Goal: Task Accomplishment & Management: Manage account settings

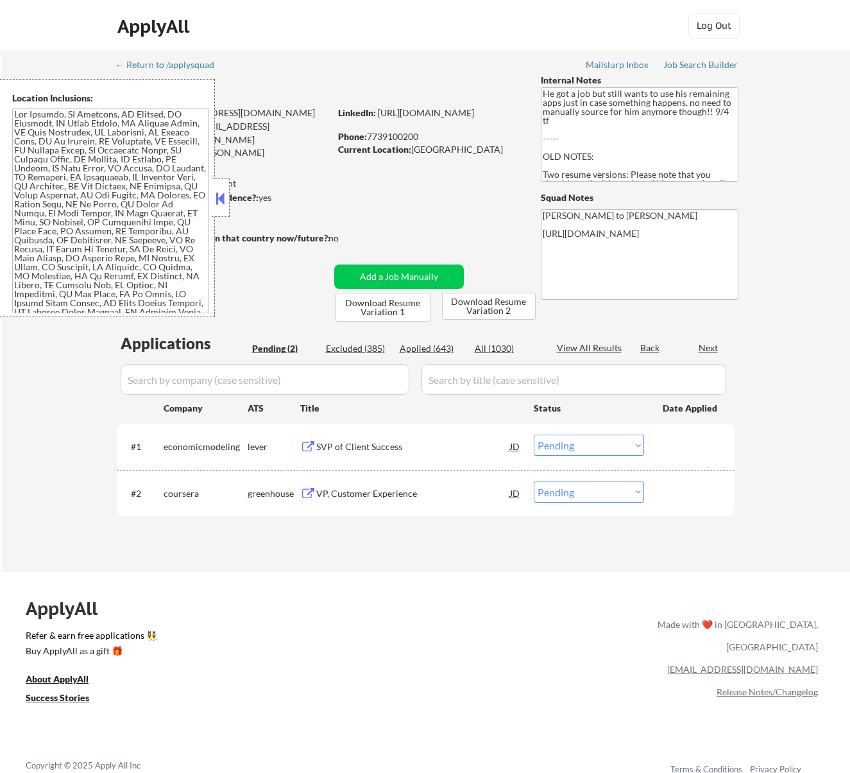
select select ""pending""
click at [218, 196] on button at bounding box center [220, 198] width 14 height 19
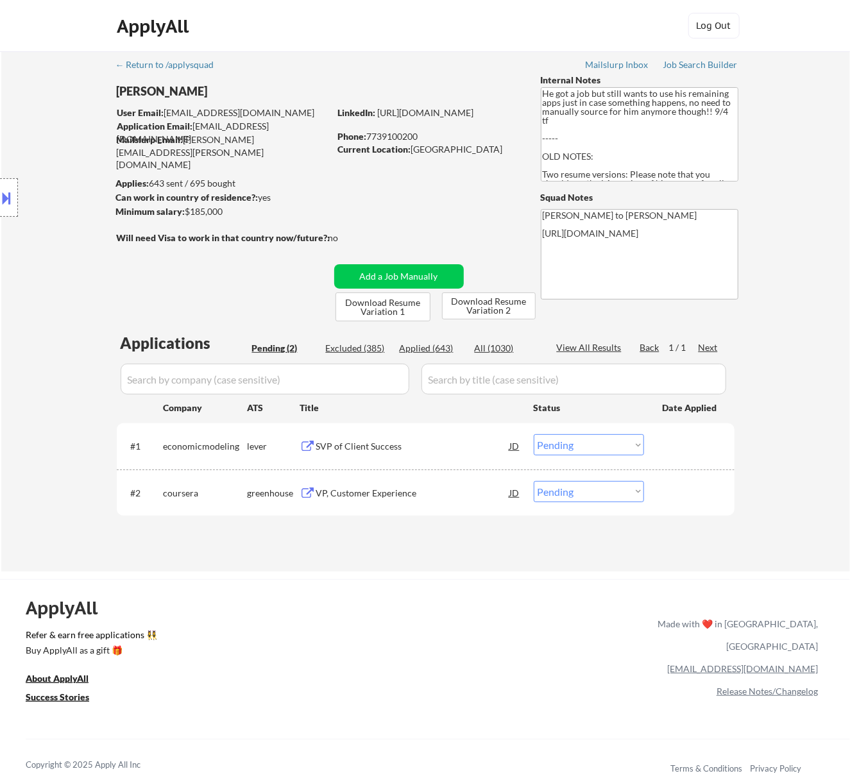
click at [442, 442] on div "SVP of Client Success" at bounding box center [413, 446] width 194 height 13
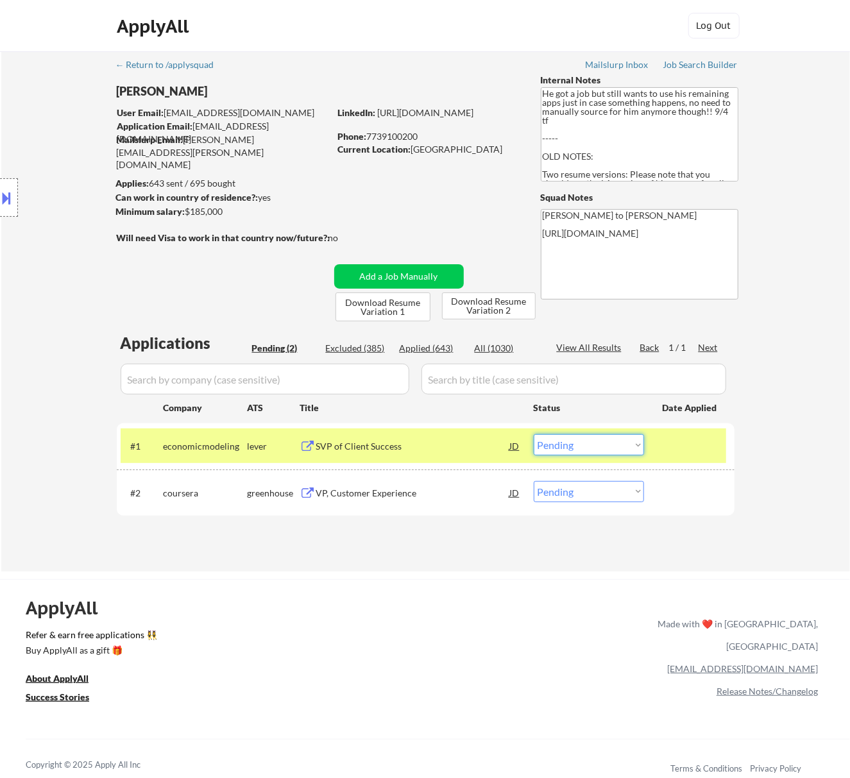
click at [592, 447] on select "Choose an option... Pending Applied Excluded (Questions) Excluded (Expired) Exc…" at bounding box center [589, 444] width 110 height 21
click at [534, 434] on select "Choose an option... Pending Applied Excluded (Questions) Excluded (Expired) Exc…" at bounding box center [589, 444] width 110 height 21
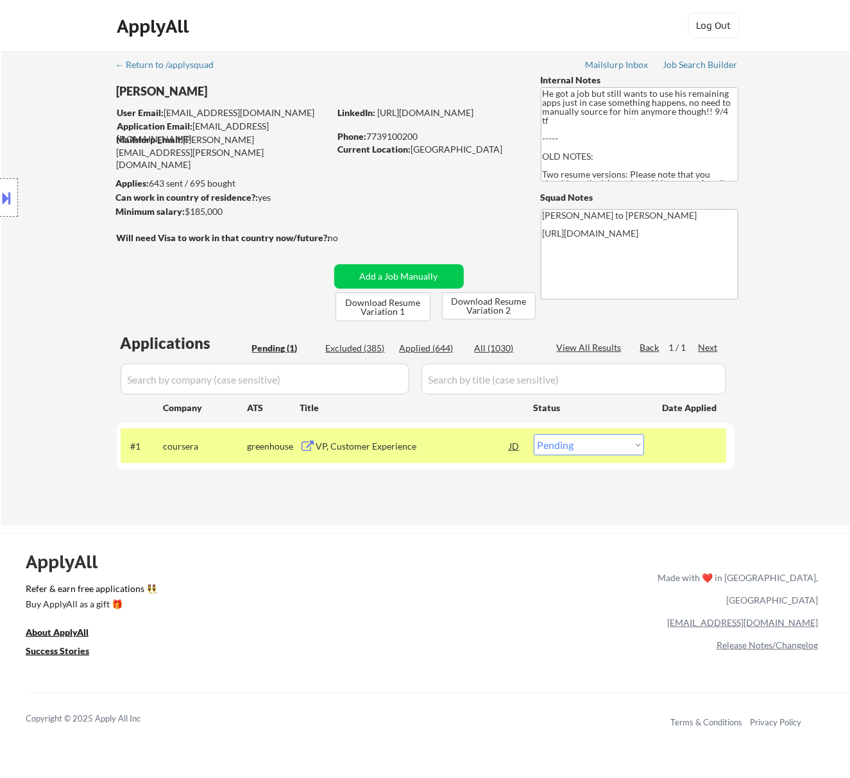
click at [455, 447] on div "VP, Customer Experience" at bounding box center [413, 446] width 194 height 13
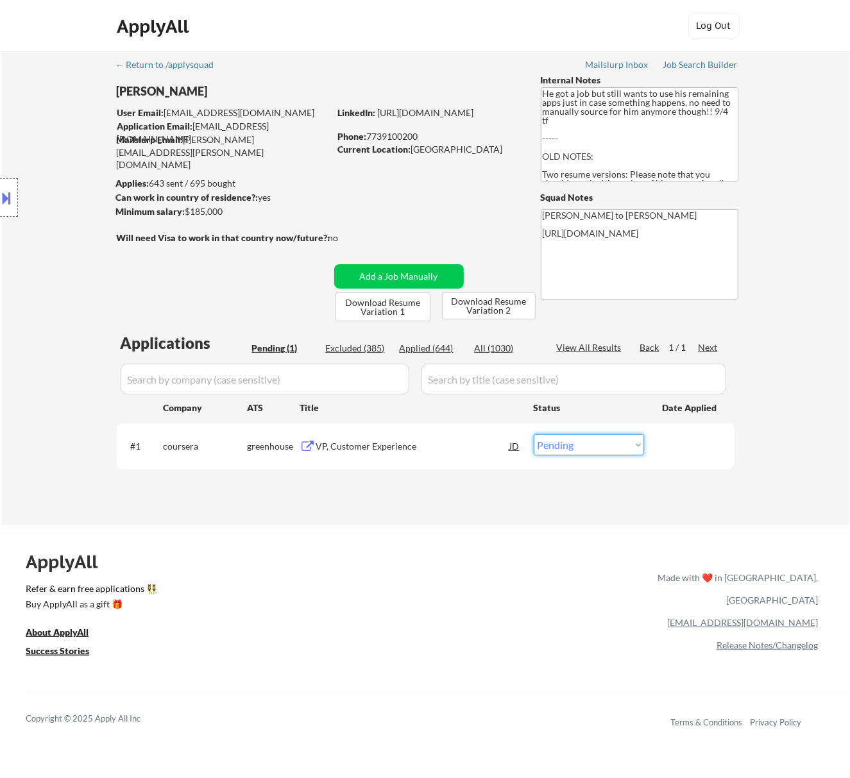
click at [571, 443] on select "Choose an option... Pending Applied Excluded (Questions) Excluded (Expired) Exc…" at bounding box center [589, 444] width 110 height 21
select select ""applied""
click at [534, 434] on select "Choose an option... Pending Applied Excluded (Questions) Excluded (Expired) Exc…" at bounding box center [589, 444] width 110 height 21
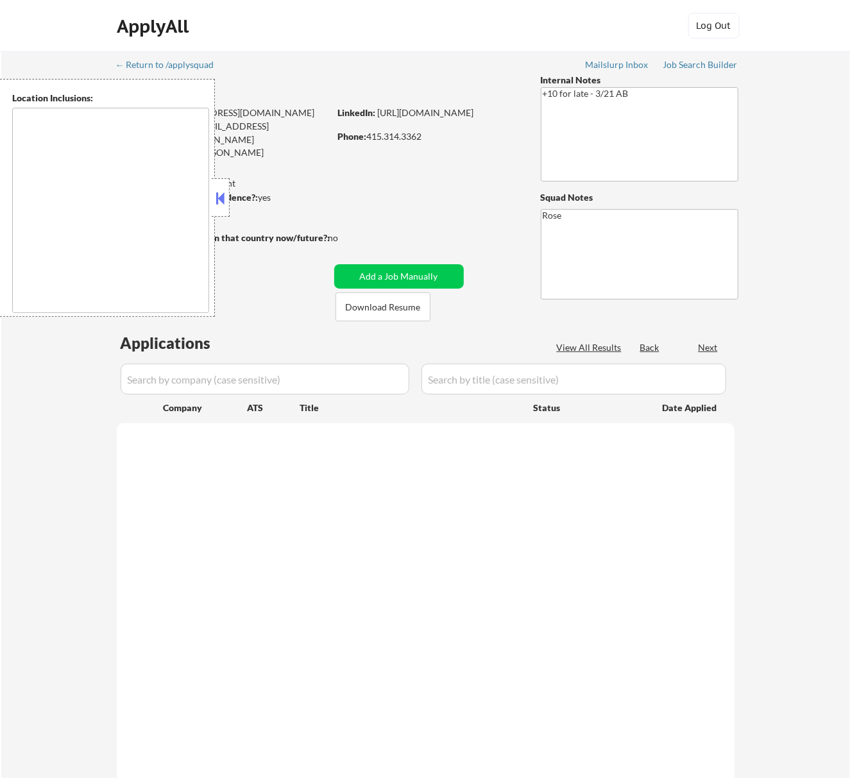
select select ""pending""
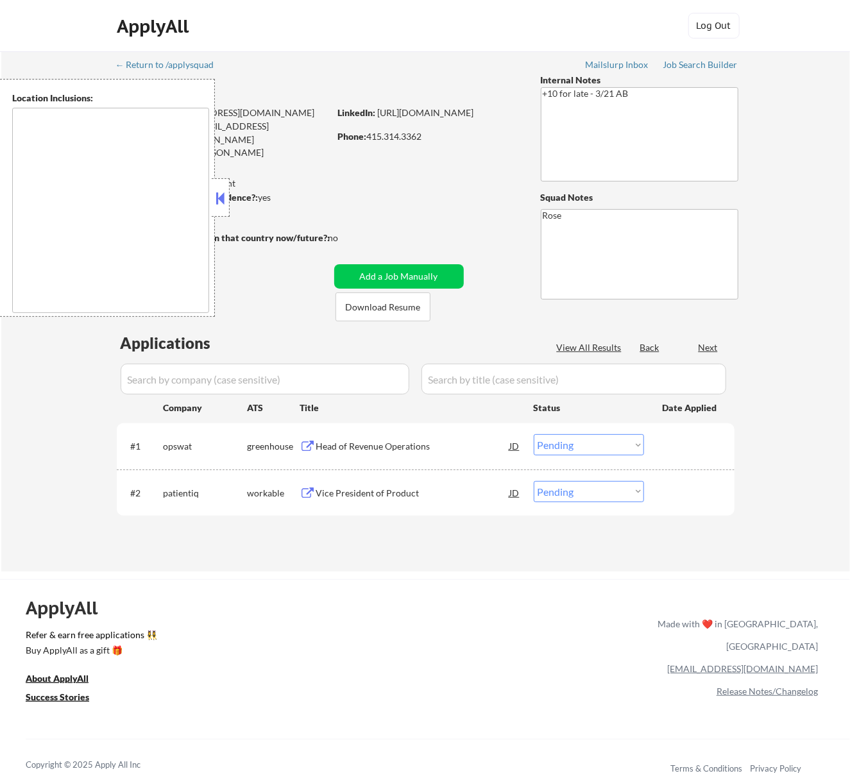
type textarea "San Francisco, CA Daly City, CA South San Francisco, CA Brisbane, CA Colma, CA …"
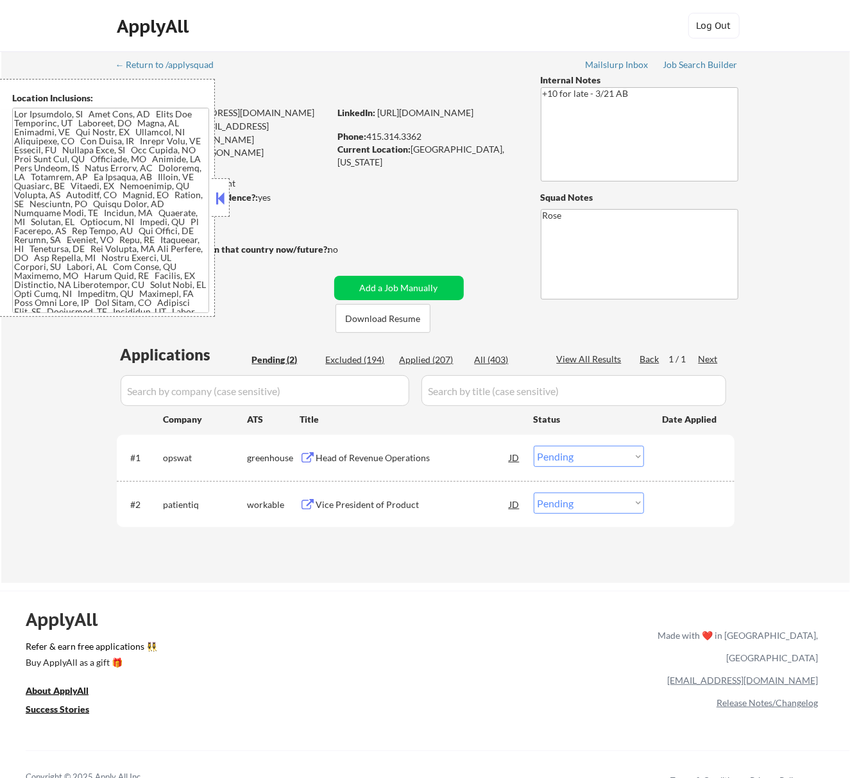
click at [514, 293] on div "← Return to /applysquad Mailslurp Inbox Job Search Builder Philip Williams User…" at bounding box center [426, 312] width 640 height 522
click at [483, 309] on div "← Return to /applysquad Mailslurp Inbox Job Search Builder Philip Williams User…" at bounding box center [426, 312] width 640 height 522
click at [483, 311] on div "← Return to /applysquad Mailslurp Inbox Job Search Builder Philip Williams User…" at bounding box center [426, 312] width 640 height 522
select select ""pending""
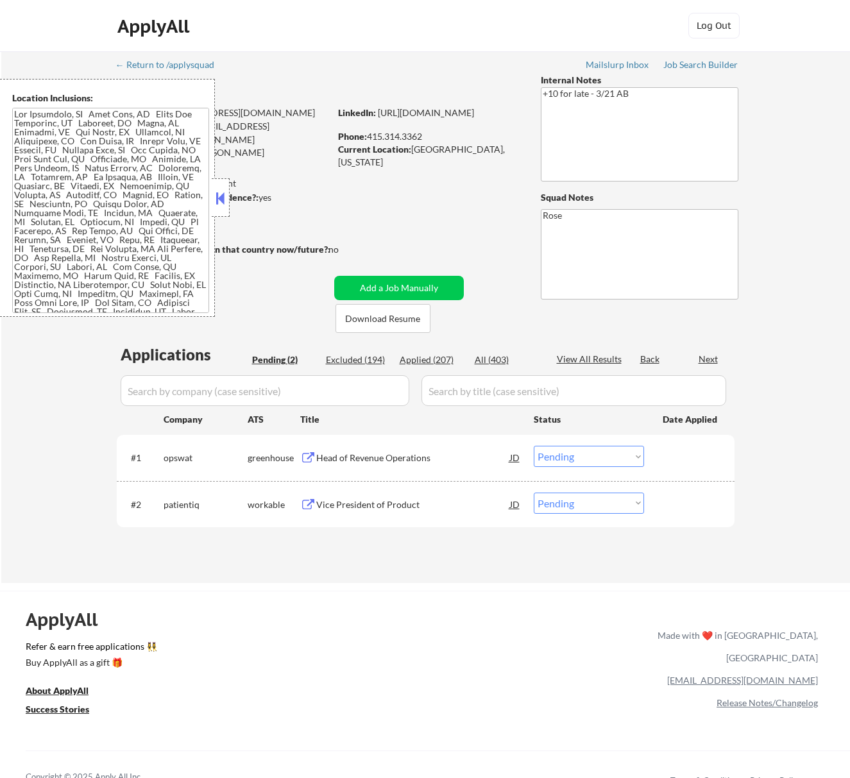
select select ""pending""
click at [480, 458] on div "Head of Revenue Operations" at bounding box center [413, 458] width 194 height 13
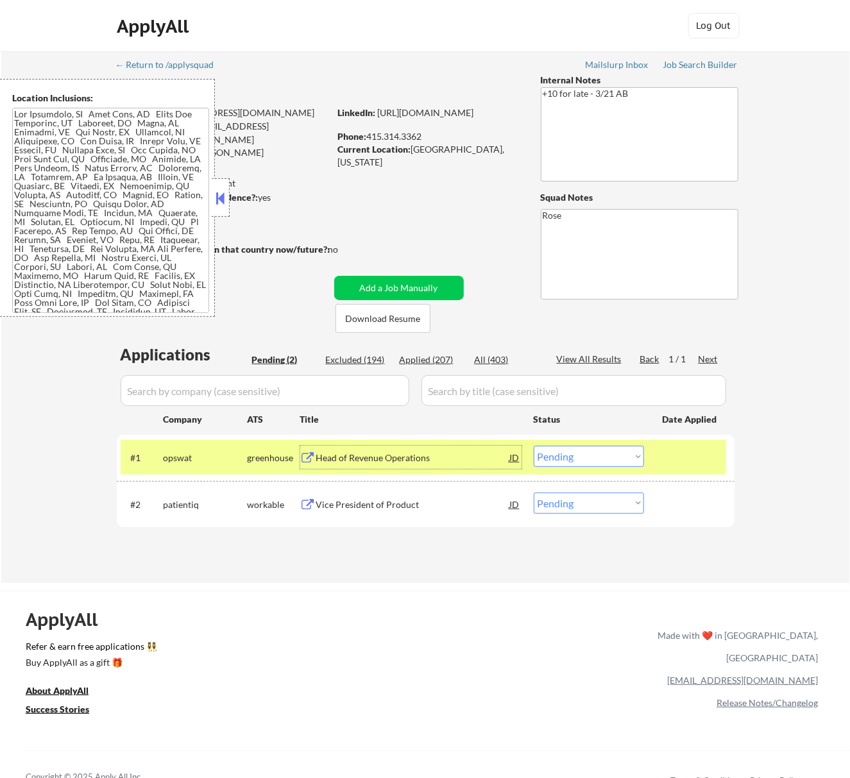
click at [584, 455] on select "Choose an option... Pending Applied Excluded (Questions) Excluded (Expired) Exc…" at bounding box center [589, 456] width 110 height 21
click at [534, 446] on select "Choose an option... Pending Applied Excluded (Questions) Excluded (Expired) Exc…" at bounding box center [589, 456] width 110 height 21
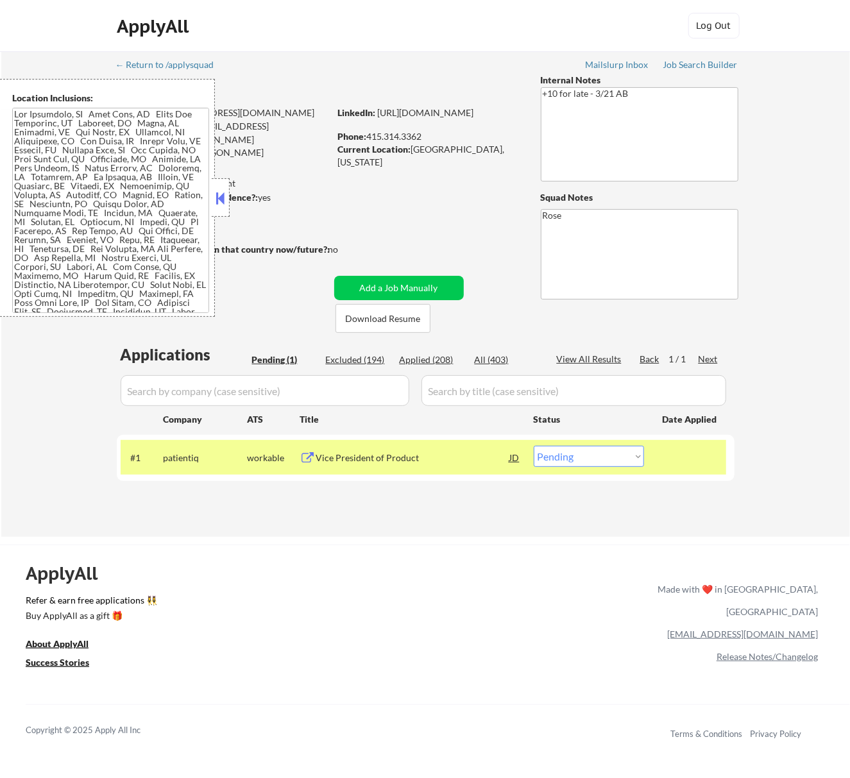
click at [225, 194] on button at bounding box center [220, 198] width 14 height 19
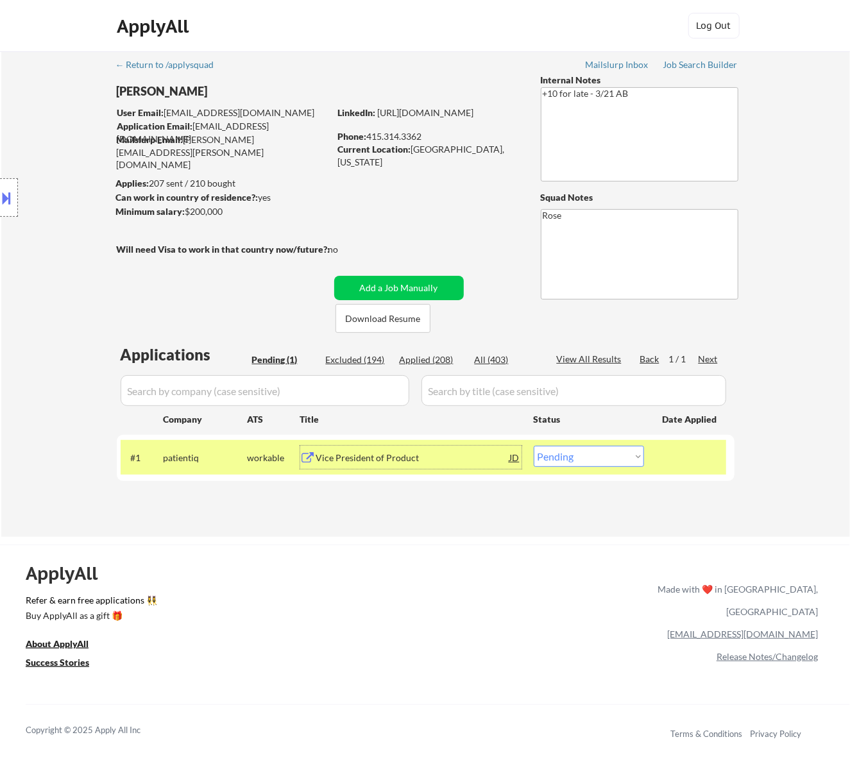
click at [454, 447] on div "Vice President of Product" at bounding box center [413, 457] width 194 height 23
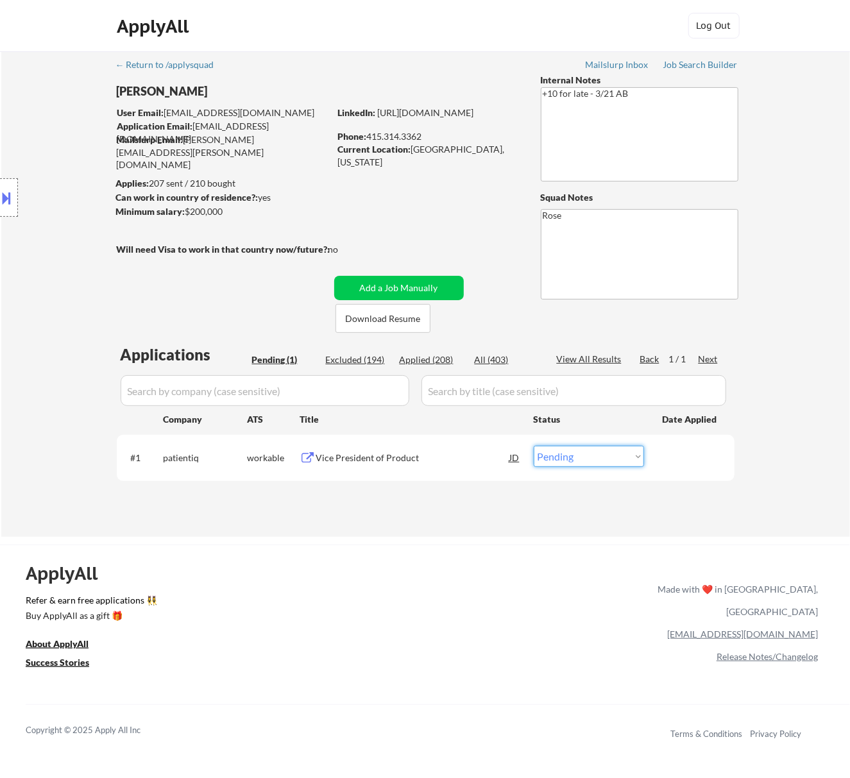
click at [580, 452] on select "Choose an option... Pending Applied Excluded (Questions) Excluded (Expired) Exc…" at bounding box center [589, 456] width 110 height 21
select select ""applied""
click at [534, 446] on select "Choose an option... Pending Applied Excluded (Questions) Excluded (Expired) Exc…" at bounding box center [589, 456] width 110 height 21
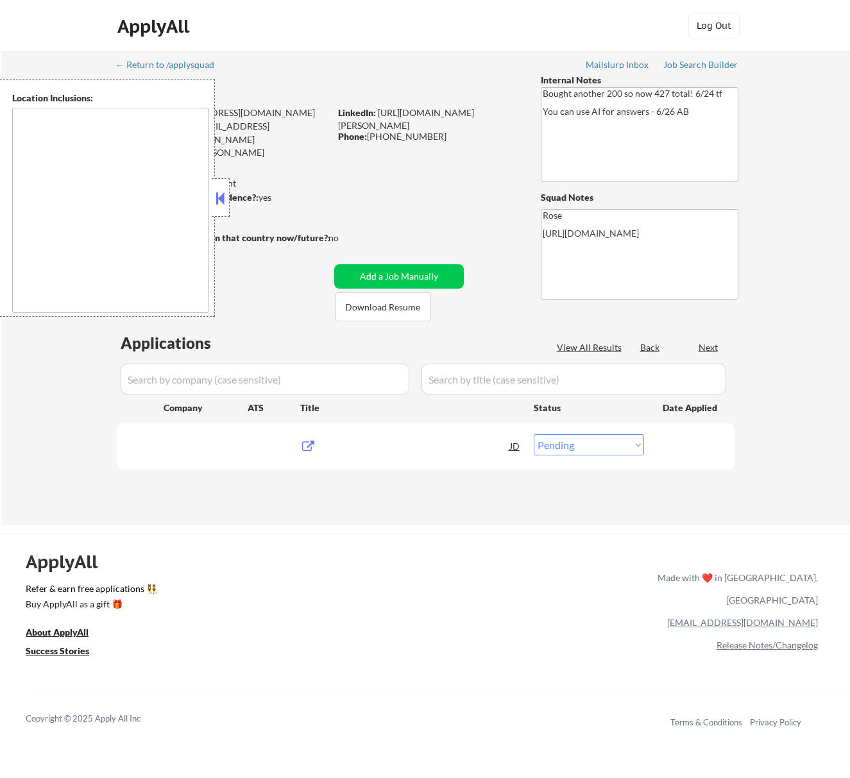
select select ""pending""
type textarea "San Francisco, CA Daly City, CA South San Francisco, CA Brisbane, CA Colma, CA …"
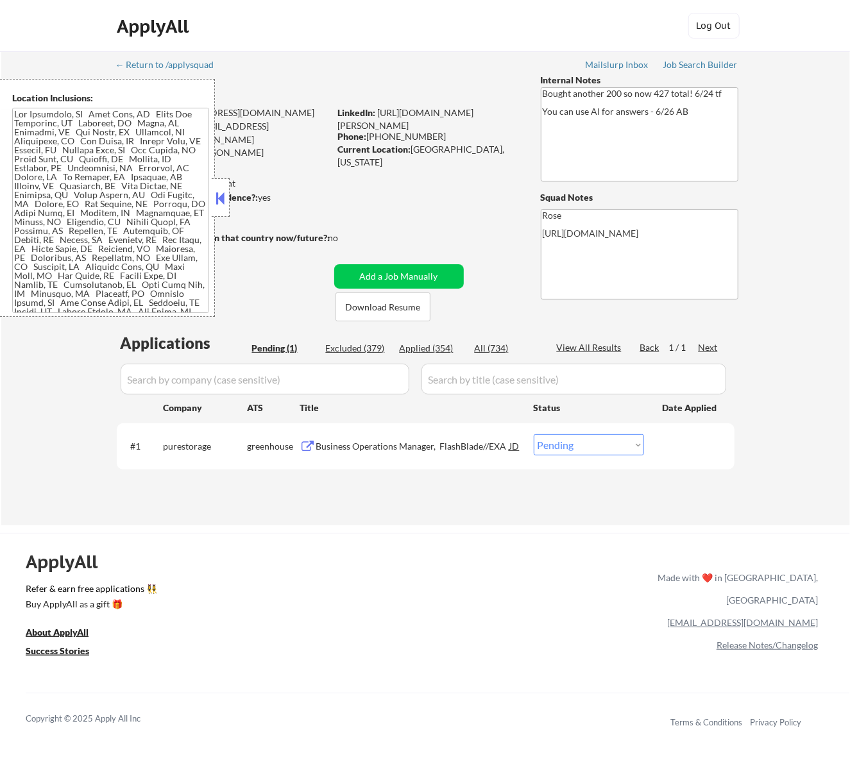
click at [212, 202] on div at bounding box center [221, 197] width 18 height 39
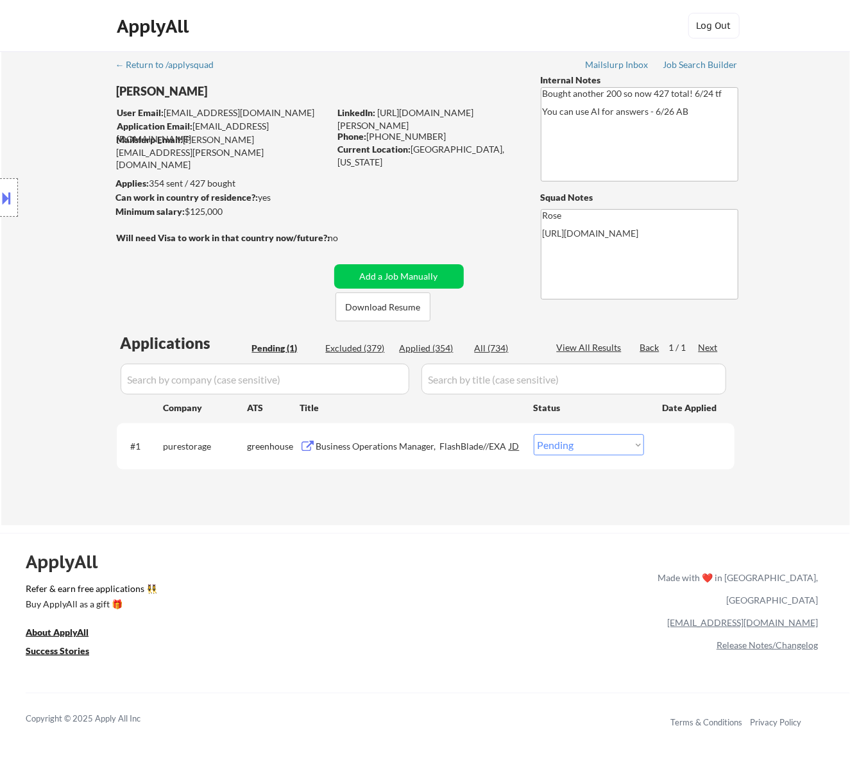
click at [391, 439] on div "Business Operations Manager, FlashBlade//EXA" at bounding box center [413, 445] width 194 height 23
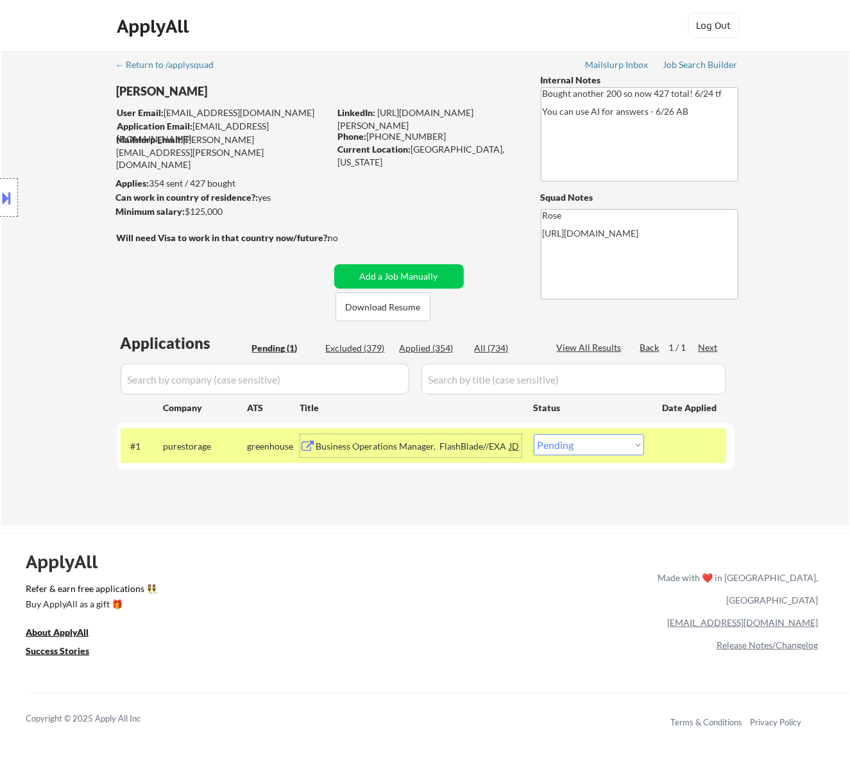
click at [11, 200] on button at bounding box center [7, 197] width 14 height 21
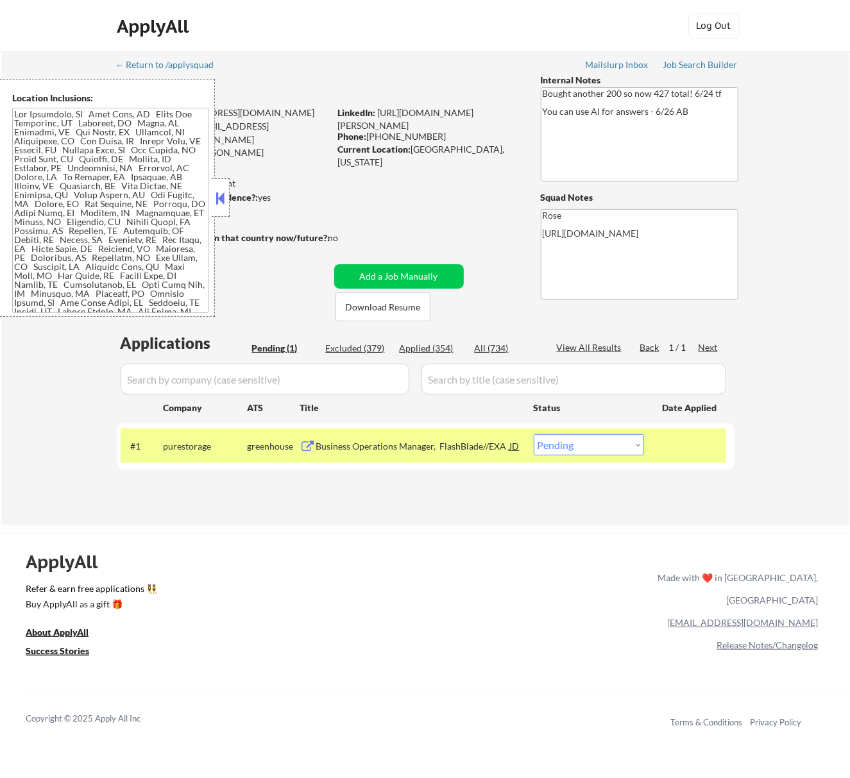
click at [221, 201] on button at bounding box center [220, 198] width 14 height 19
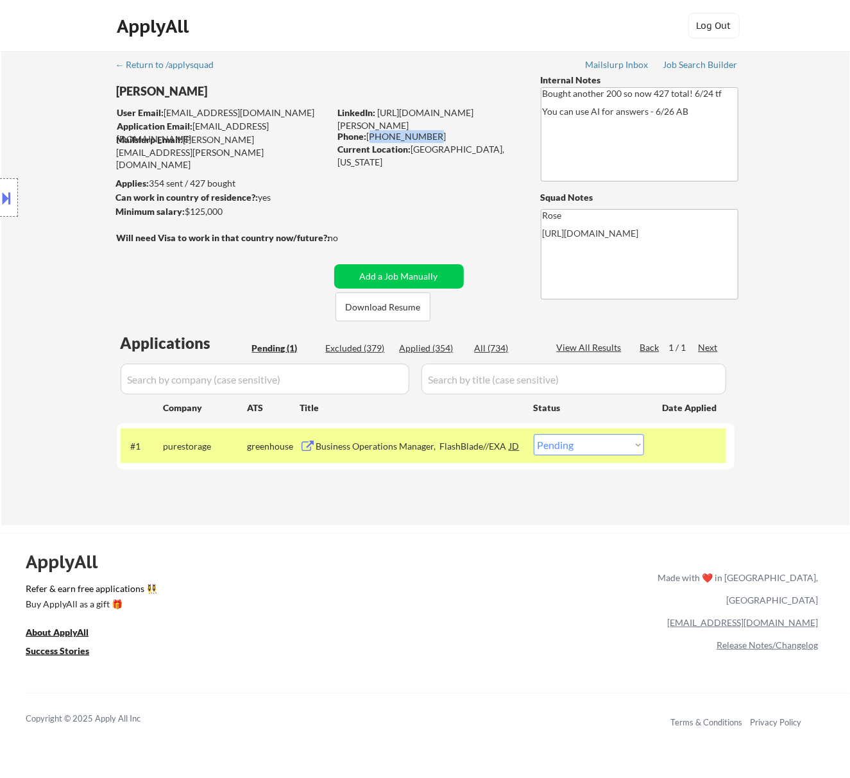
drag, startPoint x: 429, startPoint y: 133, endPoint x: 370, endPoint y: 137, distance: 59.1
click at [370, 137] on div "Phone: 720-382-6856" at bounding box center [429, 136] width 182 height 13
copy div "720-382-6856"
click at [590, 445] on select "Choose an option... Pending Applied Excluded (Questions) Excluded (Expired) Exc…" at bounding box center [589, 444] width 110 height 21
select select ""applied""
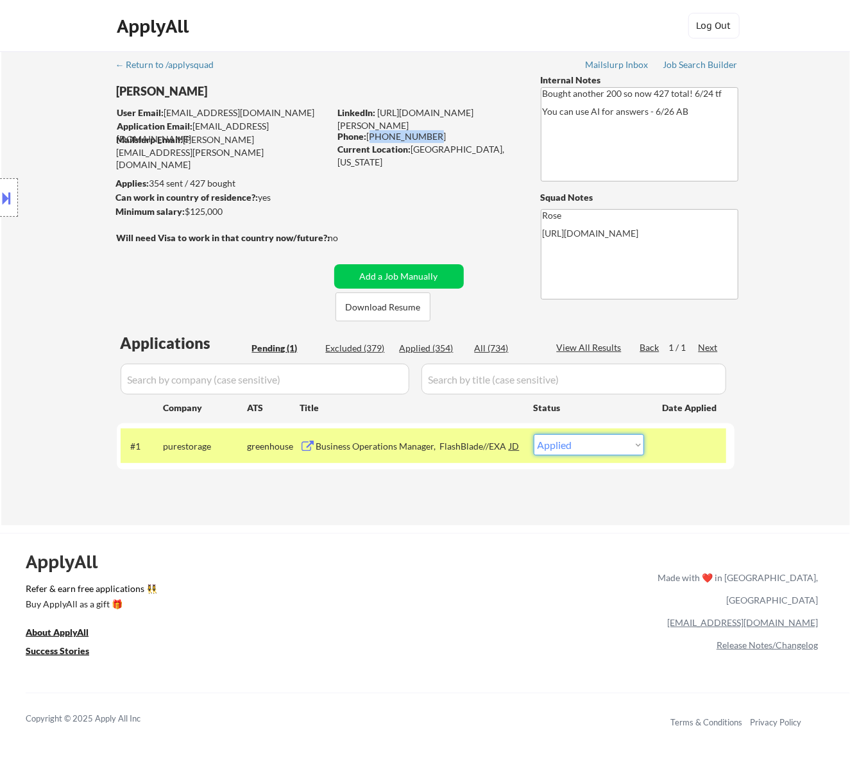
click at [534, 434] on select "Choose an option... Pending Applied Excluded (Questions) Excluded (Expired) Exc…" at bounding box center [589, 444] width 110 height 21
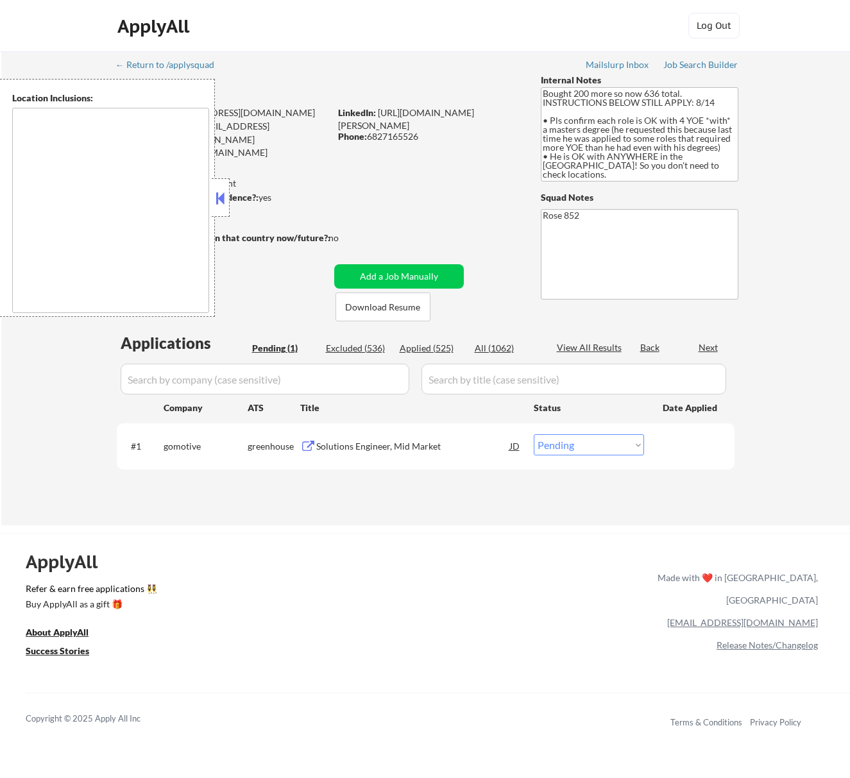
select select ""pending""
type textarea "[GEOGRAPHIC_DATA], [GEOGRAPHIC_DATA] [GEOGRAPHIC_DATA], [GEOGRAPHIC_DATA] [GEOG…"
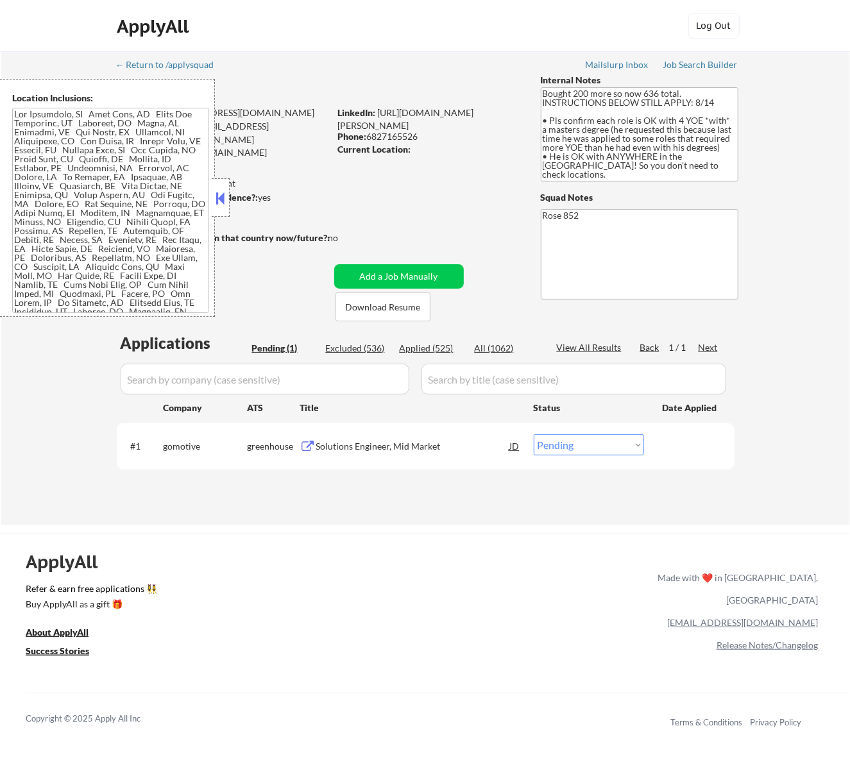
click at [223, 200] on button at bounding box center [220, 198] width 14 height 19
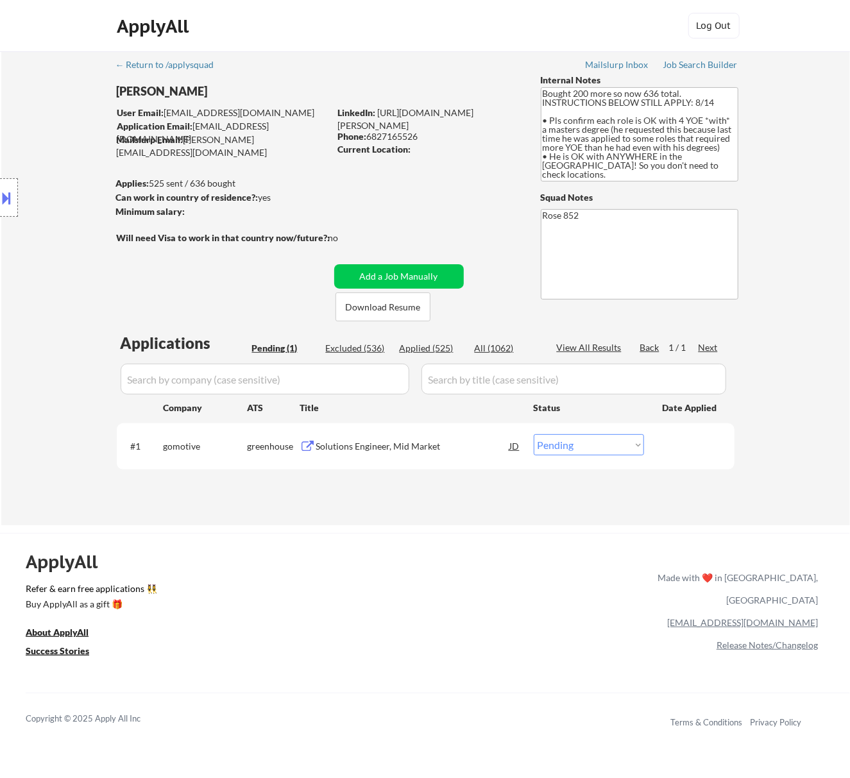
click at [456, 450] on div "Solutions Engineer, Mid Market" at bounding box center [413, 446] width 194 height 13
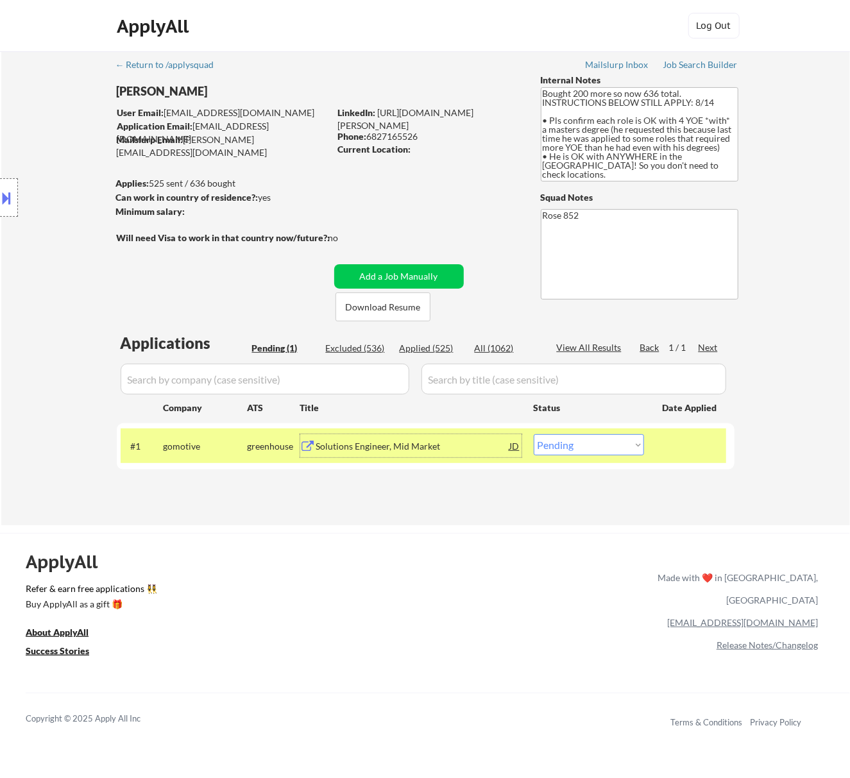
click at [594, 437] on select "Choose an option... Pending Applied Excluded (Questions) Excluded (Expired) Exc…" at bounding box center [589, 444] width 110 height 21
select select ""excluded""
click at [534, 434] on select "Choose an option... Pending Applied Excluded (Questions) Excluded (Expired) Exc…" at bounding box center [589, 444] width 110 height 21
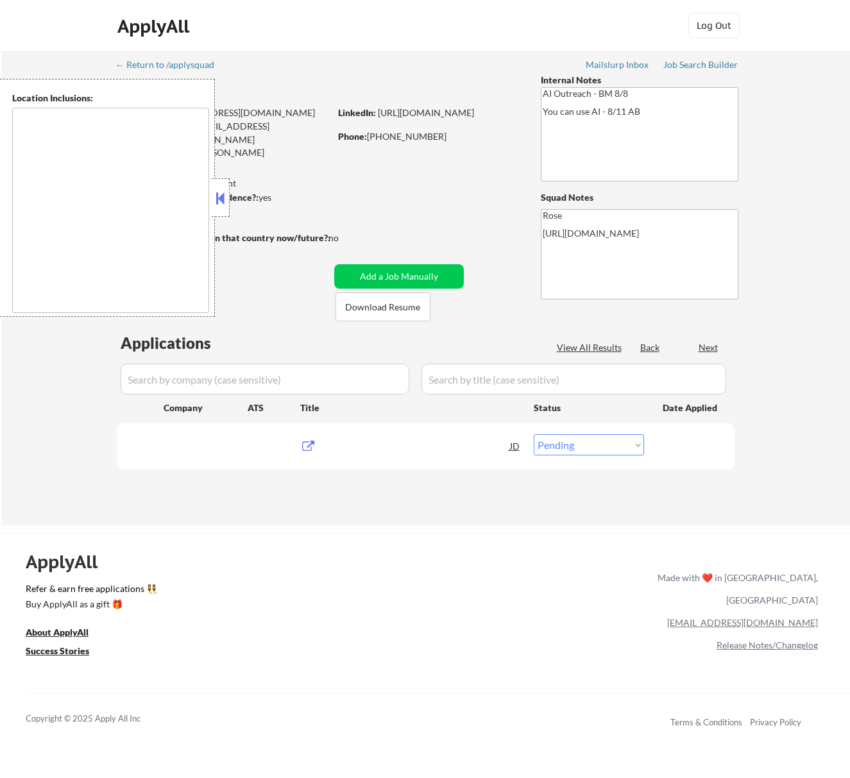
select select ""pending""
type textarea "[GEOGRAPHIC_DATA], [GEOGRAPHIC_DATA] [GEOGRAPHIC_DATA], [GEOGRAPHIC_DATA] [GEOG…"
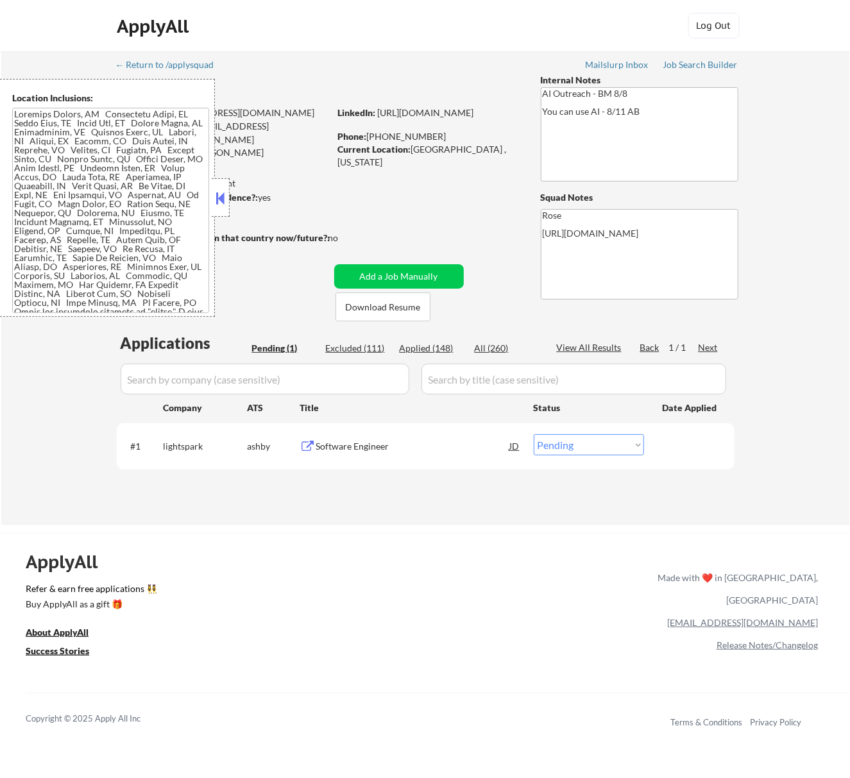
click at [221, 199] on button at bounding box center [220, 198] width 14 height 19
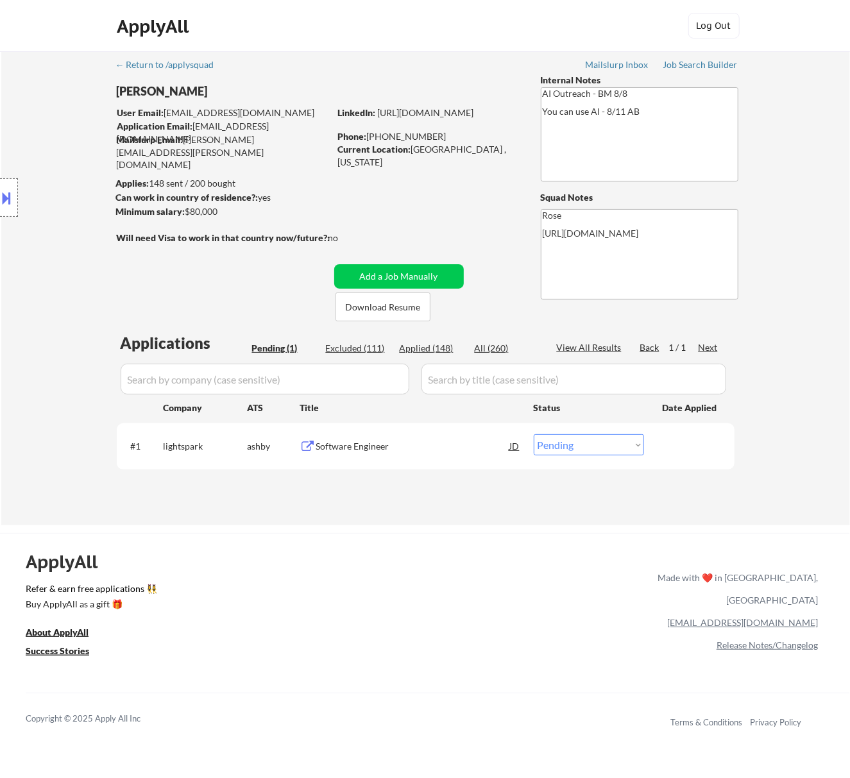
click at [422, 461] on div "#1 lightspark [PERSON_NAME] Software Engineer JD Choose an option... Pending Ap…" at bounding box center [424, 446] width 606 height 35
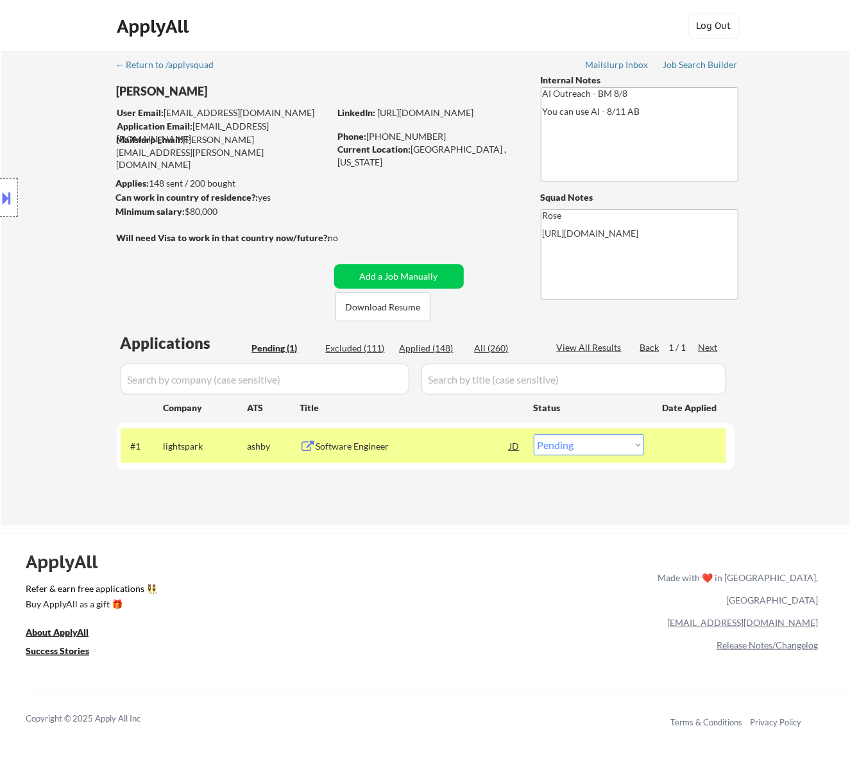
click at [401, 459] on div "#1 lightspark [PERSON_NAME] Software Engineer JD Choose an option... Pending Ap…" at bounding box center [424, 446] width 606 height 35
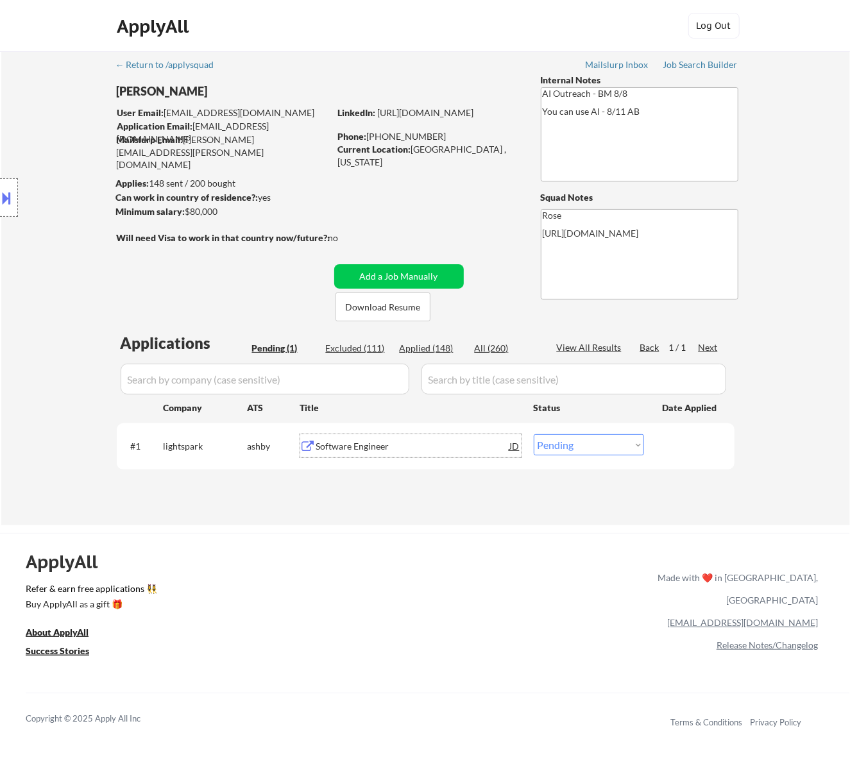
click at [389, 436] on div "Software Engineer" at bounding box center [413, 445] width 194 height 23
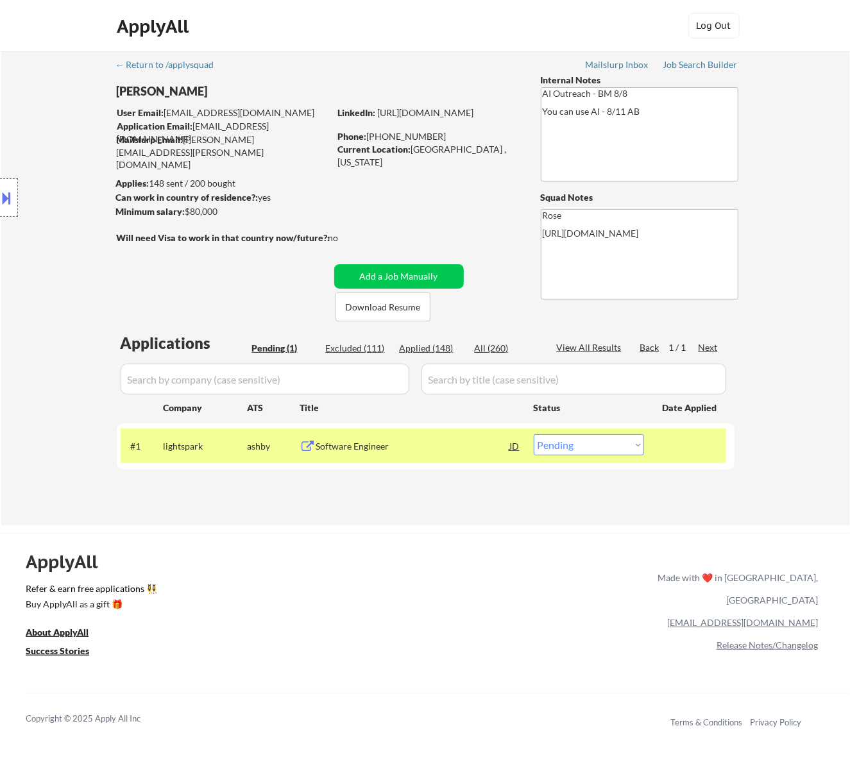
click at [9, 201] on button at bounding box center [7, 197] width 14 height 21
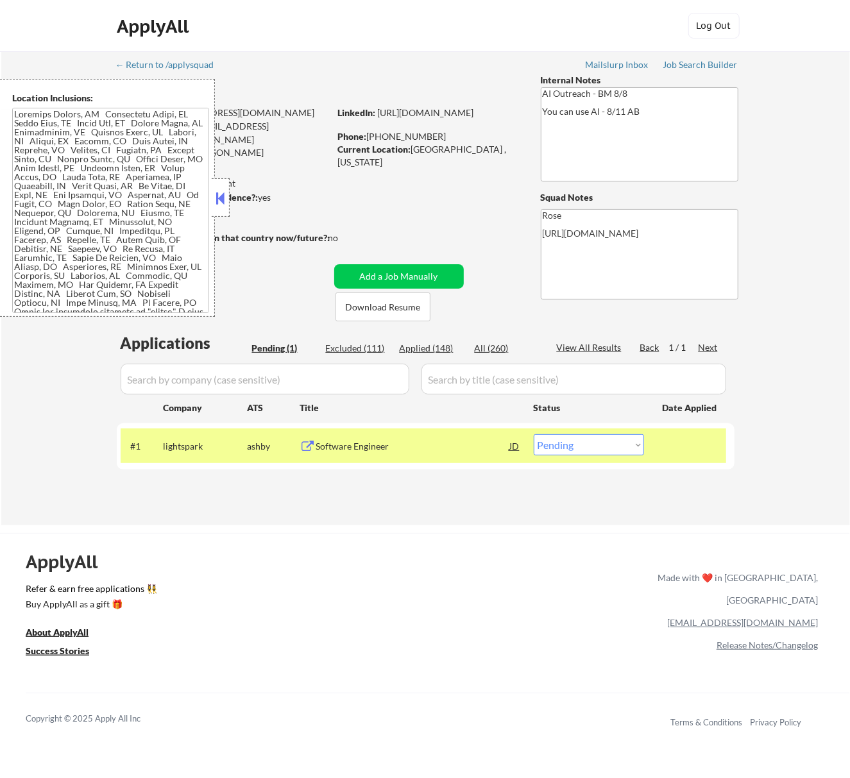
click at [223, 190] on button at bounding box center [220, 198] width 14 height 19
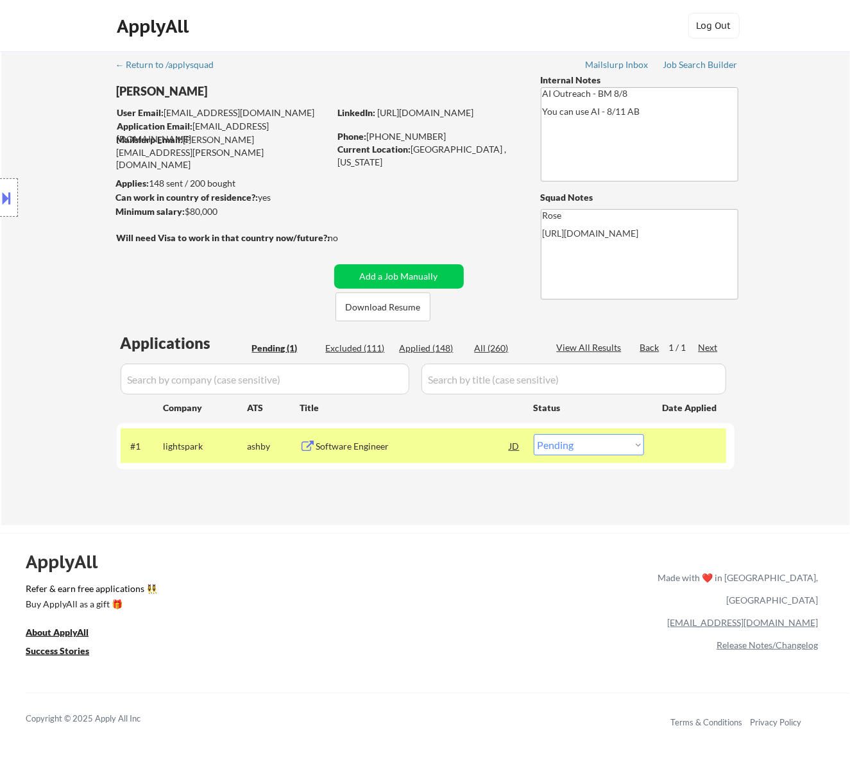
click at [576, 444] on select "Choose an option... Pending Applied Excluded (Questions) Excluded (Expired) Exc…" at bounding box center [589, 444] width 110 height 21
select select ""applied""
click at [534, 434] on select "Choose an option... Pending Applied Excluded (Questions) Excluded (Expired) Exc…" at bounding box center [589, 444] width 110 height 21
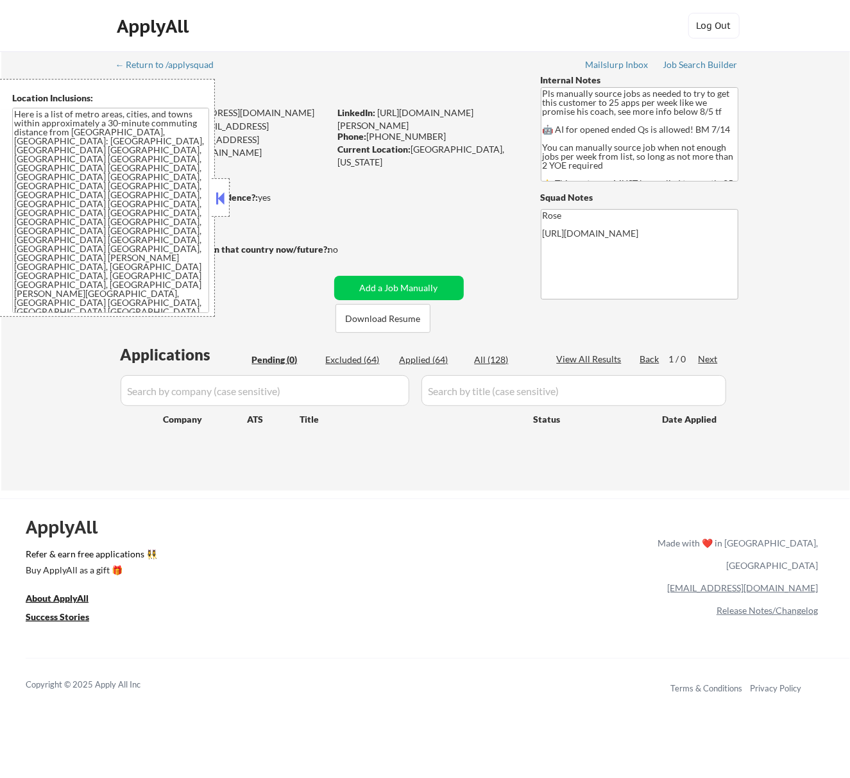
click at [216, 196] on button at bounding box center [220, 198] width 14 height 19
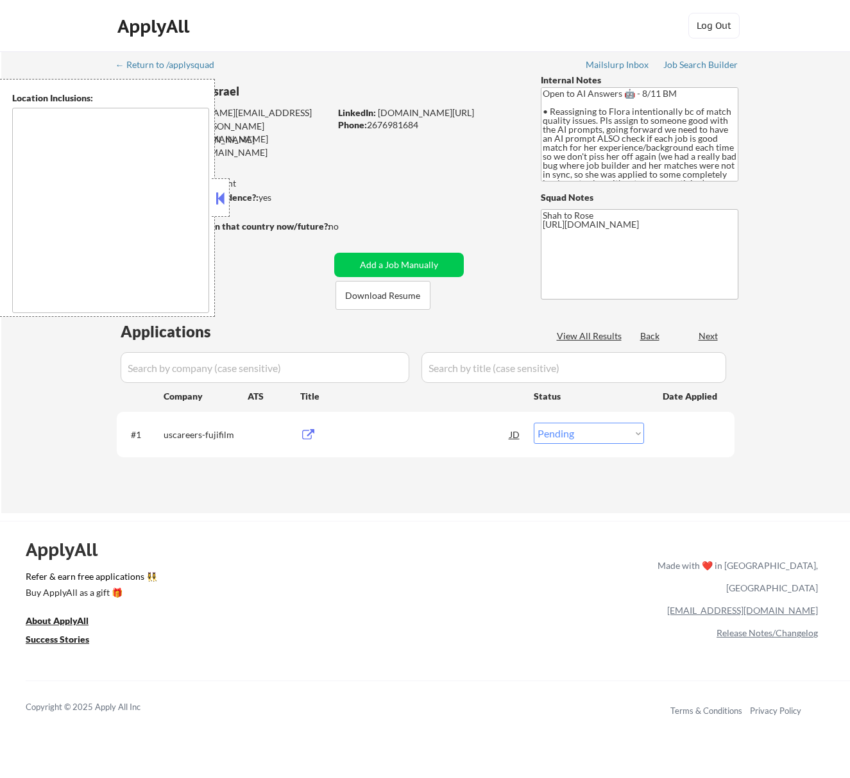
select select ""pending""
type textarea "remote"
click at [227, 196] on button at bounding box center [220, 198] width 14 height 19
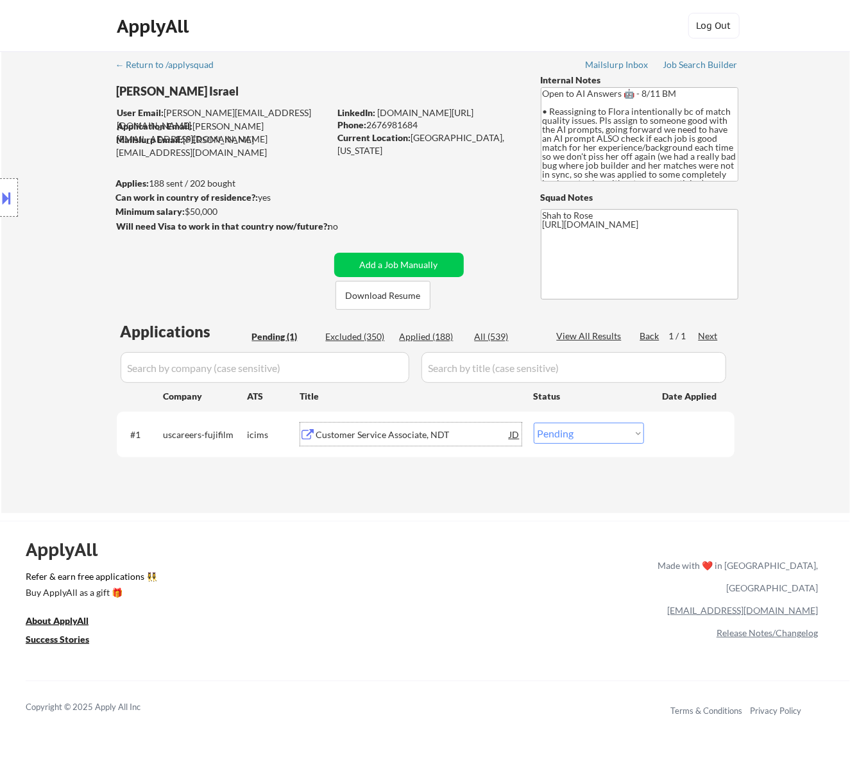
click at [463, 429] on div "Customer Service Associate, NDT" at bounding box center [413, 435] width 194 height 13
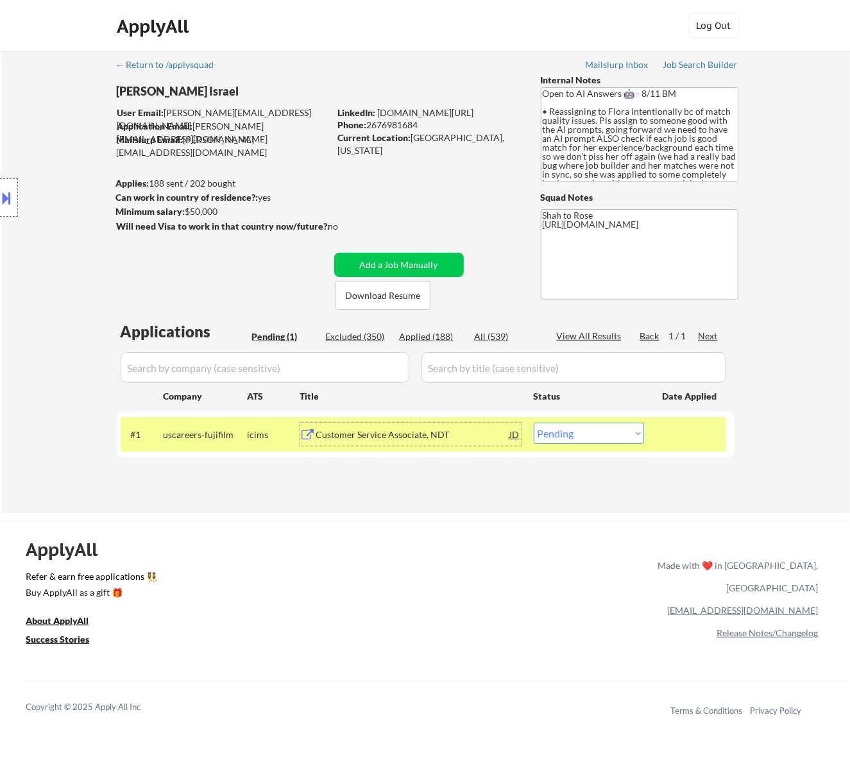
click at [596, 433] on select "Choose an option... Pending Applied Excluded (Questions) Excluded (Expired) Exc…" at bounding box center [589, 433] width 110 height 21
select select ""applied""
click at [534, 423] on select "Choose an option... Pending Applied Excluded (Questions) Excluded (Expired) Exc…" at bounding box center [589, 433] width 110 height 21
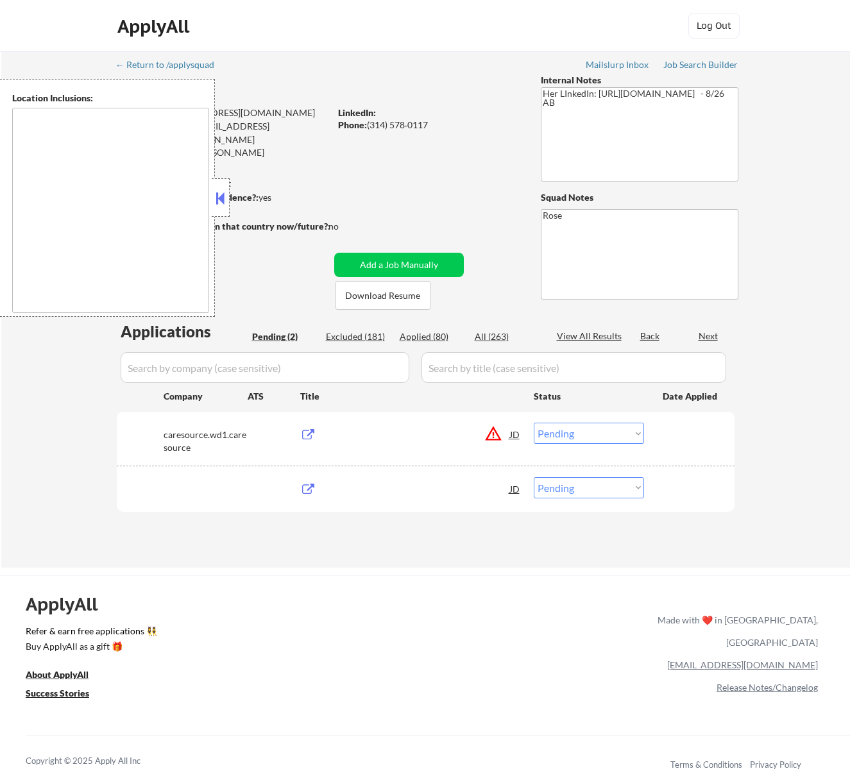
select select ""pending""
type textarea "[GEOGRAPHIC_DATA][PERSON_NAME], [GEOGRAPHIC_DATA][PERSON_NAME][GEOGRAPHIC_DATA]…"
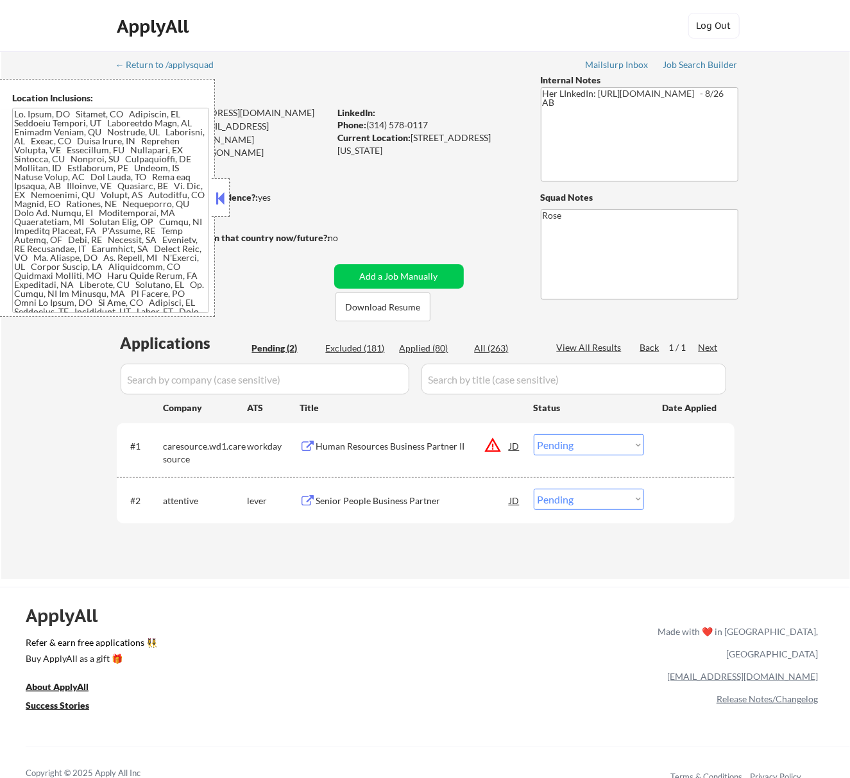
click at [216, 190] on button at bounding box center [220, 198] width 14 height 19
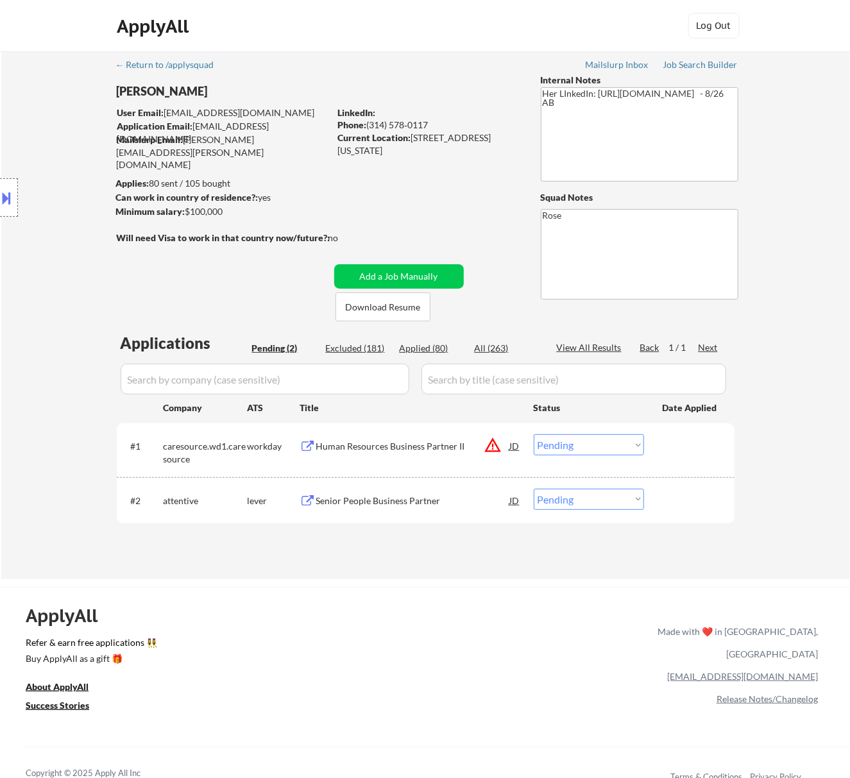
click at [433, 456] on div "Human Resources Business Partner II" at bounding box center [413, 445] width 194 height 23
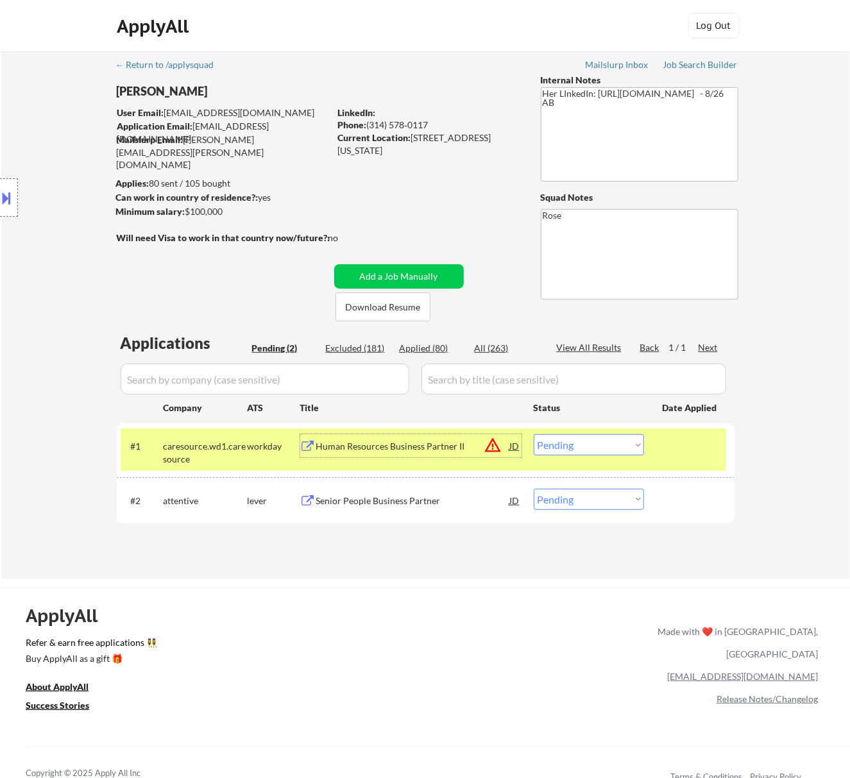
click at [619, 447] on select "Choose an option... Pending Applied Excluded (Questions) Excluded (Expired) Exc…" at bounding box center [589, 444] width 110 height 21
click at [534, 434] on select "Choose an option... Pending Applied Excluded (Questions) Excluded (Expired) Exc…" at bounding box center [589, 444] width 110 height 21
select select ""pending""
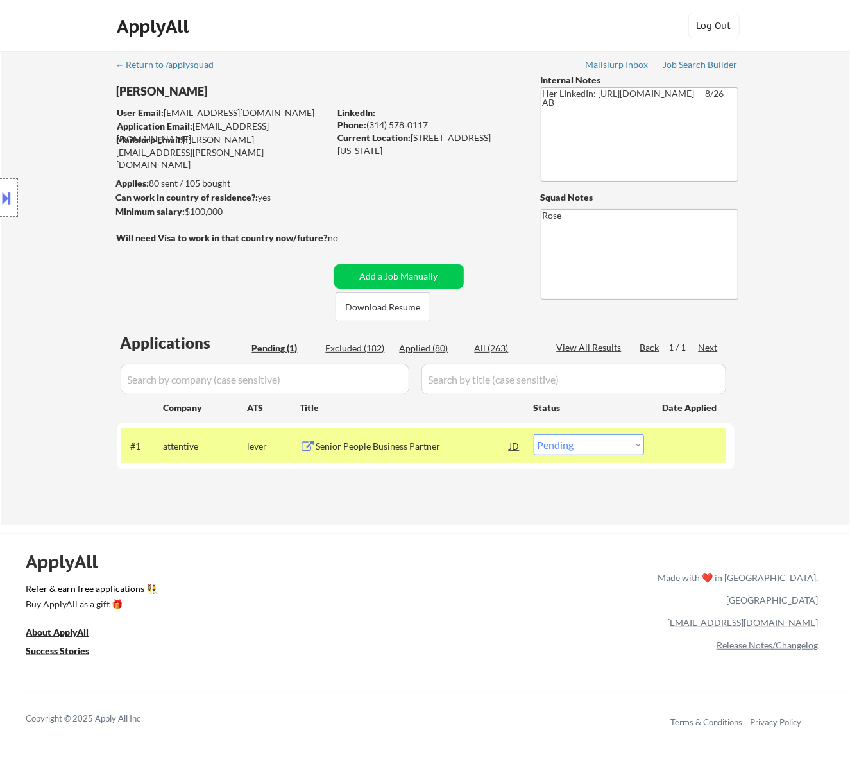
click at [379, 347] on div "Excluded (182)" at bounding box center [358, 348] width 64 height 13
click at [377, 348] on div "Excluded (182)" at bounding box center [358, 348] width 64 height 13
click at [372, 347] on div "Excluded (182)" at bounding box center [358, 348] width 64 height 13
select select ""excluded__location_""
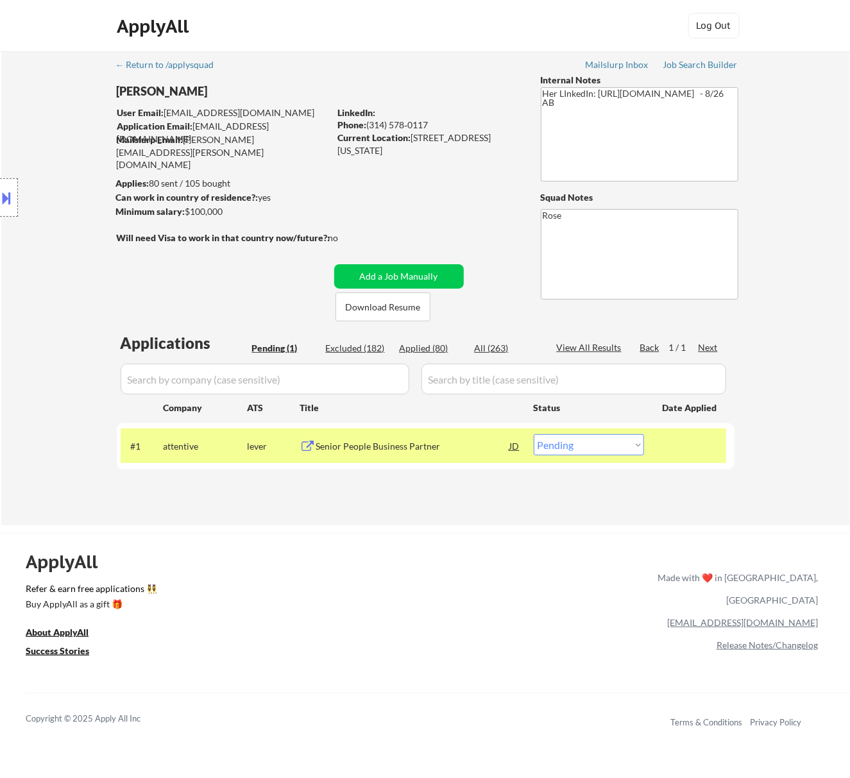
select select ""excluded__bad_match_""
select select ""excluded__location_""
select select ""excluded__bad_match_""
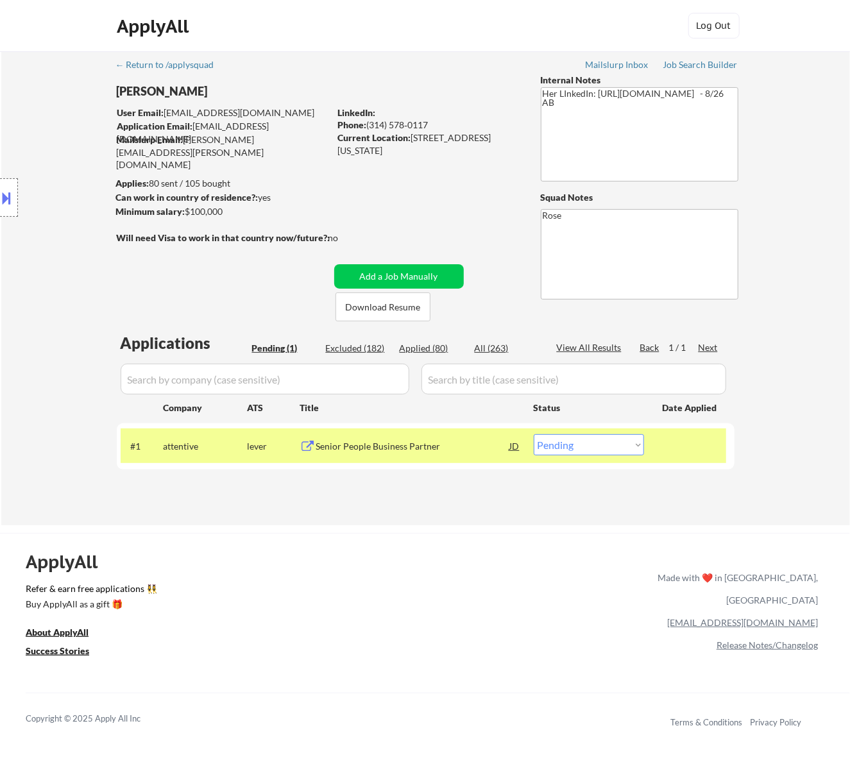
select select ""excluded__location_""
select select ""excluded__expired_""
select select ""excluded__location_""
select select ""excluded__expired_""
select select ""excluded__location_""
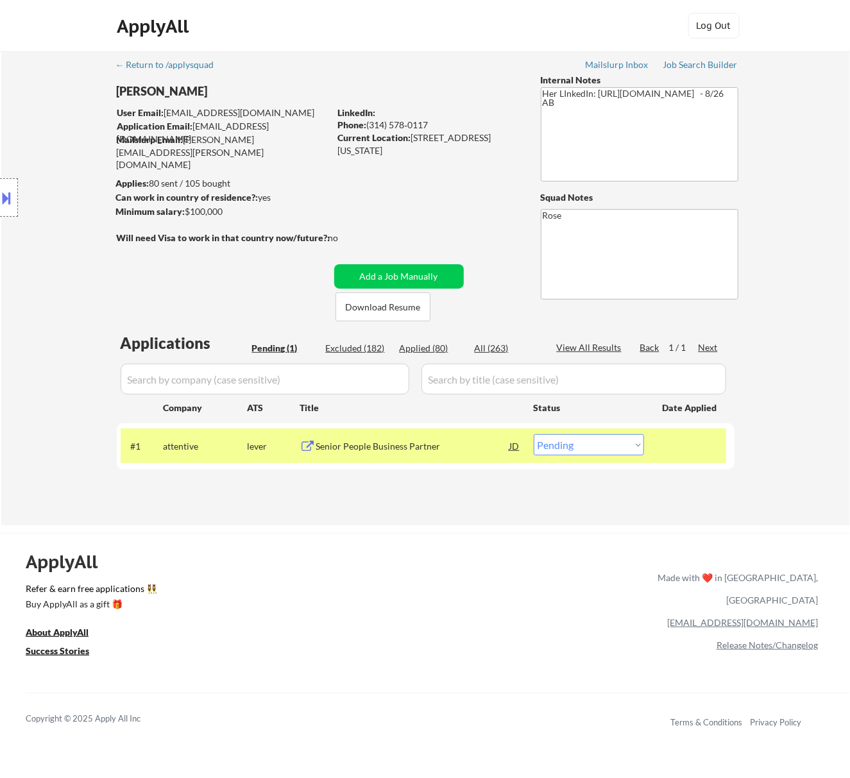
select select ""excluded__salary_""
select select ""excluded__expired_""
select select ""excluded""
select select ""excluded__salary_""
select select ""excluded__expired_""
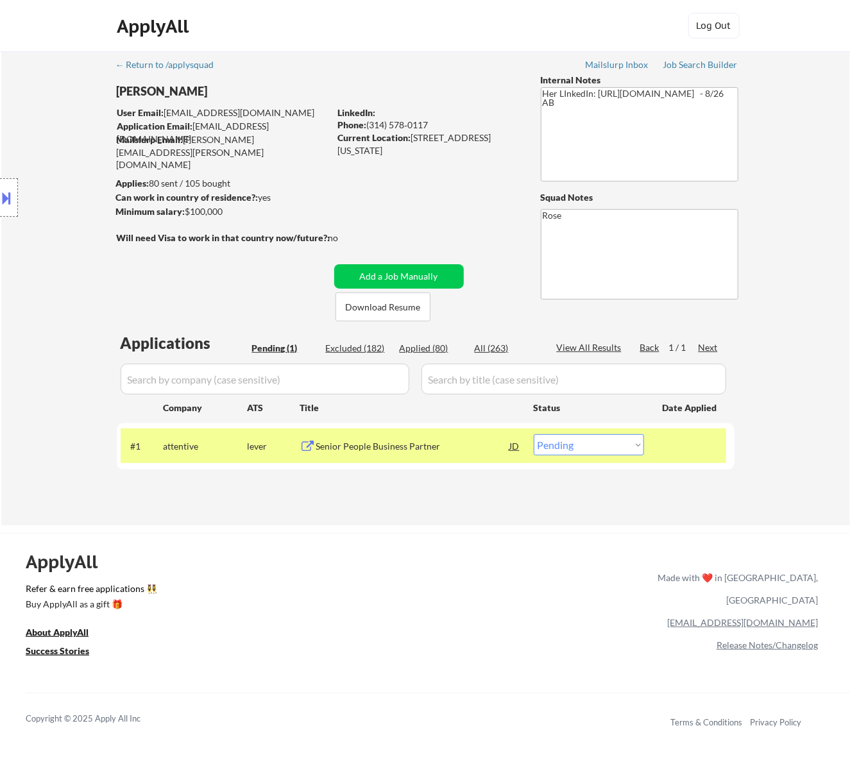
select select ""excluded__expired_""
select select ""excluded__location_""
select select ""excluded__expired_""
select select ""excluded__location_""
select select ""excluded__salary_""
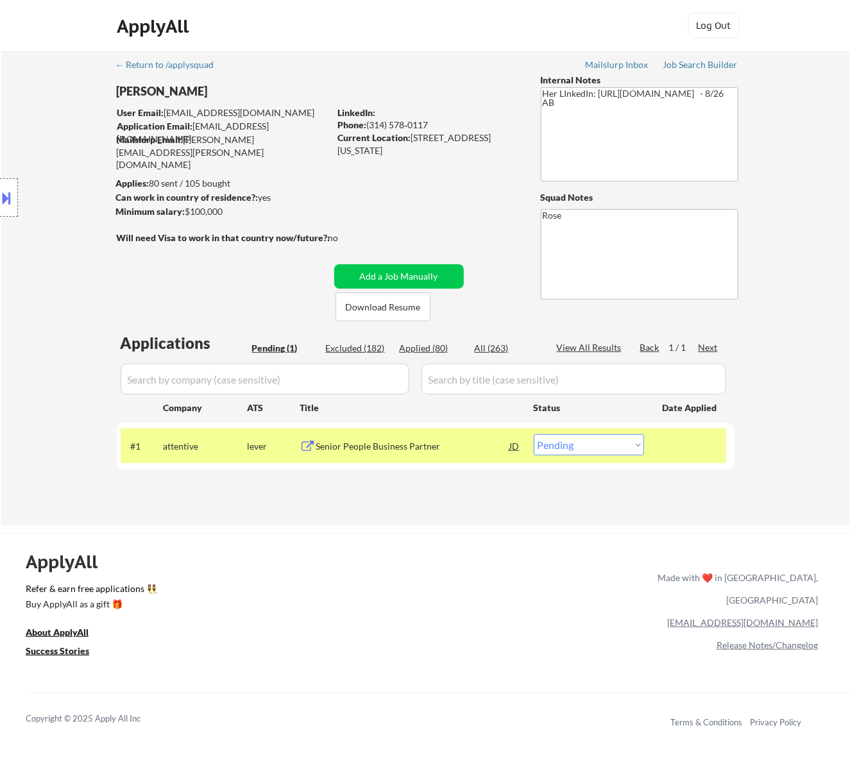
select select ""excluded__expired_""
select select ""excluded__salary_""
select select ""excluded""
select select ""excluded__expired_""
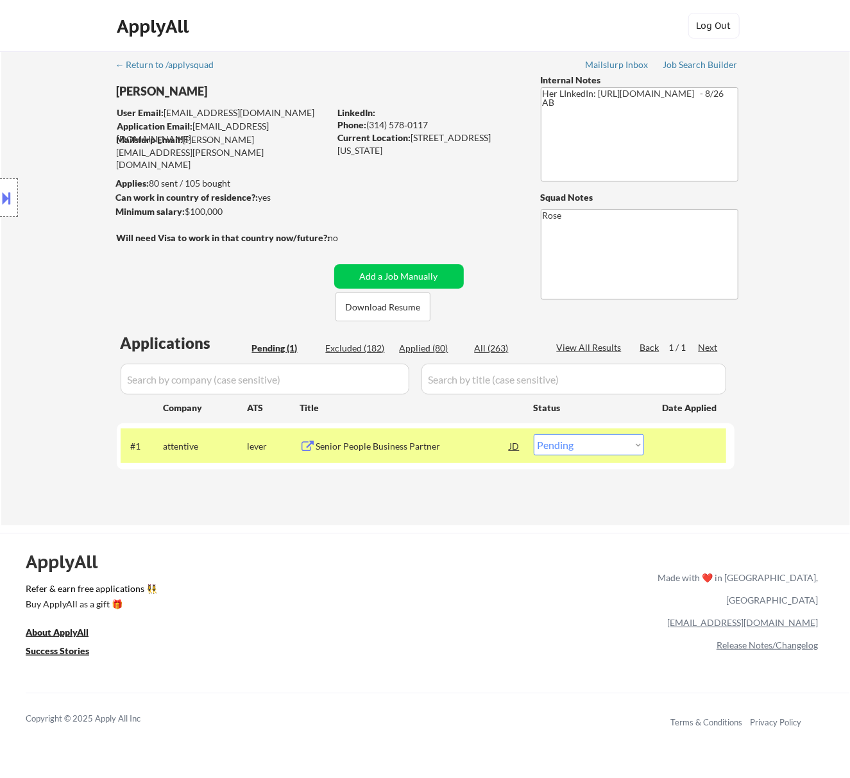
select select ""excluded__expired_""
select select ""excluded""
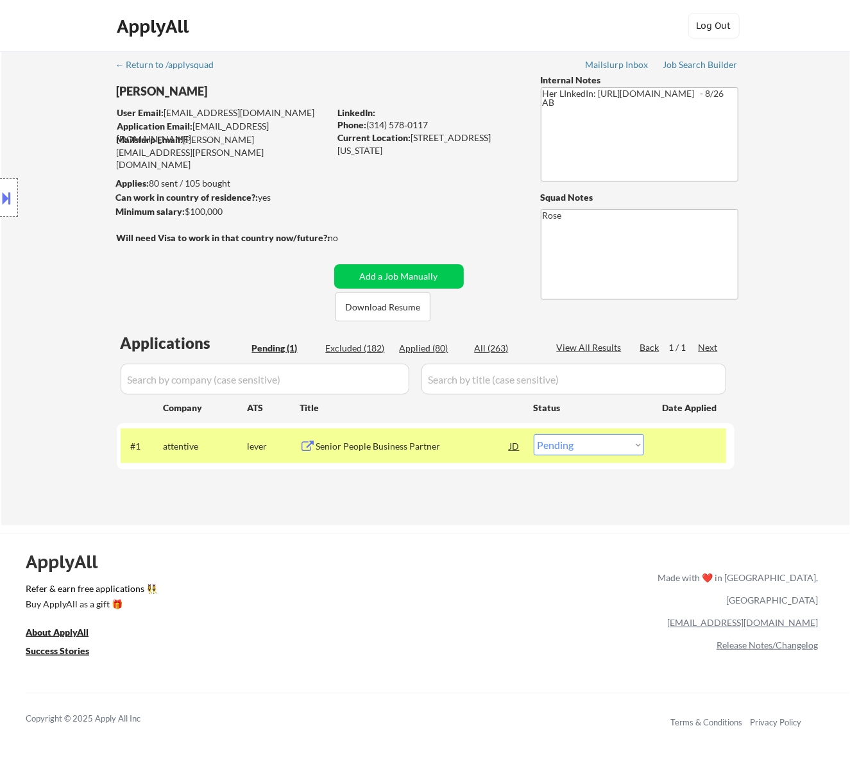
select select ""excluded""
select select ""excluded__location_""
select select ""excluded""
select select ""excluded__expired_""
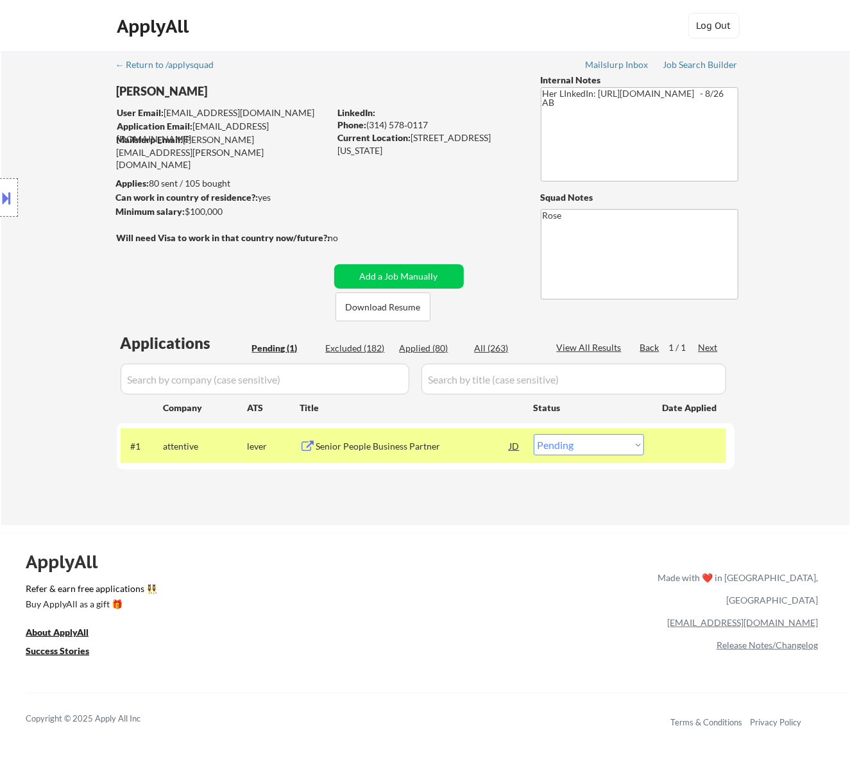
select select ""excluded__bad_match_""
select select ""excluded__expired_""
select select ""excluded__location_""
select select ""excluded__bad_match_""
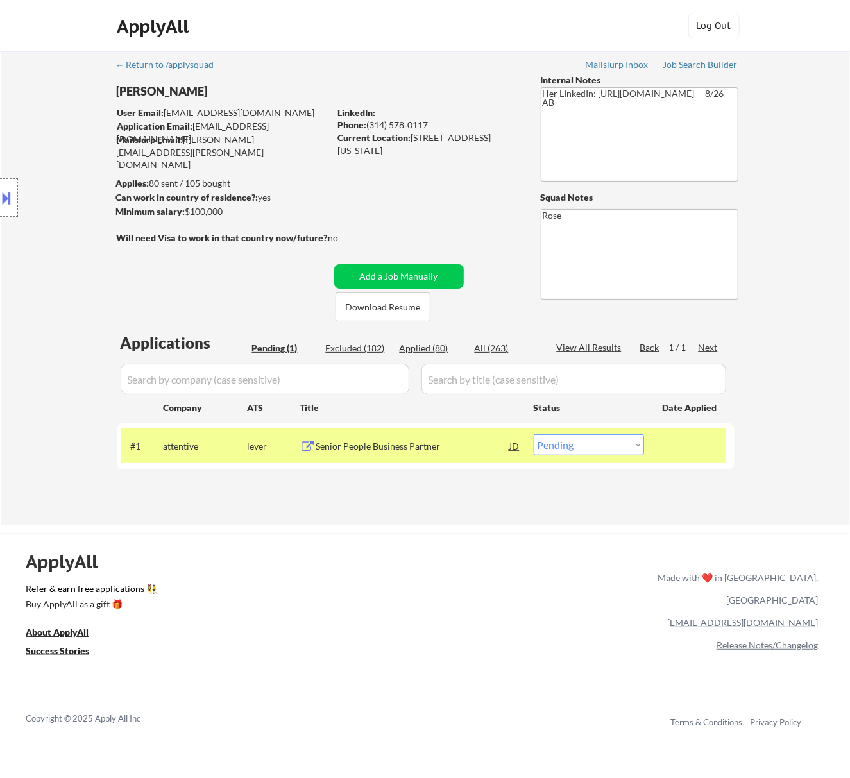
select select ""excluded__location_""
select select ""excluded__expired_""
select select ""excluded__location_""
select select ""excluded__expired_""
select select ""excluded__bad_match_""
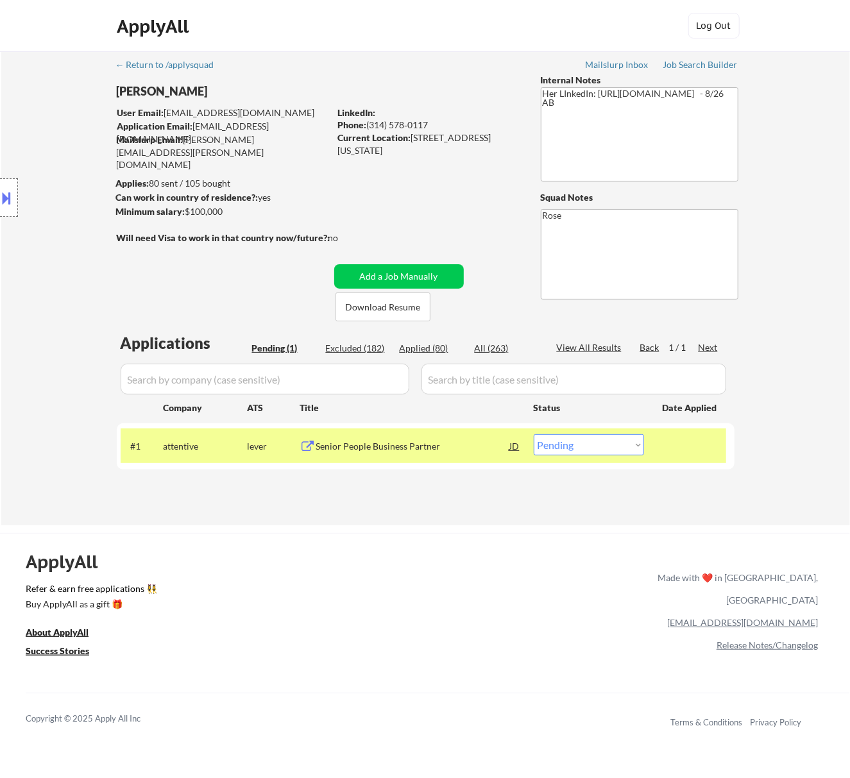
select select ""excluded__expired_""
select select ""excluded__bad_match_""
select select ""excluded__location_""
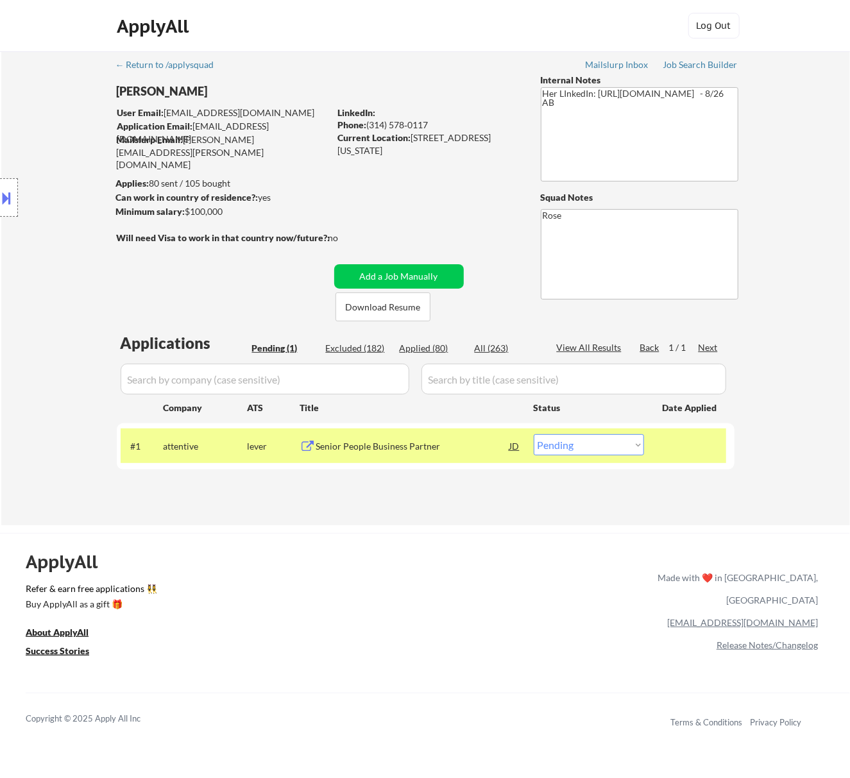
select select ""excluded__location_""
select select ""excluded__bad_match_""
select select ""excluded__location_""
select select ""excluded__bad_match_""
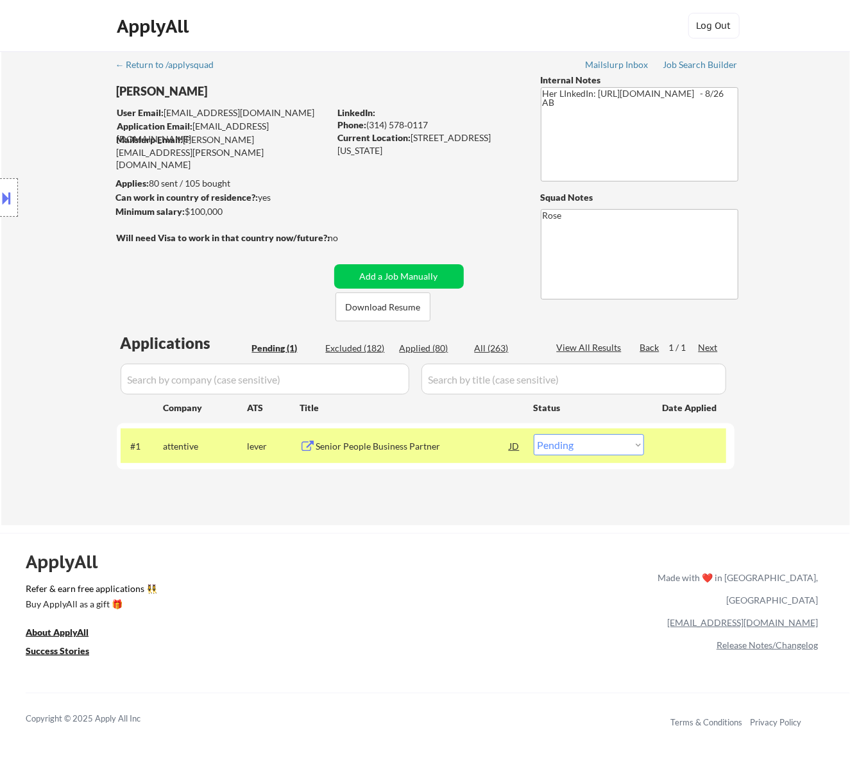
select select ""excluded__expired_""
select select ""excluded__salary_""
select select ""excluded__expired_""
select select ""excluded__location_""
select select ""excluded__salary_""
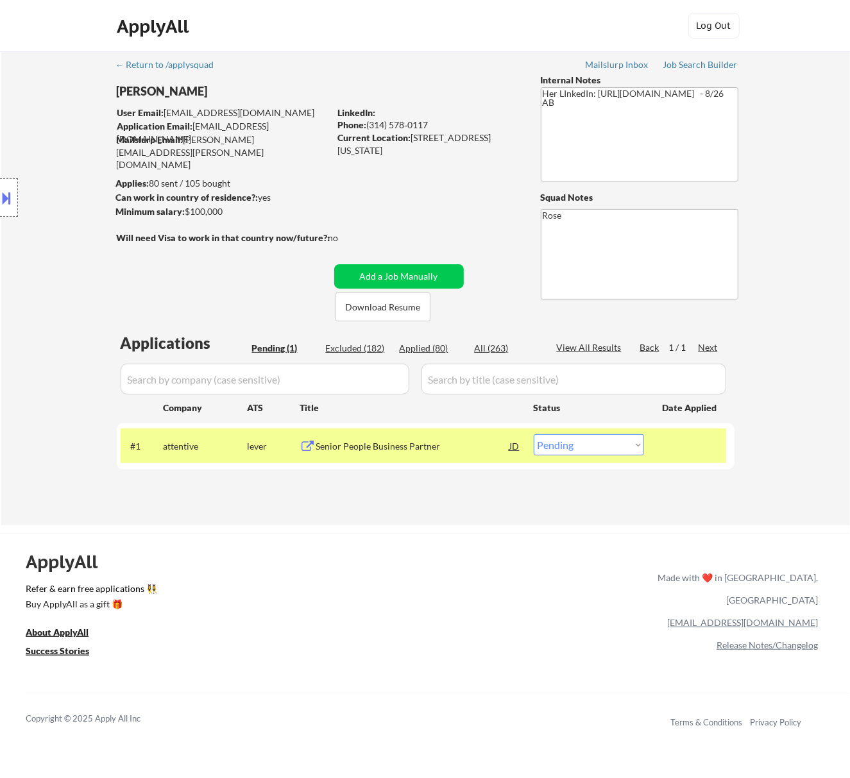
select select ""excluded__bad_match_""
select select ""excluded__location_""
select select ""excluded""
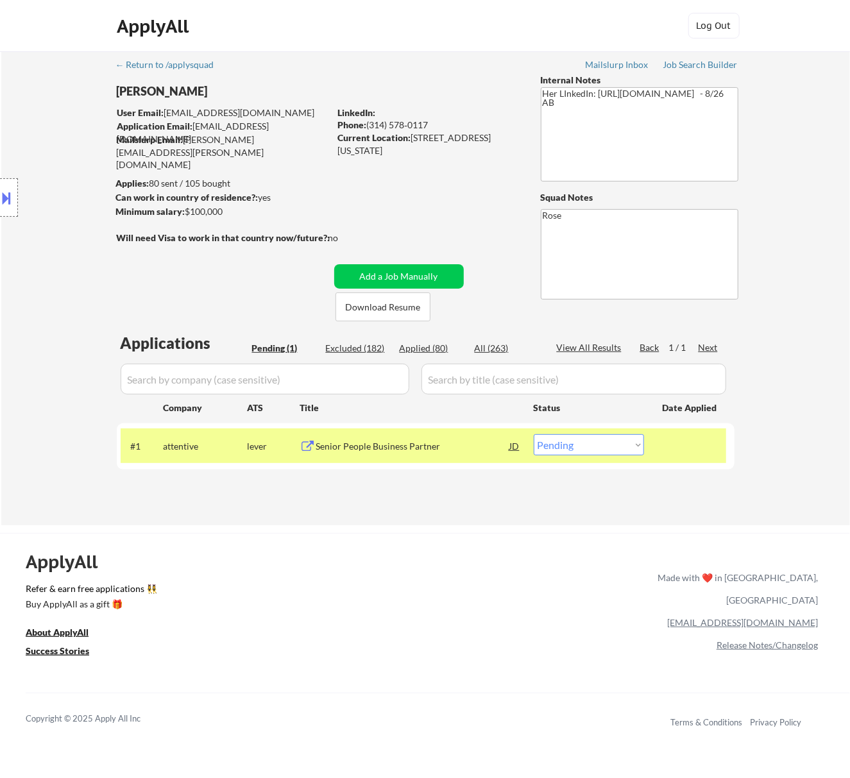
select select ""excluded""
select select ""excluded__expired_""
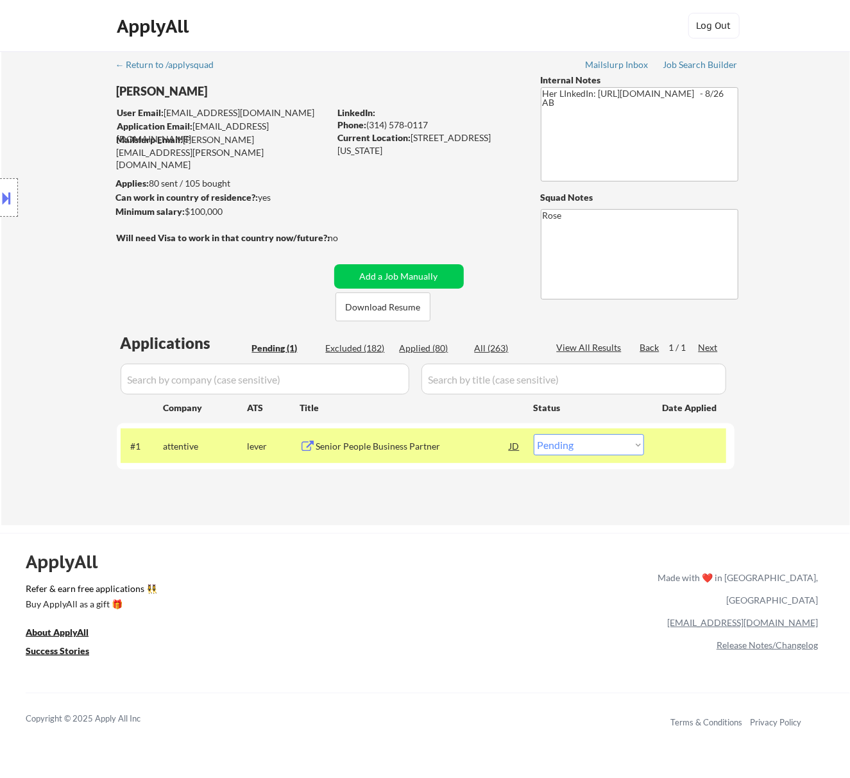
select select ""excluded""
select select ""excluded__location_""
select select ""excluded__bad_match_""
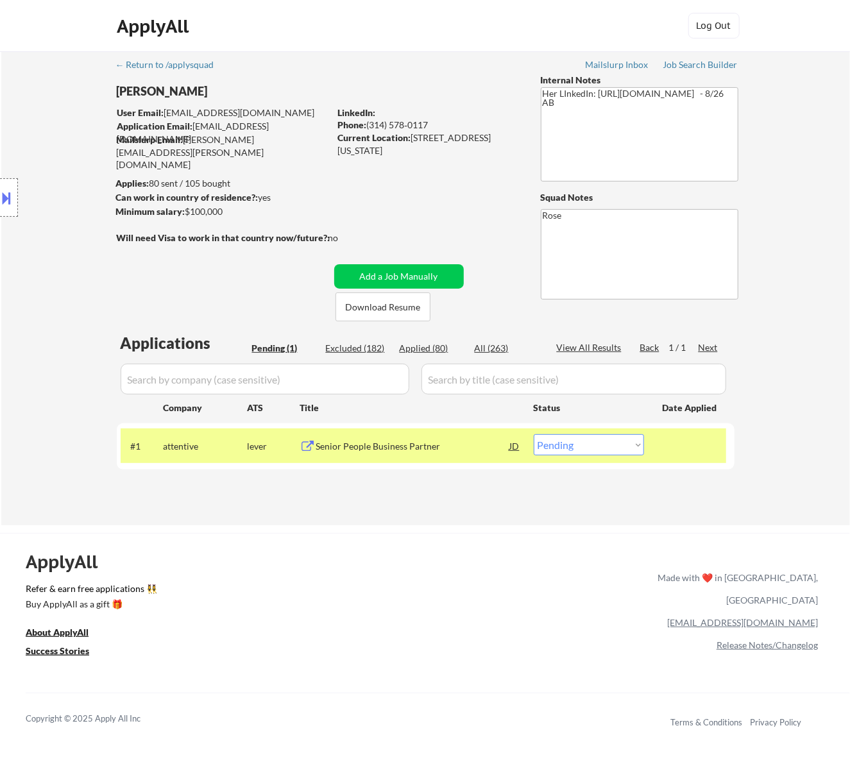
select select ""excluded__bad_match_""
select select ""excluded__expired_""
select select ""excluded__bad_match_""
select select ""excluded__expired_""
select select ""excluded__salary_""
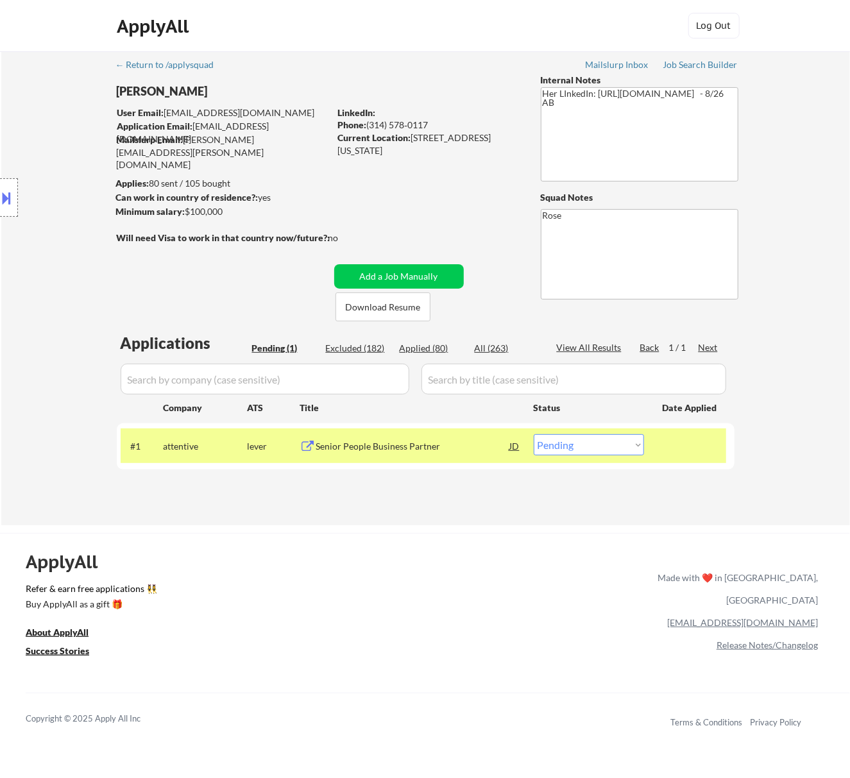
select select ""excluded__expired_""
select select ""excluded__bad_match_""
select select ""excluded__location_""
select select ""excluded__bad_match_""
select select ""excluded""
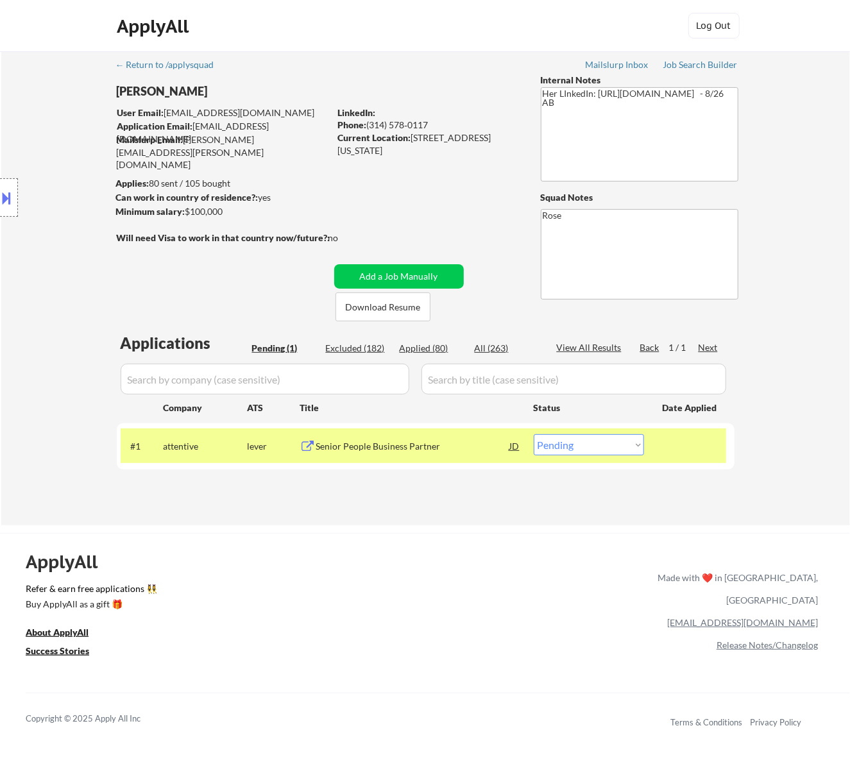
select select ""excluded__location_""
select select ""excluded""
select select ""excluded__bad_match_""
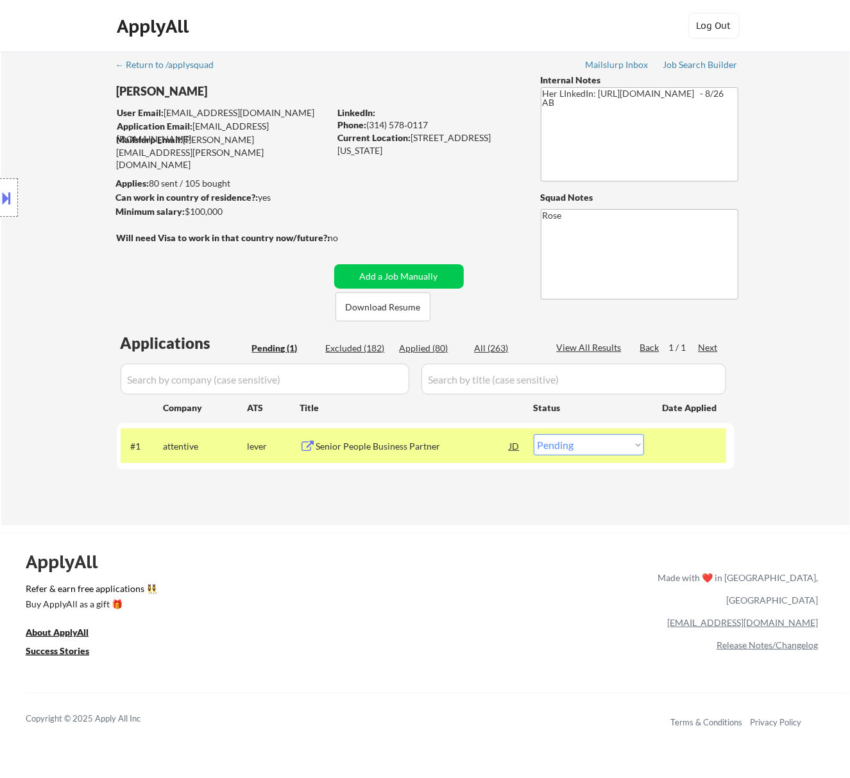
select select ""excluded__location_""
select select ""excluded__salary_""
select select ""excluded__expired_""
select select ""excluded__bad_match_""
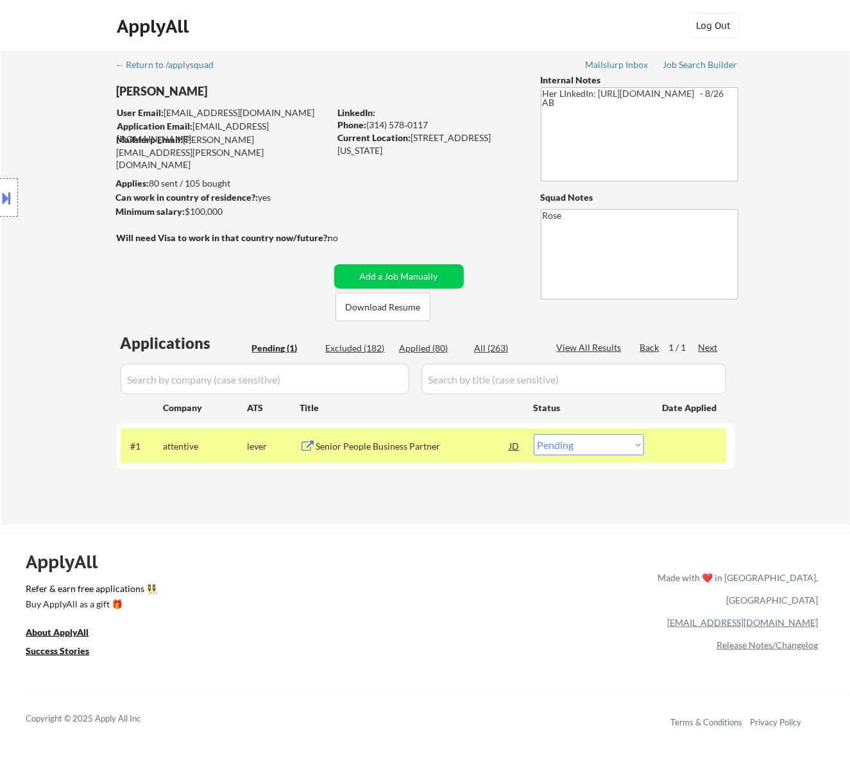
select select ""excluded""
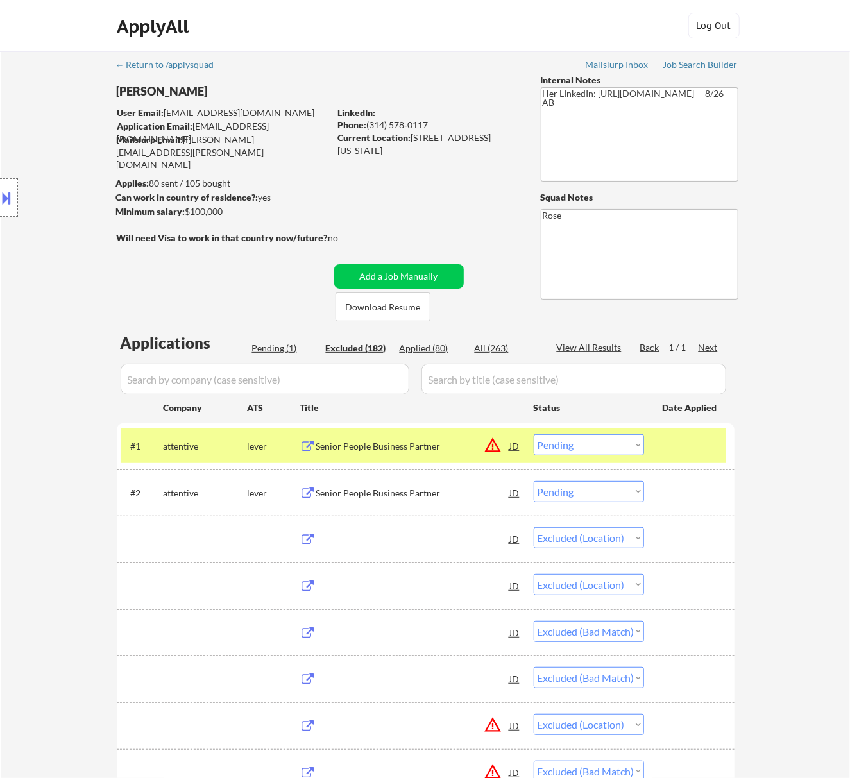
select select ""excluded__location_""
select select ""excluded__bad_match_""
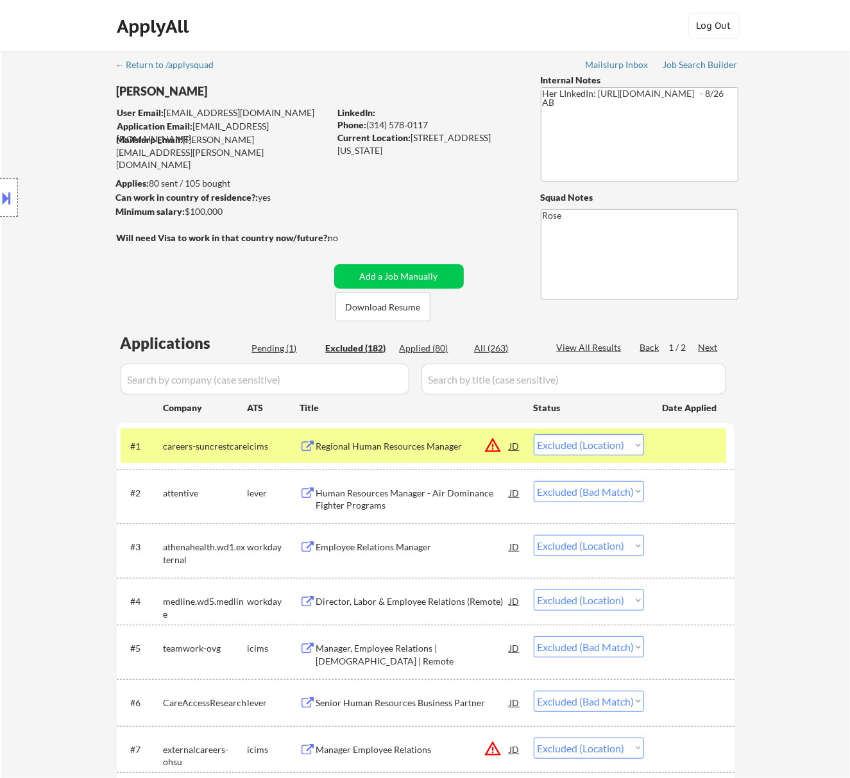
click at [356, 370] on input "input" at bounding box center [265, 379] width 289 height 31
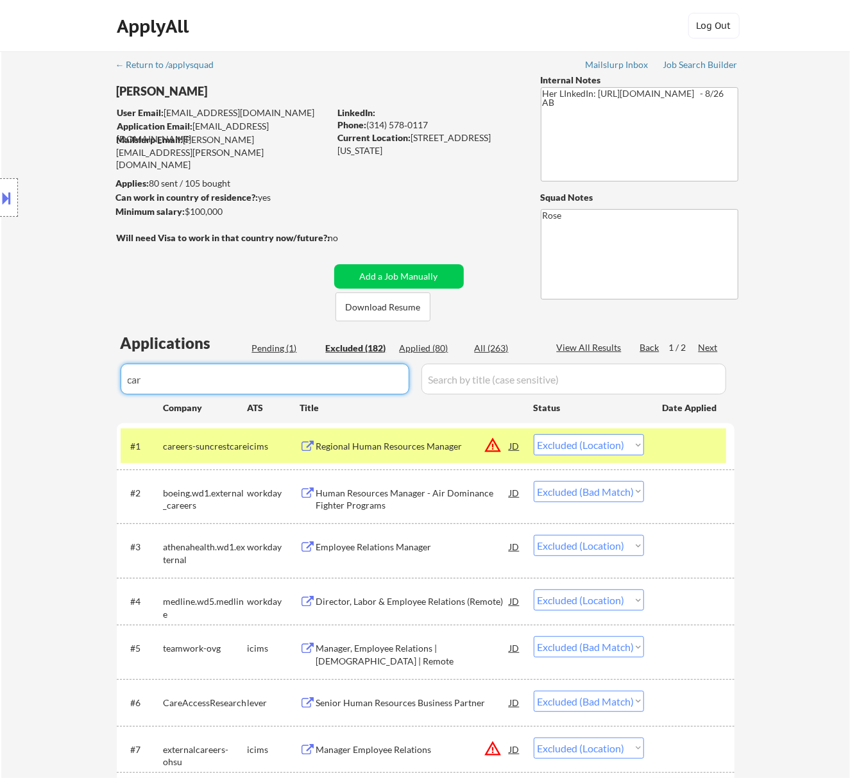
type input "care"
select select ""excluded__bad_match_""
select select ""excluded__location_""
select select ""excluded__expired_""
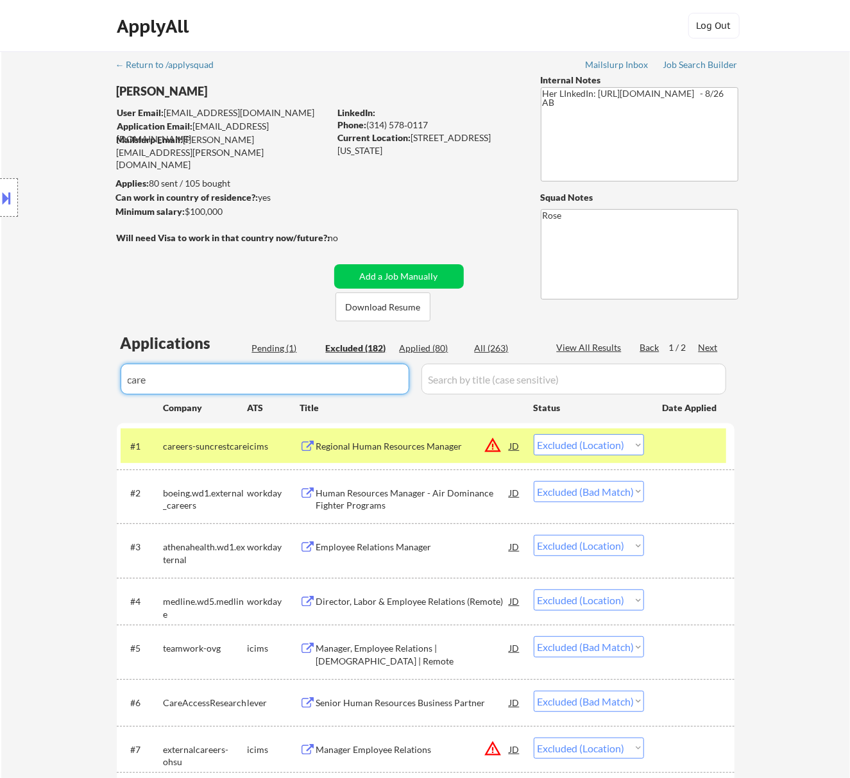
select select ""excluded__location_""
select select ""excluded__salary_""
select select ""excluded__expired_""
select select ""excluded""
select select ""excluded__salary_""
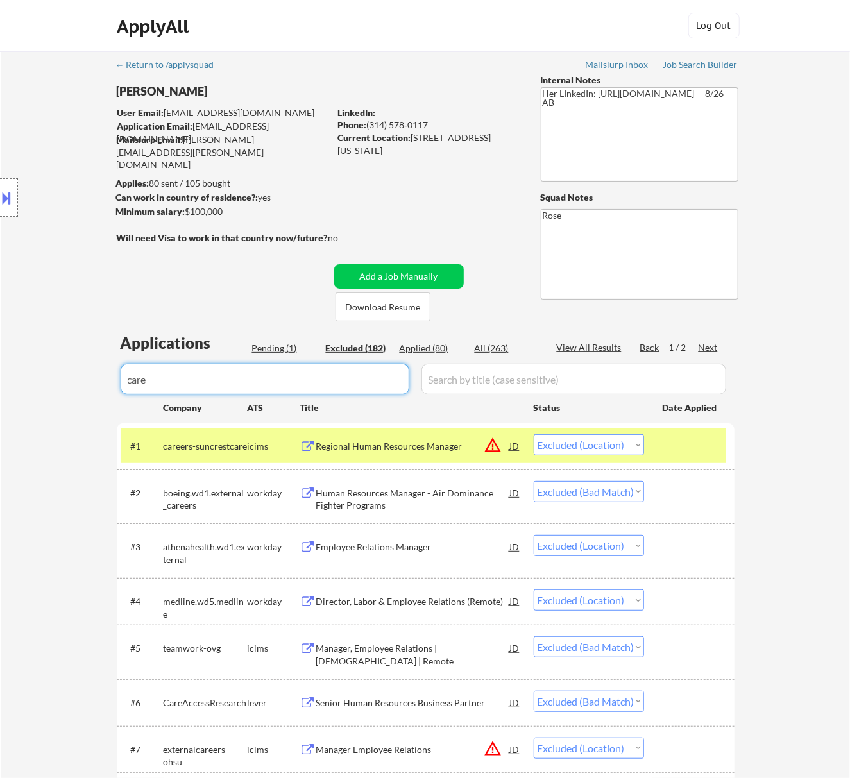
select select ""excluded__expired_""
select select ""excluded__location_""
select select ""excluded__salary_""
select select ""excluded__expired_""
select select ""excluded""
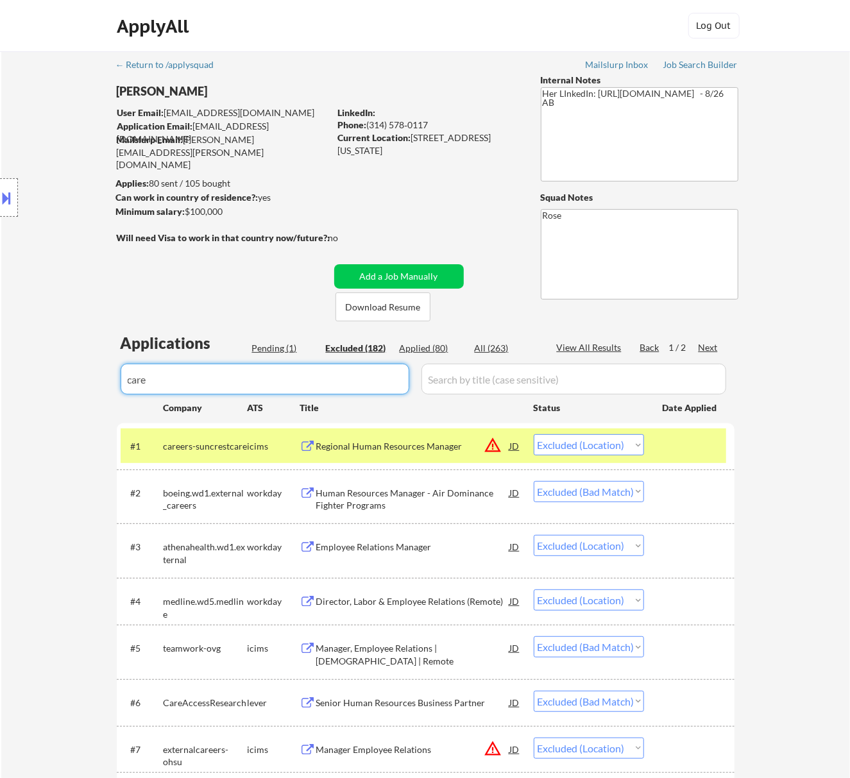
select select ""excluded__expired_""
select select ""excluded""
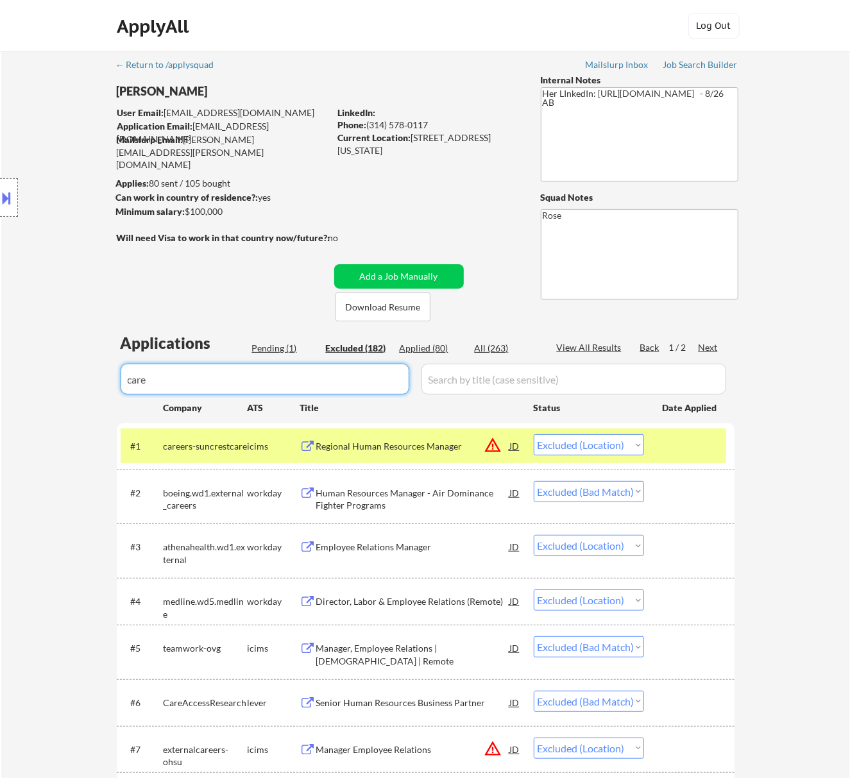
select select ""excluded__expired_""
select select ""excluded__location_""
select select ""excluded__bad_match_""
select select ""excluded__location_""
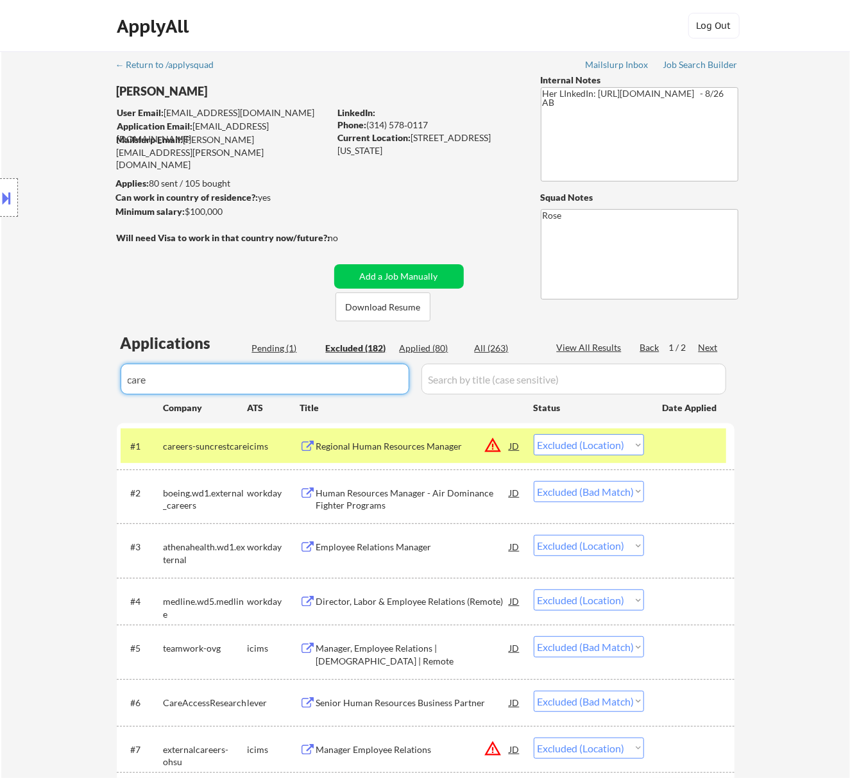
select select ""excluded__bad_match_""
select select ""excluded__salary_""
select select ""excluded__location_""
select select ""excluded__salary_""
select select ""excluded__bad_match_""
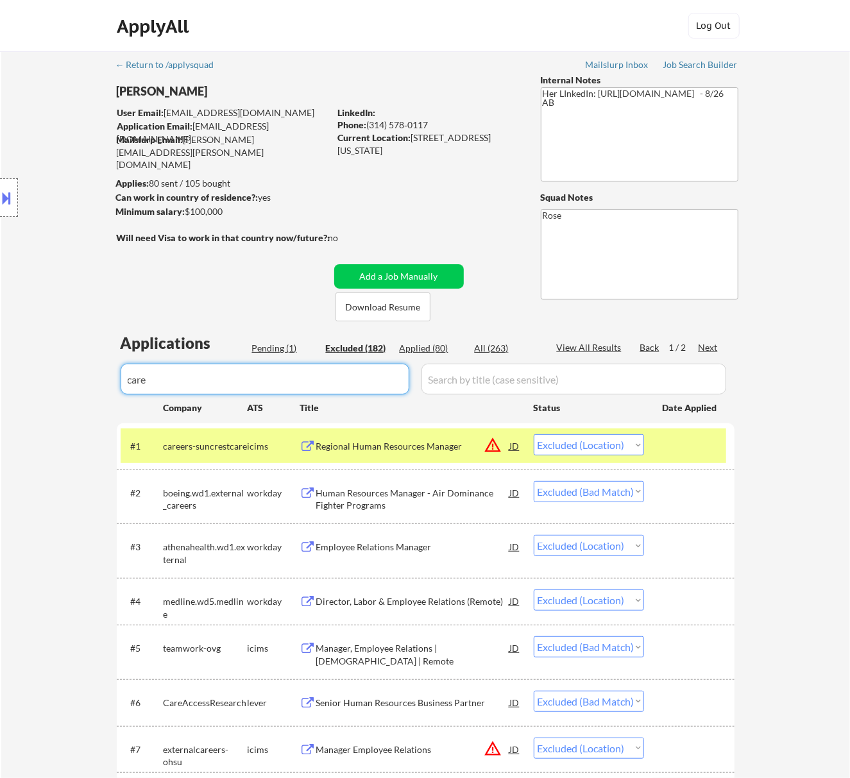
select select ""excluded__location_""
select select ""excluded""
select select ""excluded__expired_""
select select ""excluded""
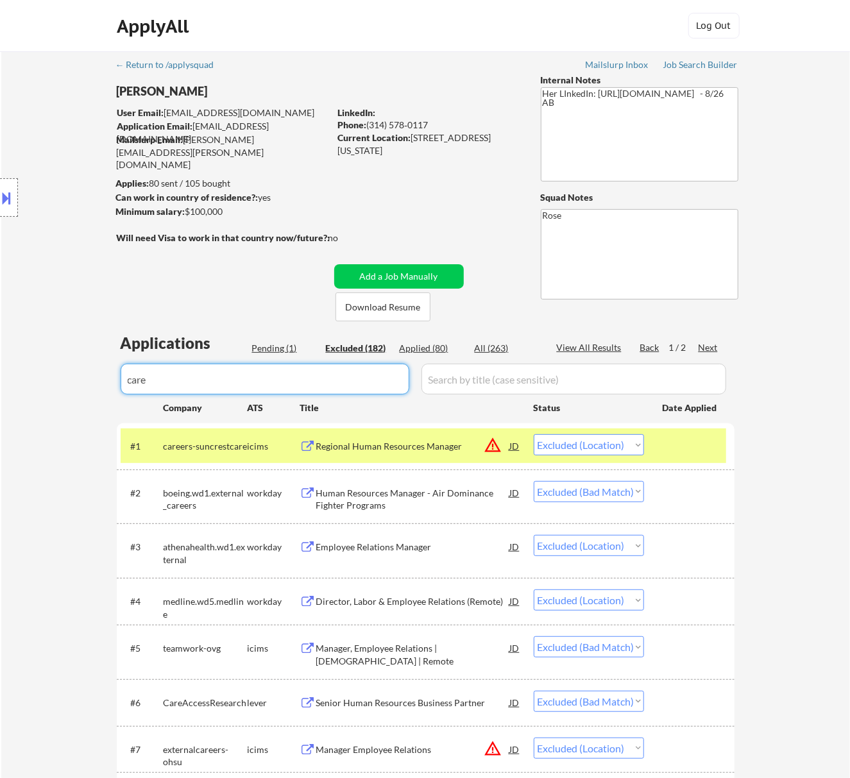
select select ""excluded__location_""
select select ""excluded__bad_match_""
select select ""excluded__expired_""
select select ""excluded__bad_match_""
select select ""excluded__location_""
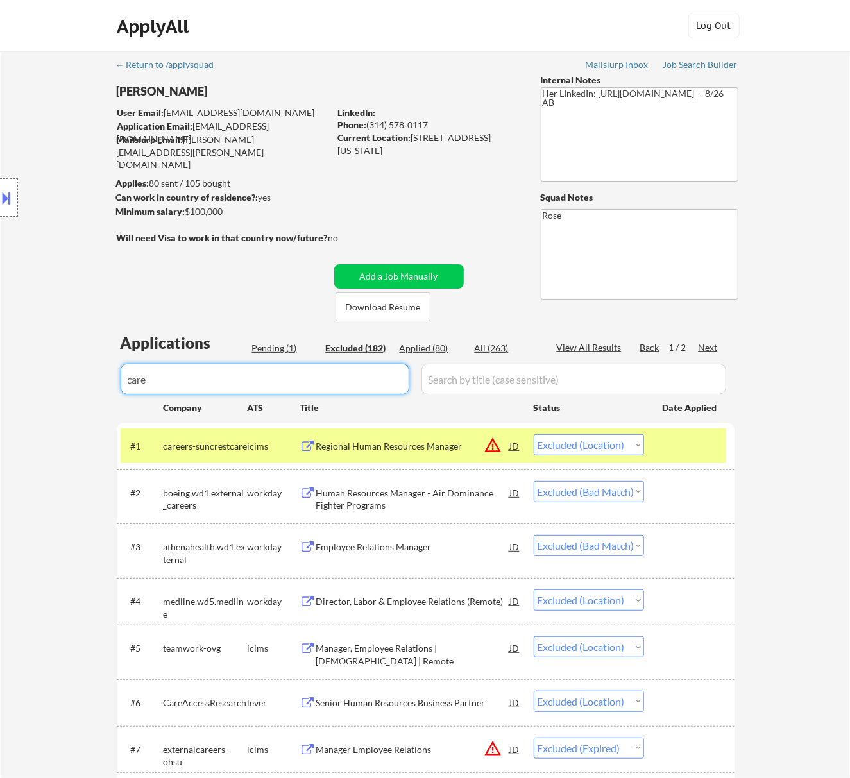
select select ""excluded""
select select ""excluded__location_""
select select ""excluded""
select select ""excluded__bad_match_""
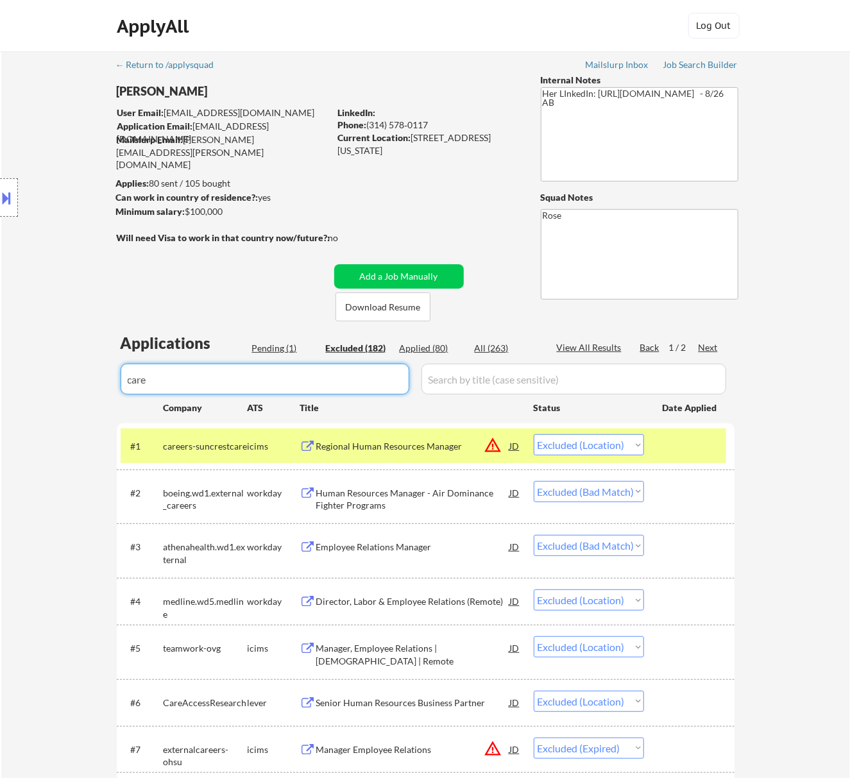
select select ""excluded__salary_""
select select ""excluded""
select select ""excluded__expired_""
select select ""excluded__location_""
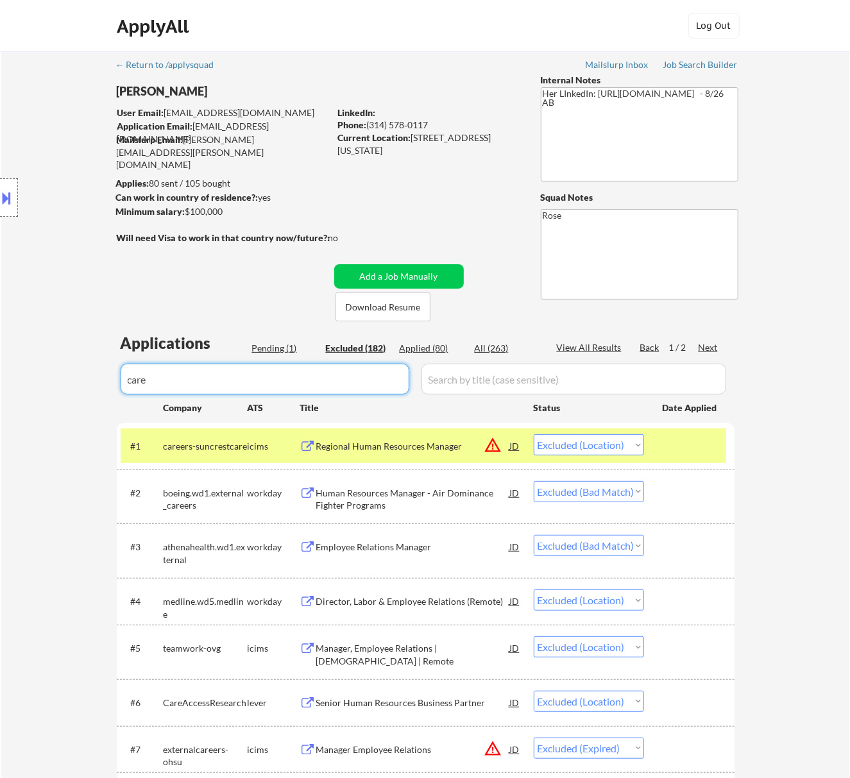
select select ""excluded__other_""
select select ""excluded__salary_""
select select ""excluded__bad_match_""
select select ""excluded__expired_""
select select ""excluded__bad_match_""
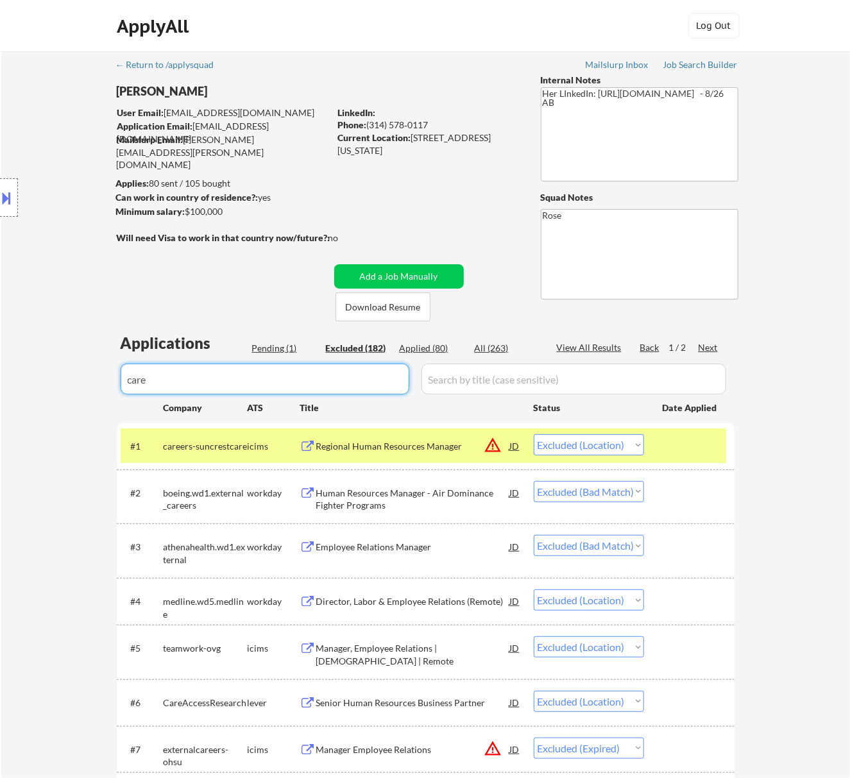
select select ""excluded__other_""
select select ""excluded__bad_match_""
select select ""excluded__salary_""
select select ""excluded__bad_match_""
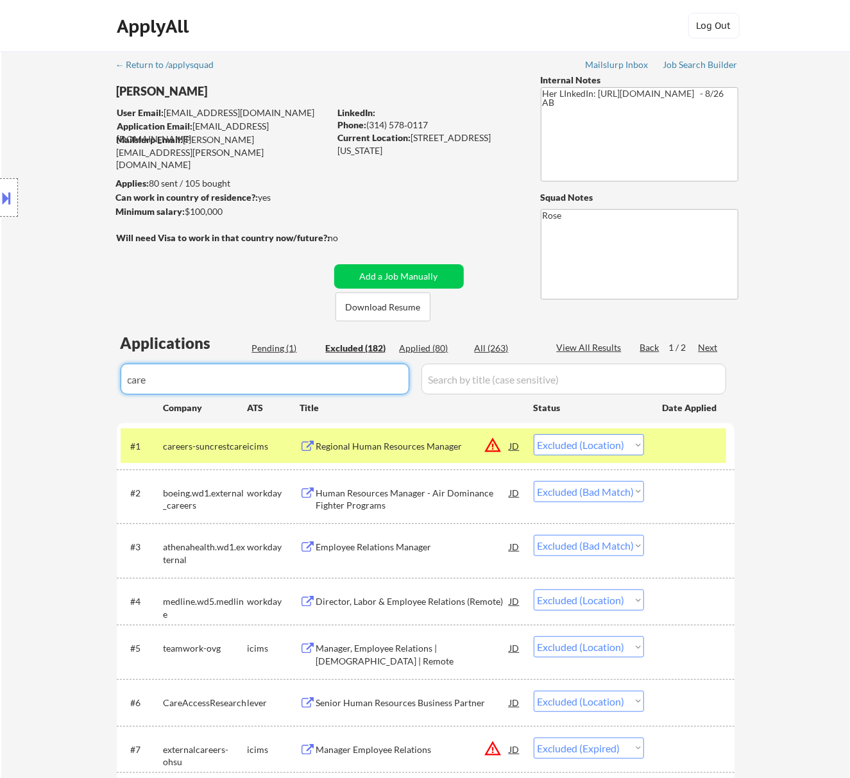
select select ""excluded__location_""
select select ""excluded""
select select ""excluded__location_""
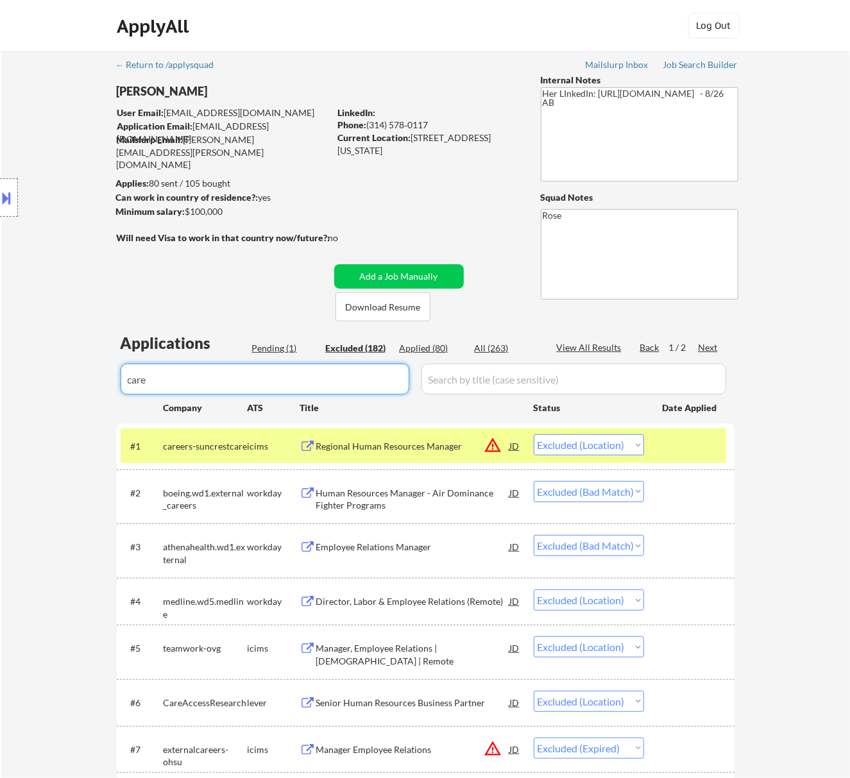
select select ""excluded__expired_""
select select ""excluded__bad_match_""
select select ""excluded__other_""
select select ""excluded__expired_""
select select ""excluded__bad_match_""
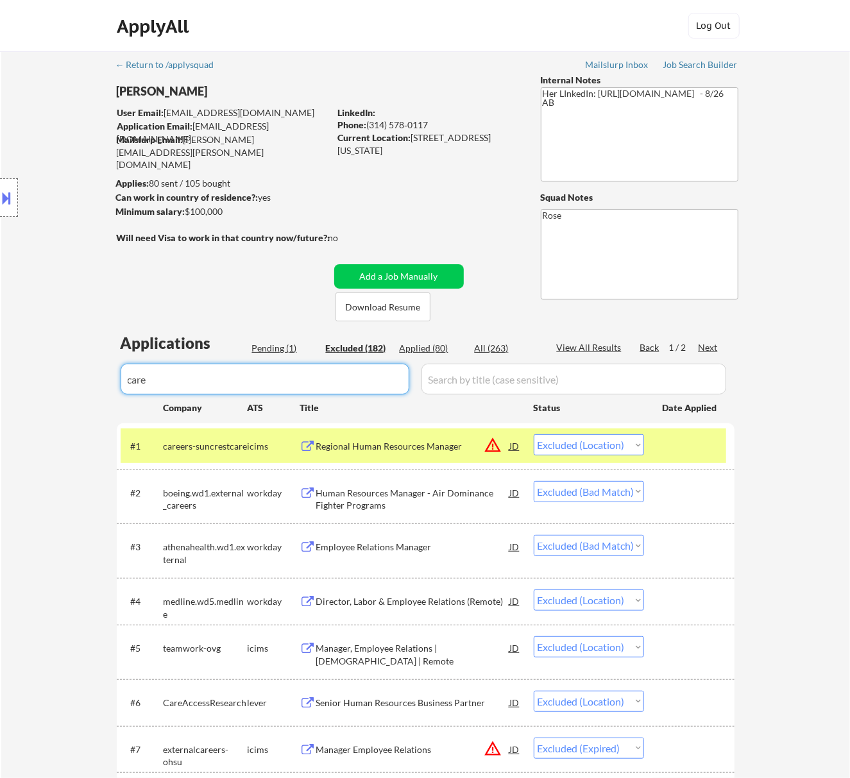
select select ""excluded__bad_match_""
select select ""excluded__expired_""
select select ""excluded__salary_""
select select ""excluded__bad_match_""
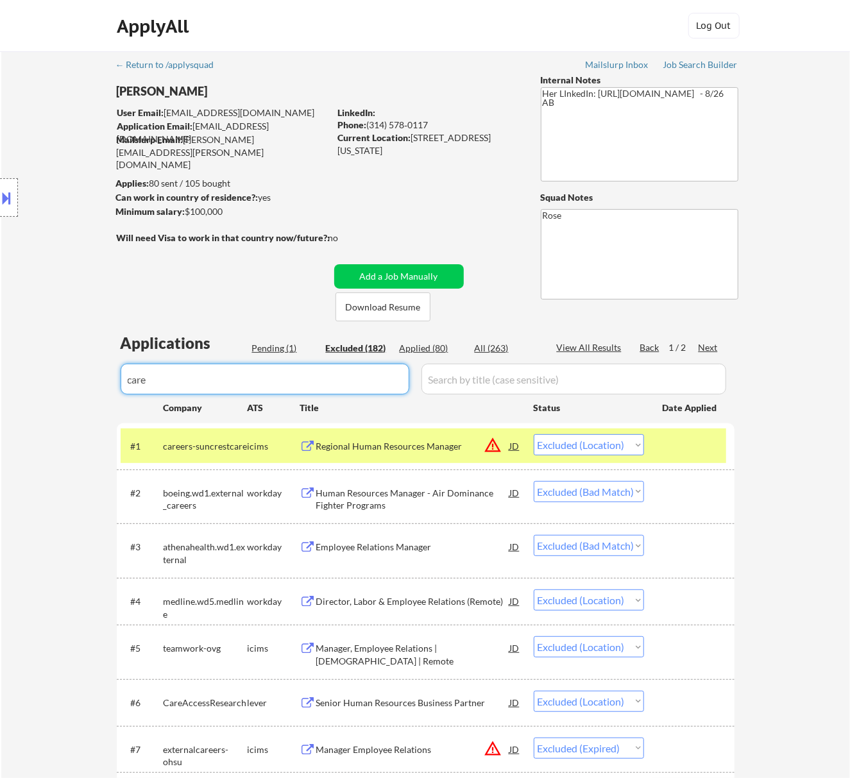
select select ""excluded__bad_match_""
select select ""excluded__other_""
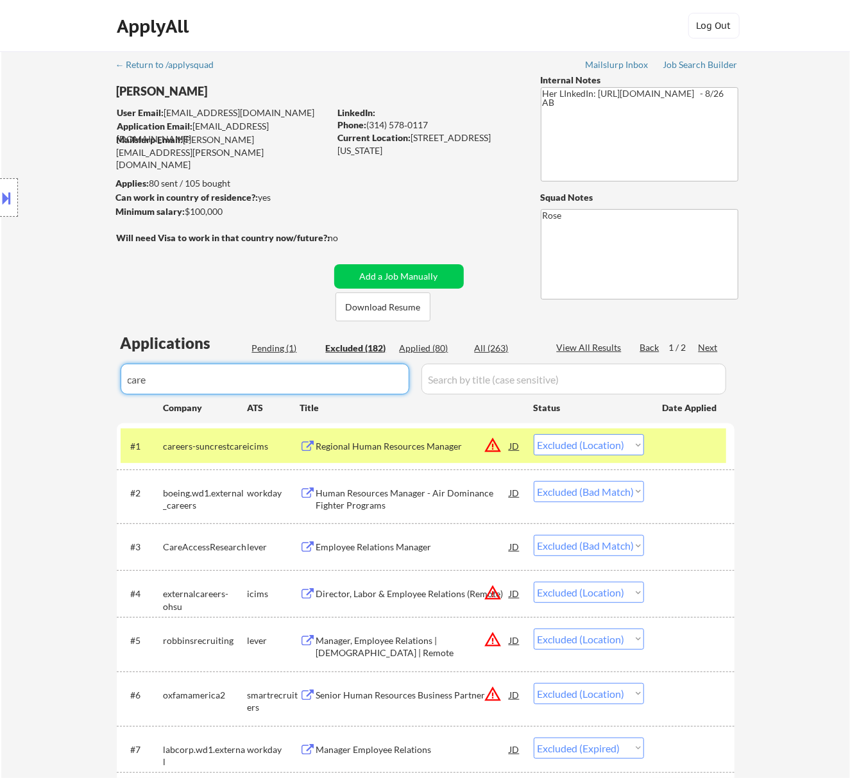
select select ""excluded__location_""
select select ""excluded__salary_""
select select ""excluded__expired_""
select select ""excluded""
select select ""excluded__salary_""
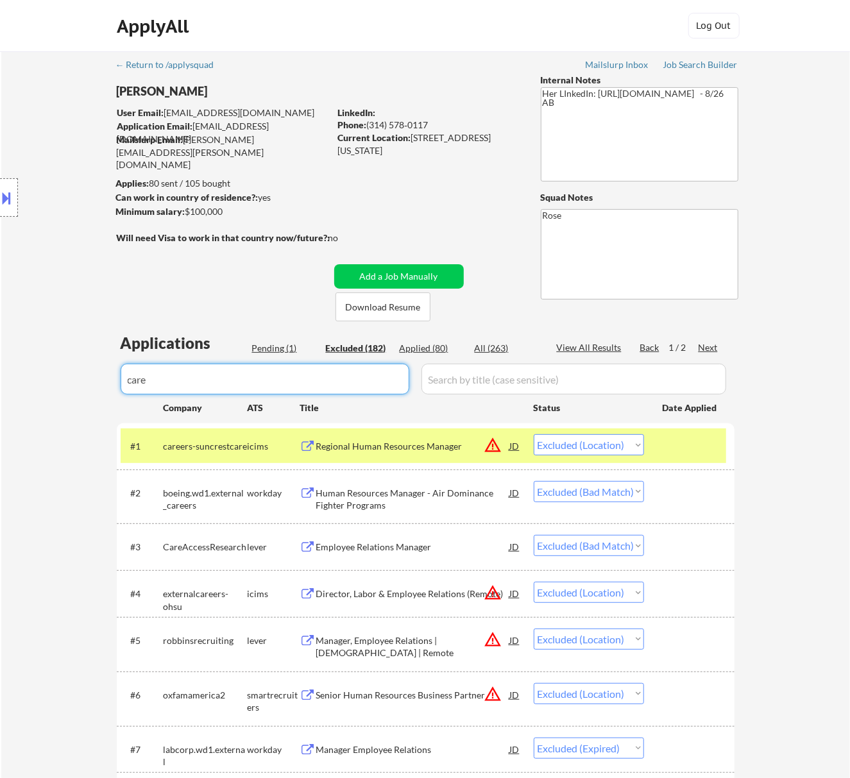
select select ""excluded__expired_""
select select ""excluded__location_""
select select ""excluded__expired_""
select select ""excluded""
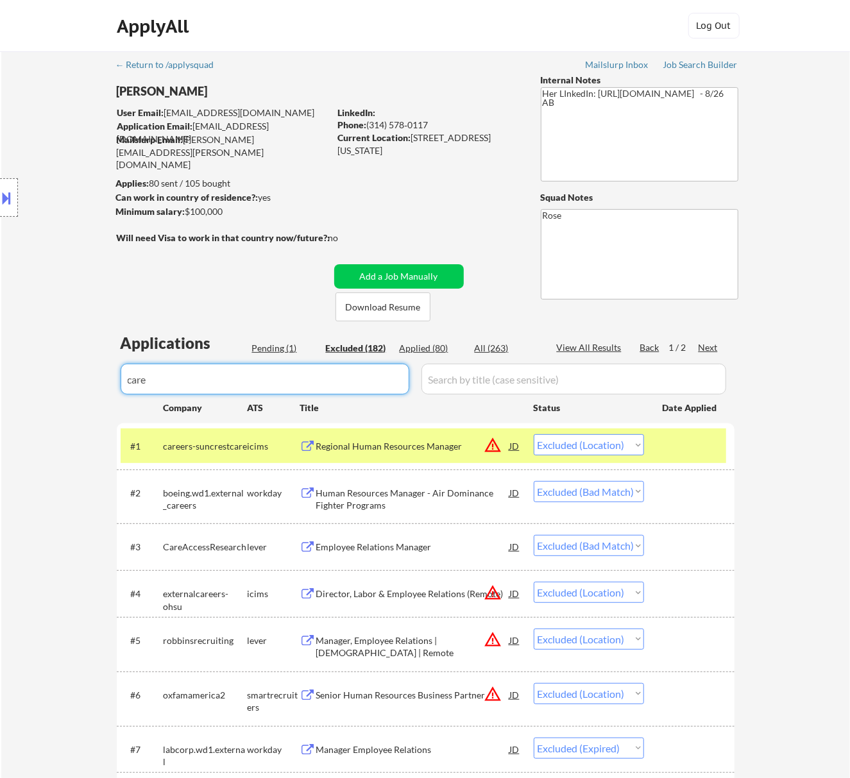
select select ""excluded""
select select ""excluded__location_""
select select ""excluded__expired_""
select select ""excluded__bad_match_""
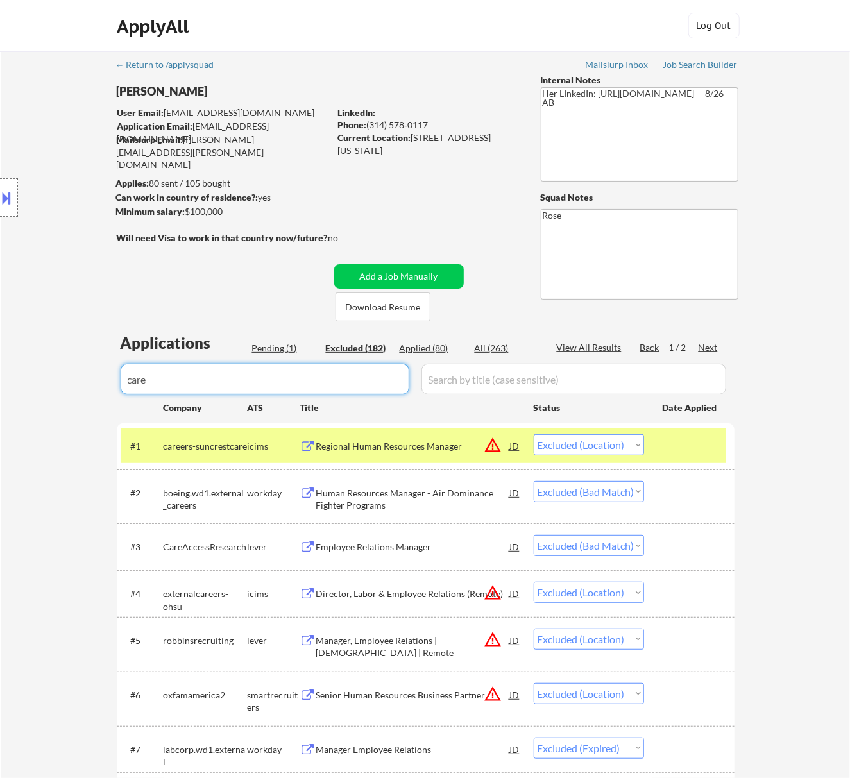
select select ""excluded__salary_""
select select ""excluded__location_""
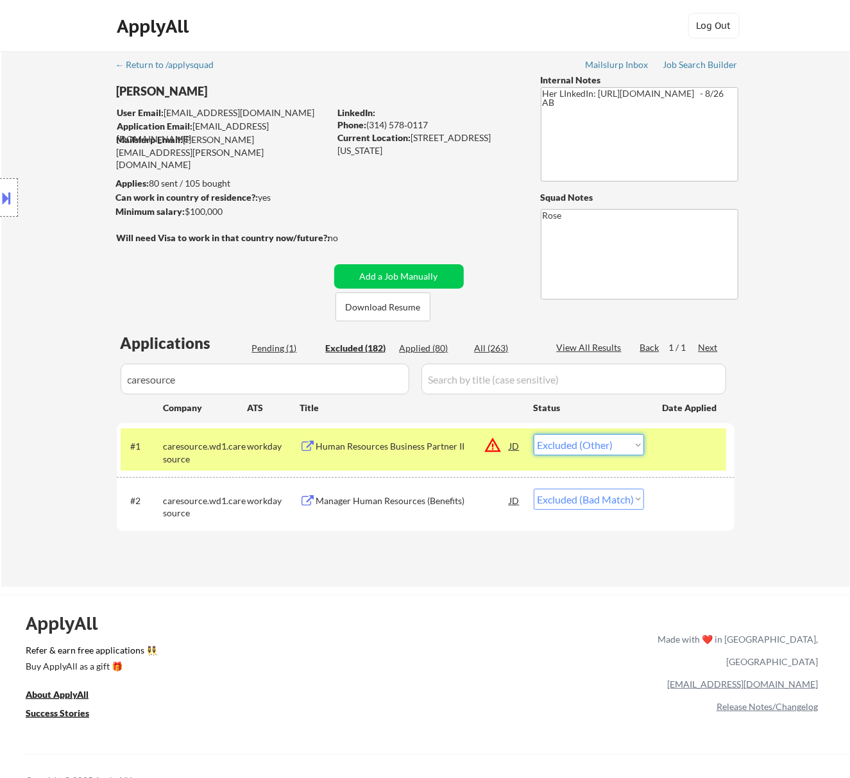
click at [625, 440] on select "Choose an option... Pending Applied Excluded (Questions) Excluded (Expired) Exc…" at bounding box center [589, 444] width 110 height 21
click at [534, 434] on select "Choose an option... Pending Applied Excluded (Questions) Excluded (Expired) Exc…" at bounding box center [589, 444] width 110 height 21
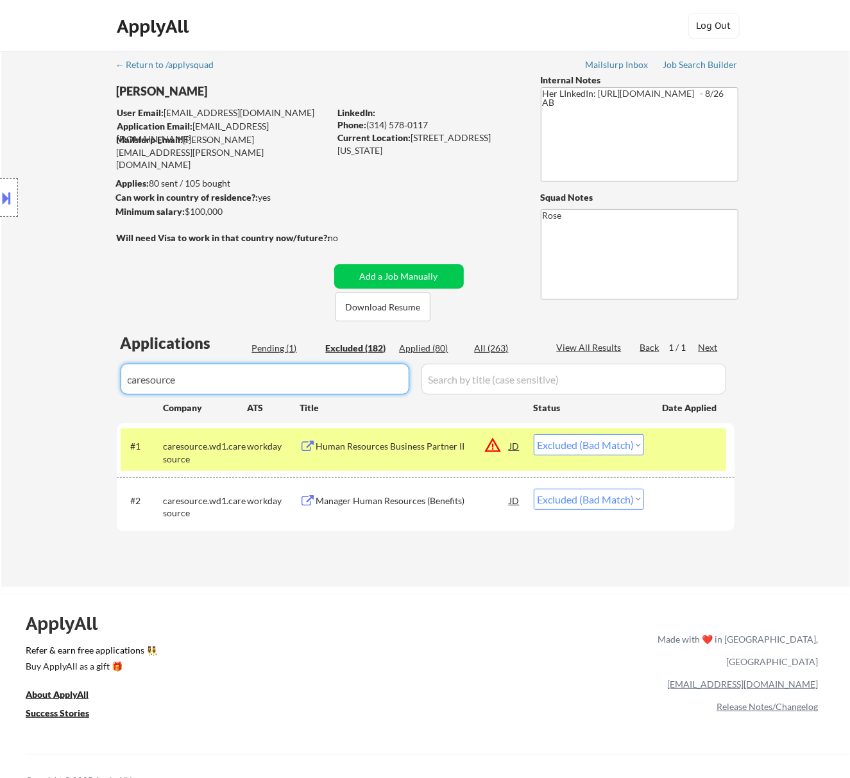
drag, startPoint x: 248, startPoint y: 363, endPoint x: 58, endPoint y: 404, distance: 194.3
click at [68, 400] on div "← Return to /applysquad Mailslurp Inbox Job Search Builder Meribeth Ehlers User…" at bounding box center [425, 319] width 849 height 536
click at [267, 342] on div "Pending (1)" at bounding box center [284, 348] width 64 height 13
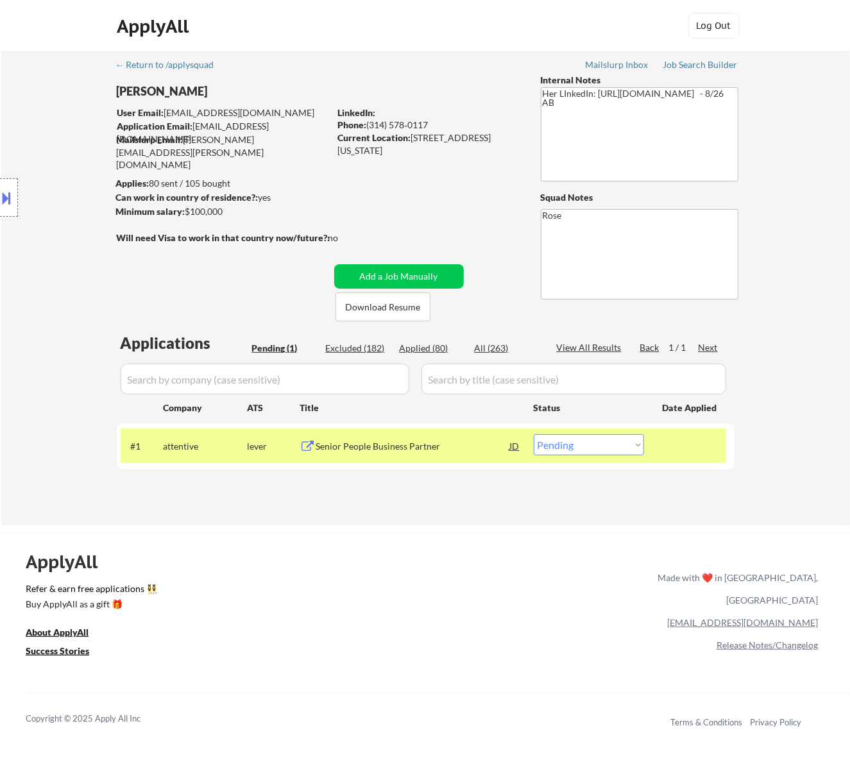
click at [480, 440] on div "Senior People Business Partner" at bounding box center [413, 446] width 194 height 13
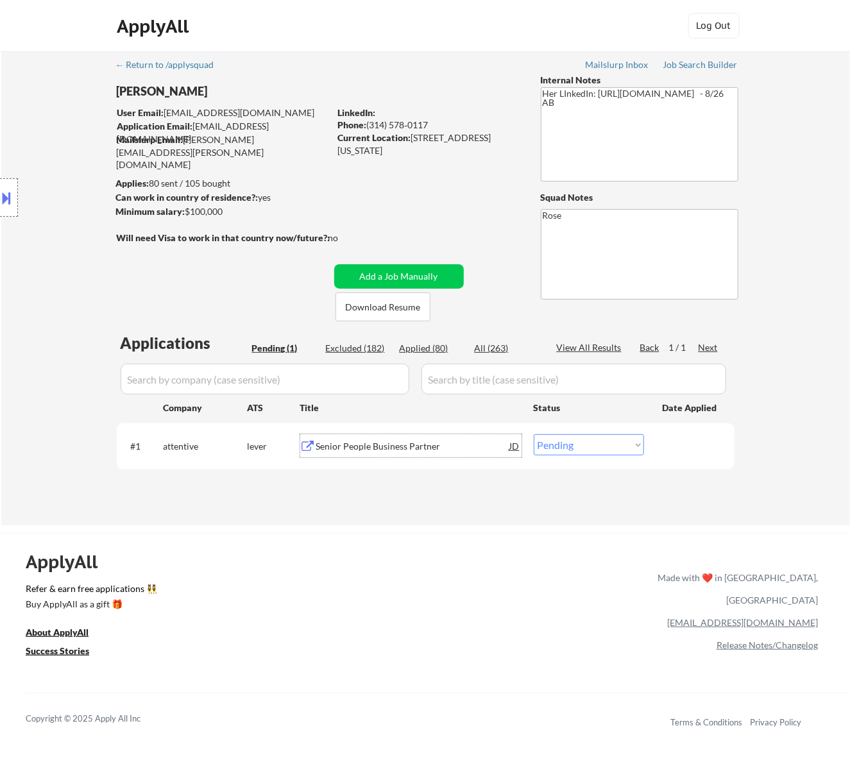
click at [615, 447] on select "Choose an option... Pending Applied Excluded (Questions) Excluded (Expired) Exc…" at bounding box center [589, 444] width 110 height 21
click at [534, 434] on select "Choose an option... Pending Applied Excluded (Questions) Excluded (Expired) Exc…" at bounding box center [589, 444] width 110 height 21
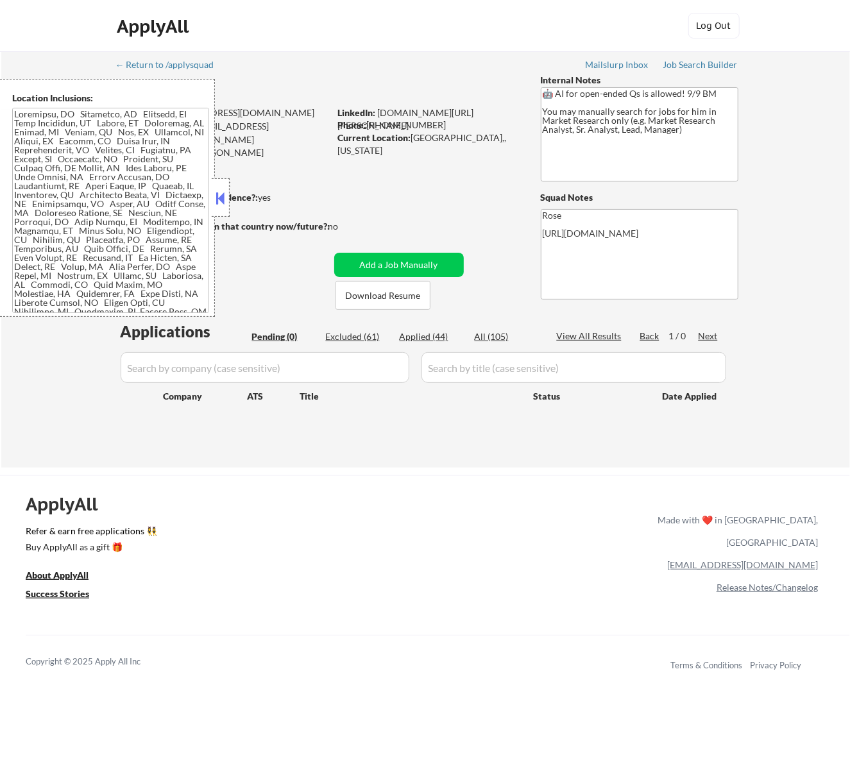
click at [214, 187] on div at bounding box center [221, 197] width 18 height 39
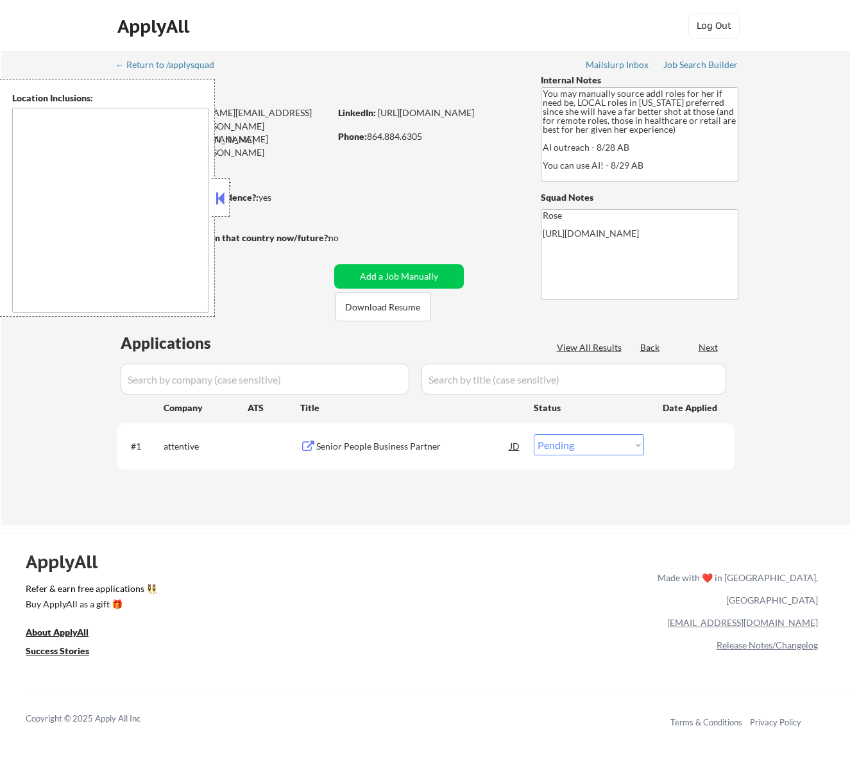
select select ""pending""
type textarea "[GEOGRAPHIC_DATA], [GEOGRAPHIC_DATA] [GEOGRAPHIC_DATA], [GEOGRAPHIC_DATA] [GEOG…"
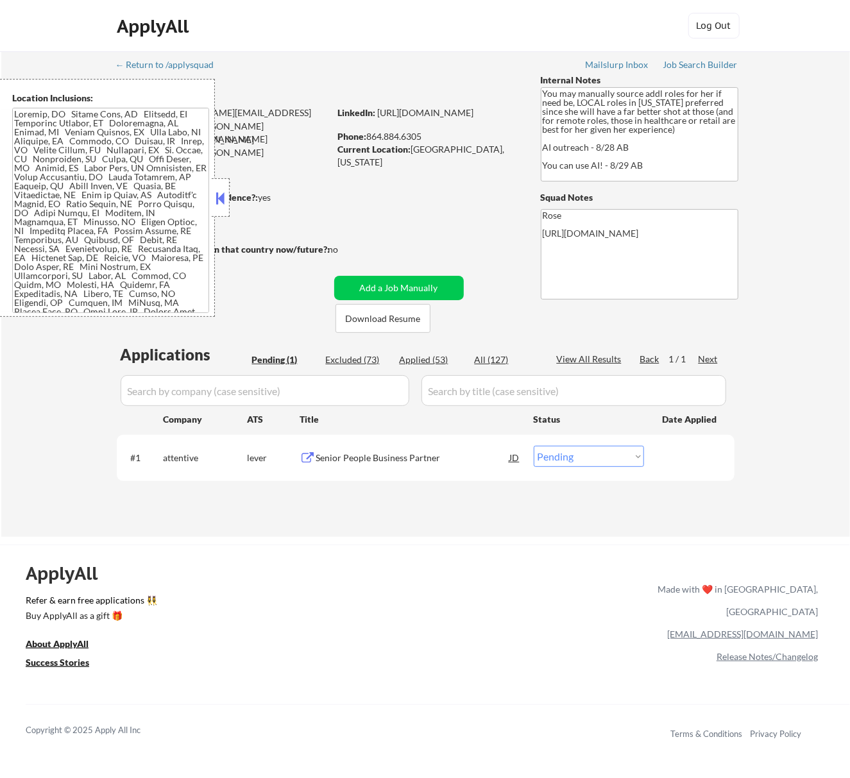
click at [227, 201] on button at bounding box center [220, 198] width 14 height 19
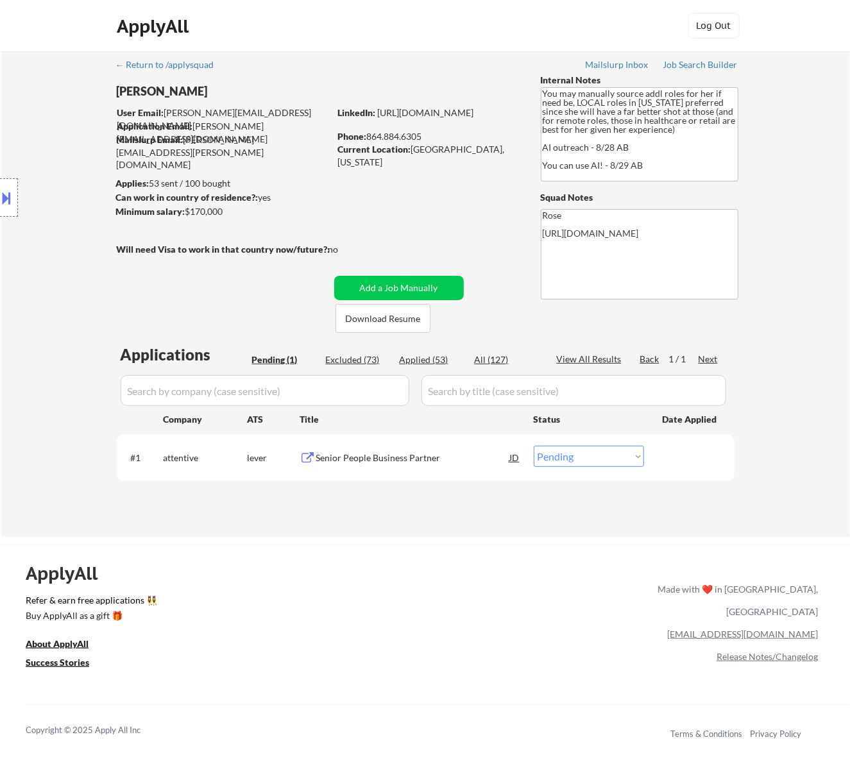
click at [427, 455] on div "Senior People Business Partner" at bounding box center [413, 458] width 194 height 13
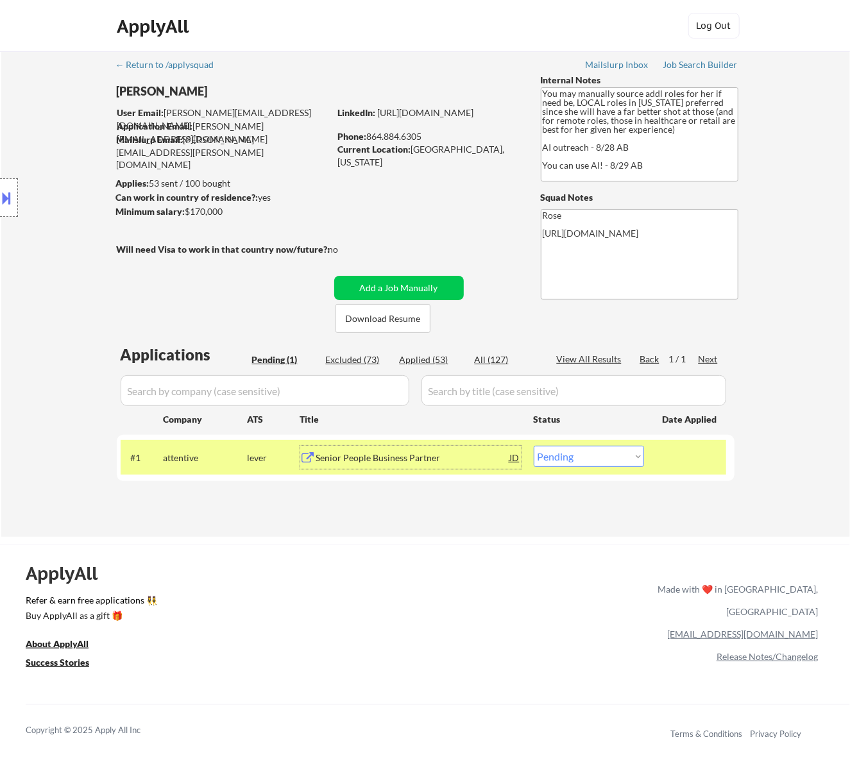
click at [611, 458] on select "Choose an option... Pending Applied Excluded (Questions) Excluded (Expired) Exc…" at bounding box center [589, 456] width 110 height 21
select select ""excluded__salary_""
click at [534, 446] on select "Choose an option... Pending Applied Excluded (Questions) Excluded (Expired) Exc…" at bounding box center [589, 456] width 110 height 21
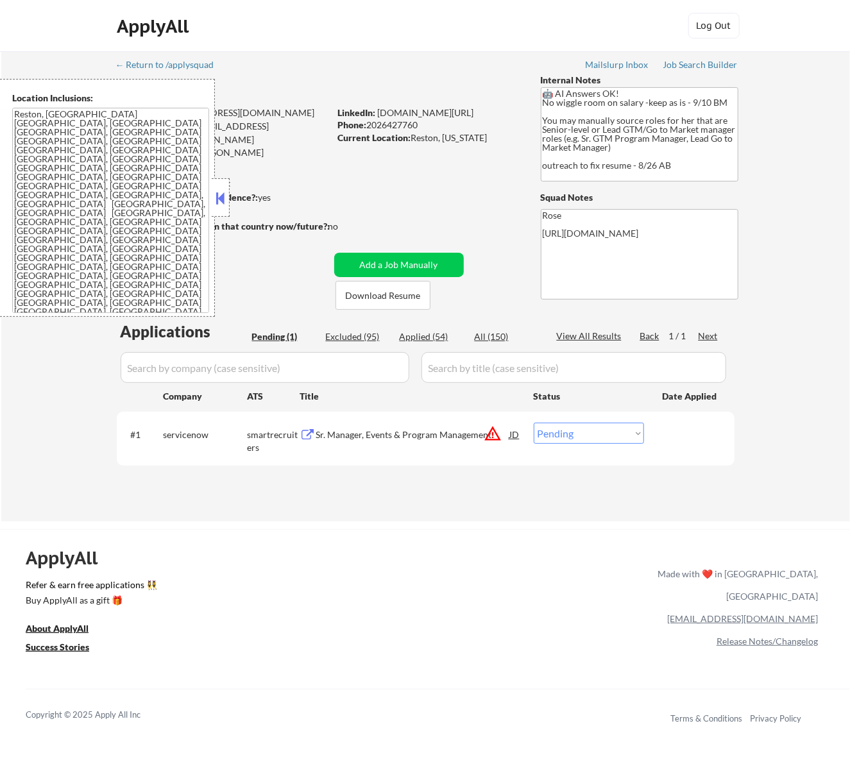
click at [223, 187] on div at bounding box center [221, 197] width 18 height 39
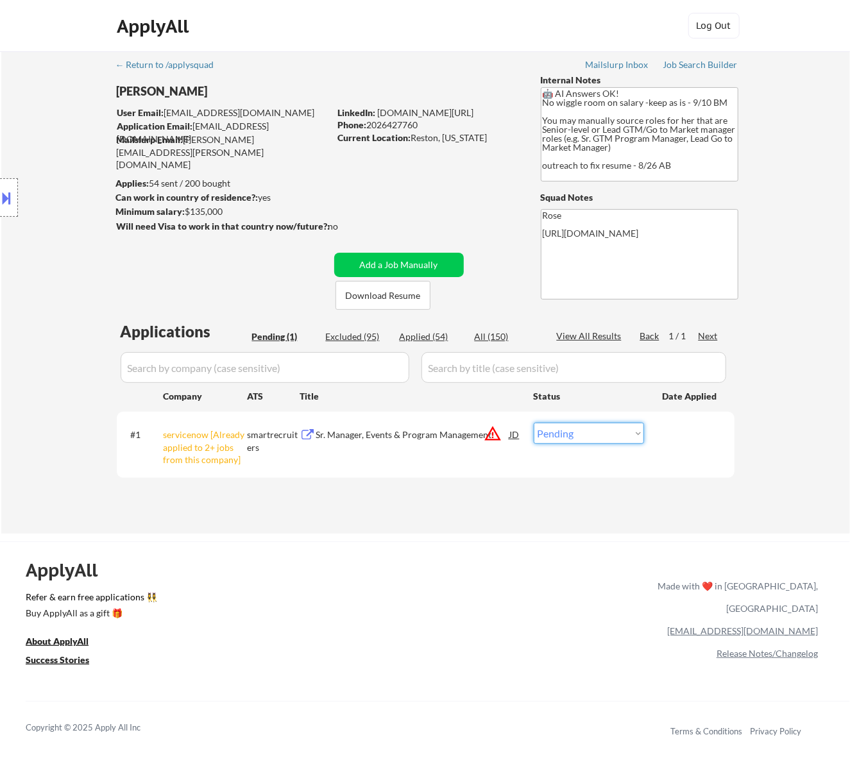
click at [613, 431] on select "Choose an option... Pending Applied Excluded (Questions) Excluded (Expired) Exc…" at bounding box center [589, 433] width 110 height 21
select select ""excluded__other_""
click at [534, 423] on select "Choose an option... Pending Applied Excluded (Questions) Excluded (Expired) Exc…" at bounding box center [589, 433] width 110 height 21
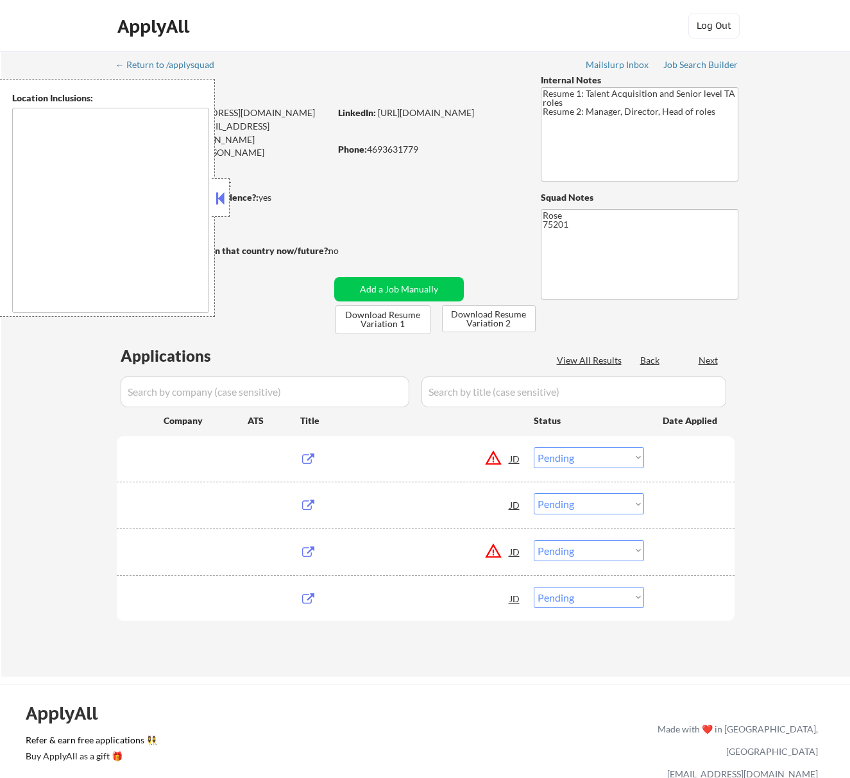
select select ""pending""
type textarea "Dallas, TX University Park, TX Highland Park, TX Irving, TX Addison, TX Farmers…"
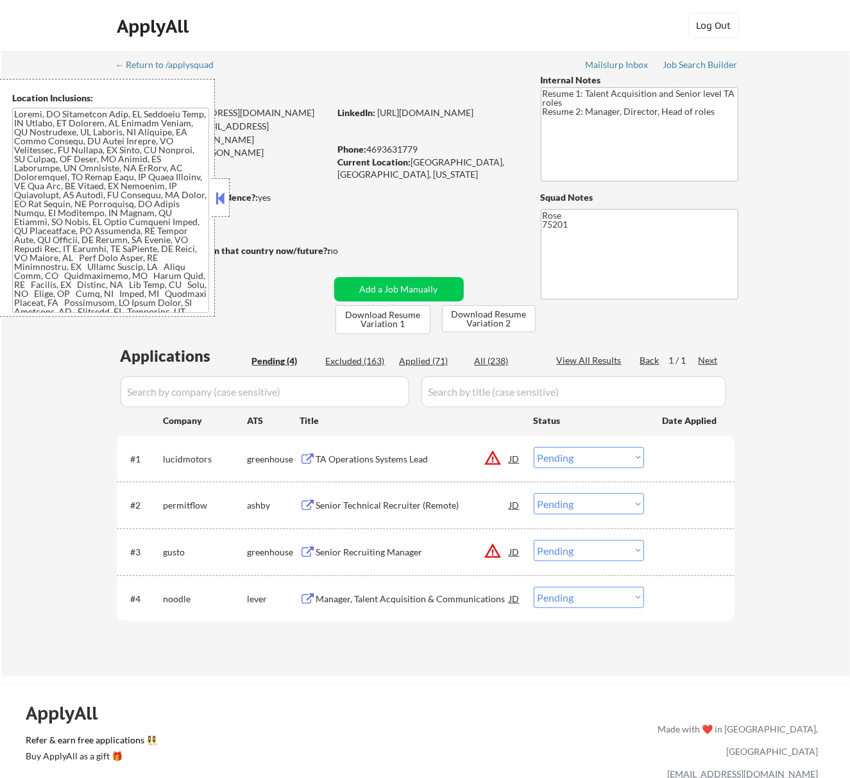
click at [216, 194] on button at bounding box center [220, 198] width 14 height 19
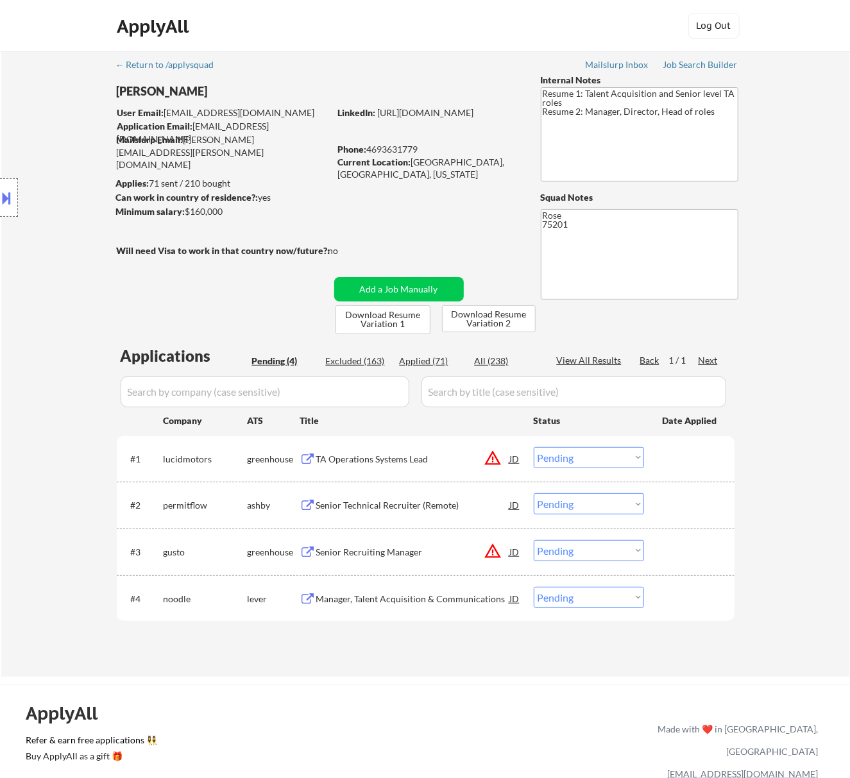
click at [384, 457] on div "TA Operations Systems Lead" at bounding box center [413, 459] width 194 height 13
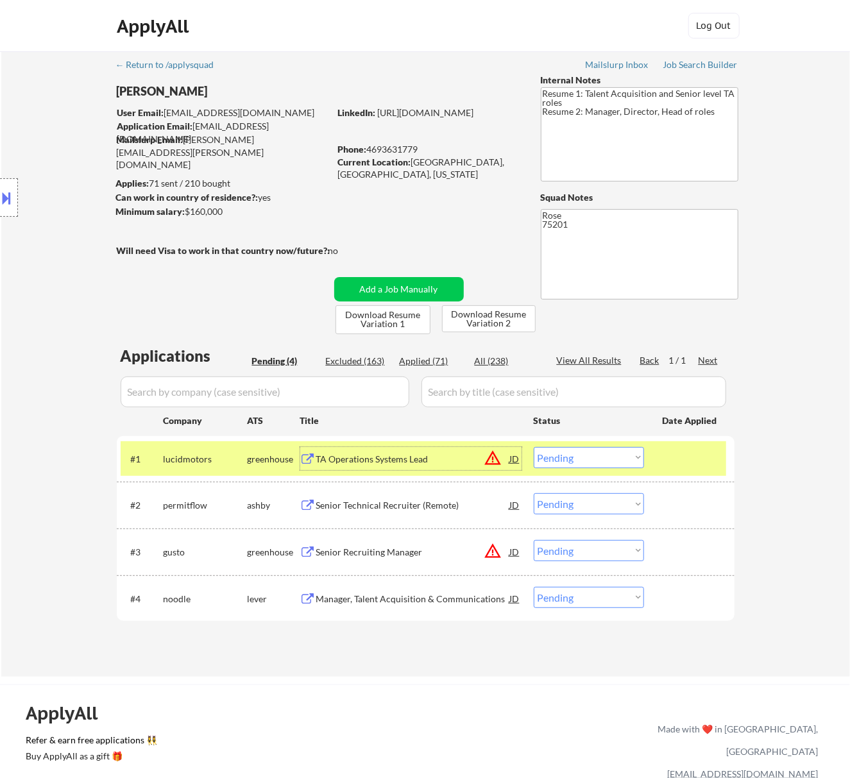
click at [8, 195] on button at bounding box center [7, 197] width 14 height 21
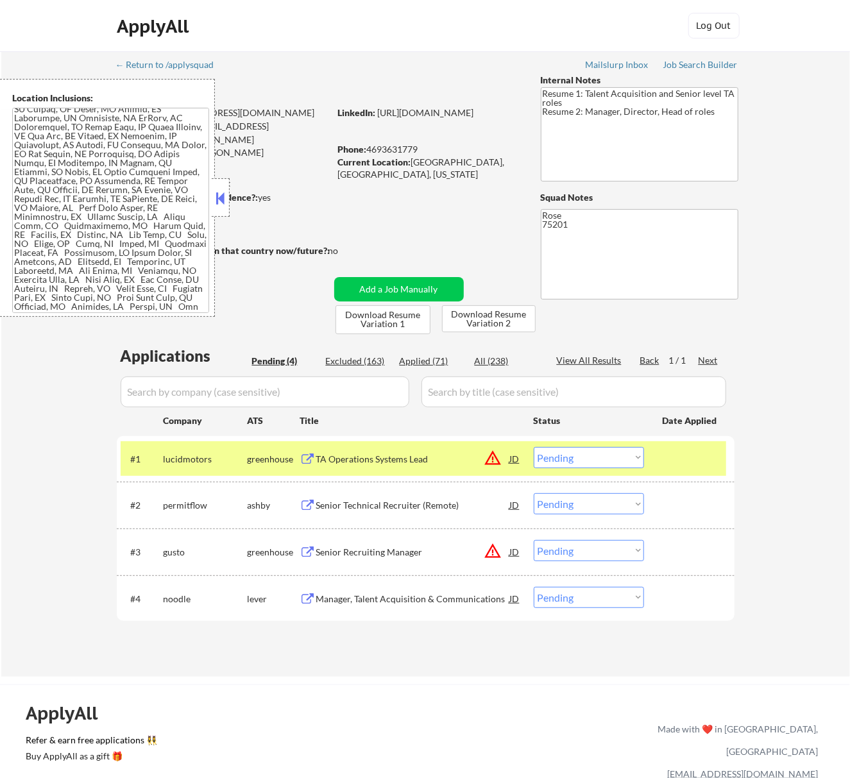
scroll to position [85, 0]
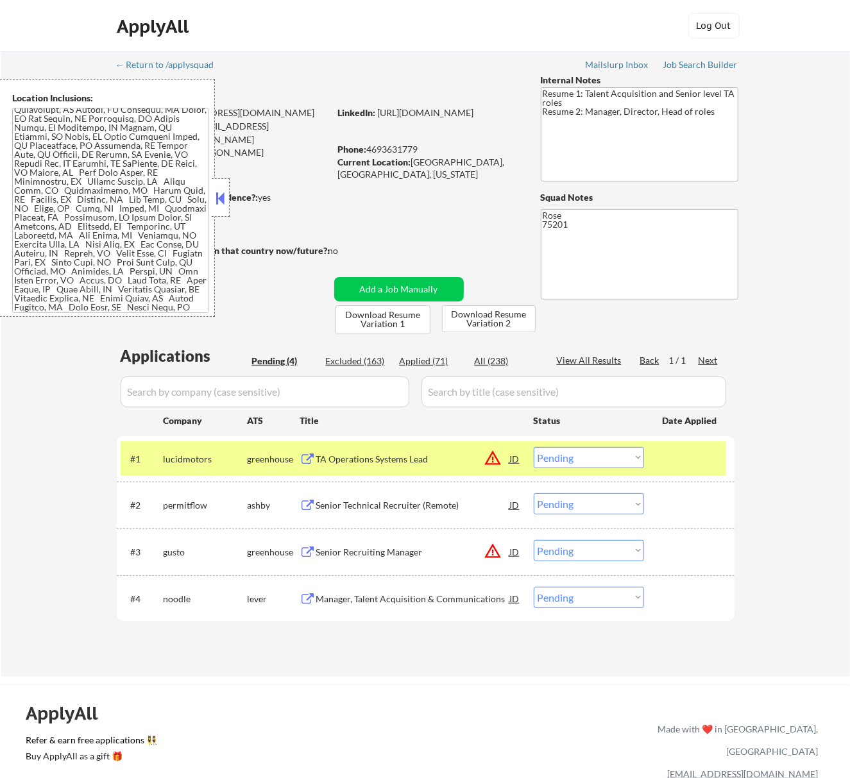
click at [218, 193] on button at bounding box center [220, 198] width 14 height 19
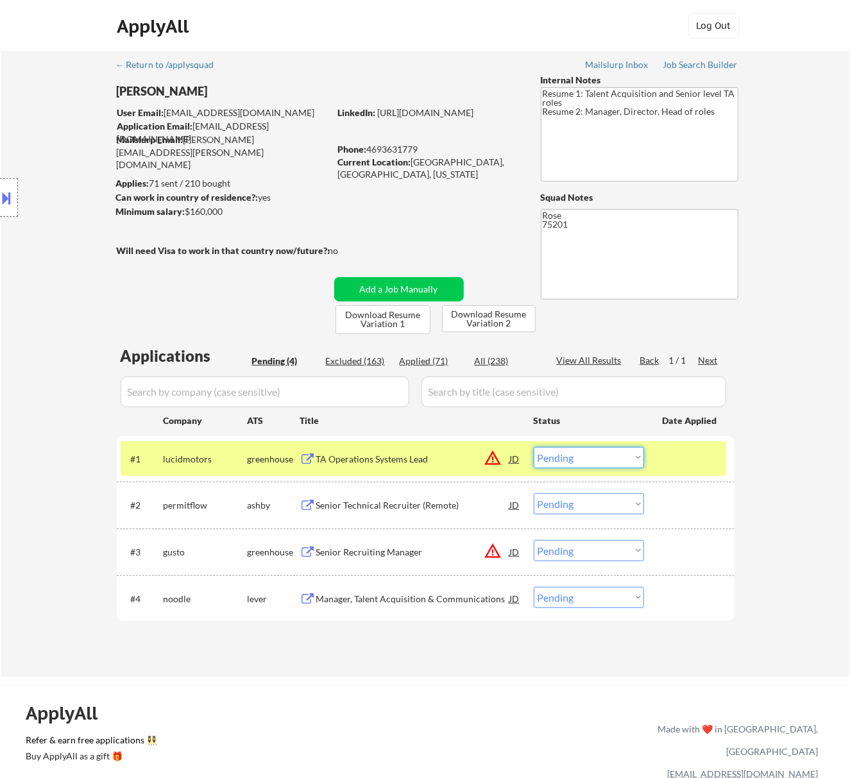
drag, startPoint x: 602, startPoint y: 453, endPoint x: 592, endPoint y: 463, distance: 14.5
click at [602, 453] on select "Choose an option... Pending Applied Excluded (Questions) Excluded (Expired) Exc…" at bounding box center [589, 457] width 110 height 21
click at [534, 447] on select "Choose an option... Pending Applied Excluded (Questions) Excluded (Expired) Exc…" at bounding box center [589, 457] width 110 height 21
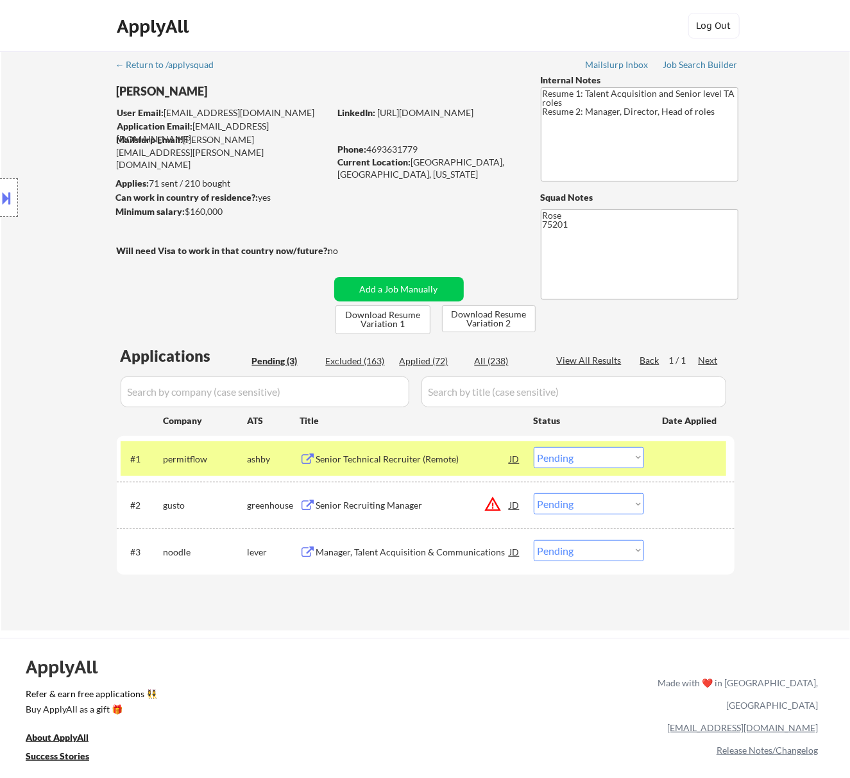
click at [418, 450] on div "Senior Technical Recruiter (Remote)" at bounding box center [413, 458] width 194 height 23
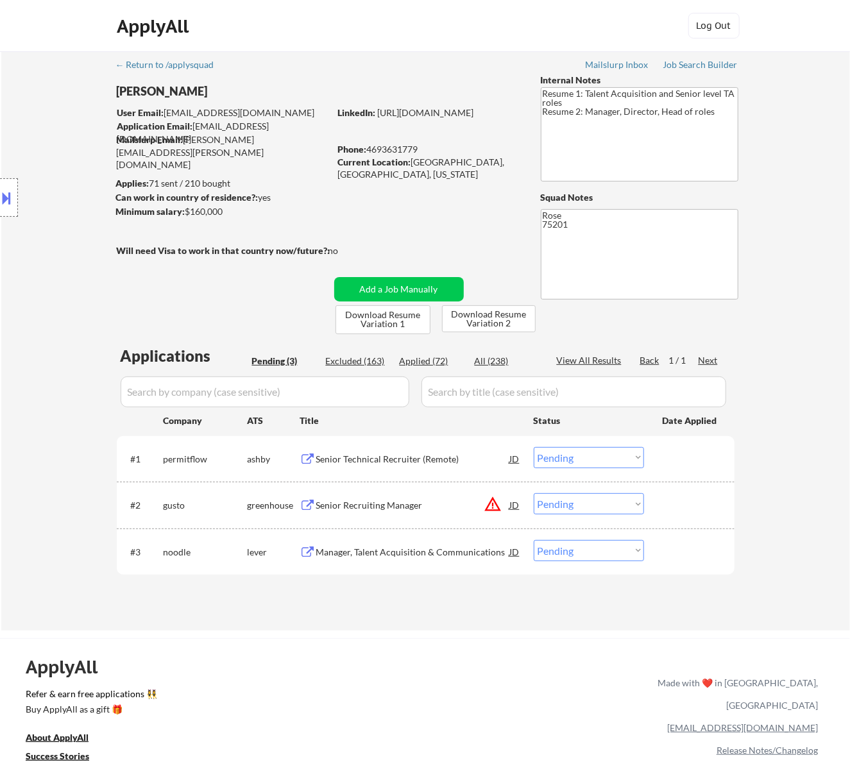
click at [12, 198] on button at bounding box center [7, 197] width 14 height 21
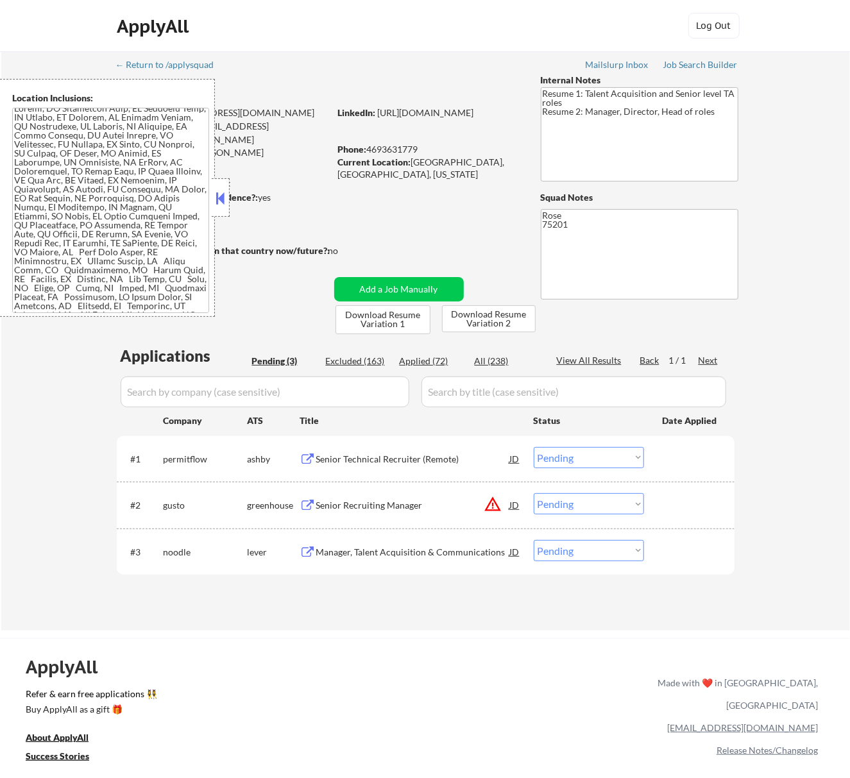
scroll to position [0, 0]
click at [217, 188] on div at bounding box center [221, 197] width 18 height 39
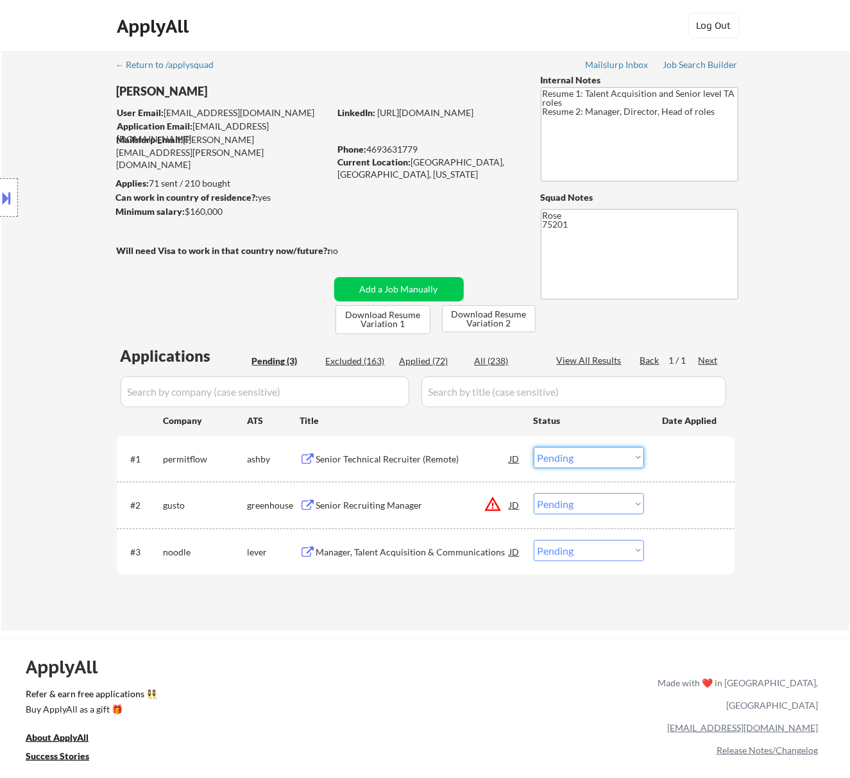
click at [597, 457] on select "Choose an option... Pending Applied Excluded (Questions) Excluded (Expired) Exc…" at bounding box center [589, 457] width 110 height 21
click at [534, 447] on select "Choose an option... Pending Applied Excluded (Questions) Excluded (Expired) Exc…" at bounding box center [589, 457] width 110 height 21
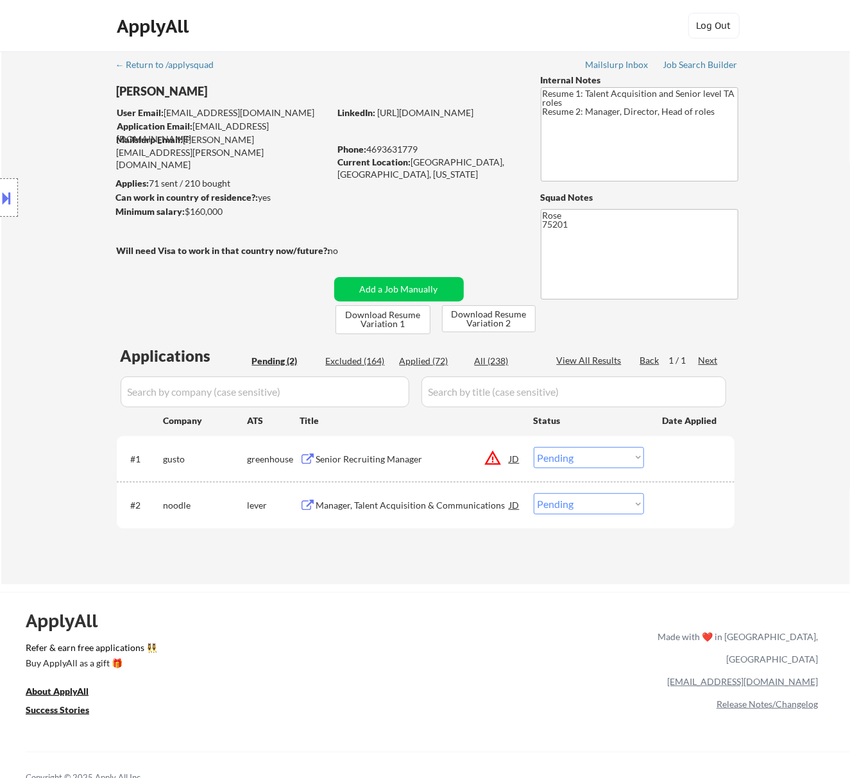
click at [444, 458] on div "Senior Recruiting Manager" at bounding box center [413, 459] width 194 height 13
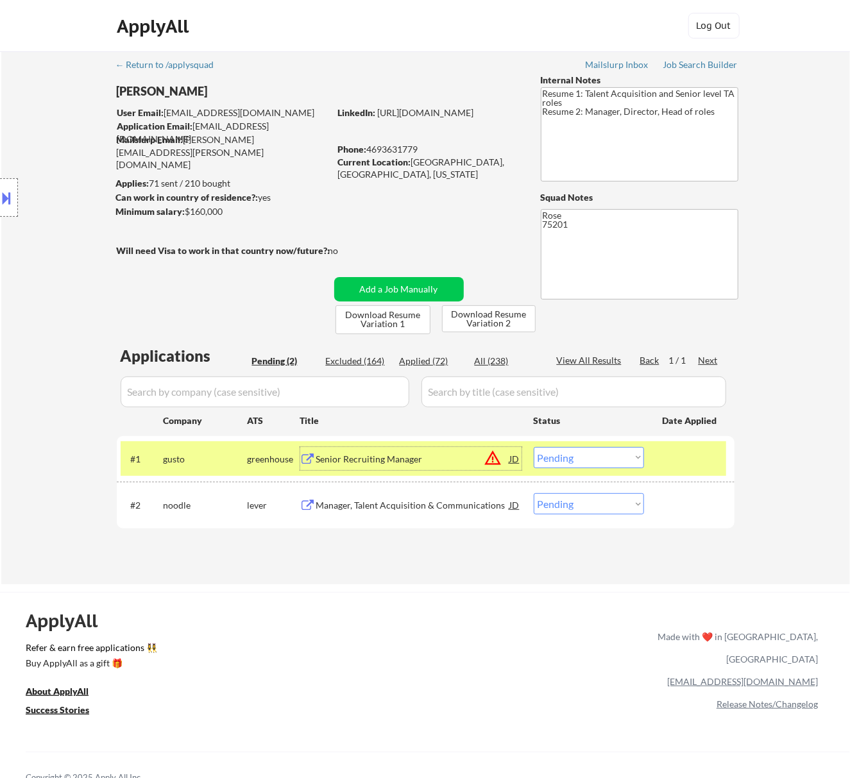
click at [629, 454] on select "Choose an option... Pending Applied Excluded (Questions) Excluded (Expired) Exc…" at bounding box center [589, 457] width 110 height 21
click at [534, 447] on select "Choose an option... Pending Applied Excluded (Questions) Excluded (Expired) Exc…" at bounding box center [589, 457] width 110 height 21
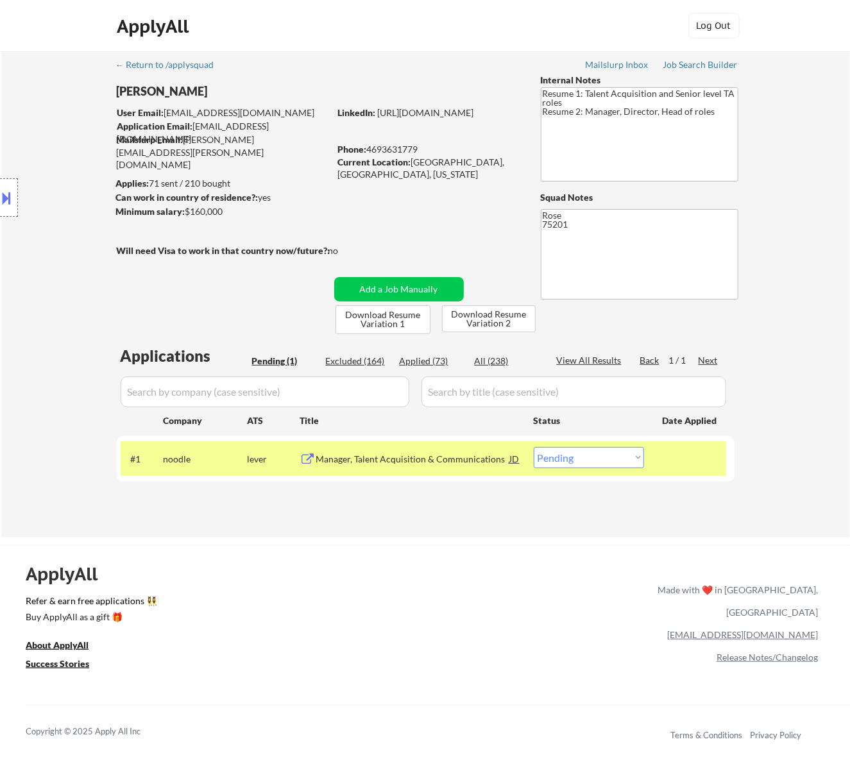
click at [391, 457] on div "Manager, Talent Acquisition & Communications" at bounding box center [413, 459] width 194 height 13
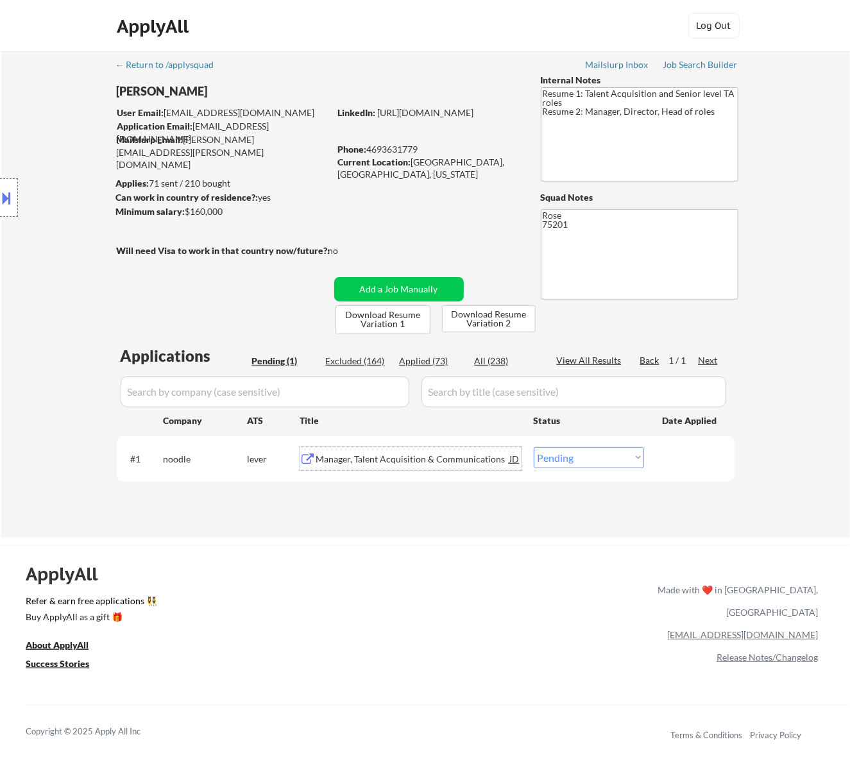
click at [567, 450] on select "Choose an option... Pending Applied Excluded (Questions) Excluded (Expired) Exc…" at bounding box center [589, 457] width 110 height 21
select select ""excluded__bad_match_""
click at [534, 447] on select "Choose an option... Pending Applied Excluded (Questions) Excluded (Expired) Exc…" at bounding box center [589, 457] width 110 height 21
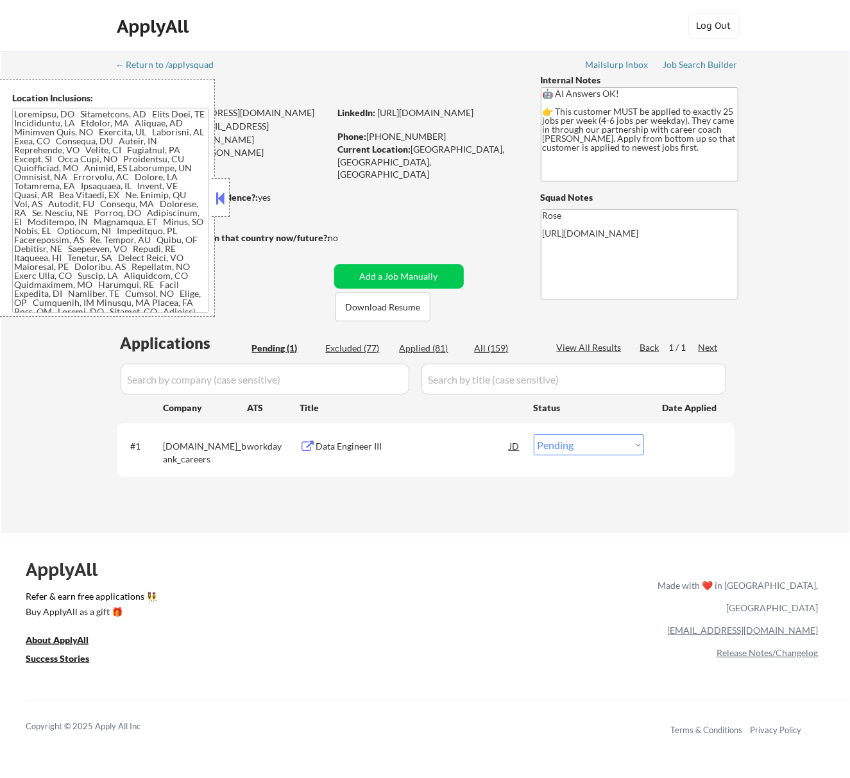
click at [225, 193] on button at bounding box center [220, 198] width 14 height 19
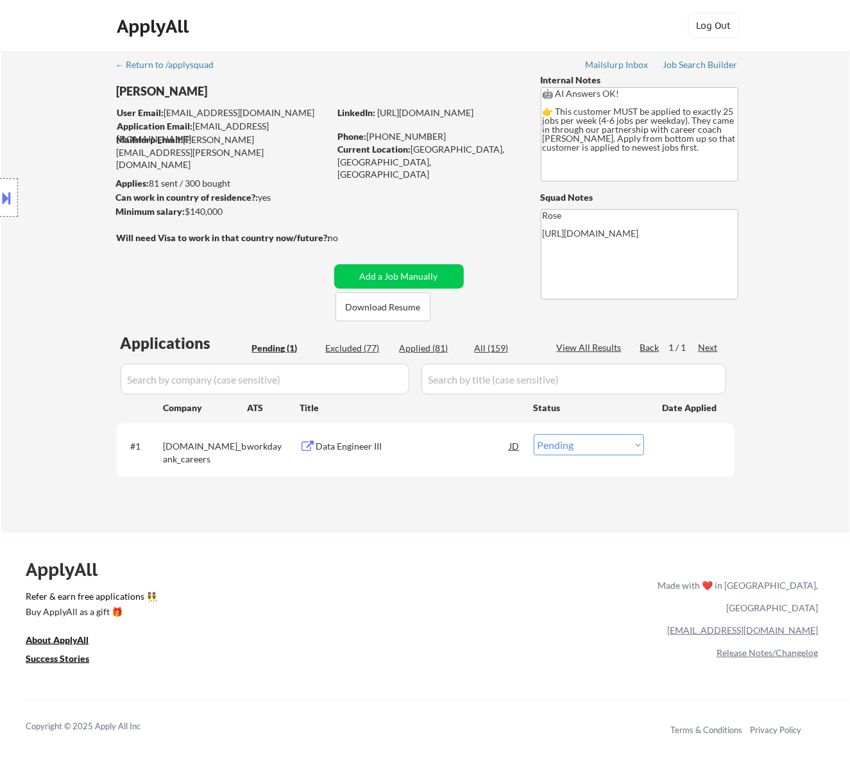
click at [394, 448] on div "Data Engineer III" at bounding box center [413, 446] width 194 height 13
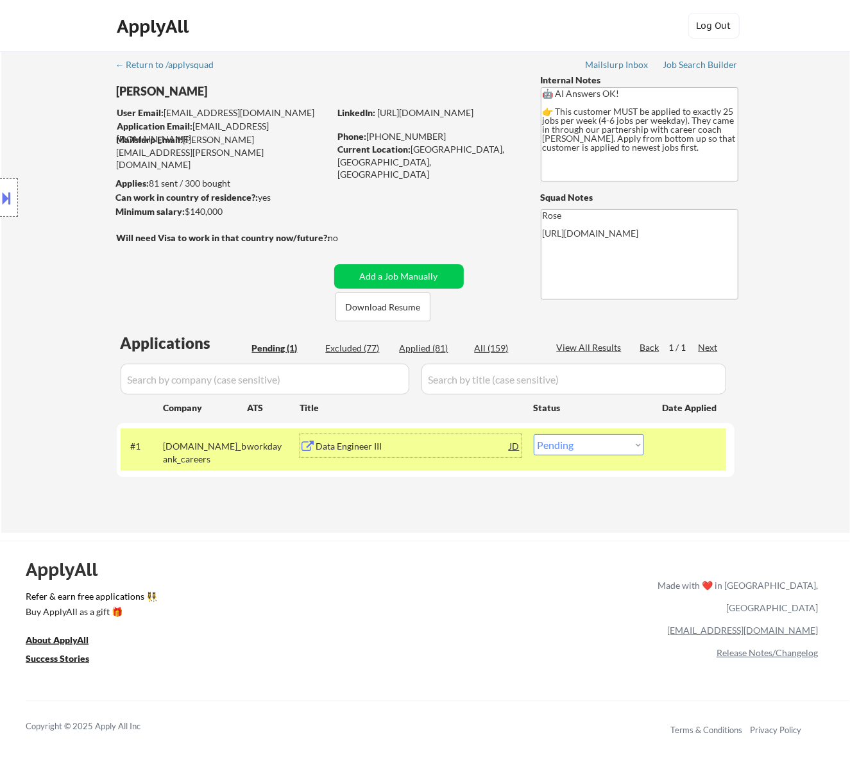
click at [590, 447] on select "Choose an option... Pending Applied Excluded (Questions) Excluded (Expired) Exc…" at bounding box center [589, 444] width 110 height 21
select select ""excluded__salary_""
click at [534, 434] on select "Choose an option... Pending Applied Excluded (Questions) Excluded (Expired) Exc…" at bounding box center [589, 444] width 110 height 21
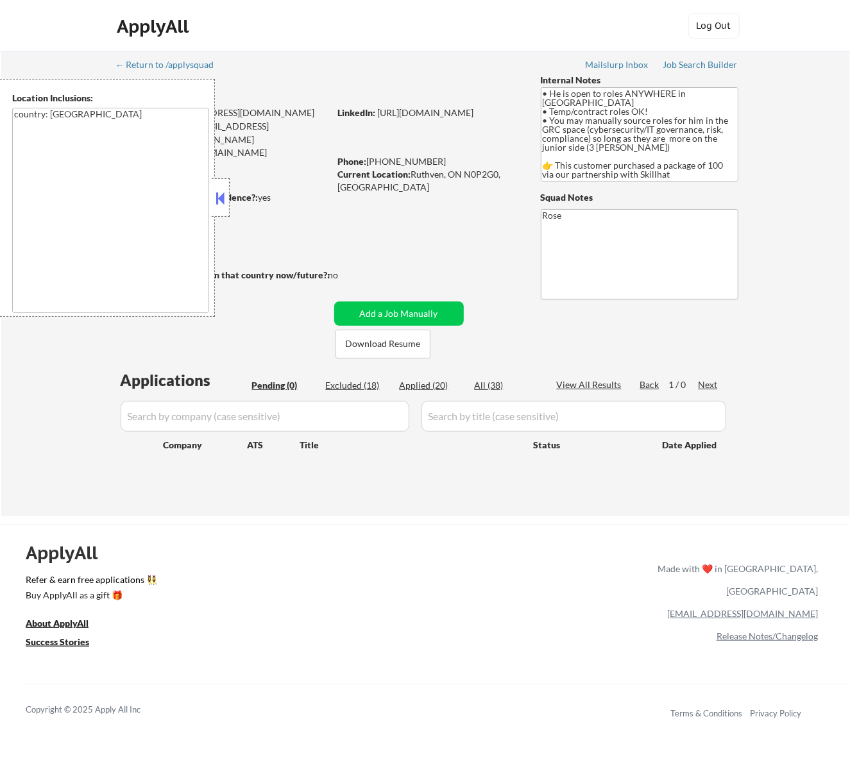
click at [223, 196] on button at bounding box center [220, 198] width 14 height 19
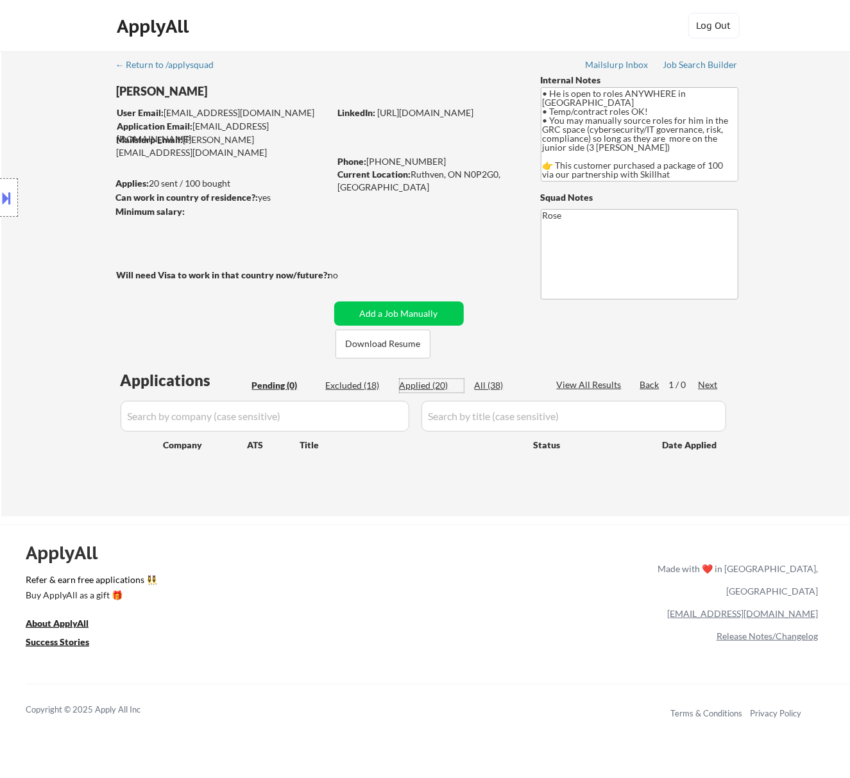
click at [434, 385] on div "Applied (20)" at bounding box center [432, 385] width 64 height 13
select select ""applied""
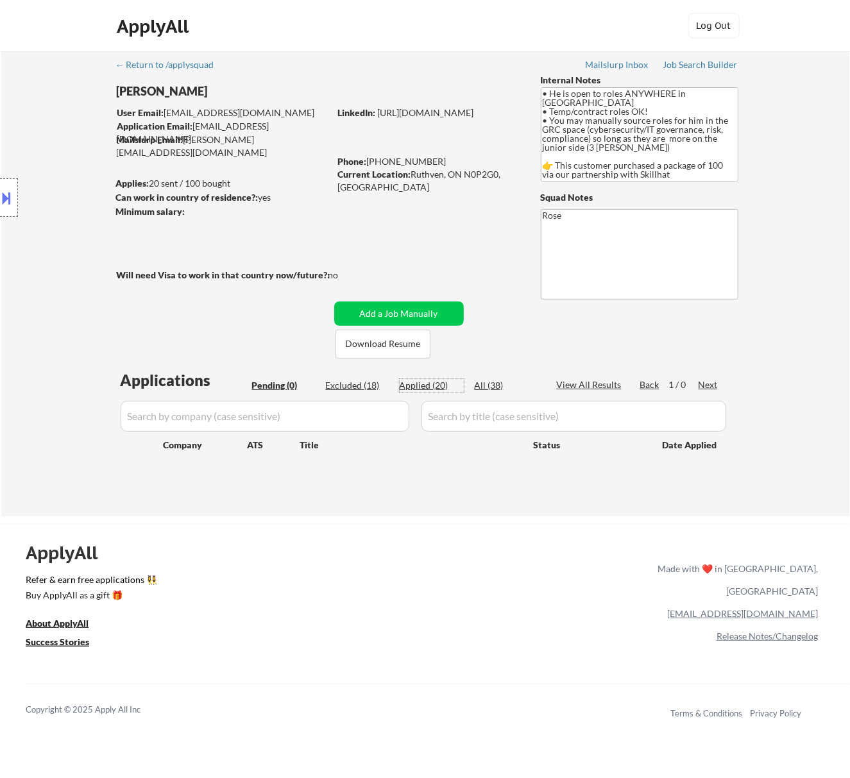
select select ""applied""
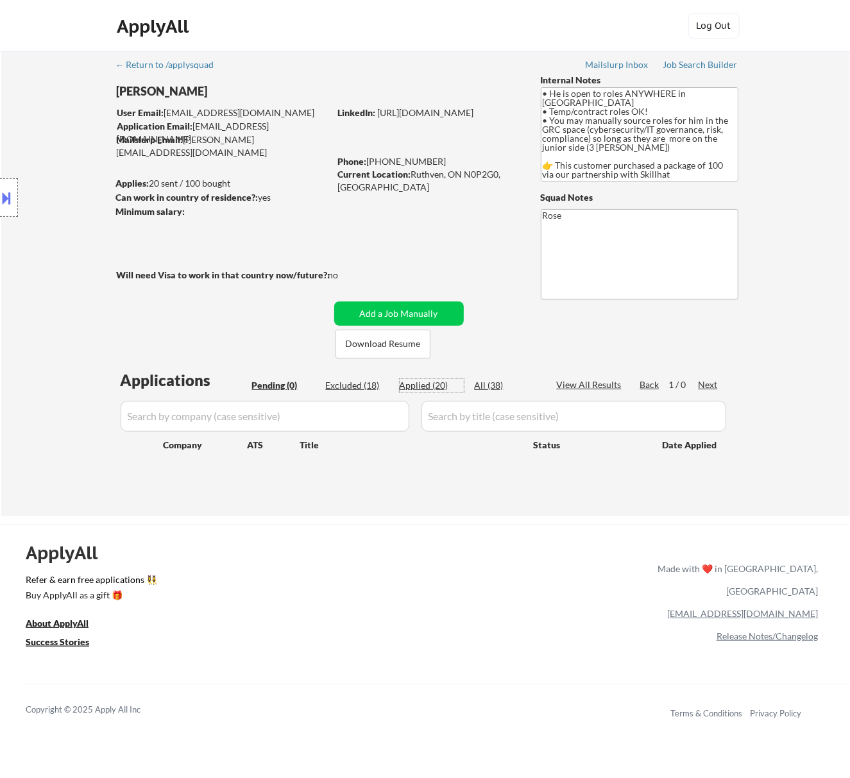
select select ""applied""
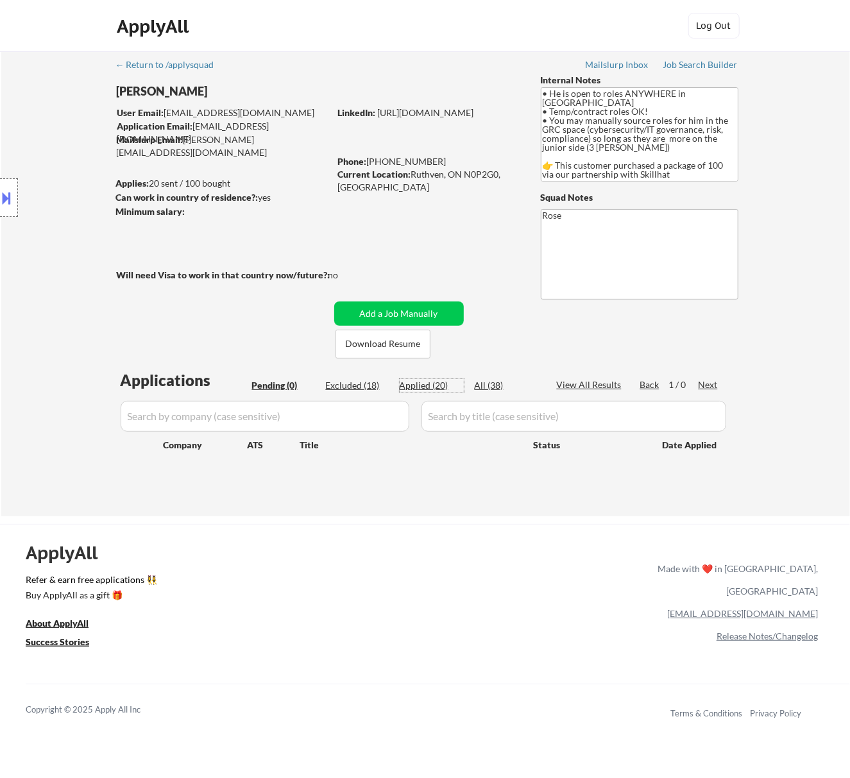
select select ""applied""
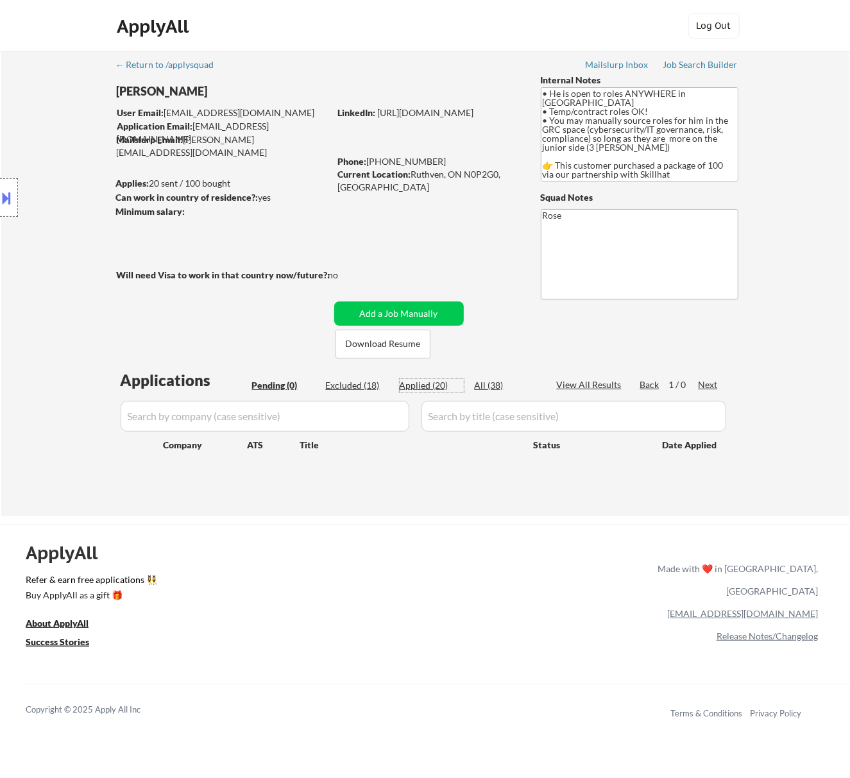
select select ""applied""
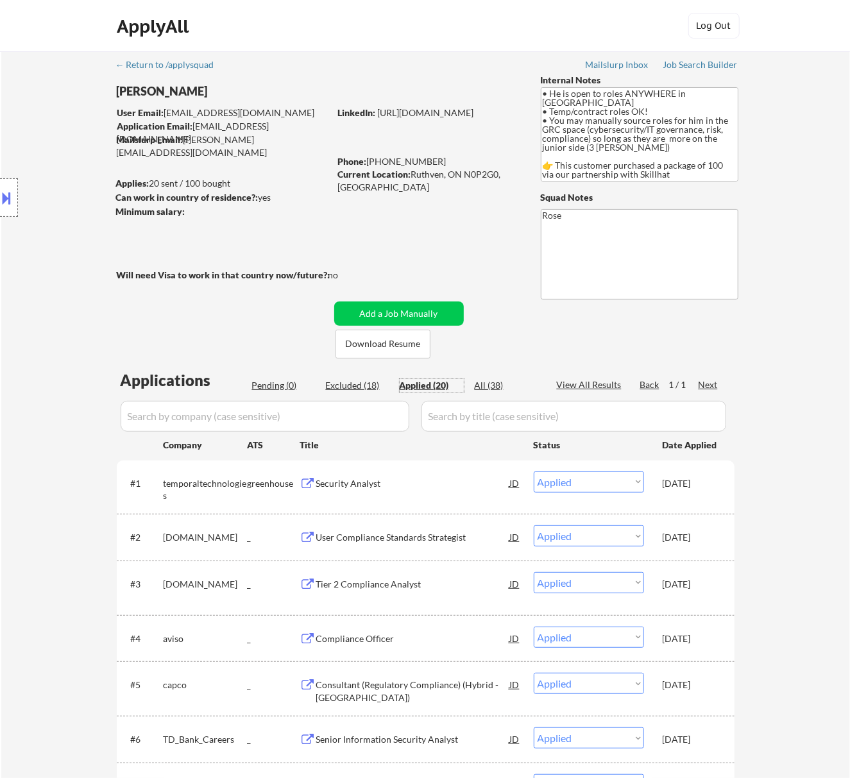
click at [288, 384] on div "Pending (0)" at bounding box center [284, 385] width 64 height 13
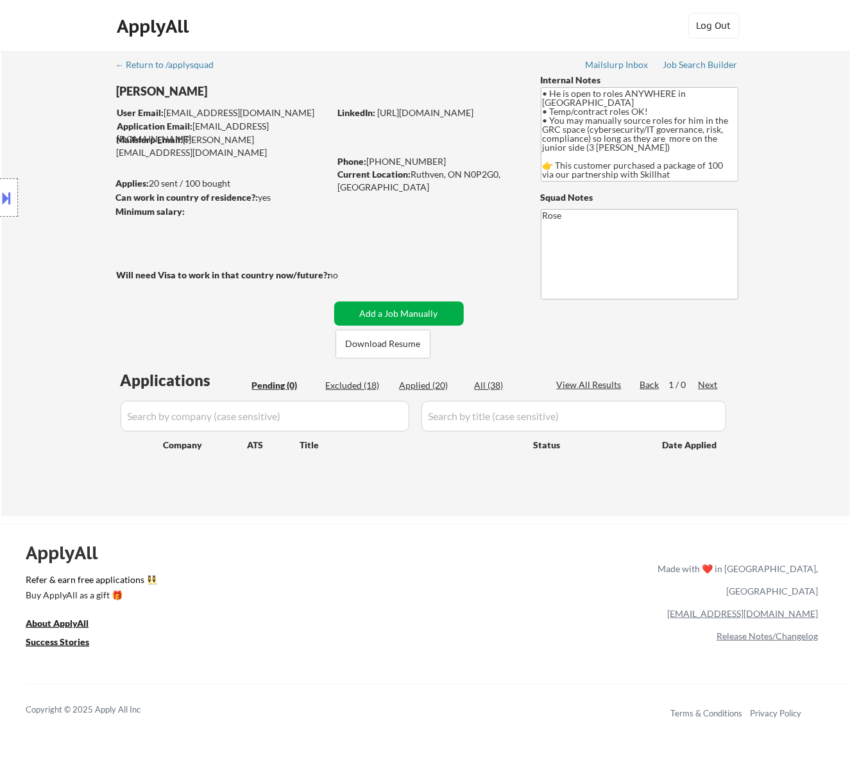
click at [434, 311] on button "Add a Job Manually" at bounding box center [399, 314] width 130 height 24
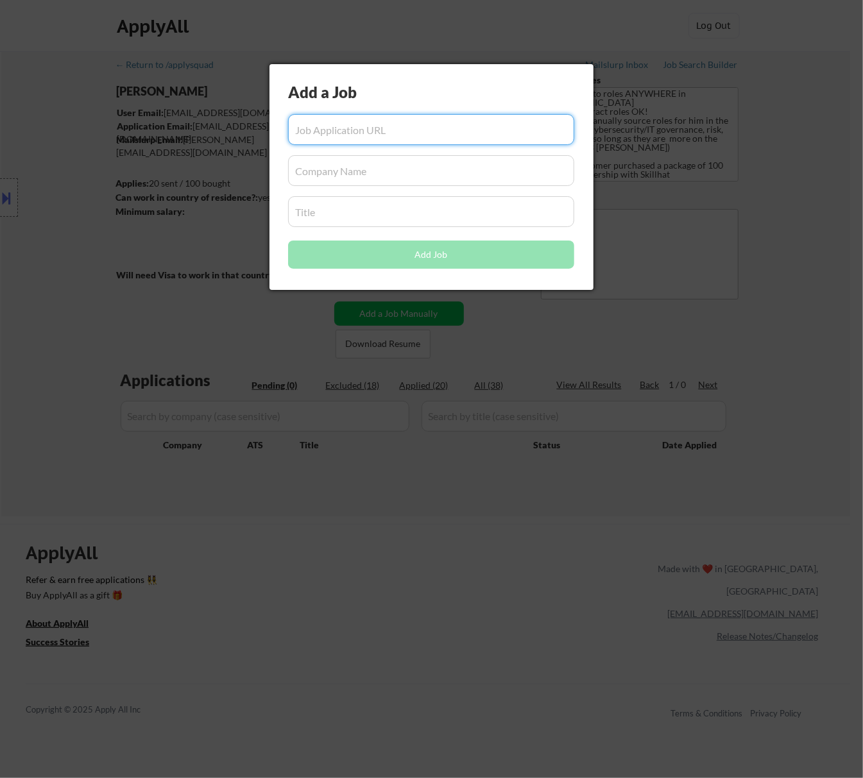
click at [332, 136] on input "input" at bounding box center [431, 129] width 286 height 31
paste input "https://sunlife.wd3.myworkdayjobs.com/experienced/job/waterloo-ontario/manager-…"
type input "https://sunlife.wd3.myworkdayjobs.com/experienced/job/waterloo-ontario/manager-…"
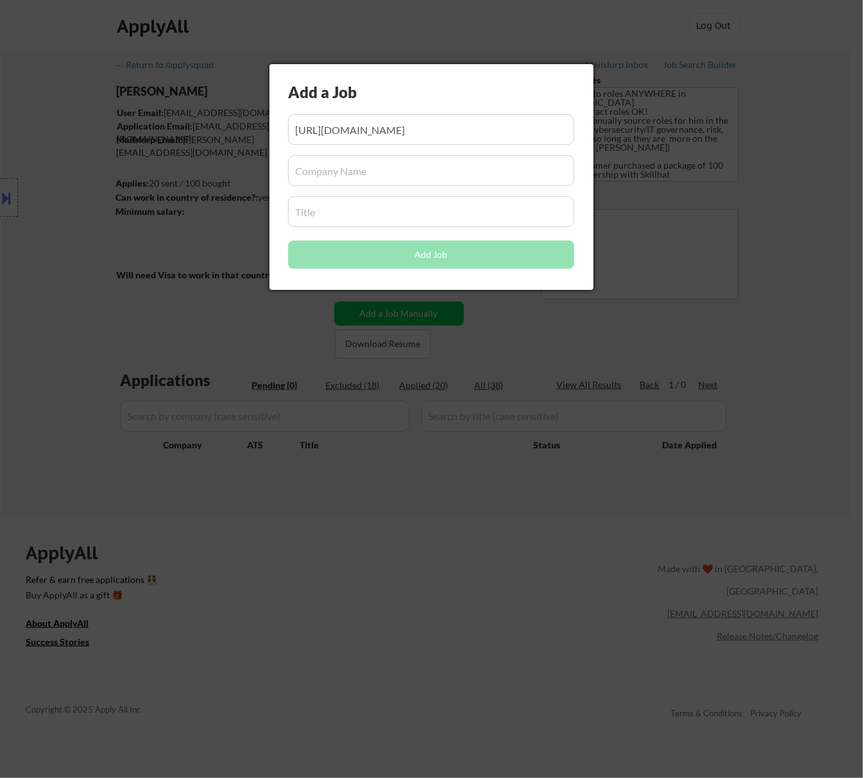
click at [371, 162] on input "input" at bounding box center [431, 170] width 286 height 31
paste input "sunlife.wd3.myworkdayjobs.com"
type input "sunlife.wd3.myworkdayjobs.com"
click at [361, 207] on input "input" at bounding box center [431, 211] width 286 height 31
paste input "Manager Group Compliance"
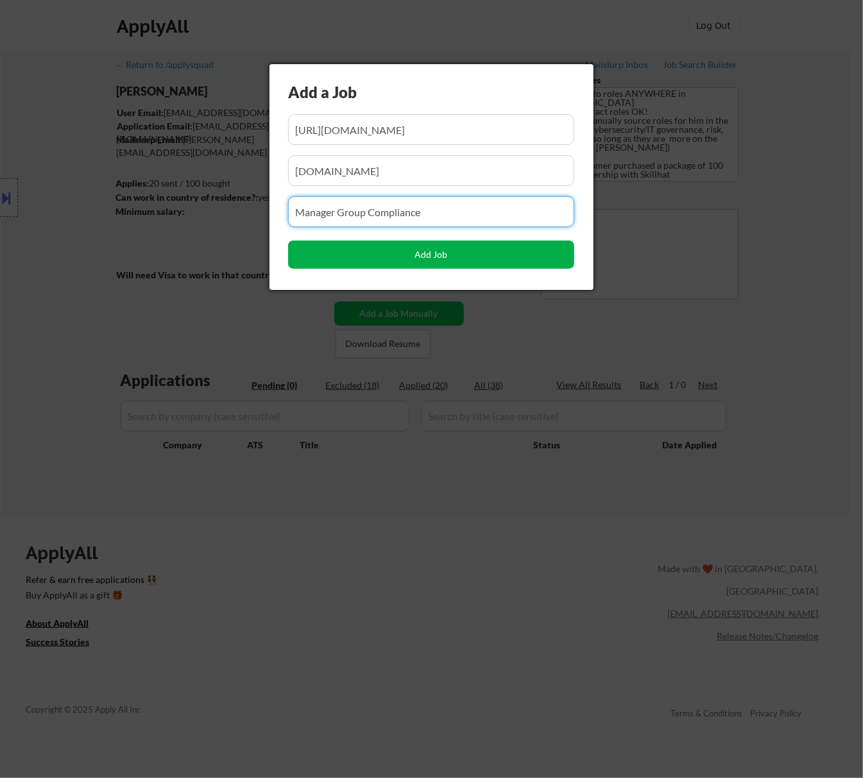
type input "Manager Group Compliance"
click at [424, 257] on button "Add Job" at bounding box center [431, 255] width 286 height 28
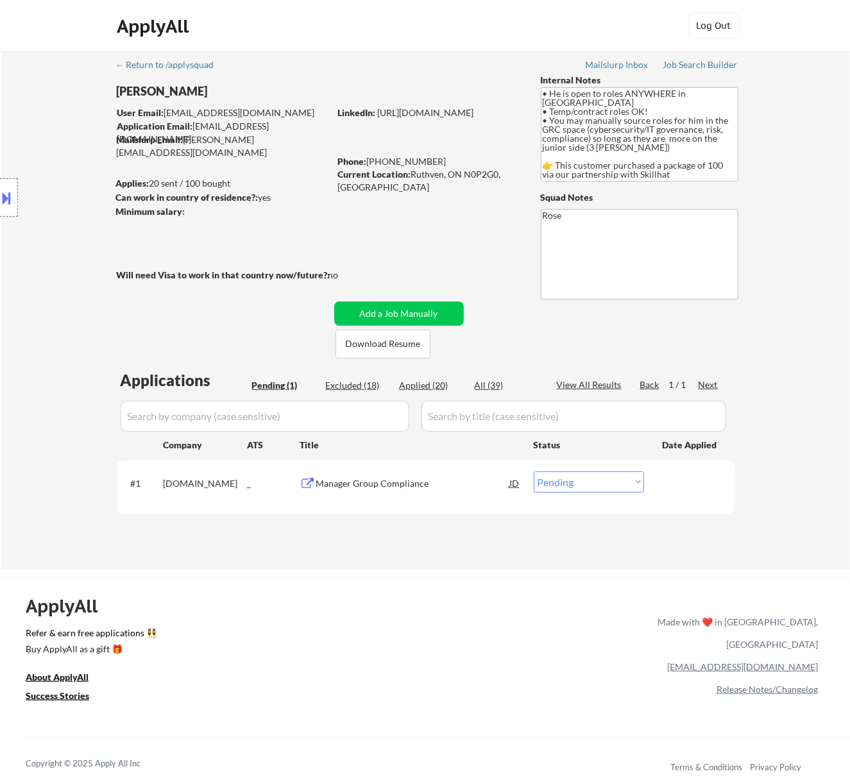
click at [610, 473] on select "Choose an option... Pending Applied Excluded (Questions) Excluded (Expired) Exc…" at bounding box center [589, 482] width 110 height 21
select select ""applied""
click at [534, 472] on select "Choose an option... Pending Applied Excluded (Questions) Excluded (Expired) Exc…" at bounding box center [589, 482] width 110 height 21
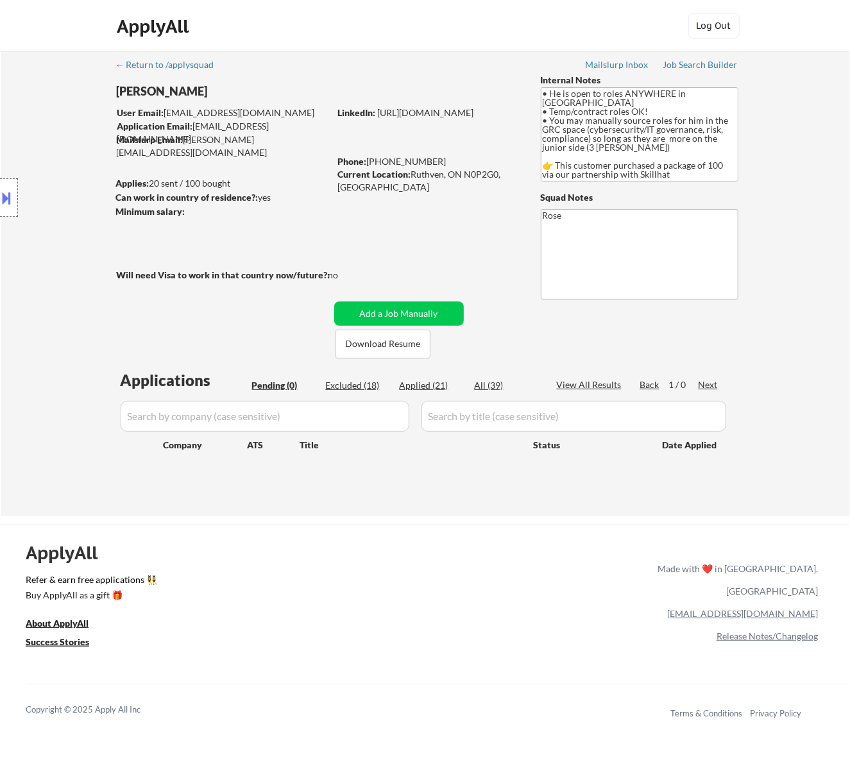
click at [431, 384] on div "Applied (21)" at bounding box center [432, 385] width 64 height 13
select select ""applied""
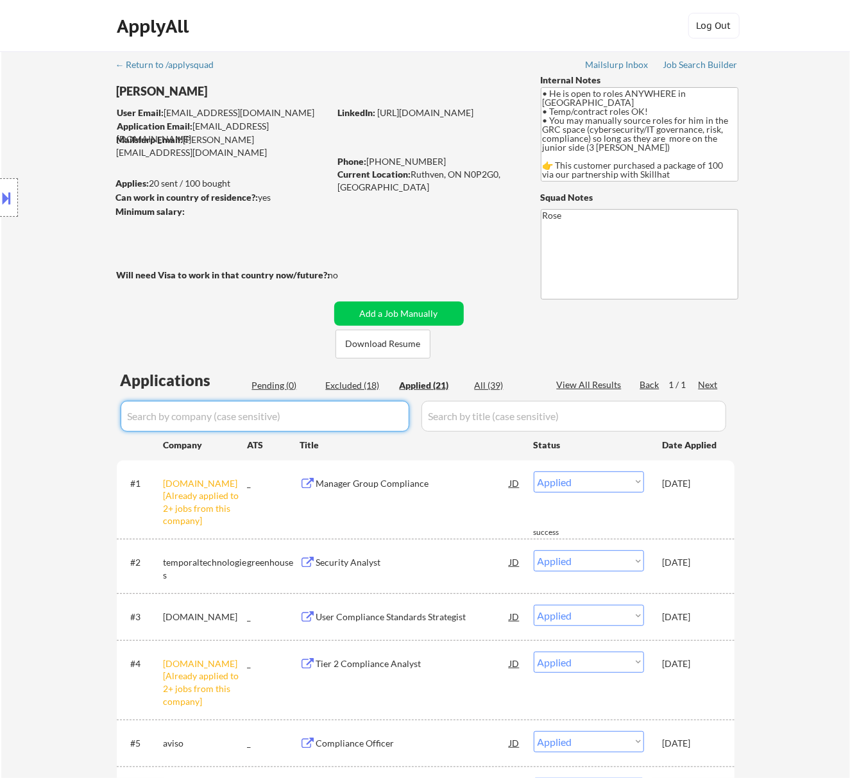
click at [367, 415] on input "input" at bounding box center [265, 416] width 289 height 31
paste input "m3cr"
type input "m3cr"
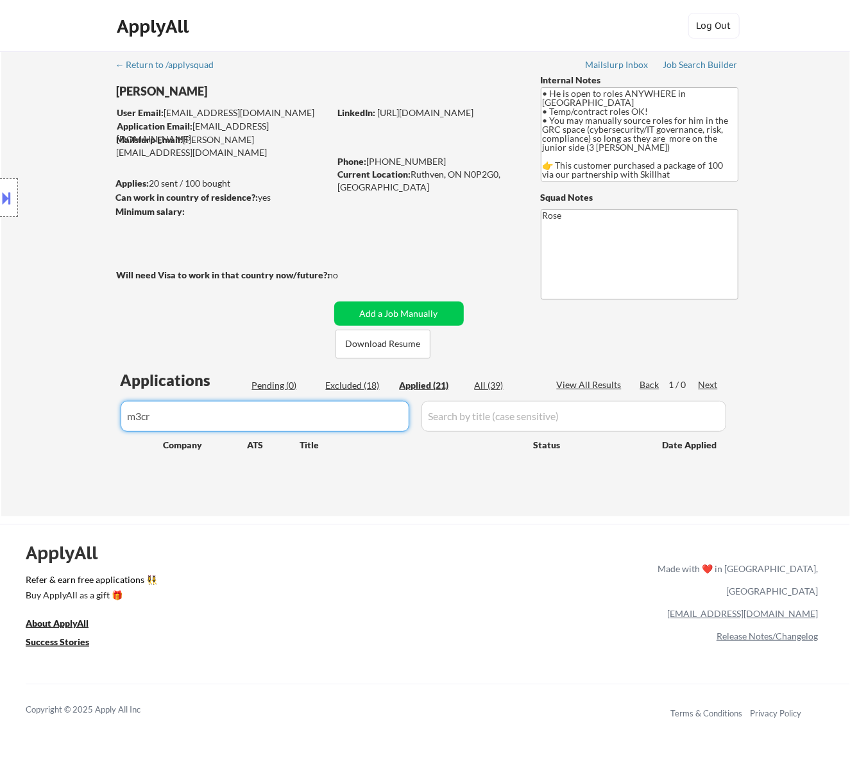
drag, startPoint x: 280, startPoint y: 424, endPoint x: 103, endPoint y: 433, distance: 177.3
click at [103, 433] on div "← Return to /applysquad Mailslurp Inbox Job Search Builder Ralph Obiri-Danso Us…" at bounding box center [425, 283] width 849 height 465
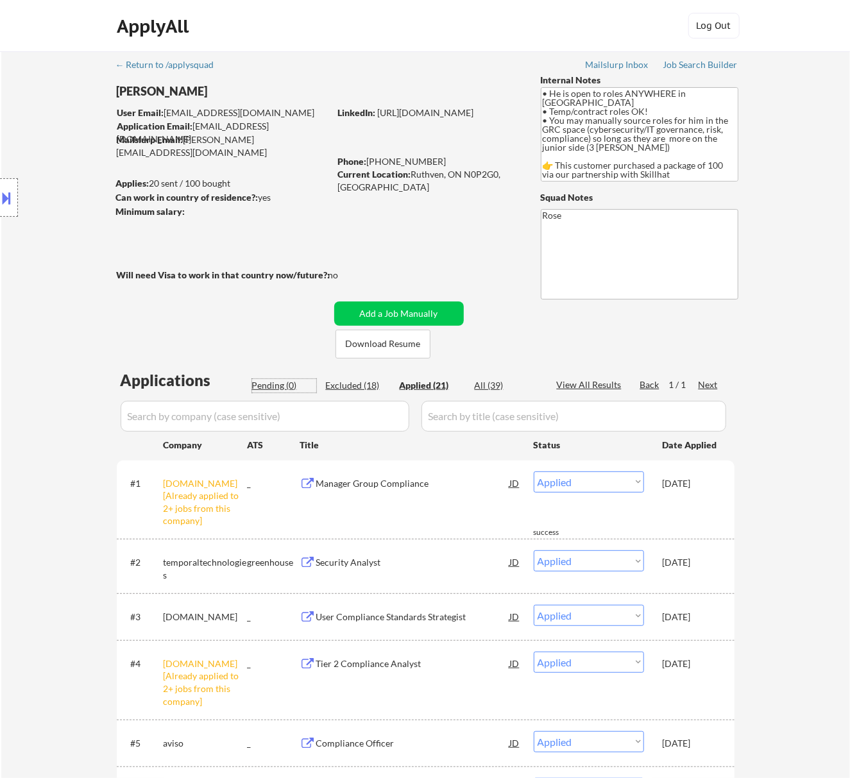
click at [270, 383] on div "Pending (0)" at bounding box center [284, 385] width 64 height 13
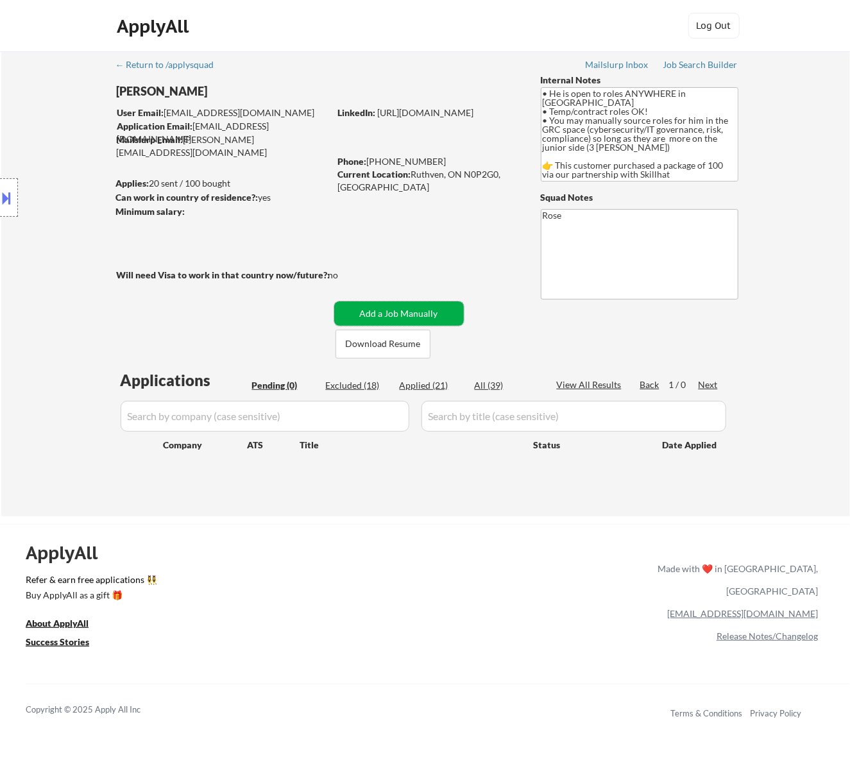
click at [403, 304] on button "Add a Job Manually" at bounding box center [399, 314] width 130 height 24
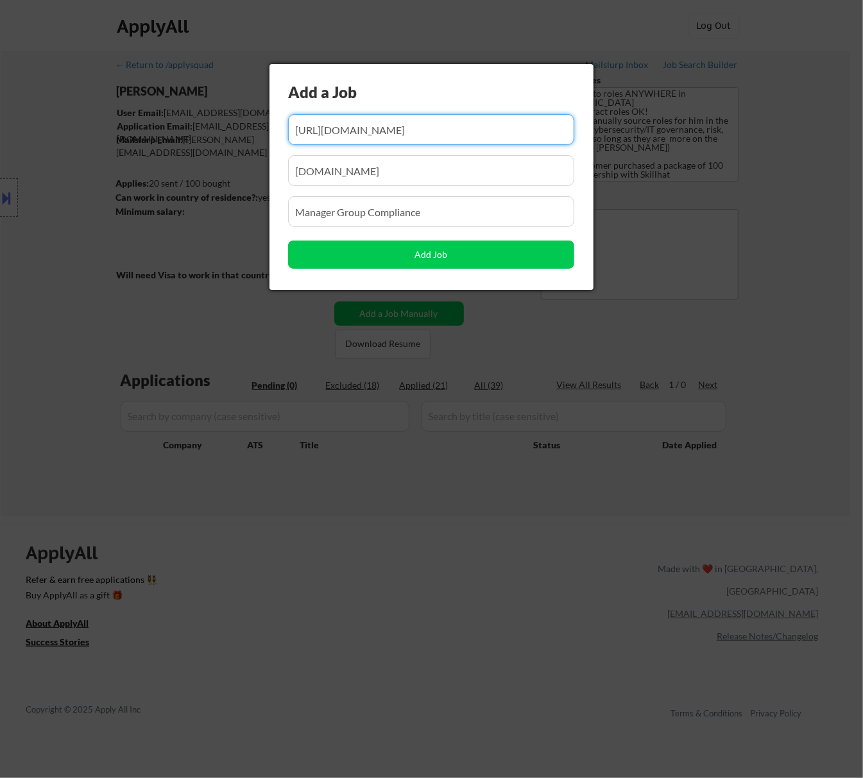
drag, startPoint x: 384, startPoint y: 132, endPoint x: 373, endPoint y: 134, distance: 10.4
click at [373, 134] on input "input" at bounding box center [431, 129] width 286 height 31
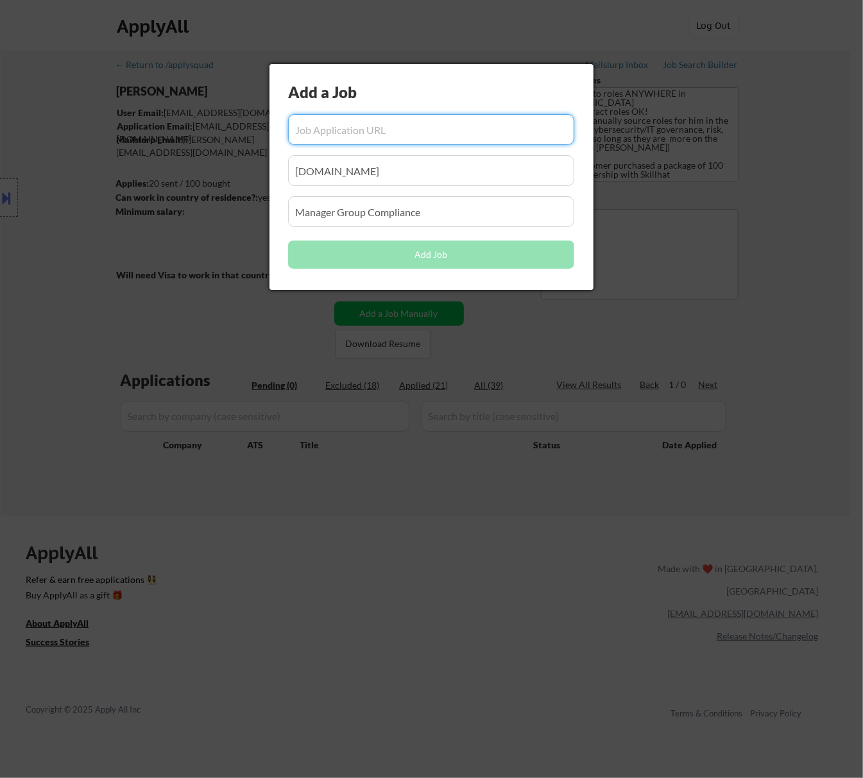
paste input "https://m3crecrutement.zohorecruit.com/jobs/careers/293228000031334871/Administ…"
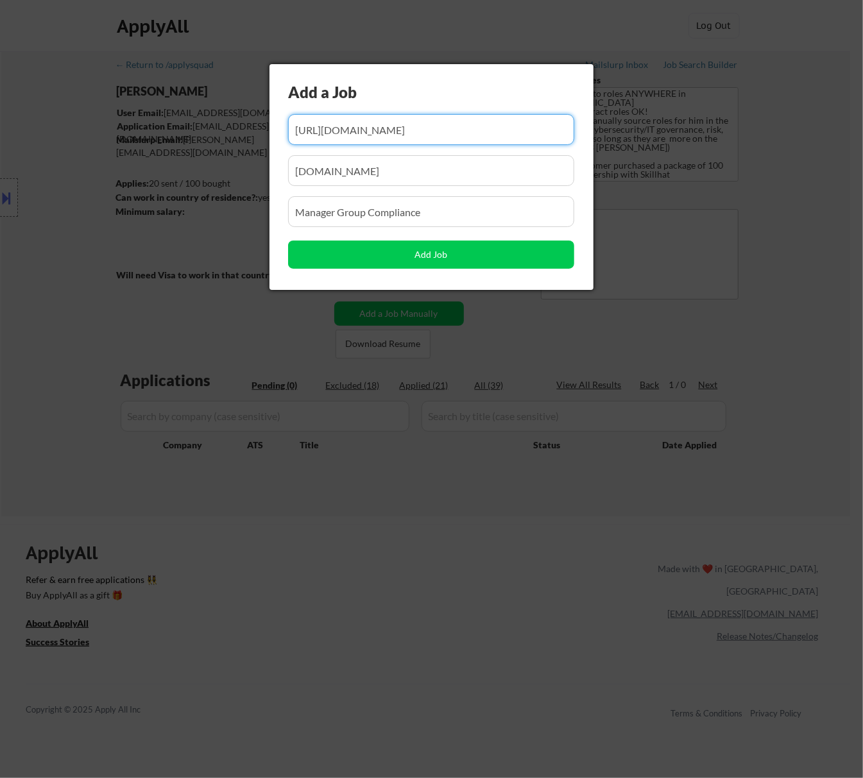
type input "https://m3crecrutement.zohorecruit.com/jobs/careers/293228000031334871/Administ…"
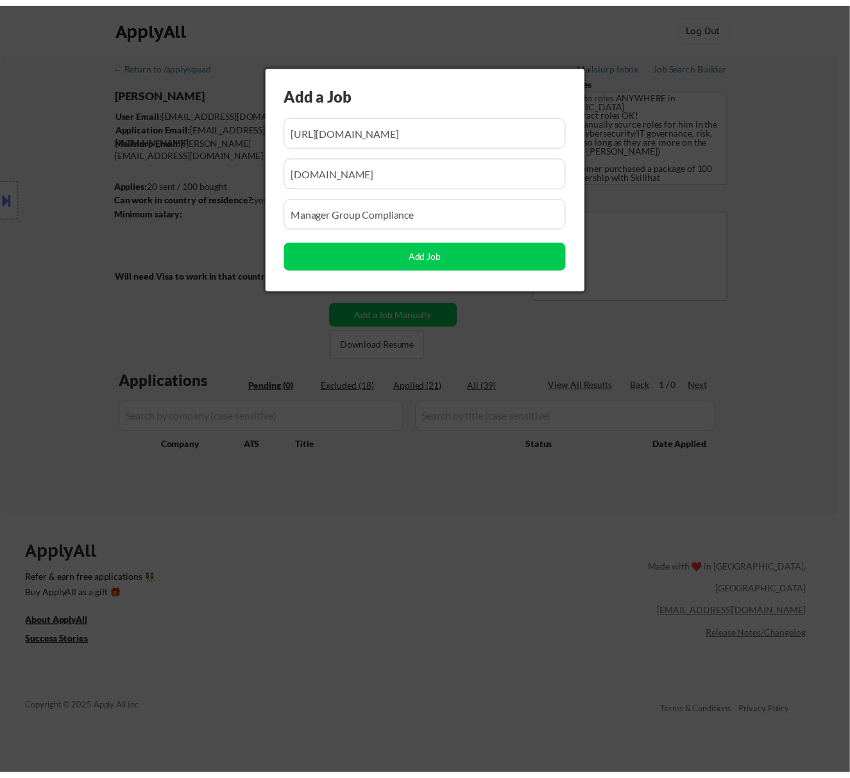
scroll to position [0, 0]
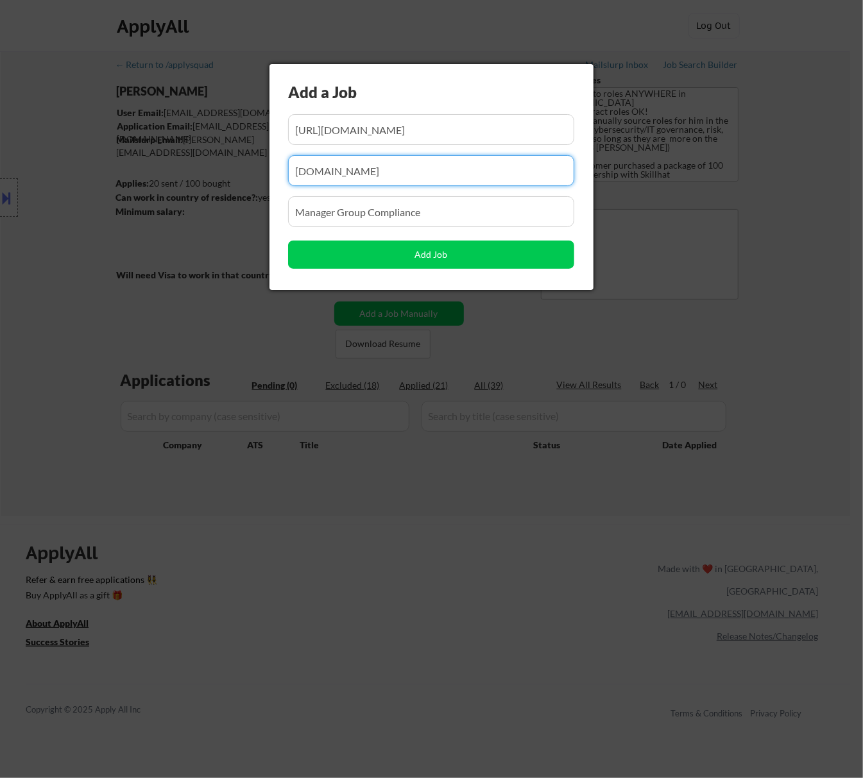
drag, startPoint x: 448, startPoint y: 165, endPoint x: 255, endPoint y: 181, distance: 193.8
click at [259, 181] on body "← Return to /applysquad Mailslurp Inbox Job Search Builder Ralph Obiri-Danso Us…" at bounding box center [431, 389] width 863 height 778
paste input "m3crecrutement.zohorecruit.com/"
type input "m3crecrutement.zohorecruit.com/"
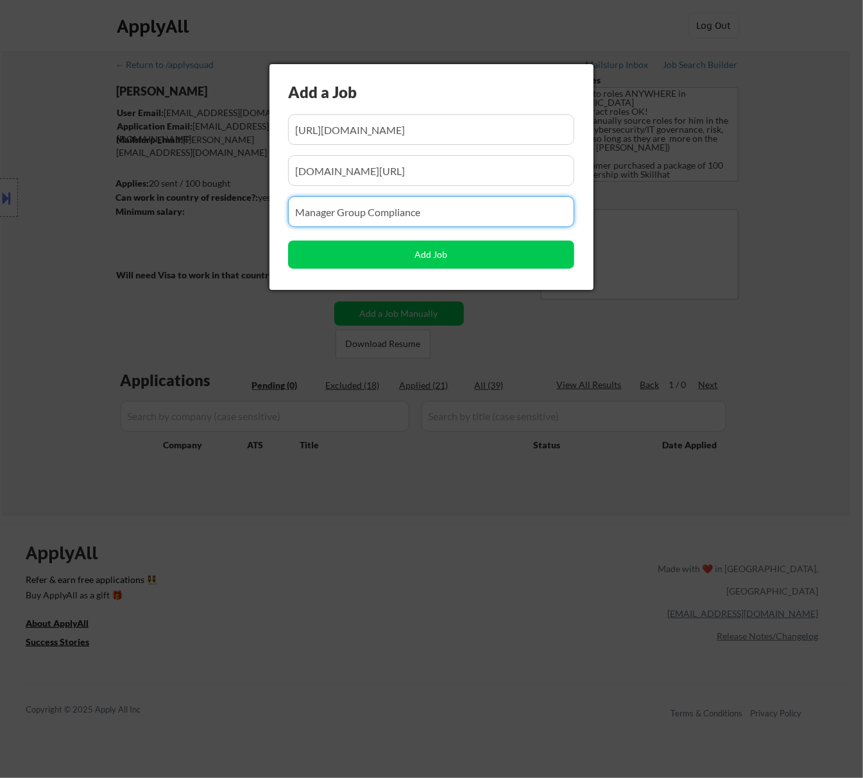
drag, startPoint x: 422, startPoint y: 205, endPoint x: 434, endPoint y: 206, distance: 12.9
click at [424, 206] on input "input" at bounding box center [431, 211] width 286 height 31
drag, startPoint x: 434, startPoint y: 206, endPoint x: 267, endPoint y: 217, distance: 167.8
click at [261, 221] on body "← Return to /applysquad Mailslurp Inbox Job Search Builder Ralph Obiri-Danso Us…" at bounding box center [431, 389] width 863 height 778
paste input "Administration and Compliance Coordinator"
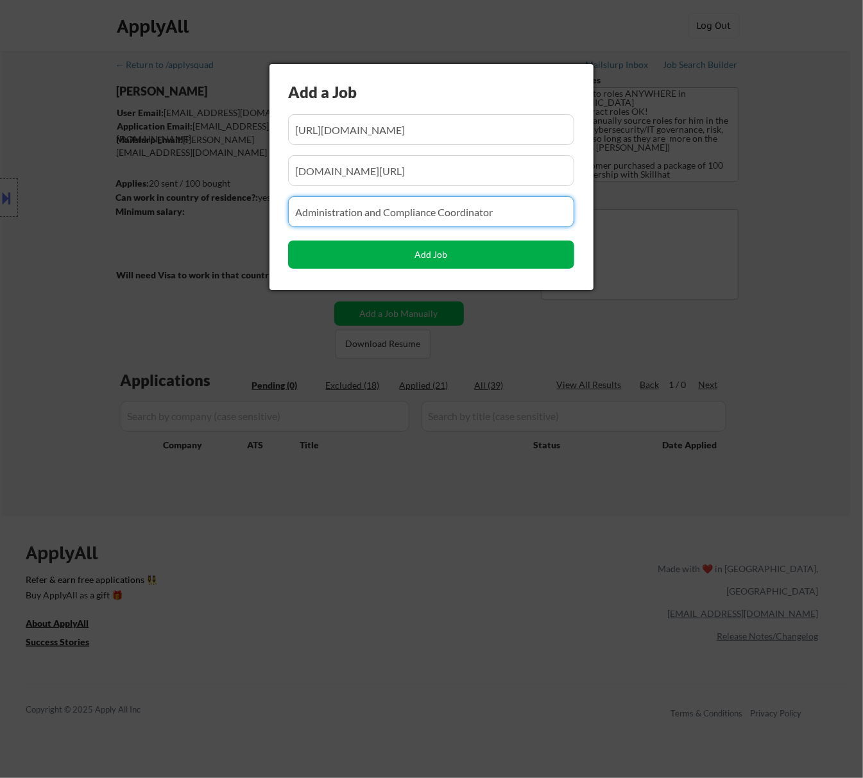
type input "Administration and Compliance Coordinator"
click at [466, 257] on button "Add Job" at bounding box center [431, 255] width 286 height 28
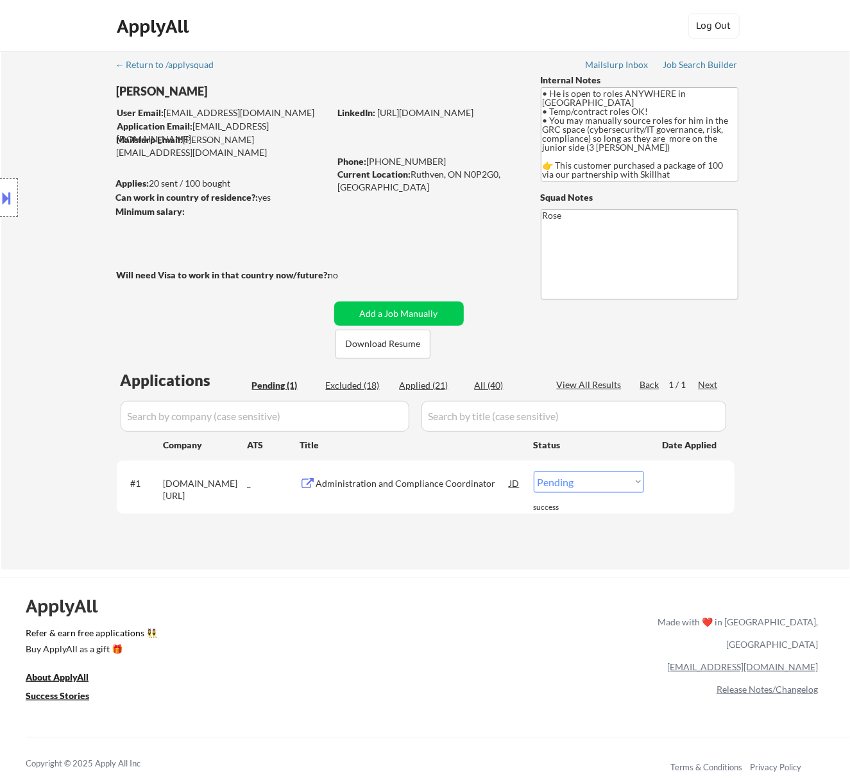
click at [608, 478] on select "Choose an option... Pending Applied Excluded (Questions) Excluded (Expired) Exc…" at bounding box center [589, 482] width 110 height 21
select select ""applied""
click at [534, 472] on select "Choose an option... Pending Applied Excluded (Questions) Excluded (Expired) Exc…" at bounding box center [589, 482] width 110 height 21
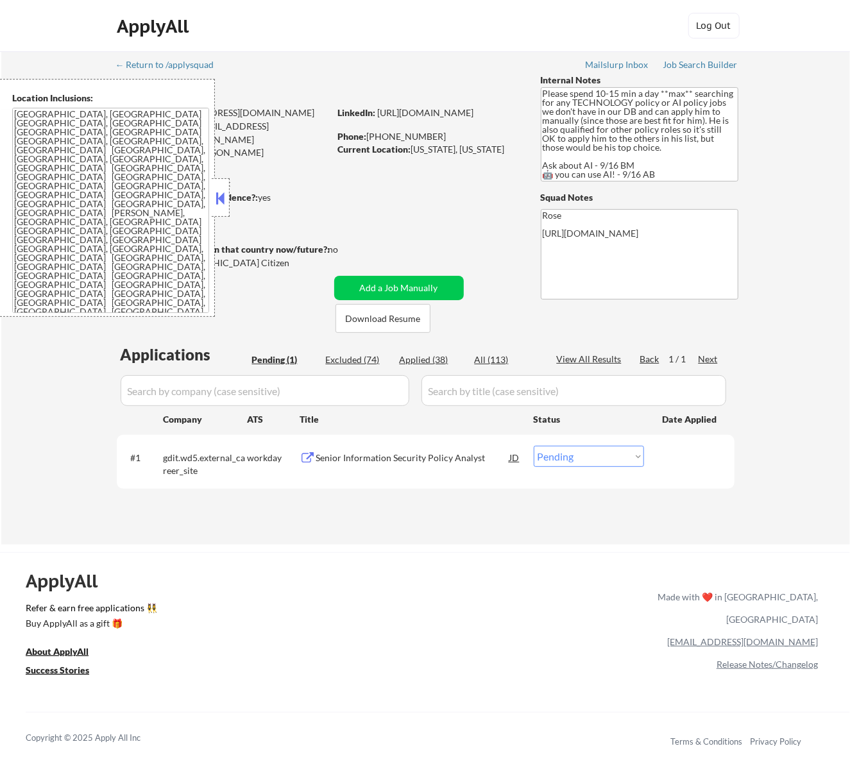
click at [216, 198] on button at bounding box center [220, 198] width 14 height 19
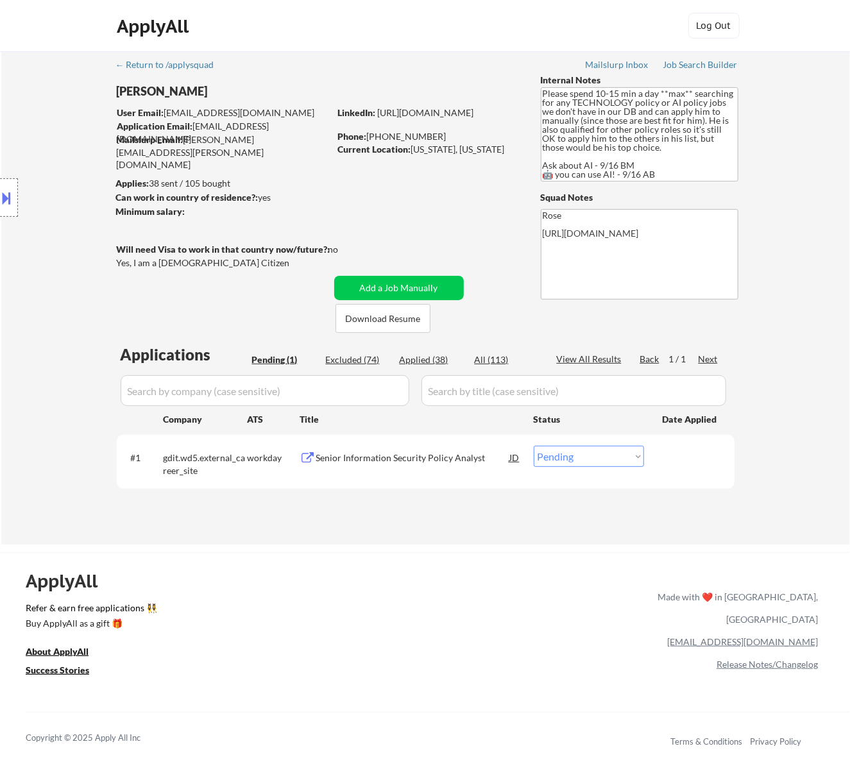
click at [485, 457] on div "Senior Information Security Policy Analyst" at bounding box center [413, 458] width 194 height 13
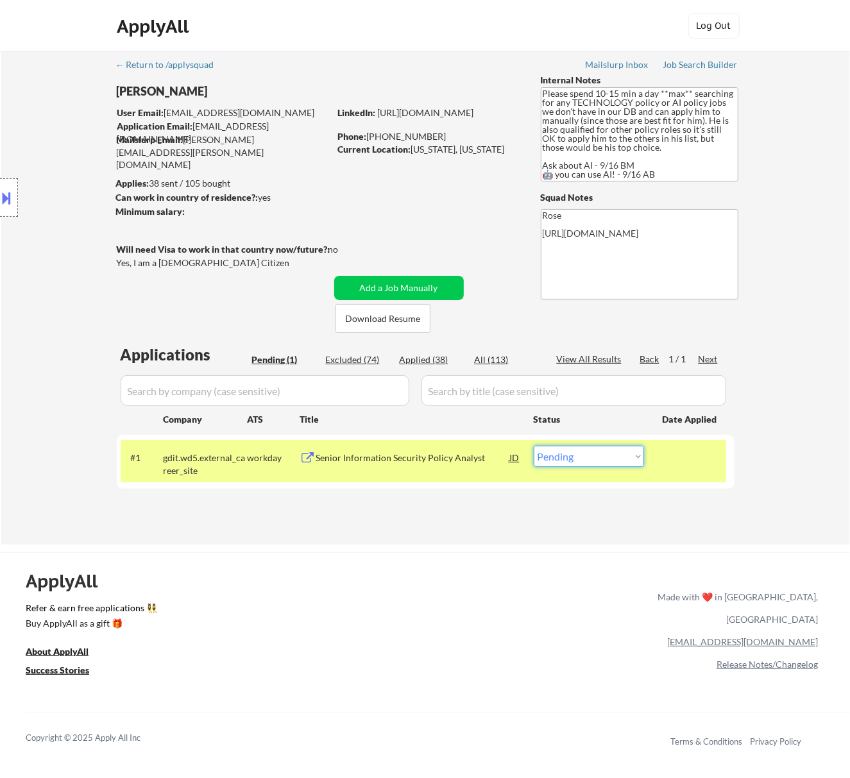
click at [589, 456] on select "Choose an option... Pending Applied Excluded (Questions) Excluded (Expired) Exc…" at bounding box center [589, 456] width 110 height 21
select select ""excluded__bad_match_""
click at [534, 446] on select "Choose an option... Pending Applied Excluded (Questions) Excluded (Expired) Exc…" at bounding box center [589, 456] width 110 height 21
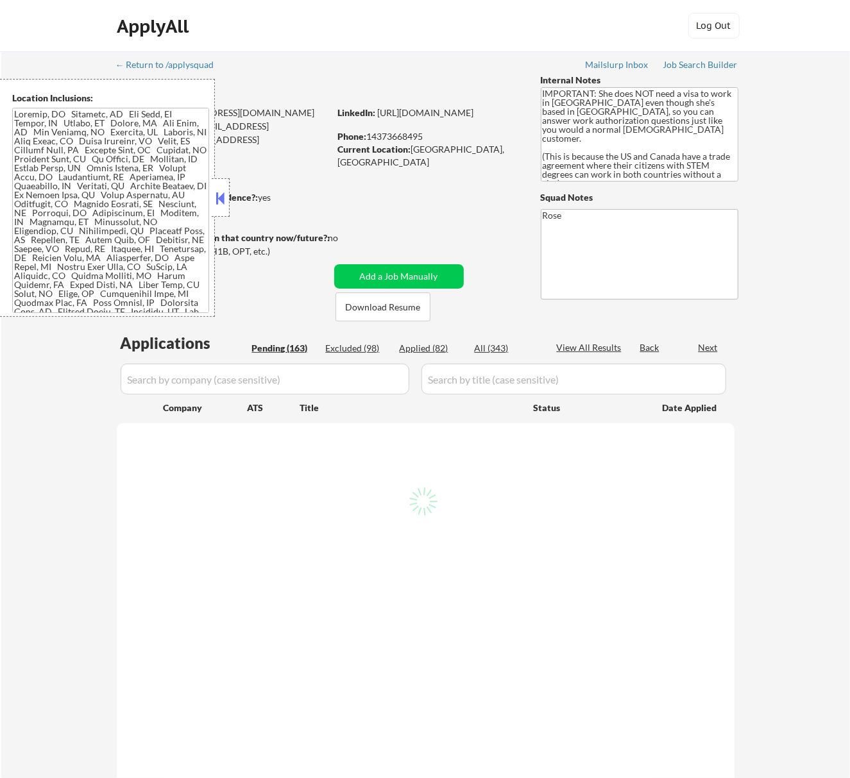
select select ""pending""
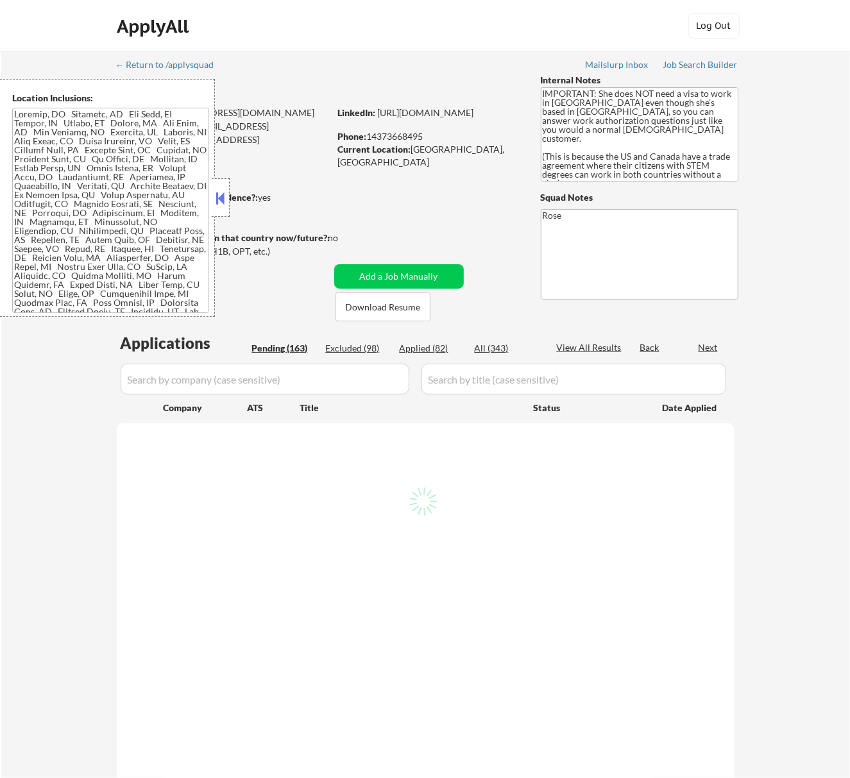
select select ""pending""
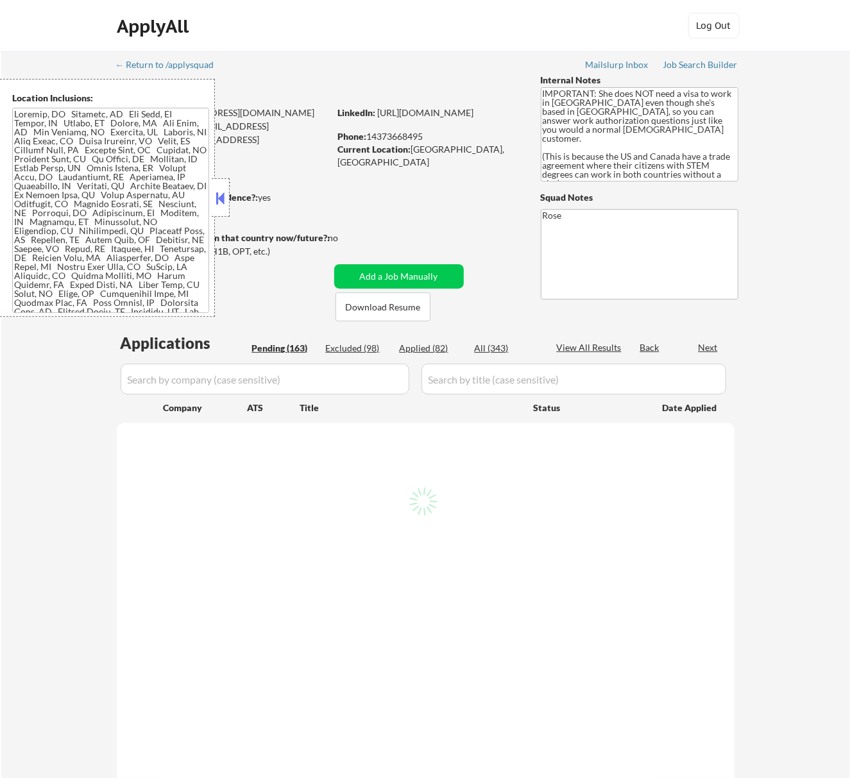
select select ""pending""
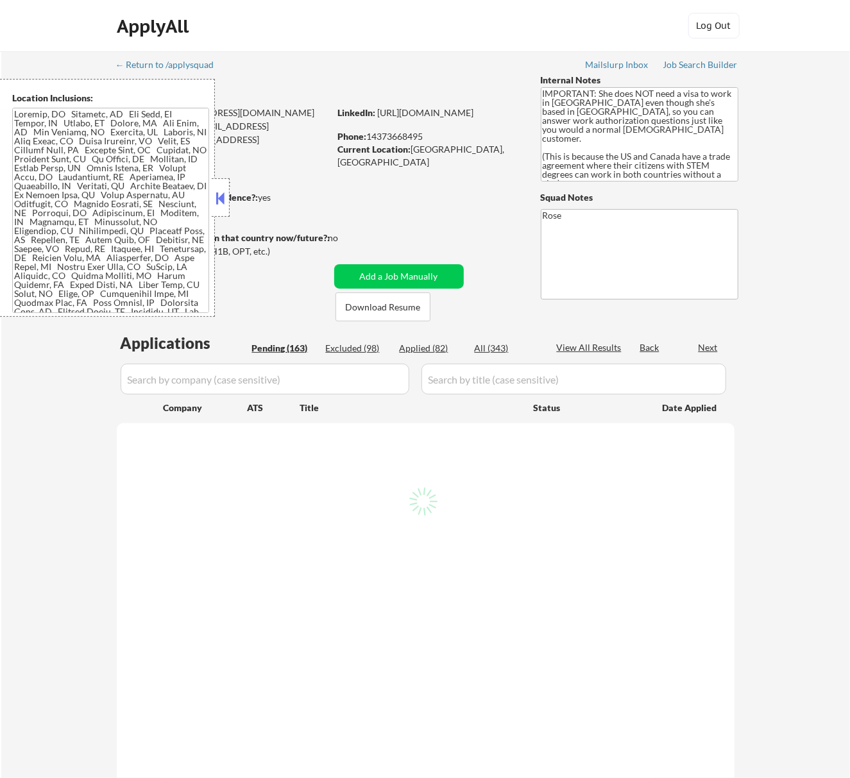
select select ""pending""
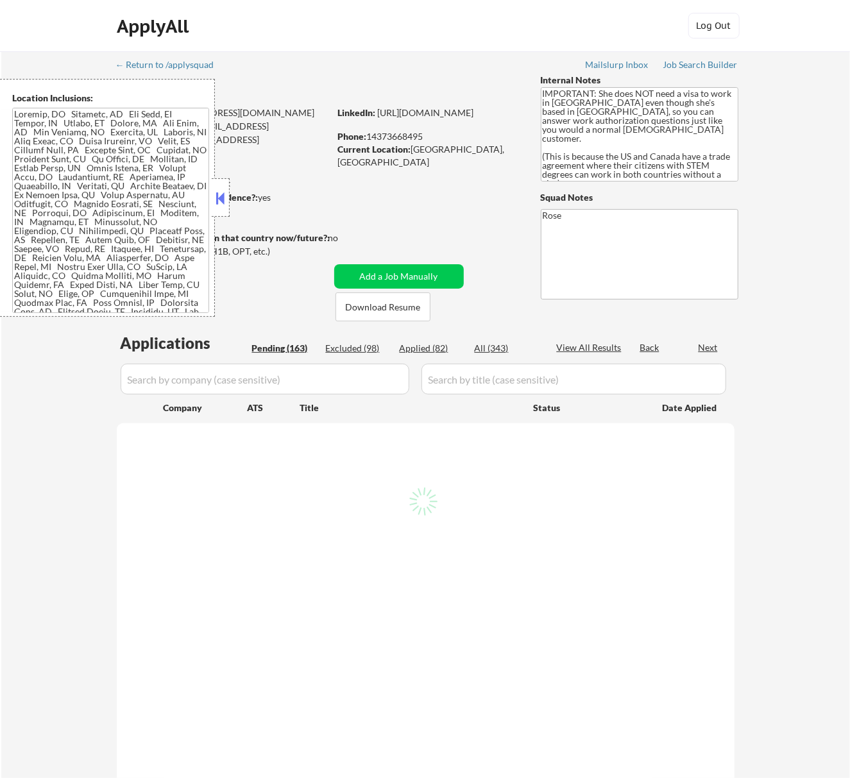
select select ""pending""
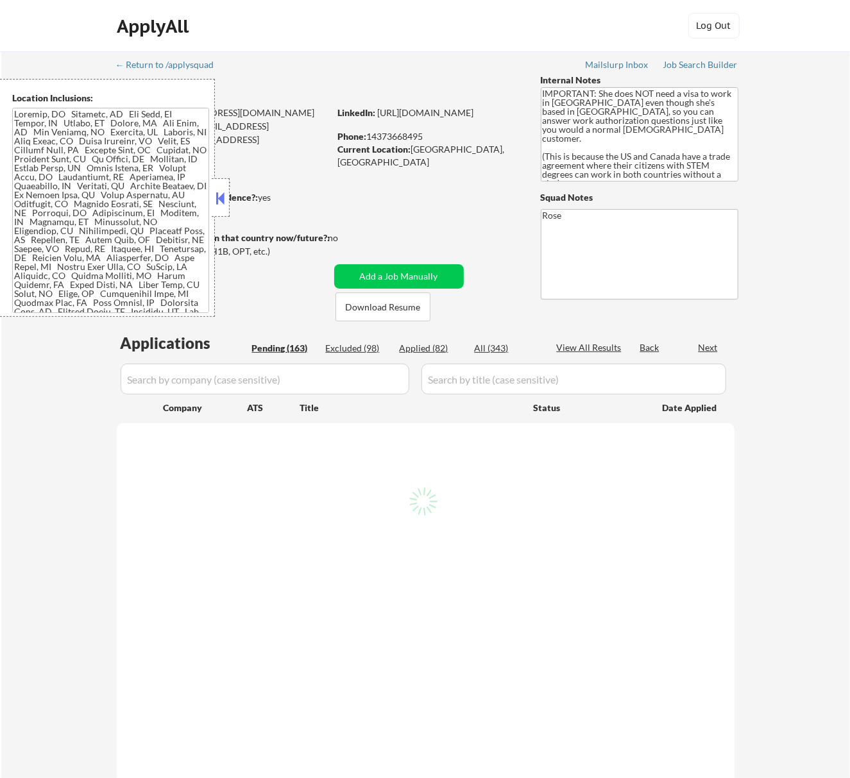
select select ""pending""
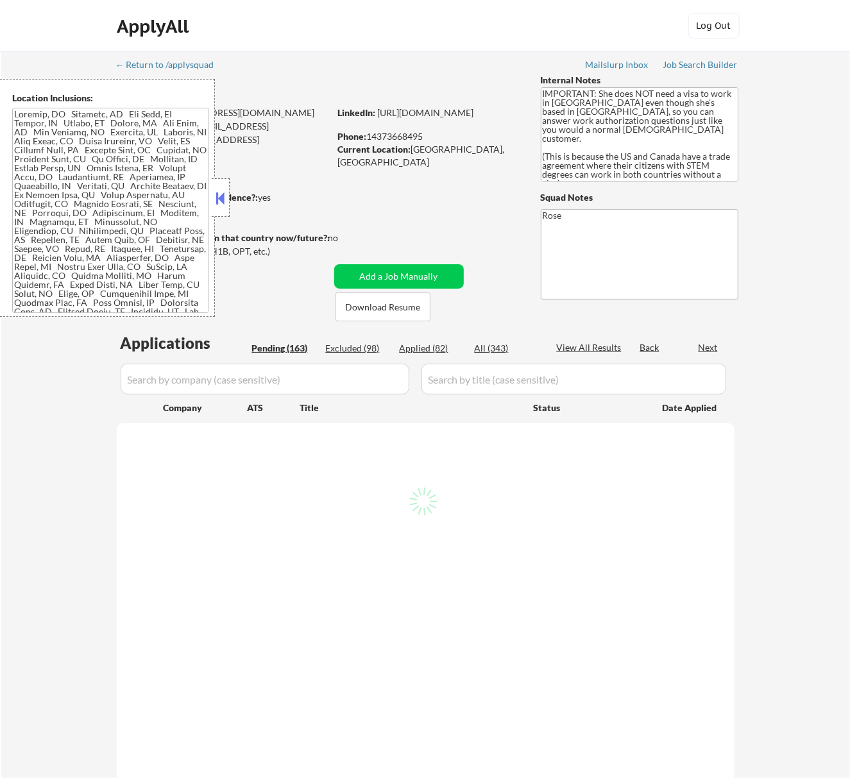
select select ""pending""
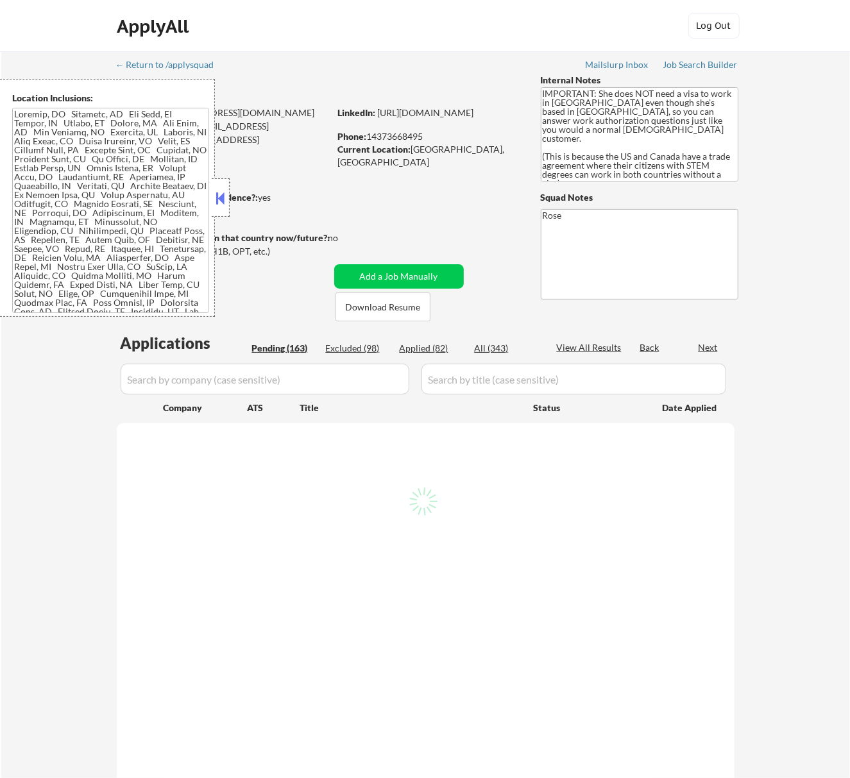
select select ""pending""
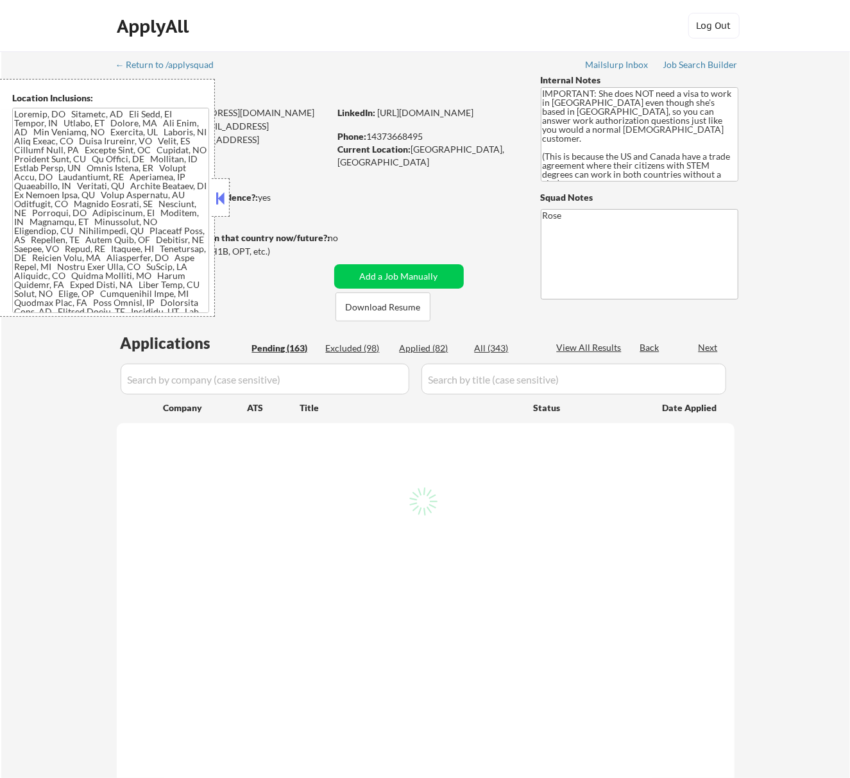
select select ""pending""
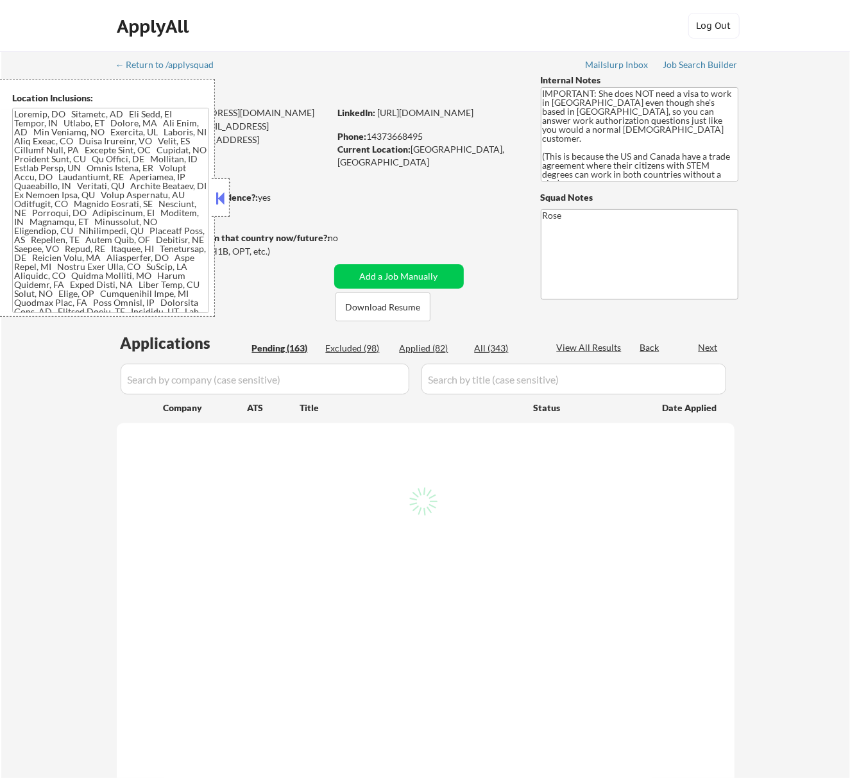
select select ""pending""
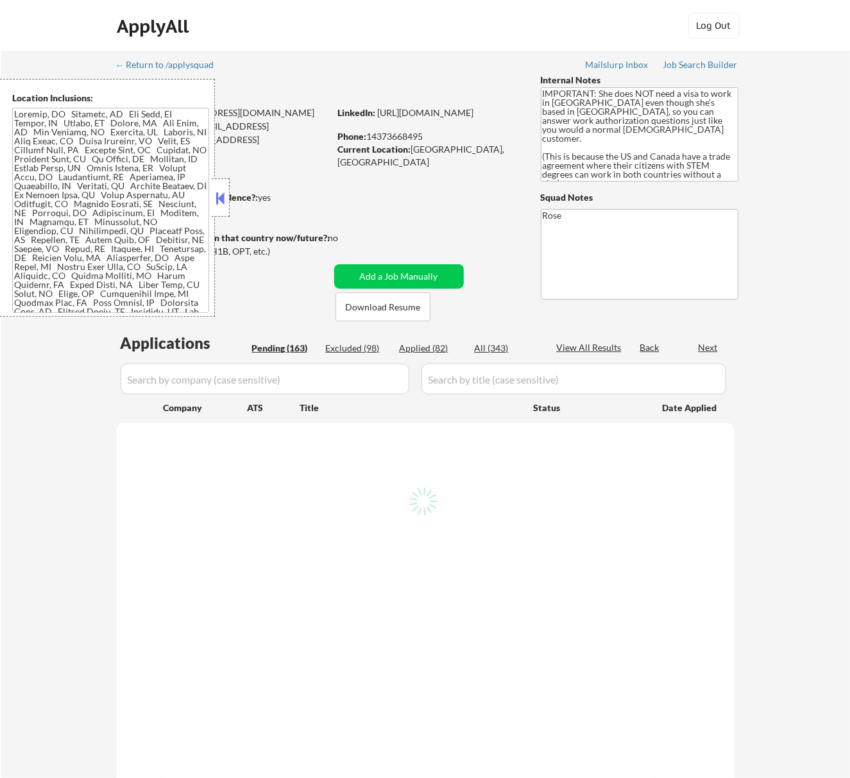
select select ""pending""
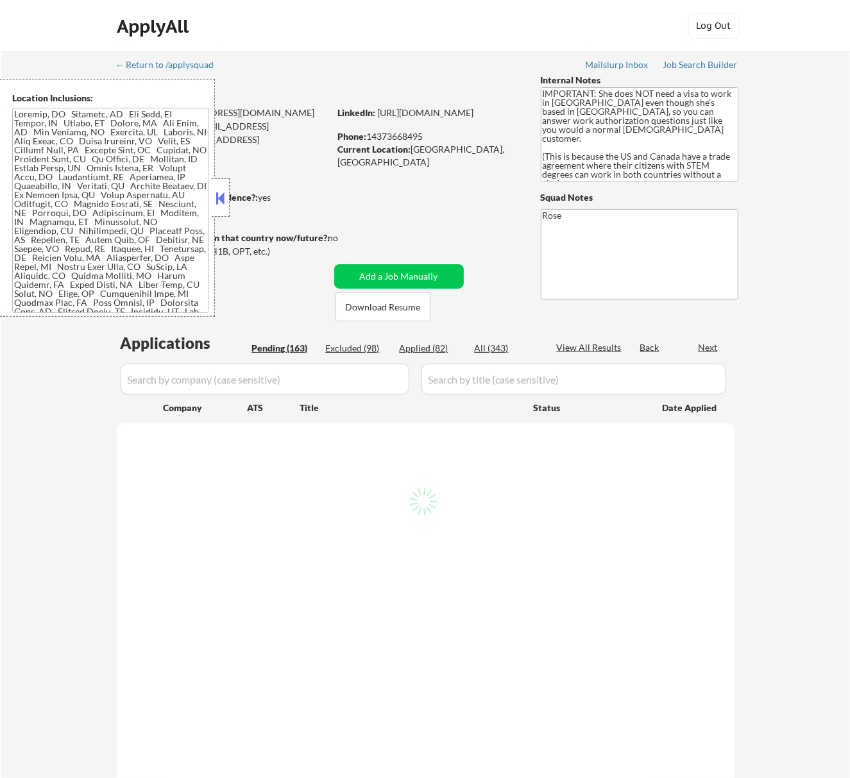
select select ""pending""
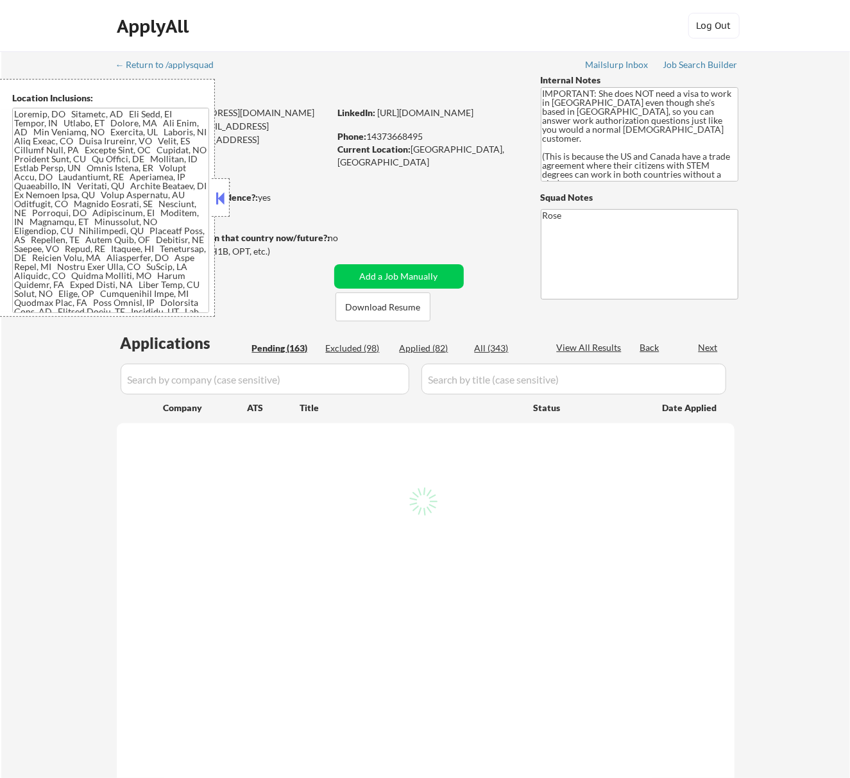
select select ""pending""
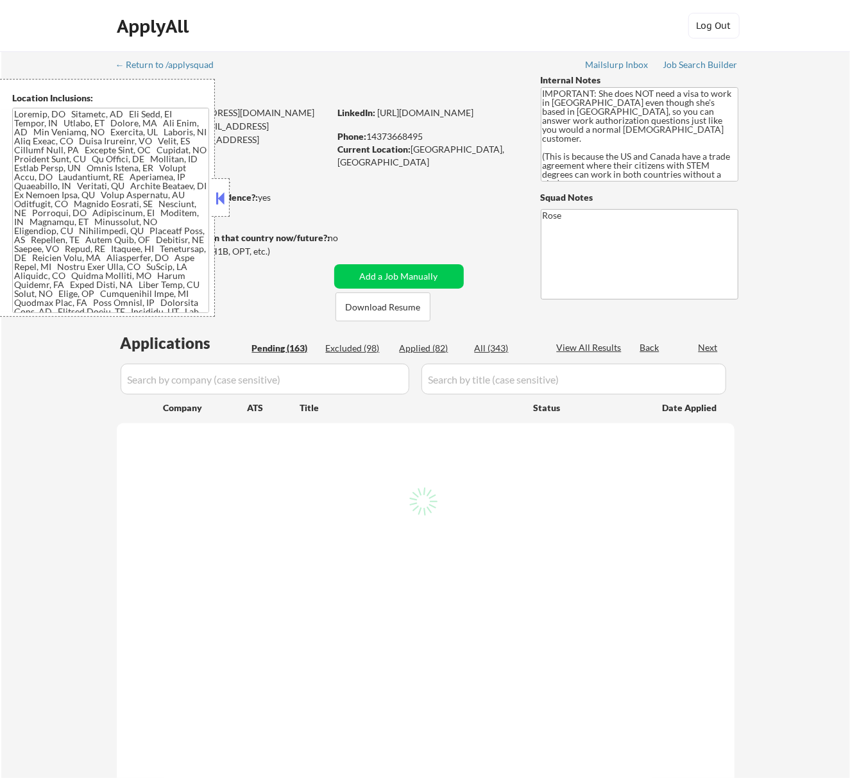
select select ""pending""
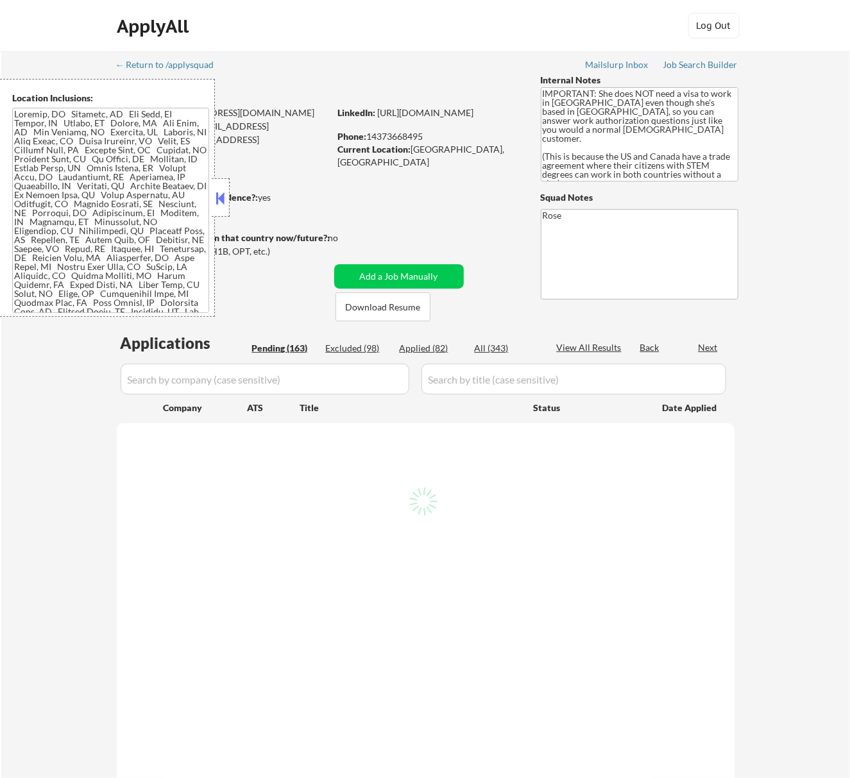
select select ""pending""
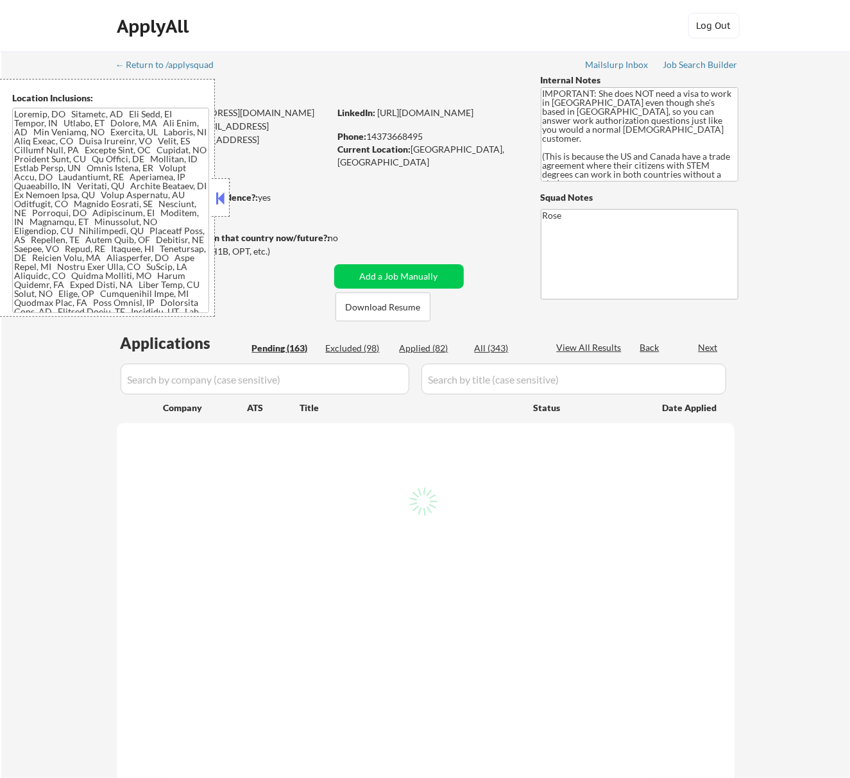
select select ""pending""
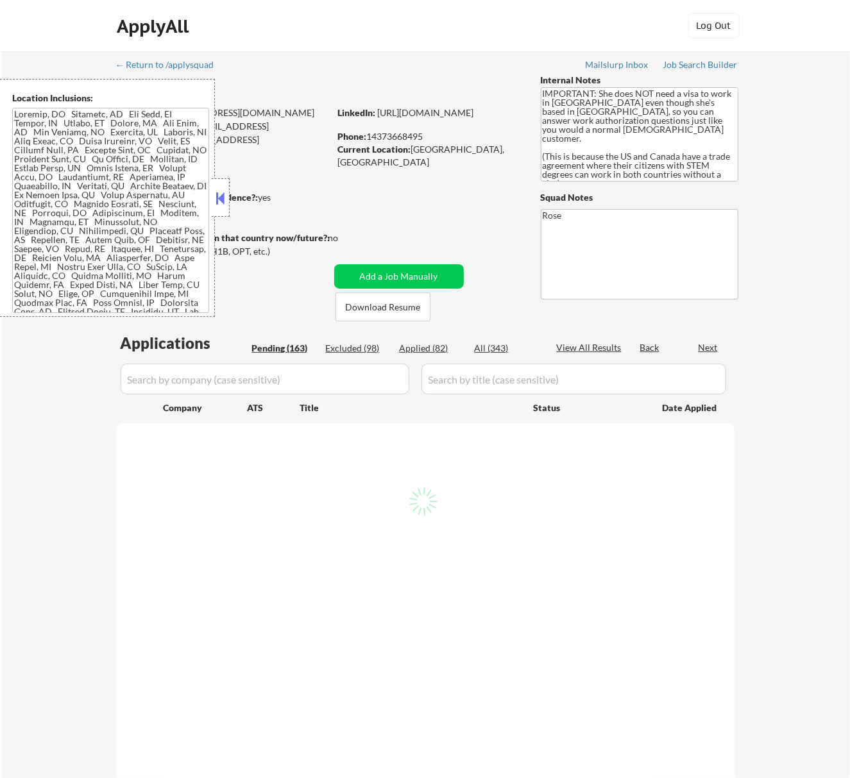
select select ""pending""
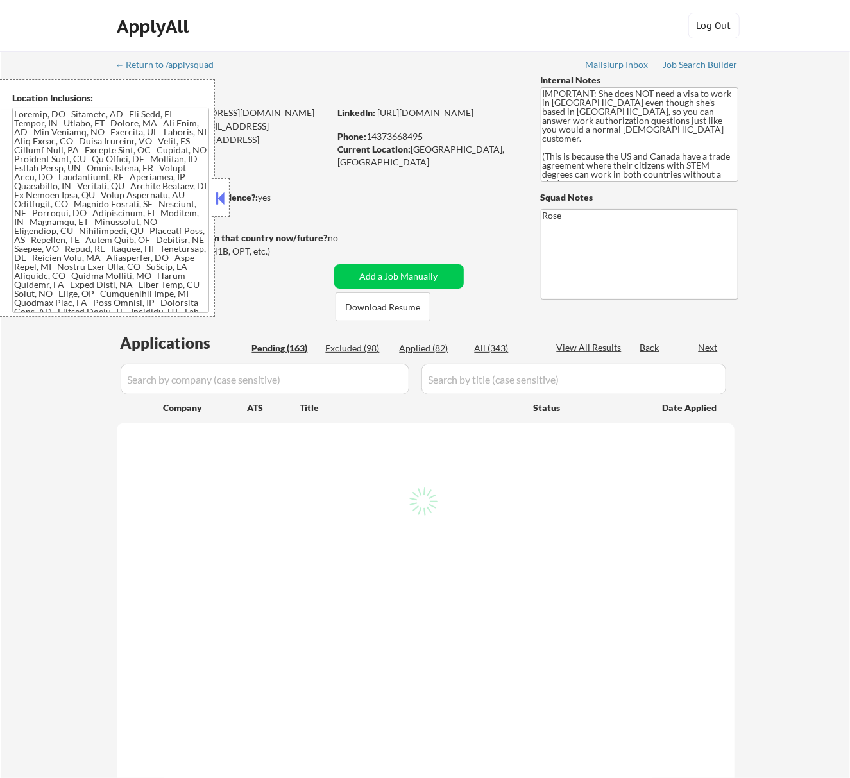
select select ""pending""
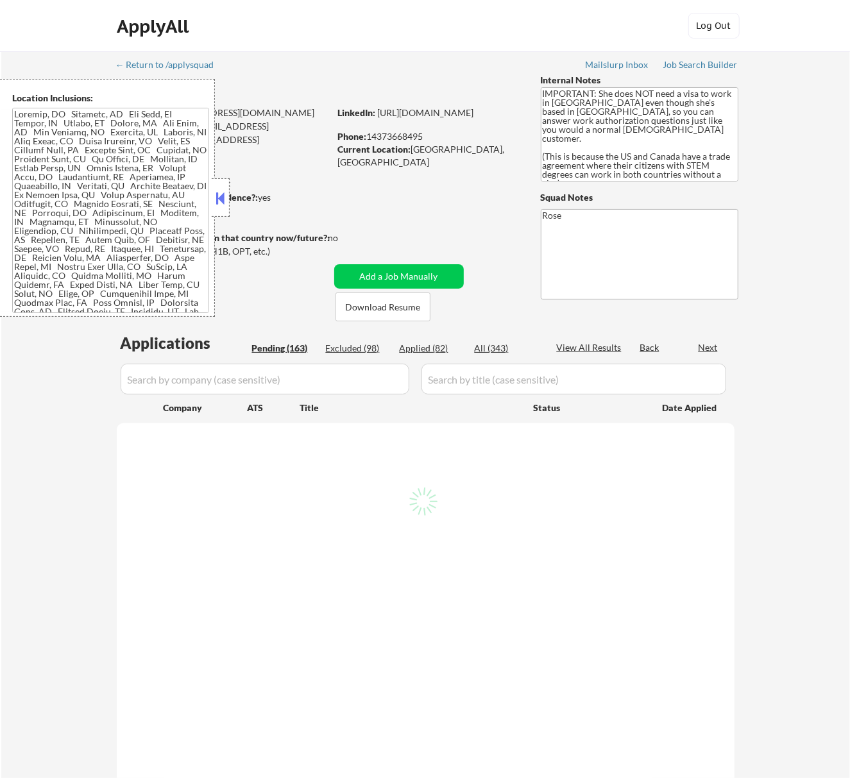
select select ""pending""
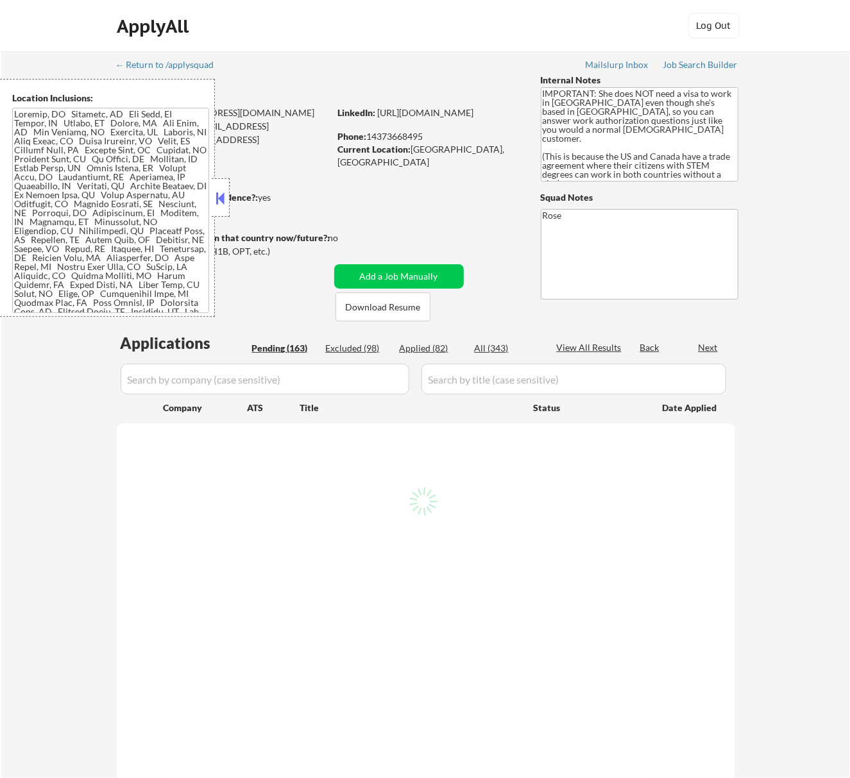
select select ""pending""
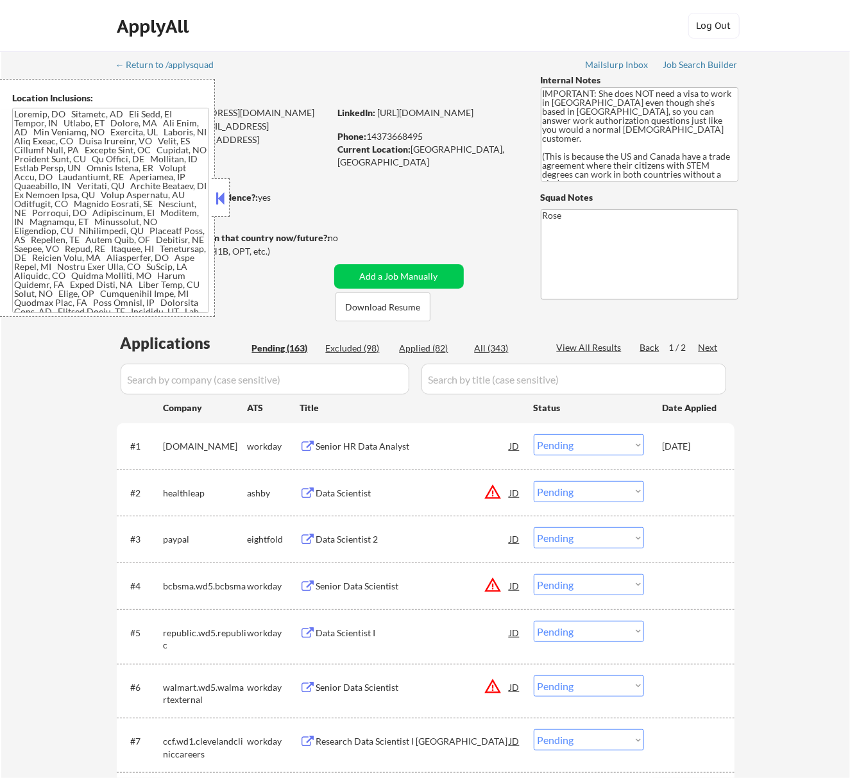
click at [219, 198] on button at bounding box center [220, 198] width 14 height 19
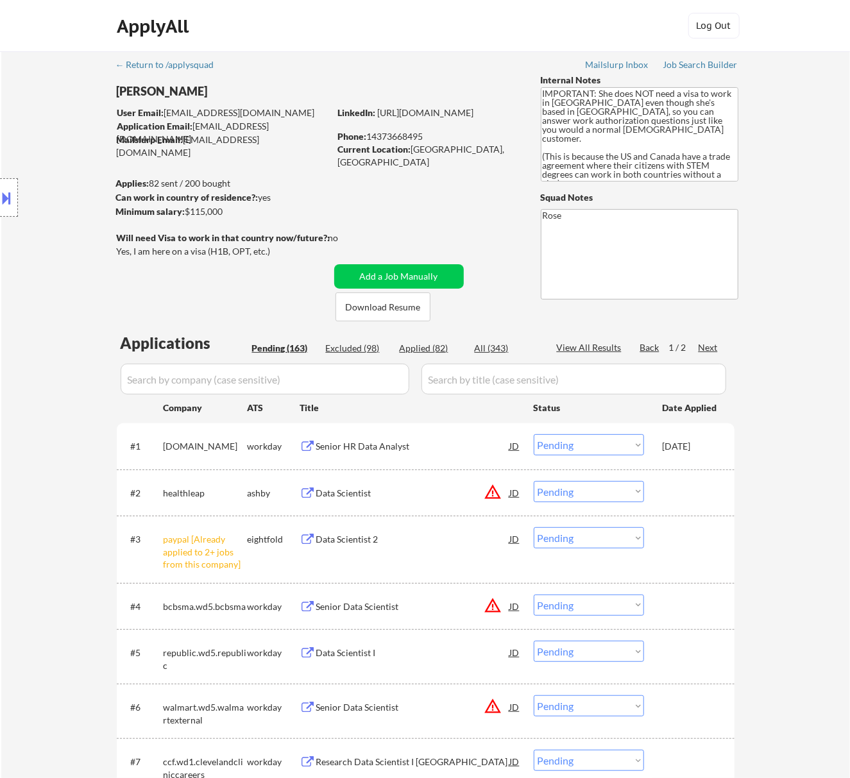
click at [612, 540] on select "Choose an option... Pending Applied Excluded (Questions) Excluded (Expired) Exc…" at bounding box center [589, 537] width 110 height 21
click at [534, 527] on select "Choose an option... Pending Applied Excluded (Questions) Excluded (Expired) Exc…" at bounding box center [589, 537] width 110 height 21
select select ""pending""
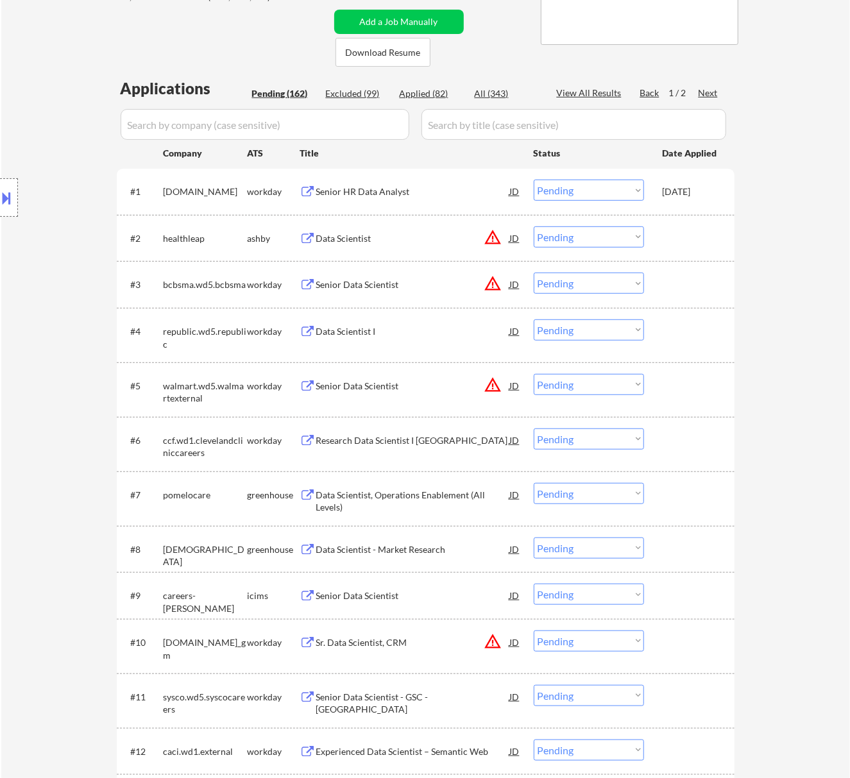
scroll to position [257, 0]
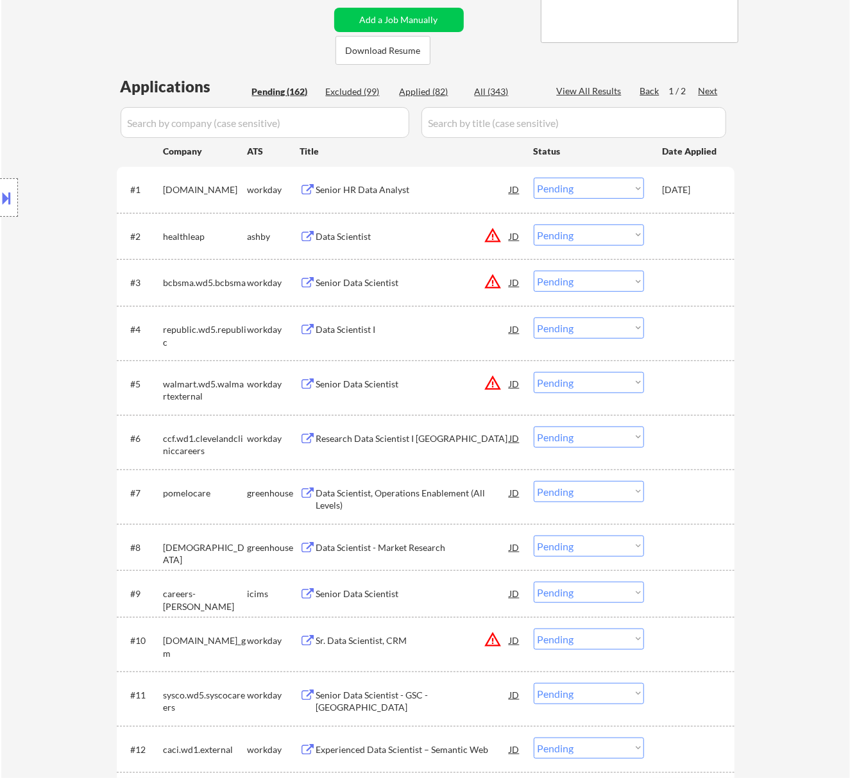
click at [389, 241] on div "Data Scientist" at bounding box center [413, 236] width 194 height 13
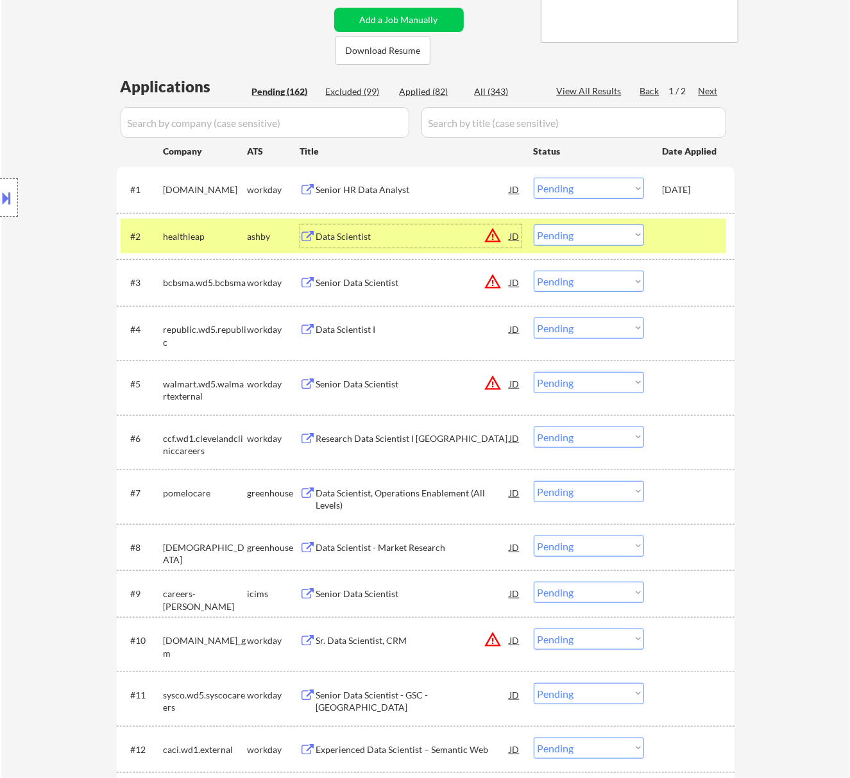
click at [610, 232] on select "Choose an option... Pending Applied Excluded (Questions) Excluded (Expired) Exc…" at bounding box center [589, 235] width 110 height 21
click at [534, 225] on select "Choose an option... Pending Applied Excluded (Questions) Excluded (Expired) Exc…" at bounding box center [589, 235] width 110 height 21
select select ""pending""
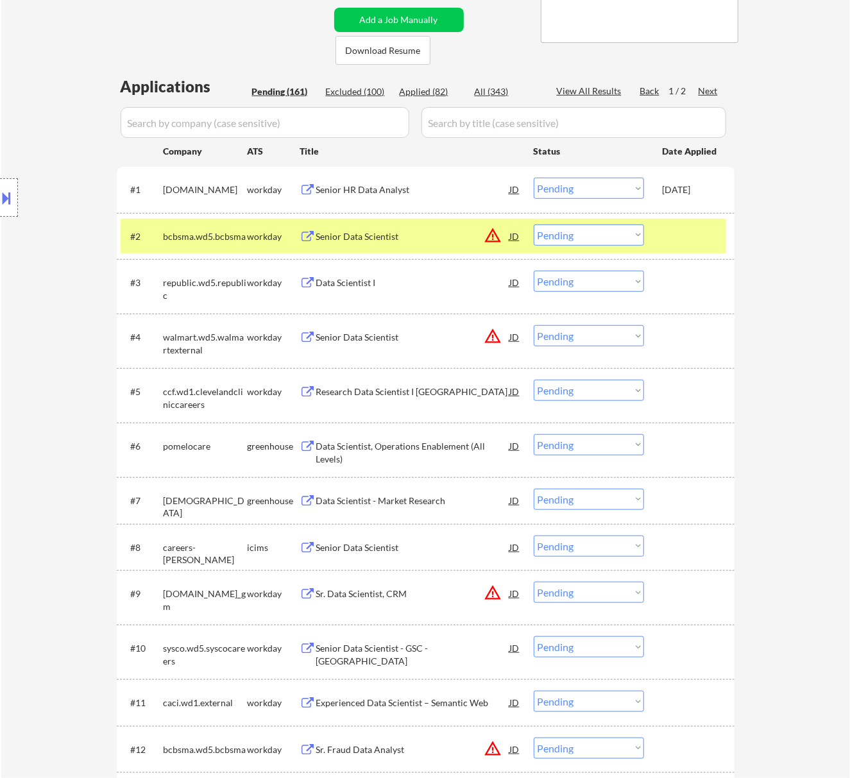
scroll to position [342, 0]
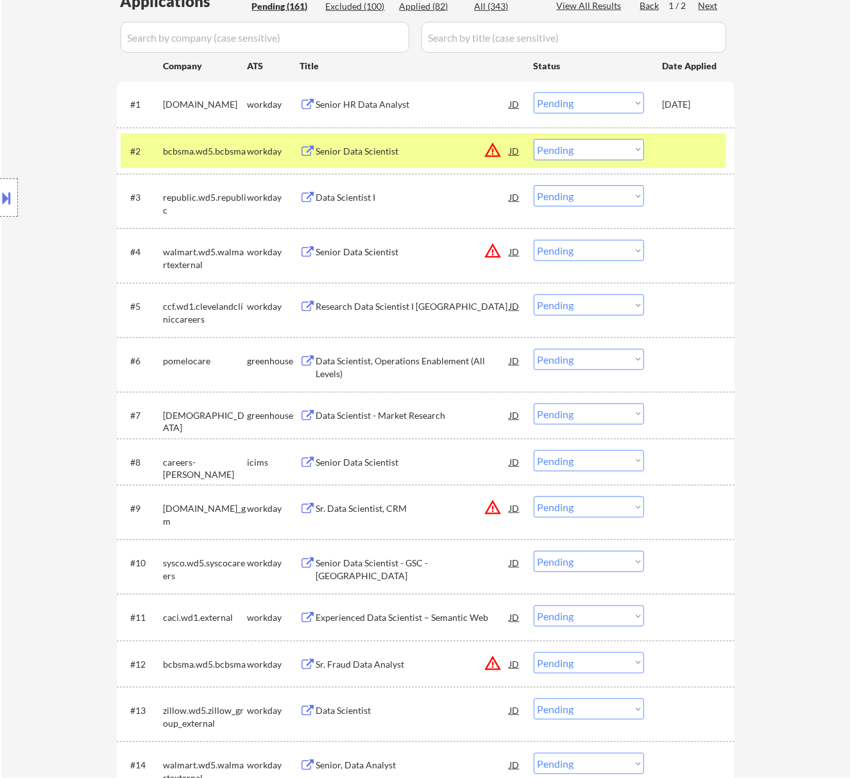
click at [419, 355] on div "Data Scientist, Operations Enablement (All Levels)" at bounding box center [413, 367] width 194 height 25
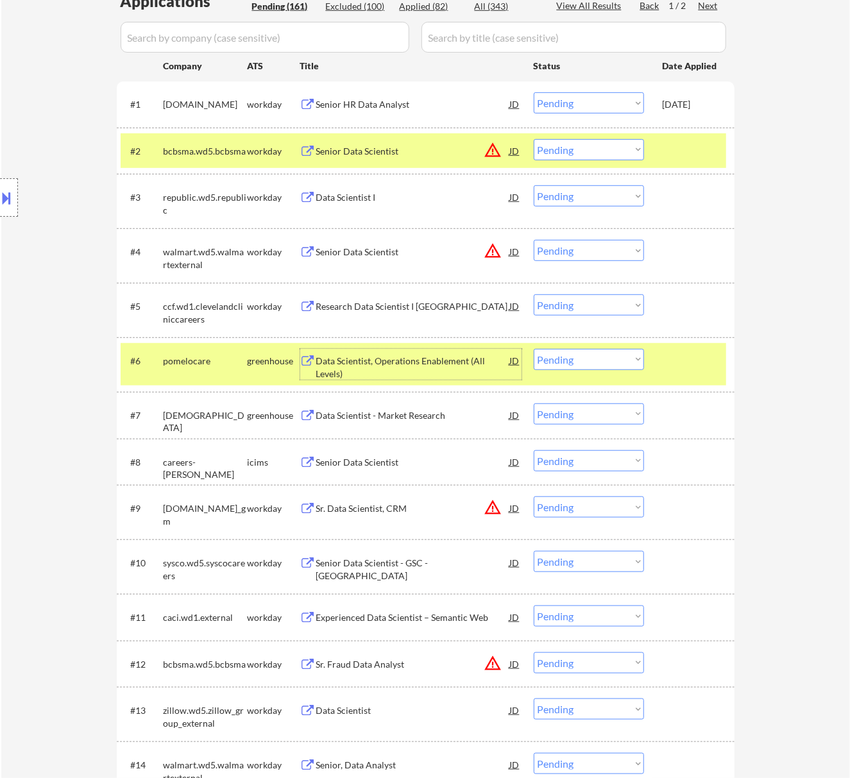
click at [605, 353] on select "Choose an option... Pending Applied Excluded (Questions) Excluded (Expired) Exc…" at bounding box center [589, 359] width 110 height 21
click at [534, 349] on select "Choose an option... Pending Applied Excluded (Questions) Excluded (Expired) Exc…" at bounding box center [589, 359] width 110 height 21
drag, startPoint x: 689, startPoint y: 148, endPoint x: 311, endPoint y: 349, distance: 428.3
click at [690, 148] on div at bounding box center [691, 150] width 56 height 23
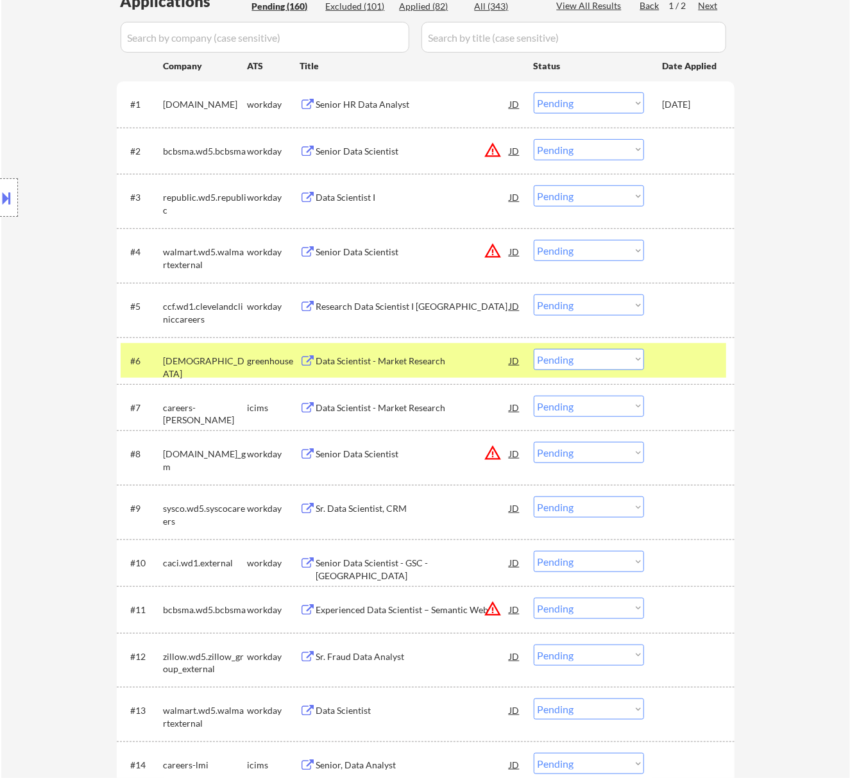
click at [415, 350] on div "Data Scientist - Market Research" at bounding box center [413, 360] width 194 height 23
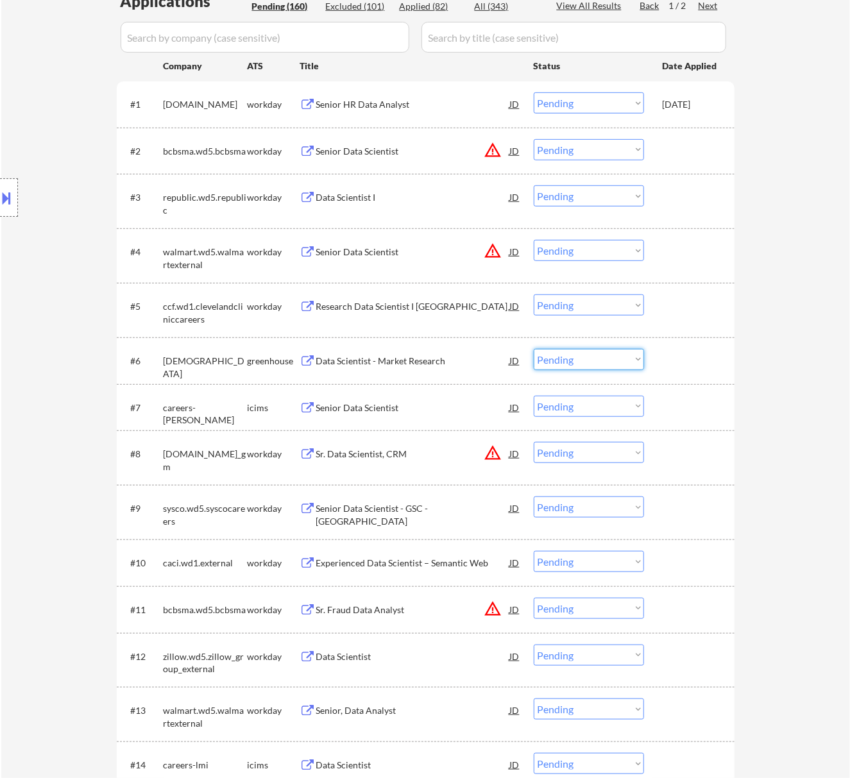
click at [578, 355] on select "Choose an option... Pending Applied Excluded (Questions) Excluded (Expired) Exc…" at bounding box center [589, 359] width 110 height 21
click at [534, 349] on select "Choose an option... Pending Applied Excluded (Questions) Excluded (Expired) Exc…" at bounding box center [589, 359] width 110 height 21
select select ""pending""
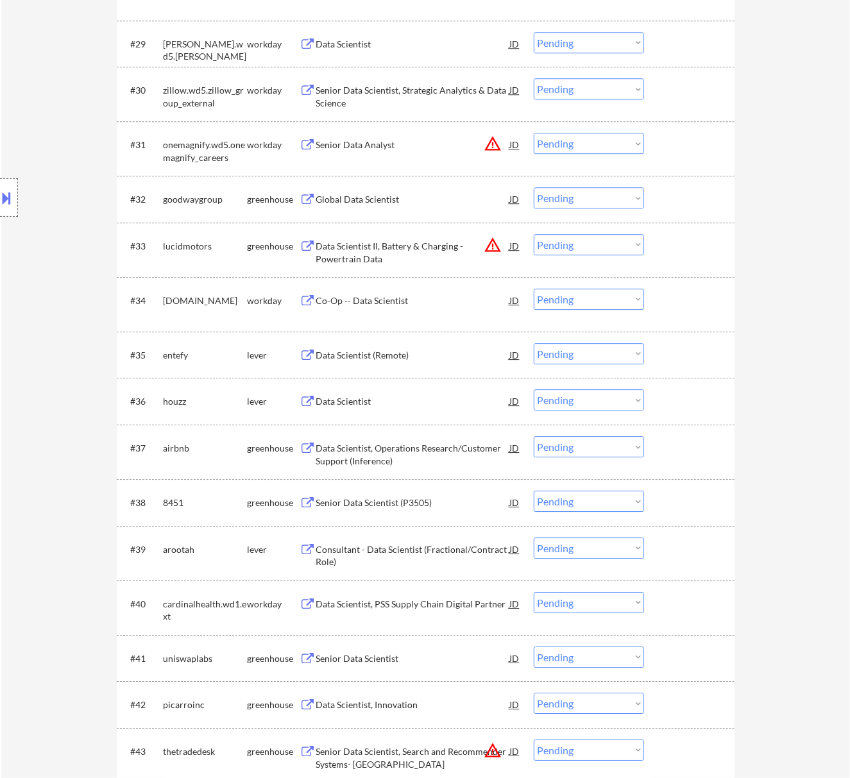
scroll to position [1797, 0]
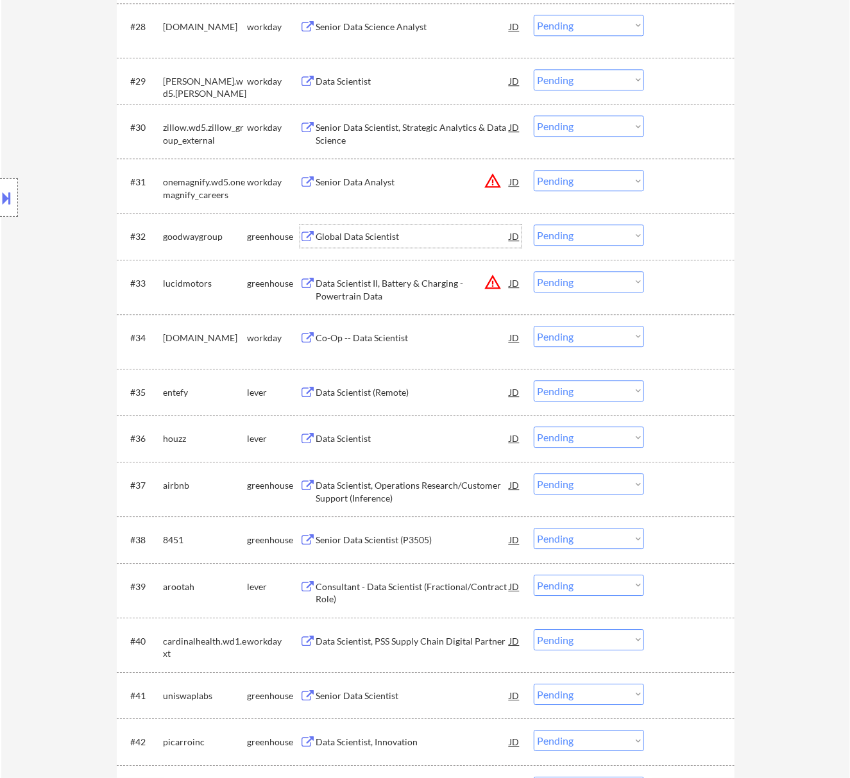
click at [407, 228] on div "Global Data Scientist" at bounding box center [413, 236] width 194 height 23
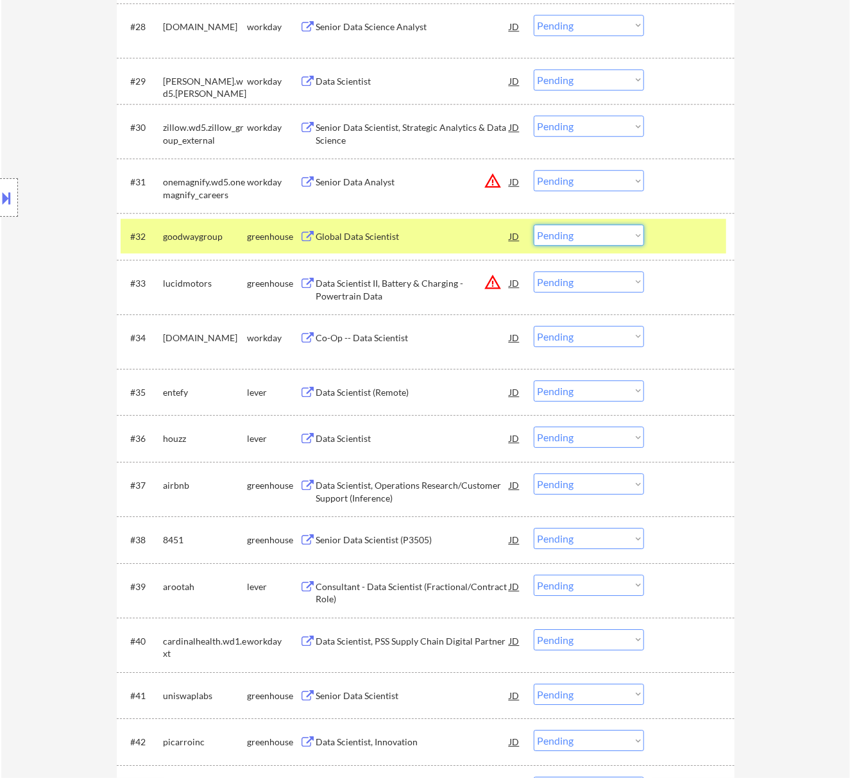
click at [587, 228] on select "Choose an option... Pending Applied Excluded (Questions) Excluded (Expired) Exc…" at bounding box center [589, 235] width 110 height 21
click at [534, 225] on select "Choose an option... Pending Applied Excluded (Questions) Excluded (Expired) Exc…" at bounding box center [589, 235] width 110 height 21
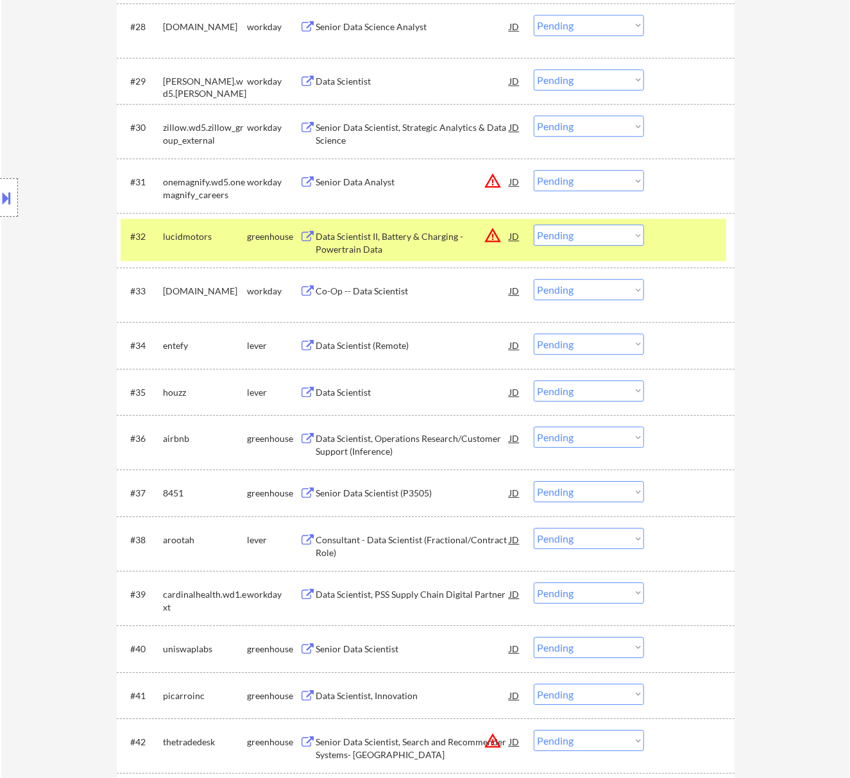
click at [470, 234] on div "Data Scientist II, Battery & Charging - Powertrain Data" at bounding box center [413, 242] width 194 height 25
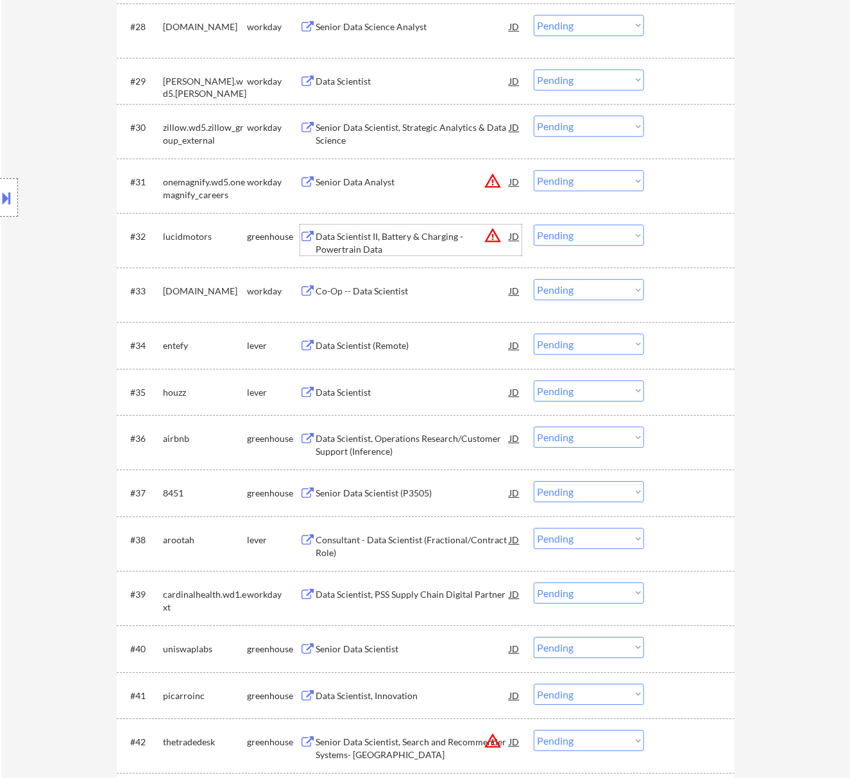
click at [596, 227] on select "Choose an option... Pending Applied Excluded (Questions) Excluded (Expired) Exc…" at bounding box center [589, 235] width 110 height 21
click at [534, 225] on select "Choose an option... Pending Applied Excluded (Questions) Excluded (Expired) Exc…" at bounding box center [589, 235] width 110 height 21
select select ""pending""
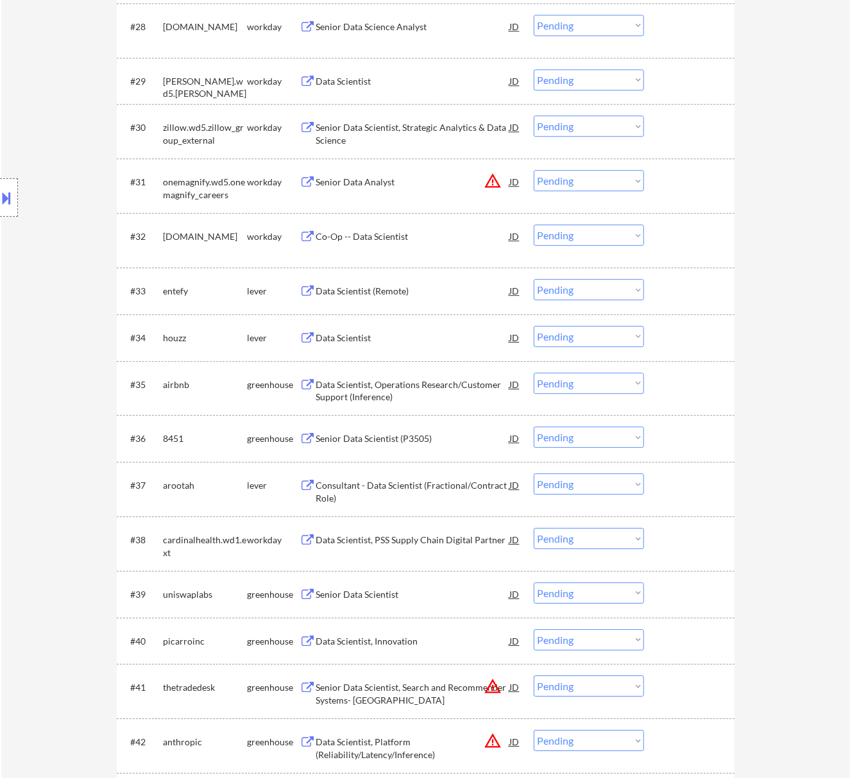
click at [422, 286] on div "Data Scientist (Remote)" at bounding box center [413, 291] width 194 height 13
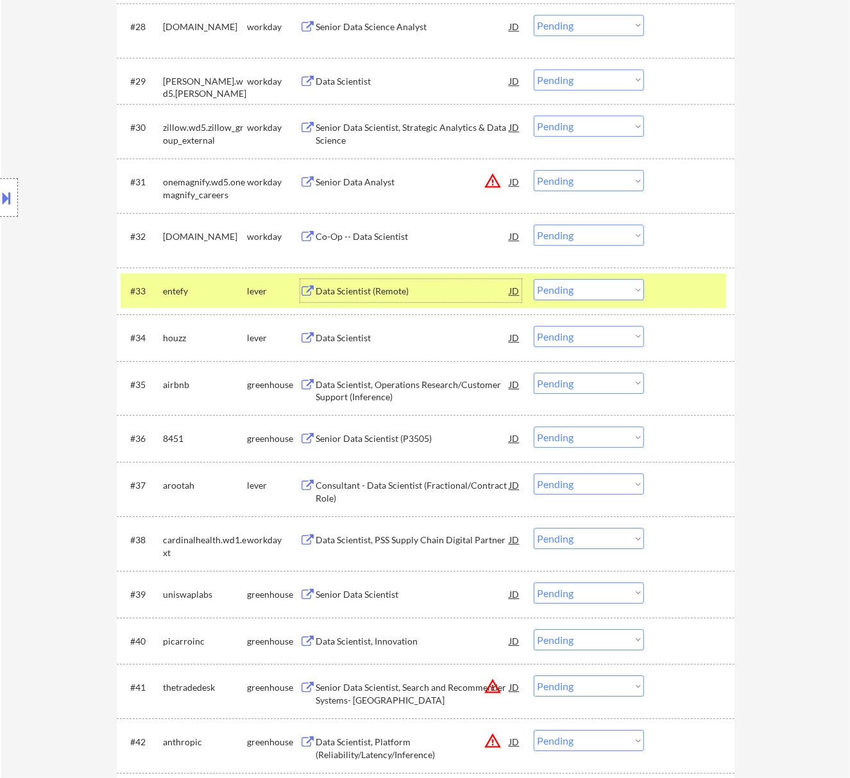
click at [607, 284] on select "Choose an option... Pending Applied Excluded (Questions) Excluded (Expired) Exc…" at bounding box center [589, 289] width 110 height 21
click at [534, 279] on select "Choose an option... Pending Applied Excluded (Questions) Excluded (Expired) Exc…" at bounding box center [589, 289] width 110 height 21
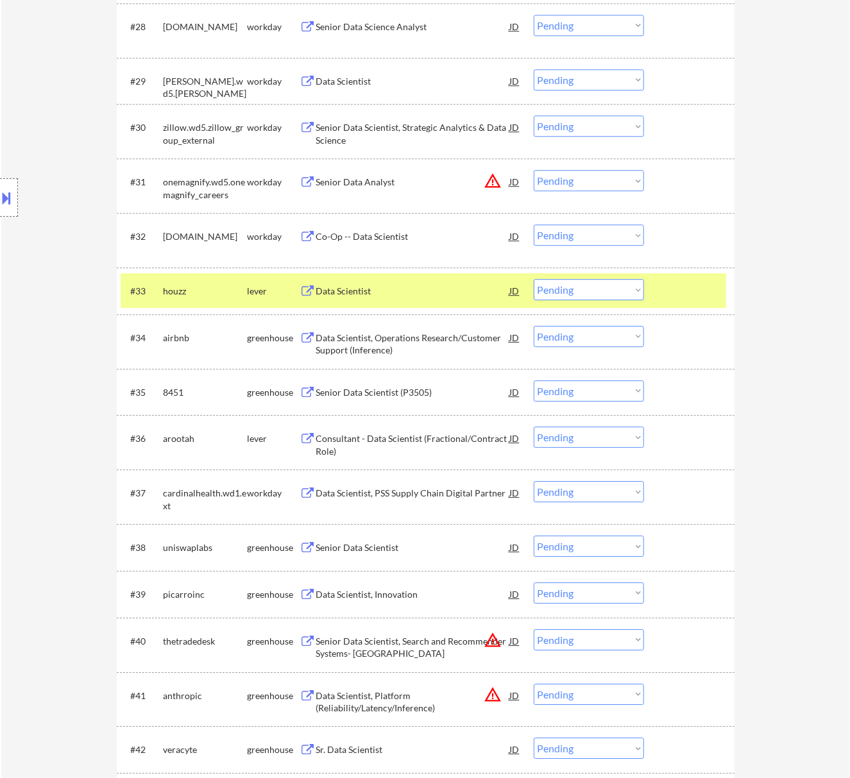
click at [443, 291] on div "Data Scientist" at bounding box center [413, 291] width 194 height 13
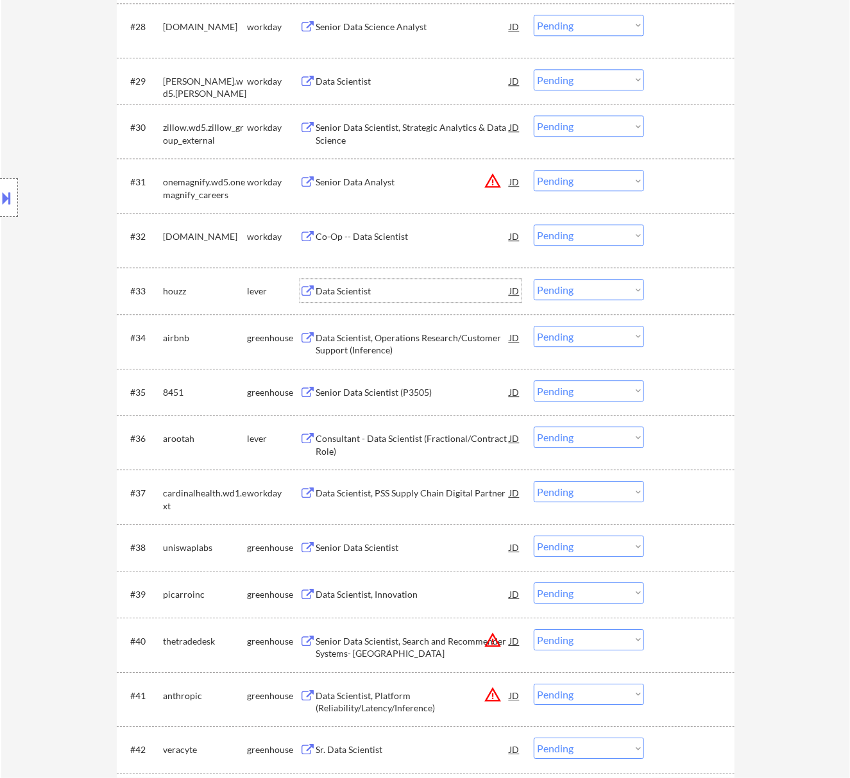
click at [594, 291] on select "Choose an option... Pending Applied Excluded (Questions) Excluded (Expired) Exc…" at bounding box center [589, 289] width 110 height 21
click at [534, 279] on select "Choose an option... Pending Applied Excluded (Questions) Excluded (Expired) Exc…" at bounding box center [589, 289] width 110 height 21
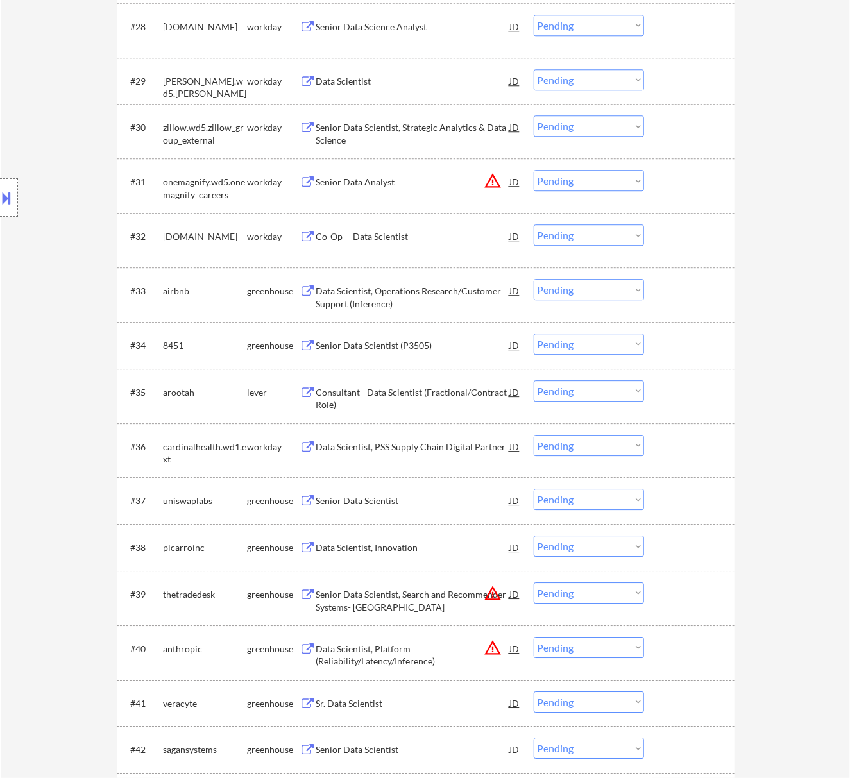
click at [443, 289] on div "Data Scientist, Operations Research/Customer Support (Inference)" at bounding box center [413, 297] width 194 height 25
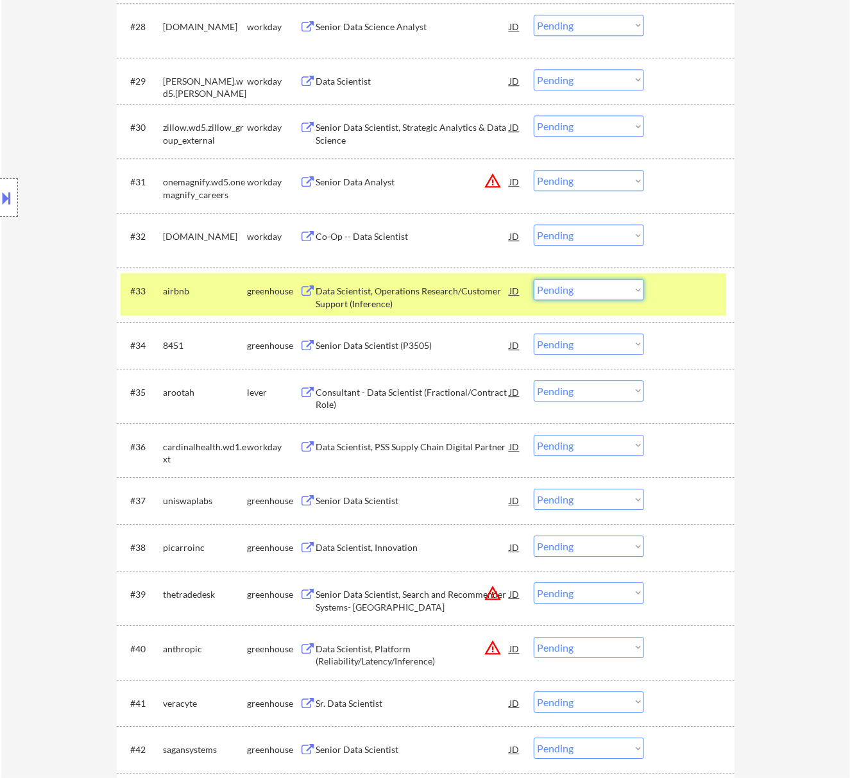
click at [596, 283] on select "Choose an option... Pending Applied Excluded (Questions) Excluded (Expired) Exc…" at bounding box center [589, 289] width 110 height 21
click at [534, 279] on select "Choose an option... Pending Applied Excluded (Questions) Excluded (Expired) Exc…" at bounding box center [589, 289] width 110 height 21
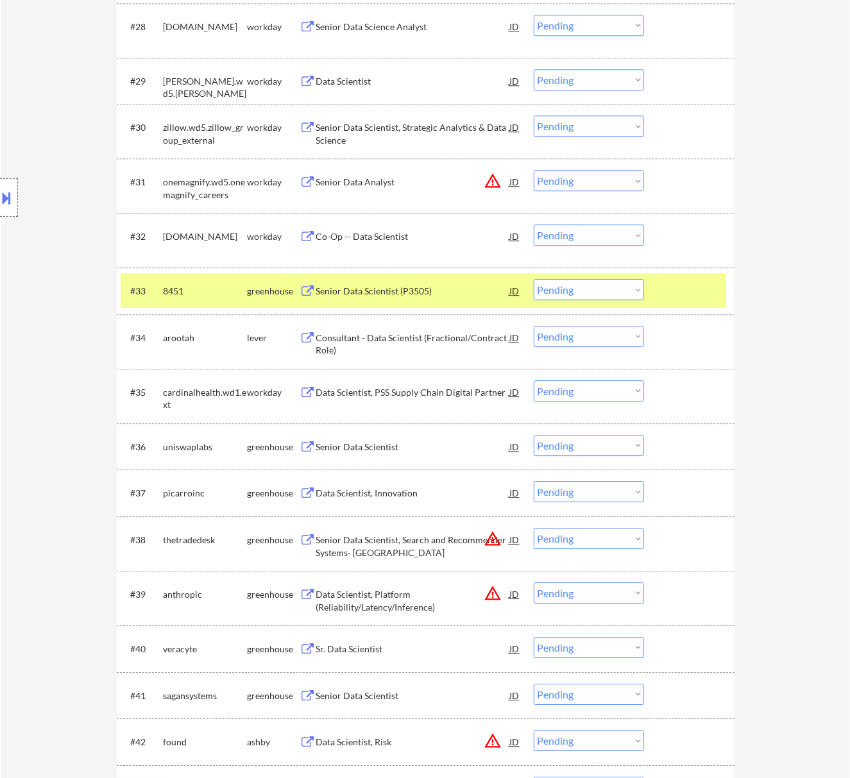
click at [465, 296] on div "Senior Data Scientist (P3505)" at bounding box center [413, 291] width 194 height 13
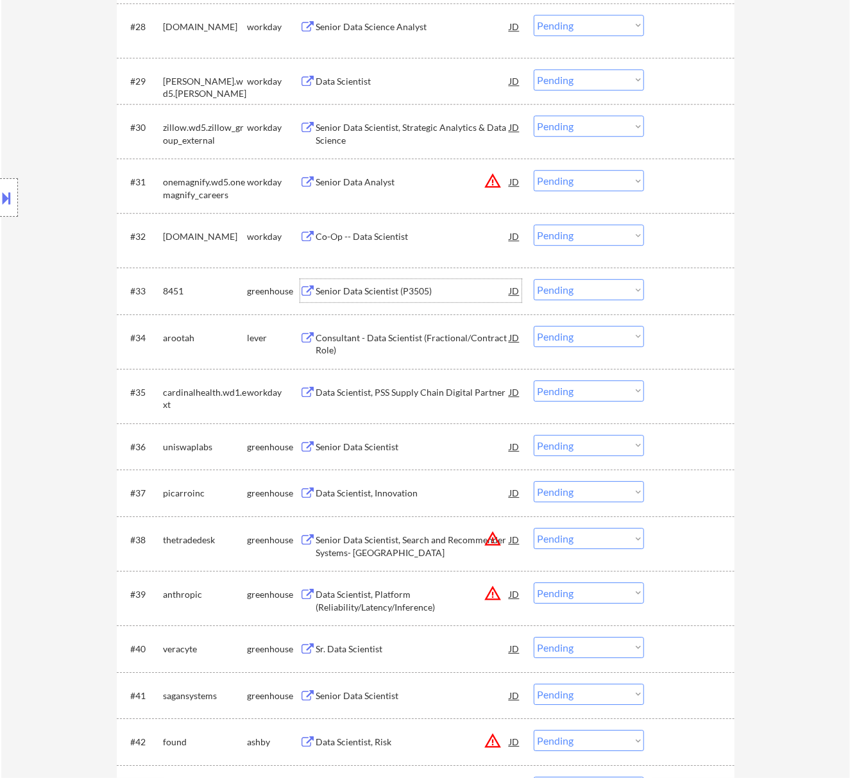
click at [9, 196] on button at bounding box center [7, 197] width 14 height 21
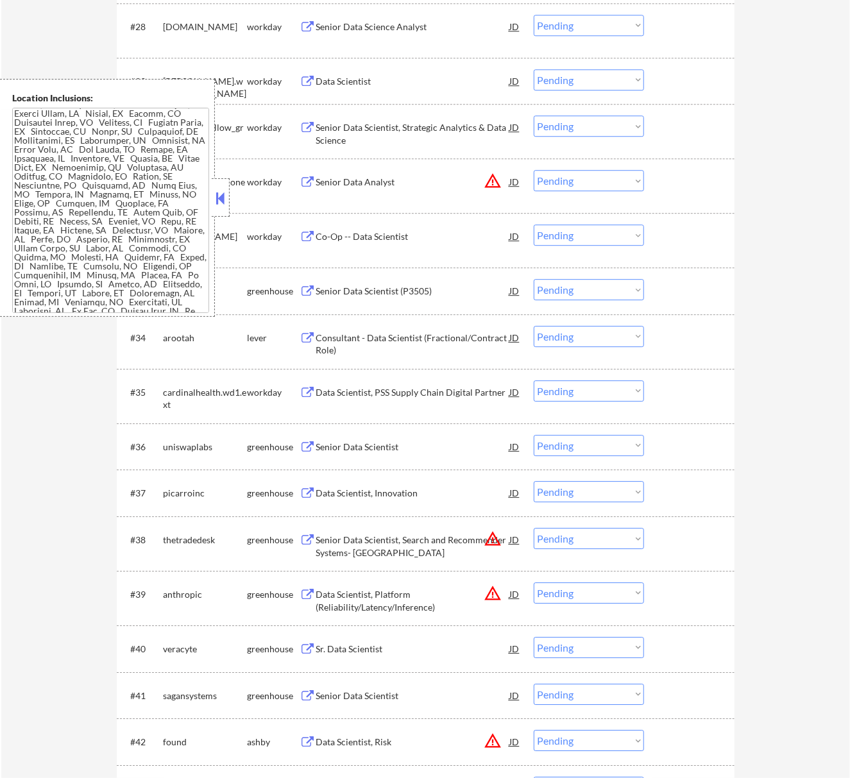
scroll to position [171, 0]
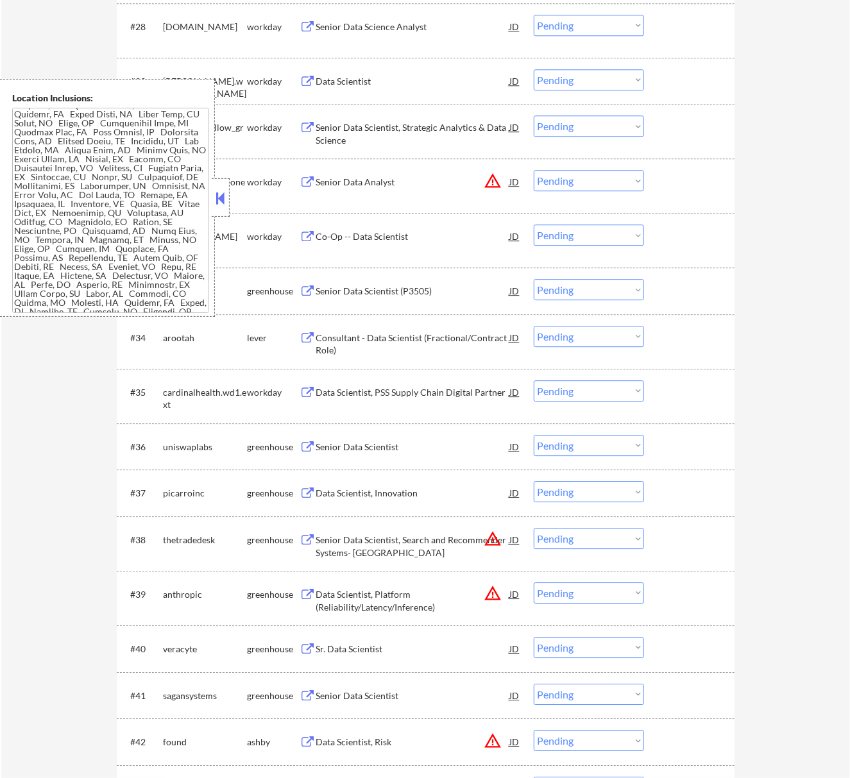
click at [227, 194] on button at bounding box center [220, 198] width 14 height 19
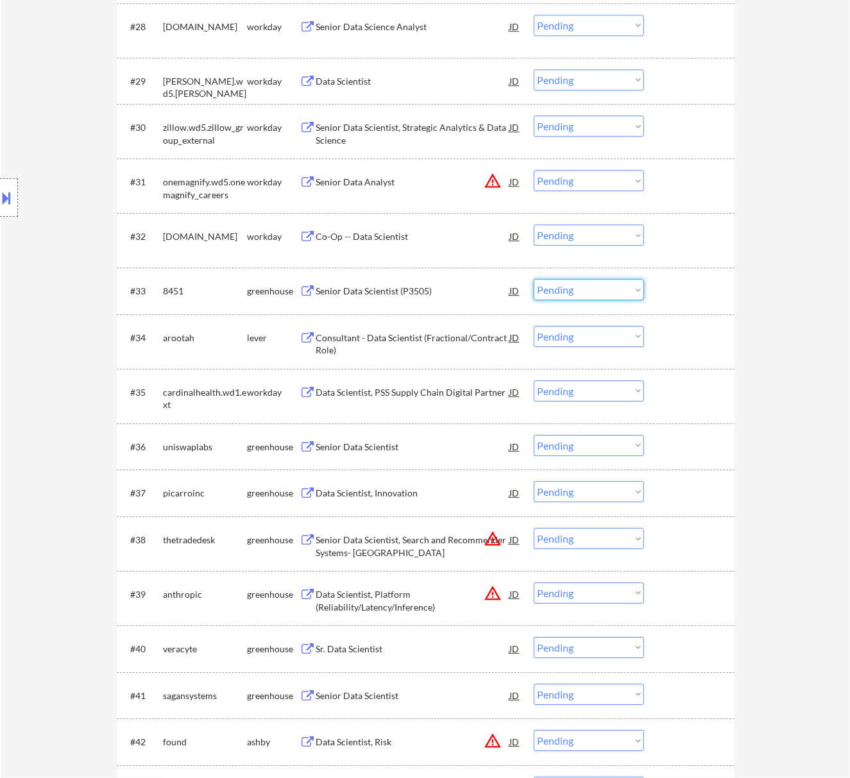
click at [580, 283] on select "Choose an option... Pending Applied Excluded (Questions) Excluded (Expired) Exc…" at bounding box center [589, 289] width 110 height 21
click at [534, 279] on select "Choose an option... Pending Applied Excluded (Questions) Excluded (Expired) Exc…" at bounding box center [589, 289] width 110 height 21
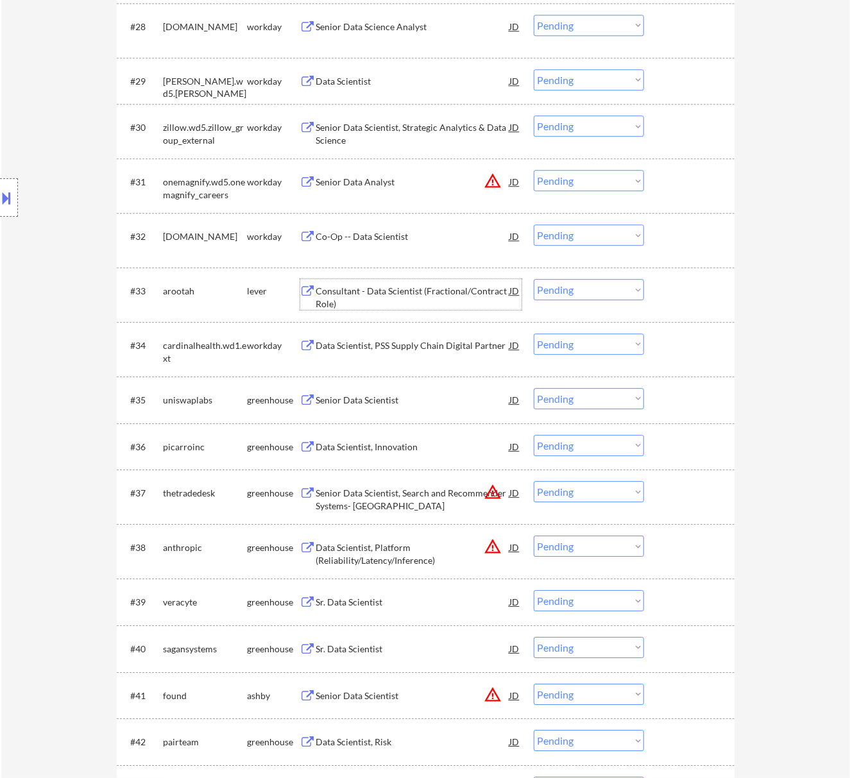
click at [393, 293] on div "Consultant - Data Scientist (Fractional/Contract Role)" at bounding box center [413, 297] width 194 height 25
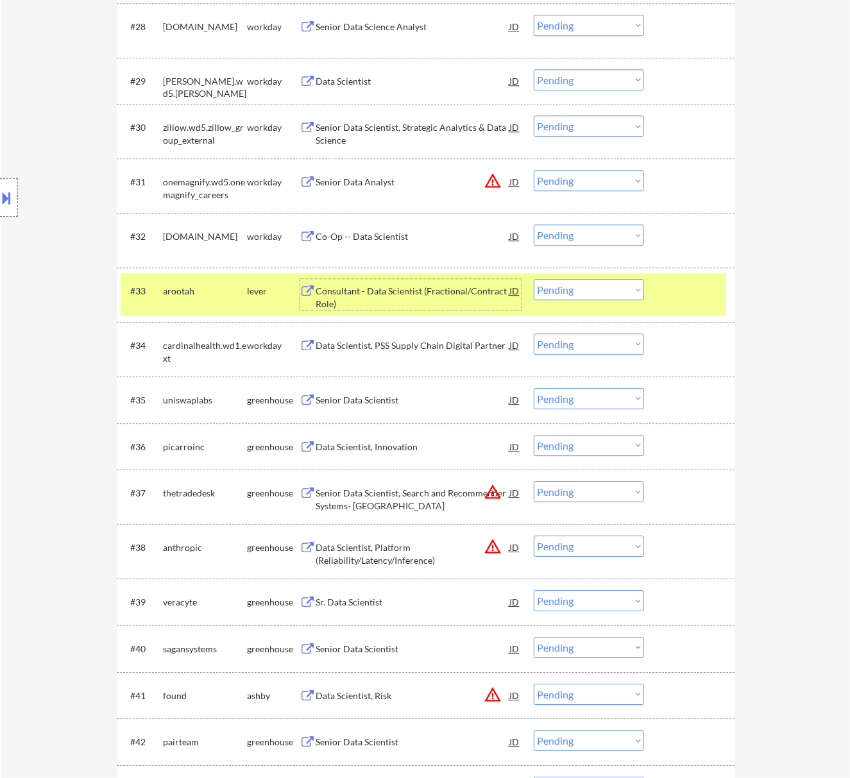
click at [578, 291] on select "Choose an option... Pending Applied Excluded (Questions) Excluded (Expired) Exc…" at bounding box center [589, 289] width 110 height 21
click at [534, 279] on select "Choose an option... Pending Applied Excluded (Questions) Excluded (Expired) Exc…" at bounding box center [589, 289] width 110 height 21
select select ""pending""
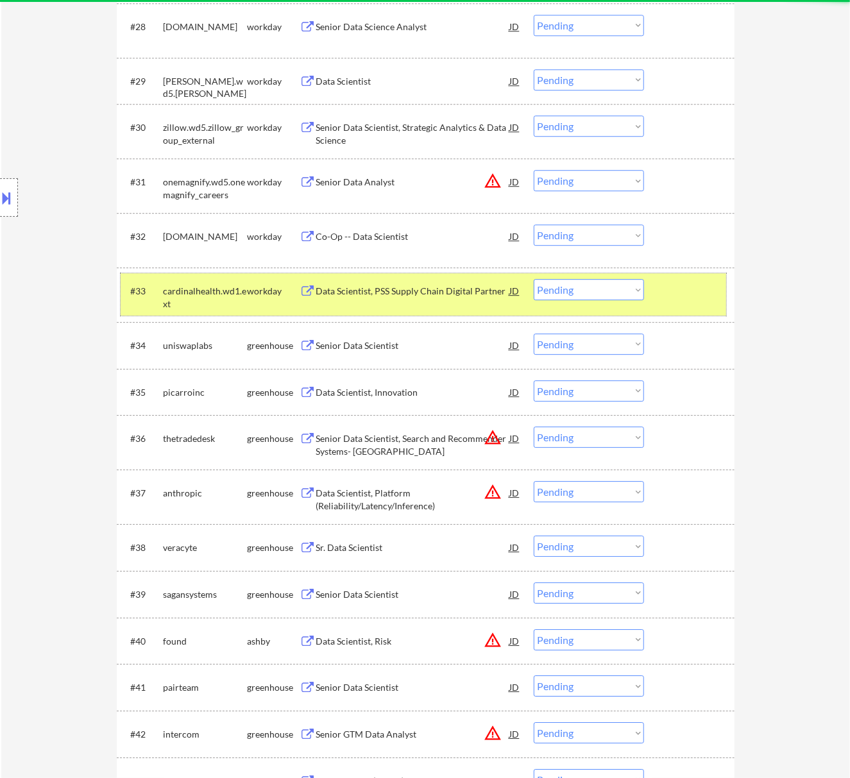
click at [671, 291] on div at bounding box center [691, 290] width 56 height 23
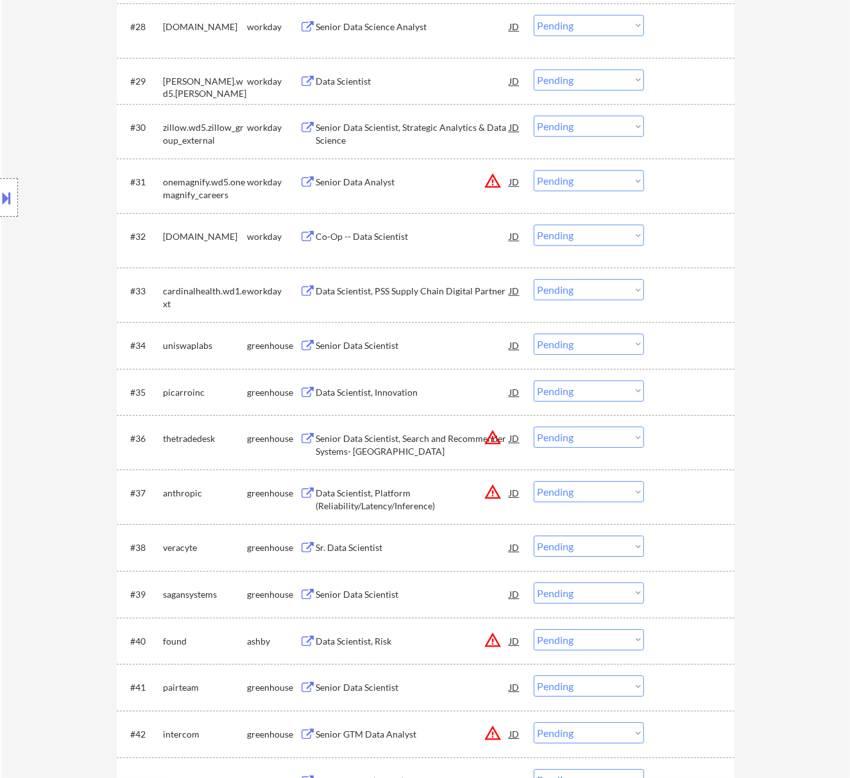
click at [421, 343] on div "Senior Data Scientist" at bounding box center [413, 345] width 194 height 13
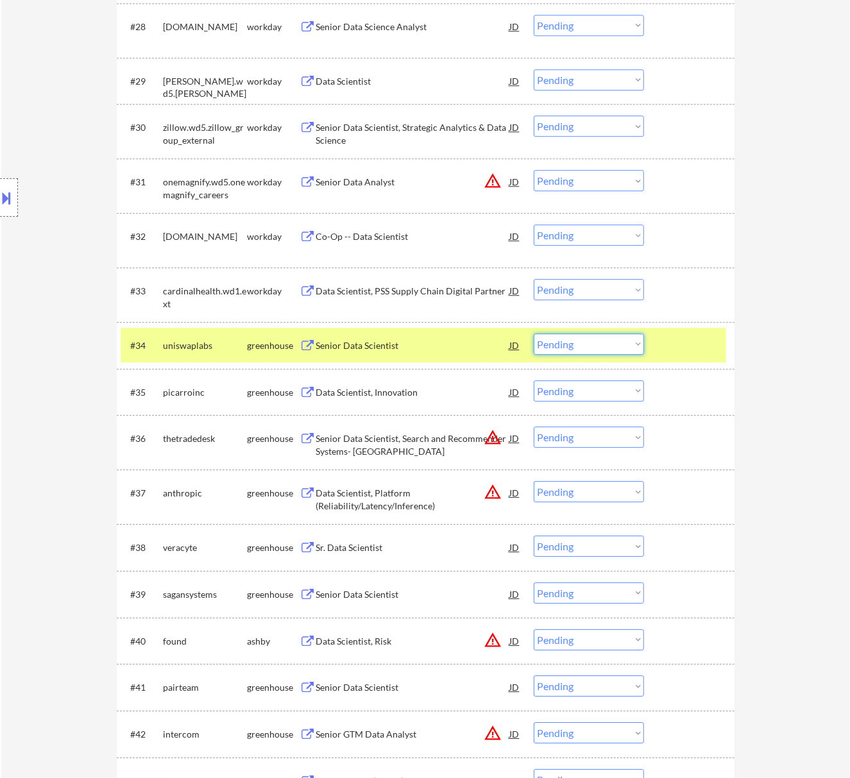
drag, startPoint x: 605, startPoint y: 343, endPoint x: 609, endPoint y: 352, distance: 10.6
click at [605, 343] on select "Choose an option... Pending Applied Excluded (Questions) Excluded (Expired) Exc…" at bounding box center [589, 344] width 110 height 21
click at [534, 334] on select "Choose an option... Pending Applied Excluded (Questions) Excluded (Expired) Exc…" at bounding box center [589, 344] width 110 height 21
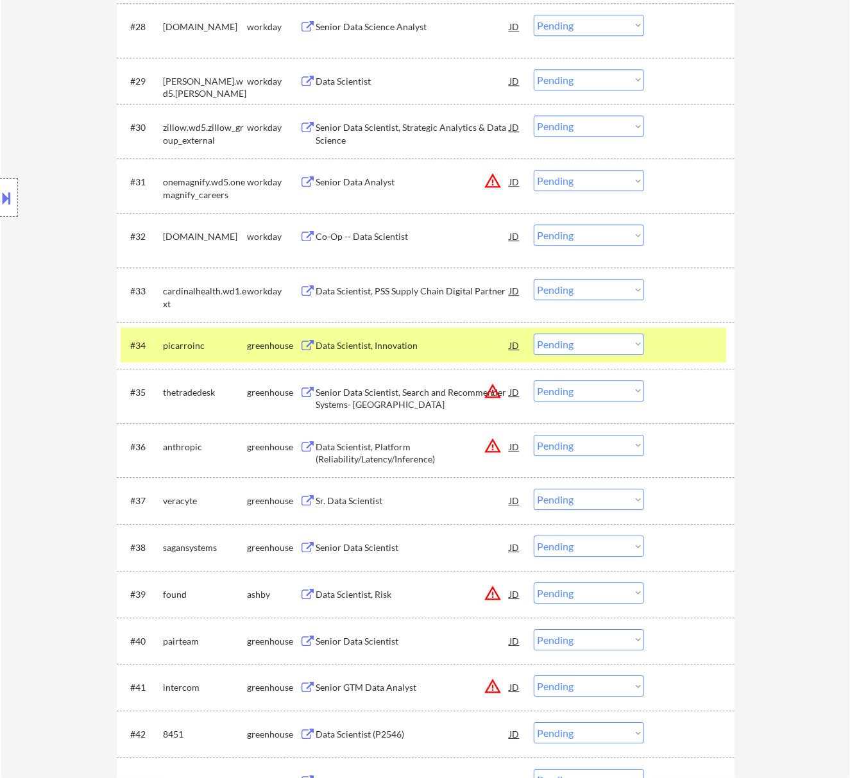
click at [393, 339] on div "Data Scientist, Innovation" at bounding box center [413, 345] width 194 height 23
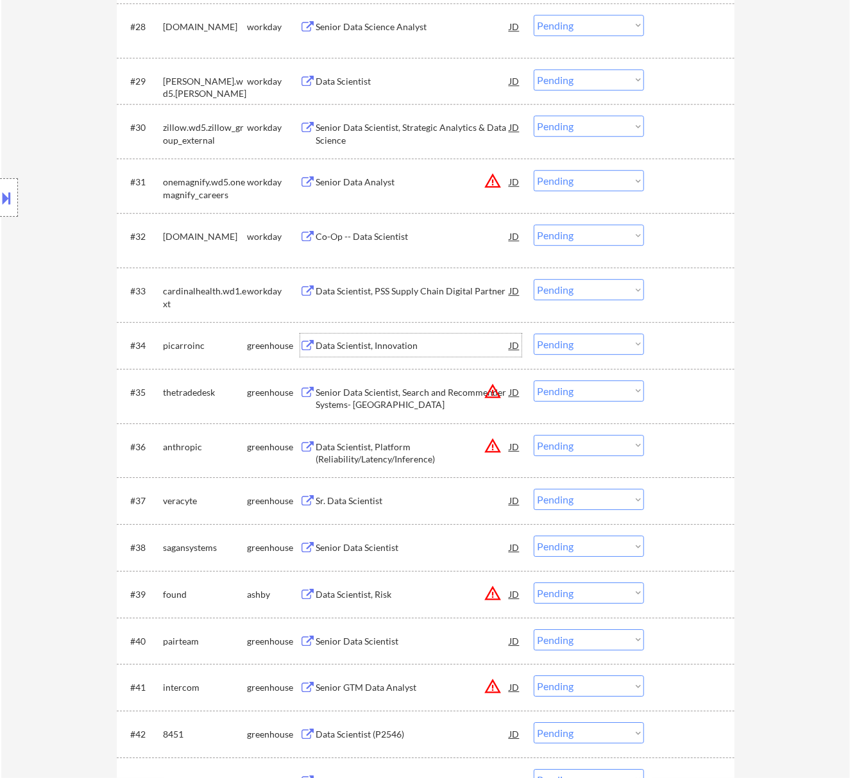
click at [562, 342] on select "Choose an option... Pending Applied Excluded (Questions) Excluded (Expired) Exc…" at bounding box center [589, 344] width 110 height 21
click at [534, 334] on select "Choose an option... Pending Applied Excluded (Questions) Excluded (Expired) Exc…" at bounding box center [589, 344] width 110 height 21
select select ""pending""
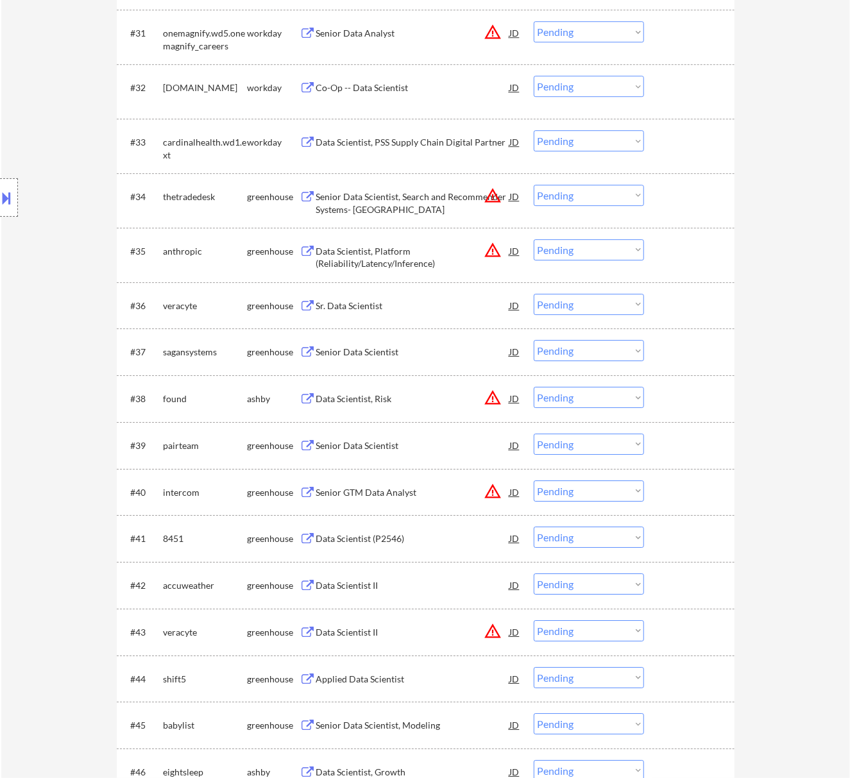
scroll to position [1882, 0]
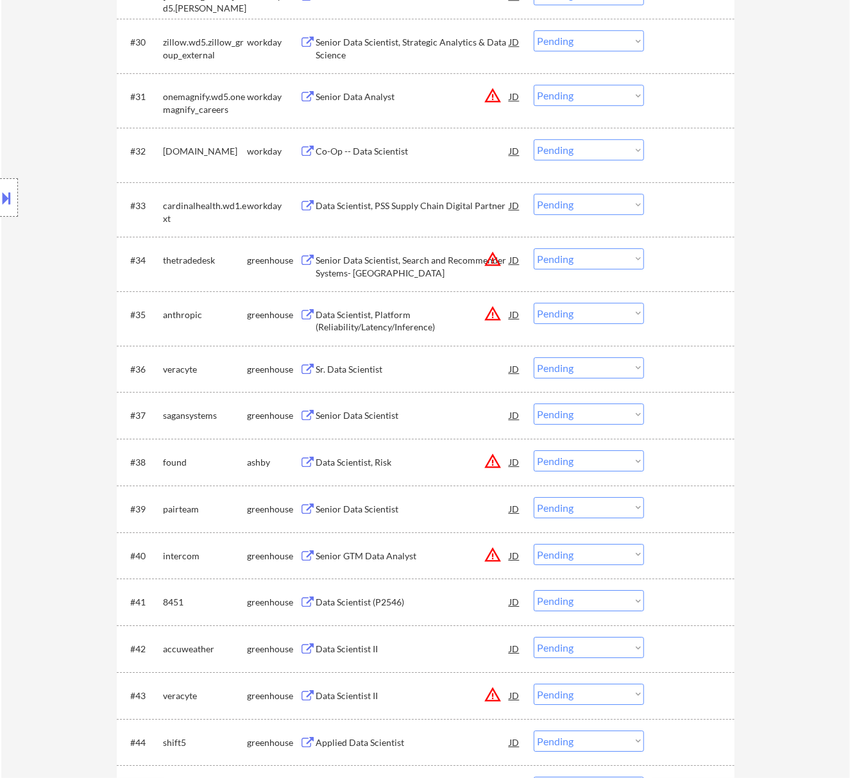
click at [375, 260] on div "Senior Data Scientist, Search and Recommender Systems- [GEOGRAPHIC_DATA]" at bounding box center [413, 266] width 194 height 25
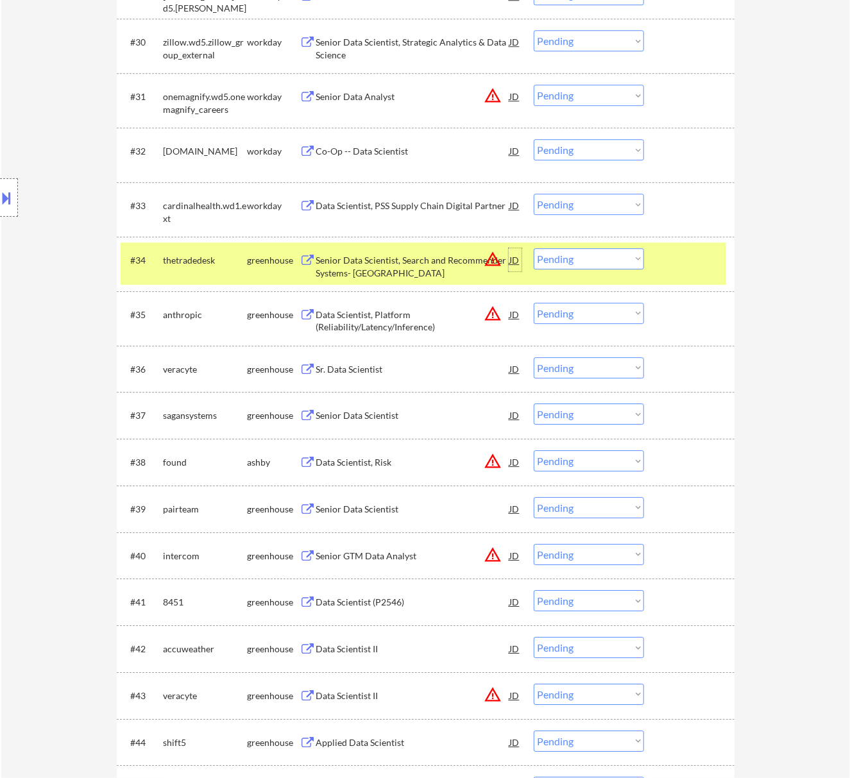
click at [514, 260] on div "JD" at bounding box center [515, 259] width 13 height 23
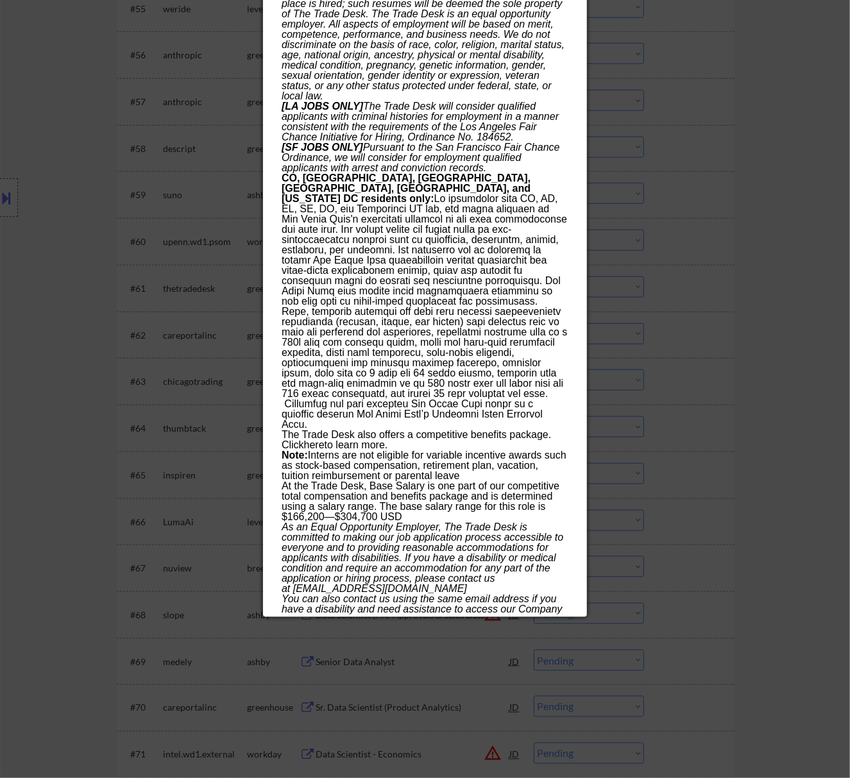
scroll to position [3153, 0]
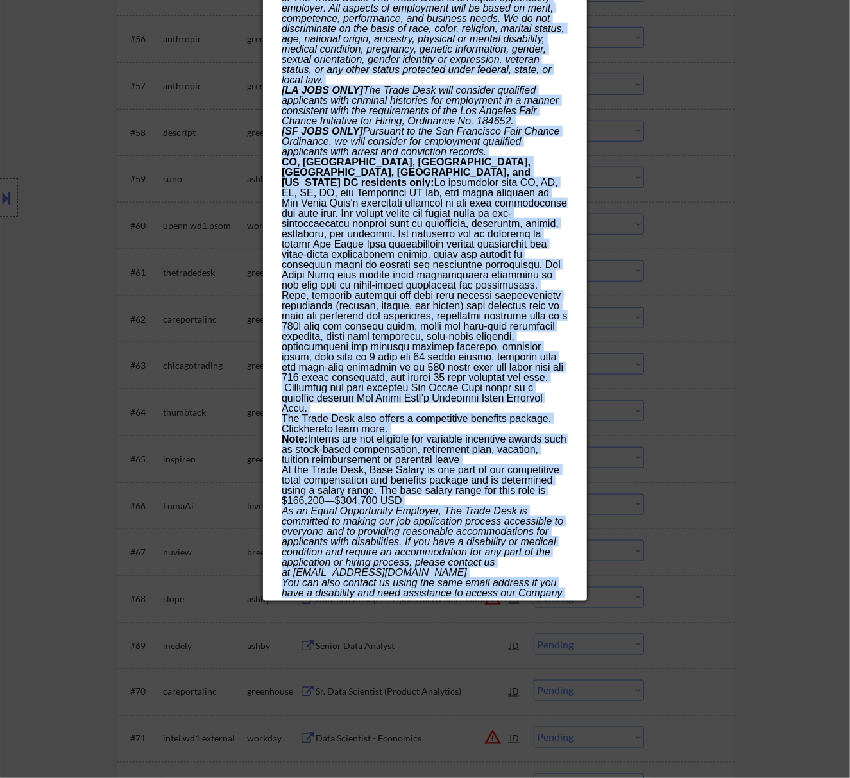
drag, startPoint x: 284, startPoint y: 55, endPoint x: 512, endPoint y: 592, distance: 583.7
copy div "Loremi Dolo Sitametco, Adipis eli Seddoeiusmo Tempori- UtlaborEE doloremagnaa E…"
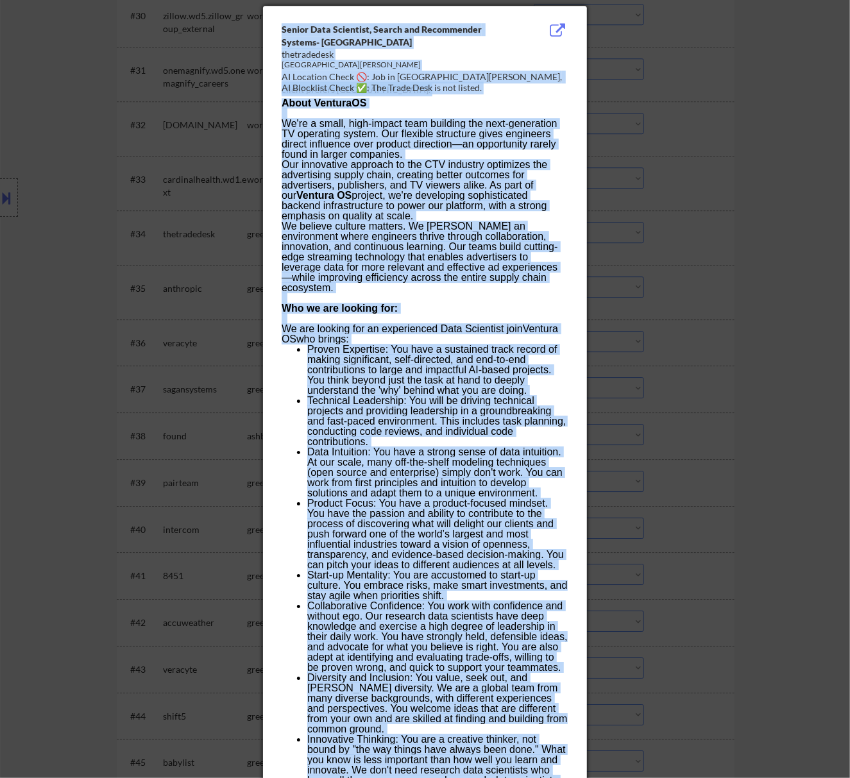
scroll to position [1613, 0]
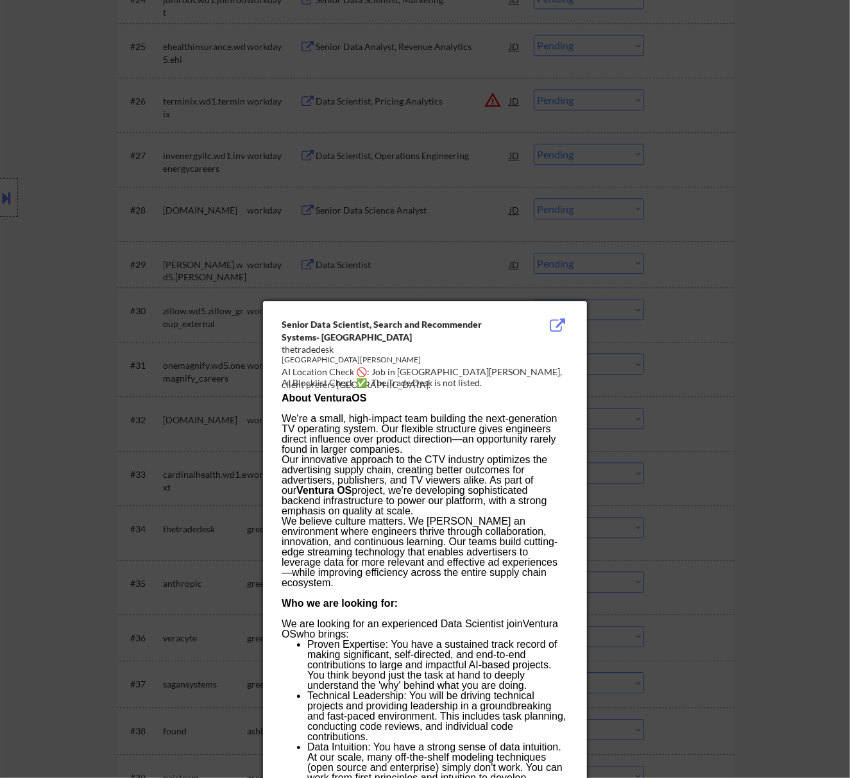
click at [737, 261] on div at bounding box center [425, 389] width 850 height 778
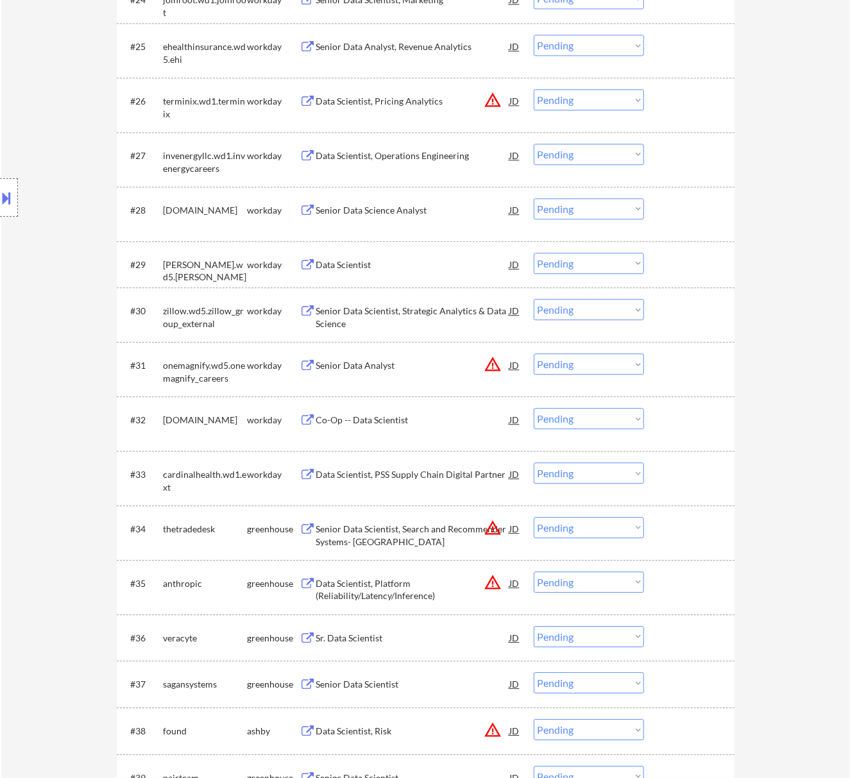
click at [15, 196] on div at bounding box center [9, 197] width 18 height 39
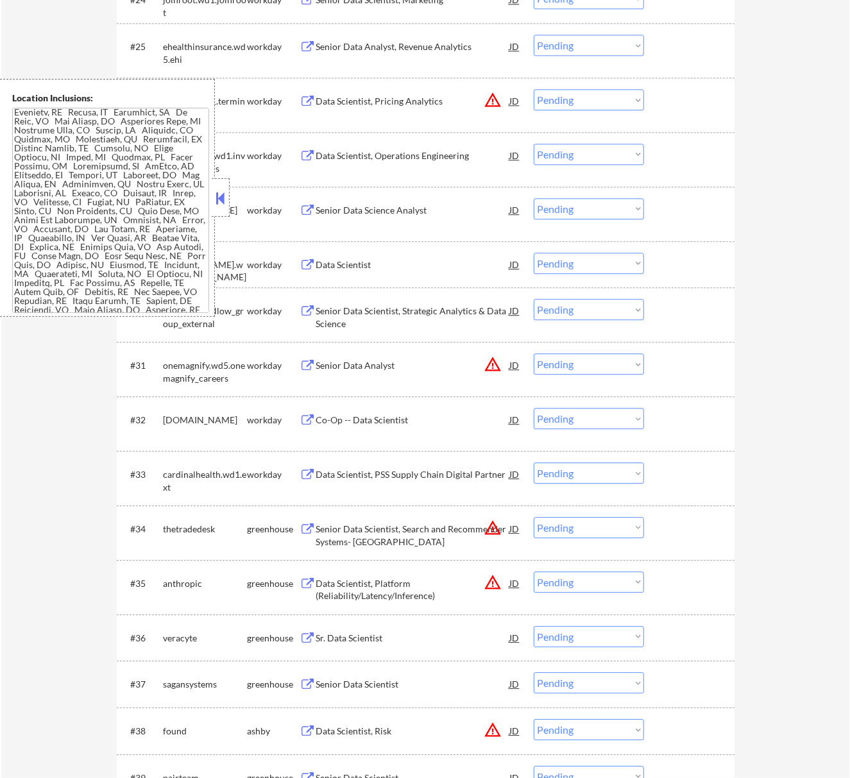
scroll to position [694, 0]
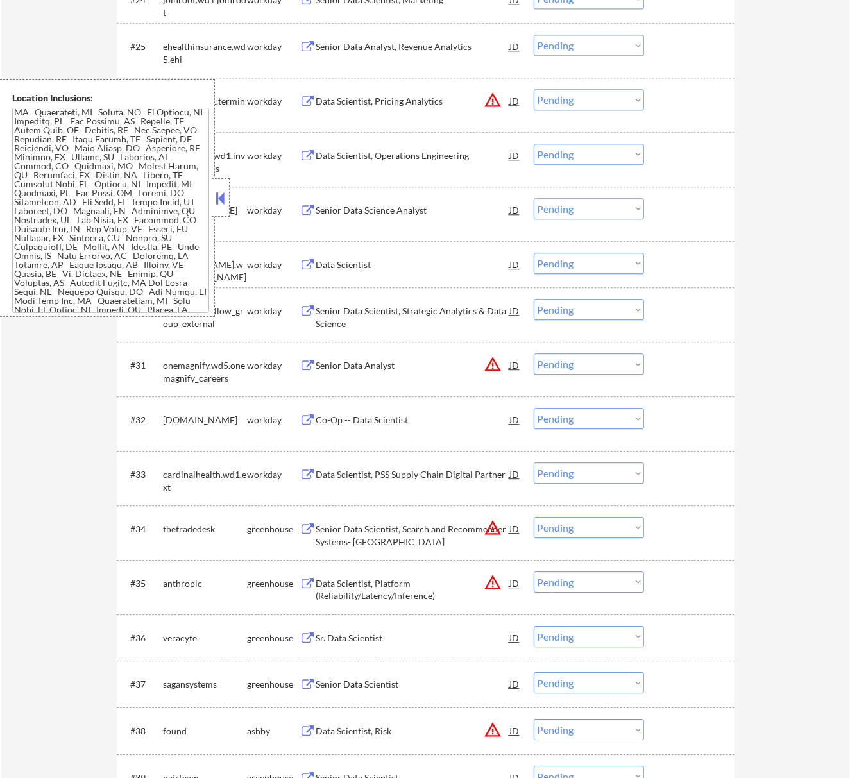
drag, startPoint x: 217, startPoint y: 191, endPoint x: 214, endPoint y: 202, distance: 10.8
click at [216, 191] on button at bounding box center [220, 198] width 14 height 19
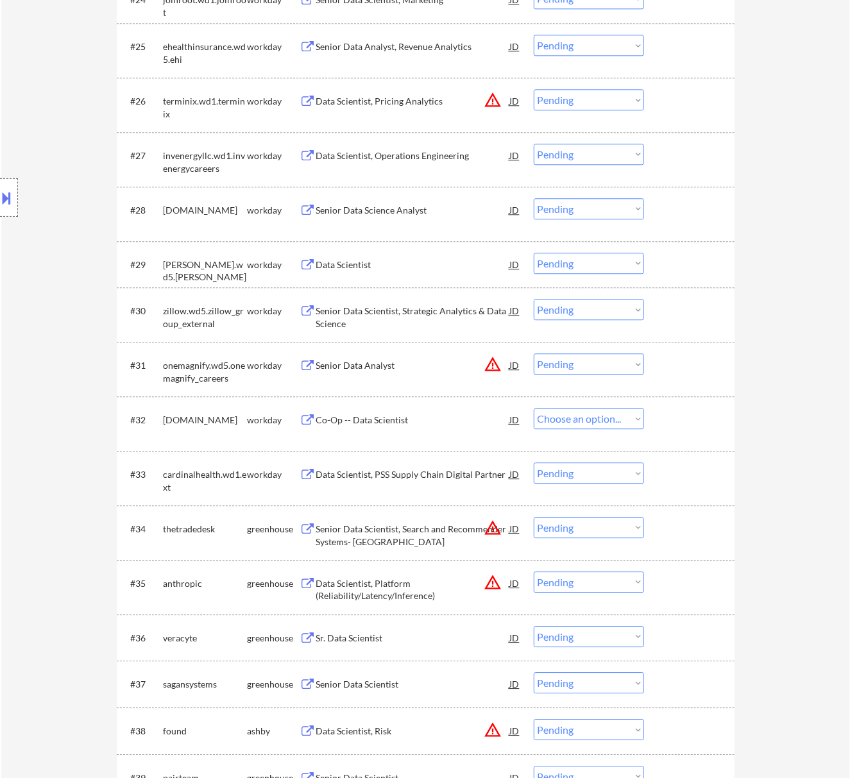
select select ""pending""
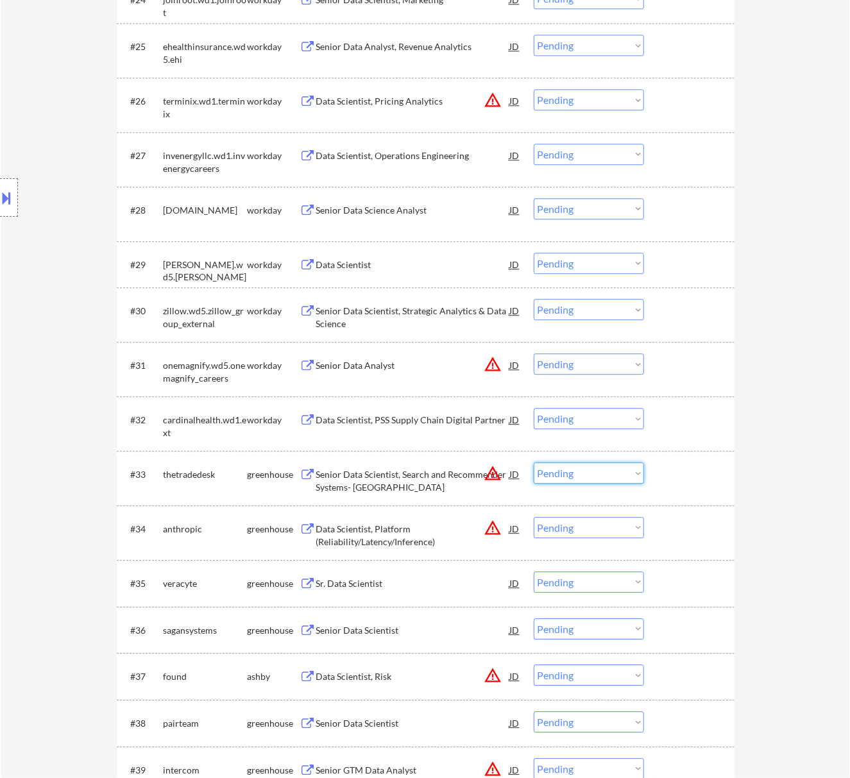
drag, startPoint x: 602, startPoint y: 471, endPoint x: 592, endPoint y: 474, distance: 10.6
click at [602, 471] on select "Choose an option... Pending Applied Excluded (Questions) Excluded (Expired) Exc…" at bounding box center [589, 473] width 110 height 21
click at [534, 463] on select "Choose an option... Pending Applied Excluded (Questions) Excluded (Expired) Exc…" at bounding box center [589, 473] width 110 height 21
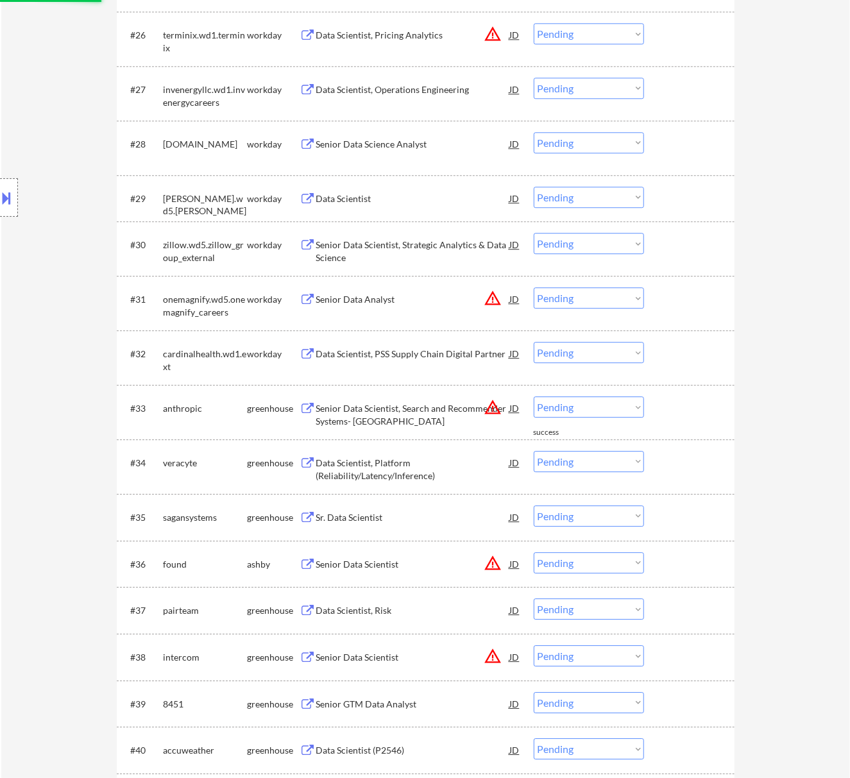
scroll to position [1699, 0]
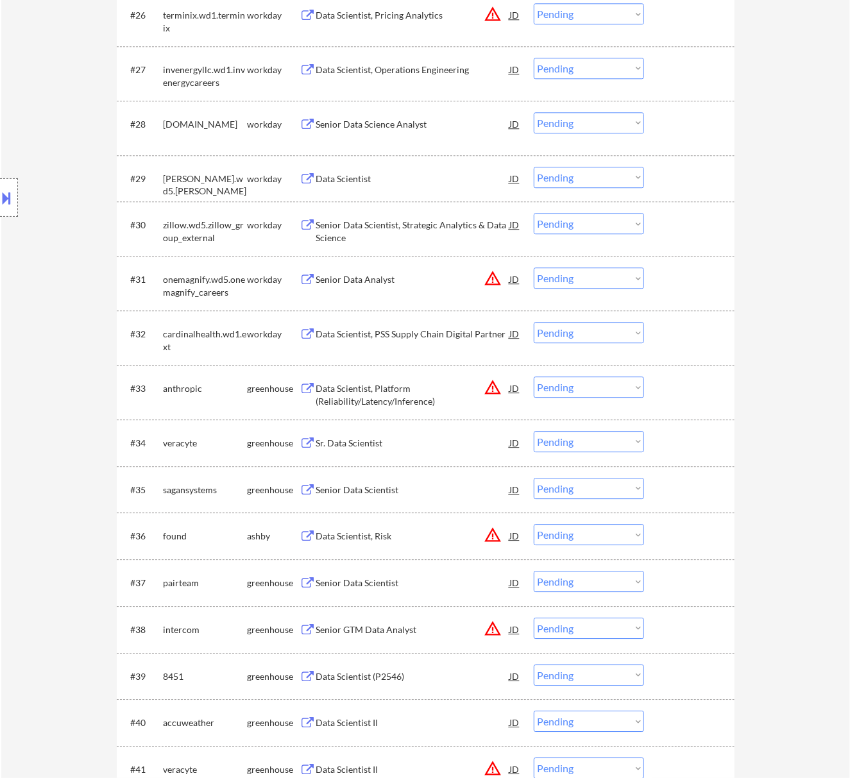
click at [406, 396] on div "Data Scientist, Platform (Reliability/Latency/Inference)" at bounding box center [413, 394] width 194 height 25
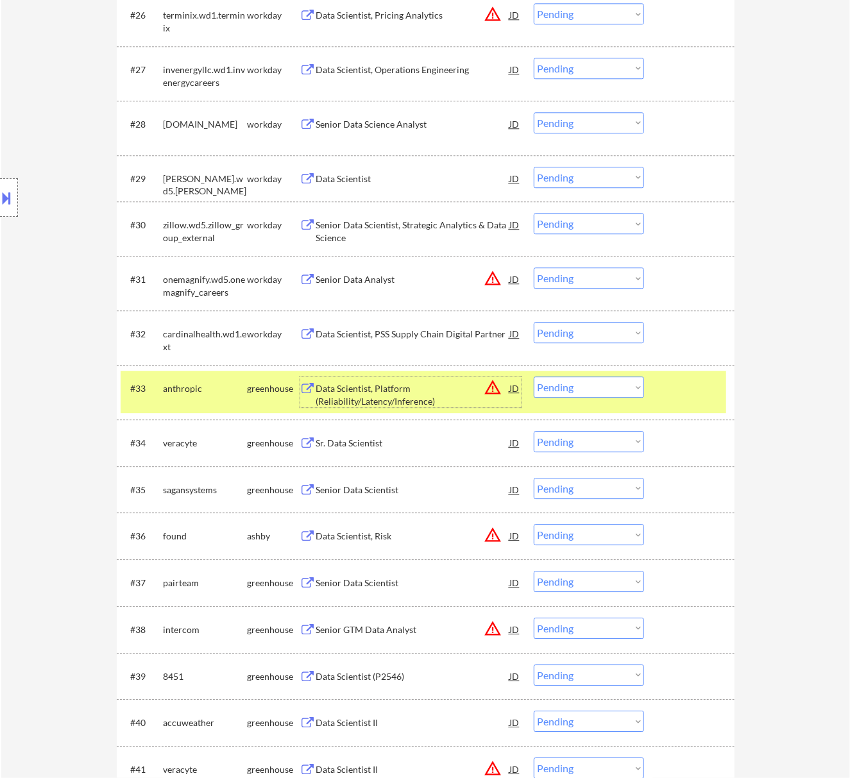
click at [571, 391] on select "Choose an option... Pending Applied Excluded (Questions) Excluded (Expired) Exc…" at bounding box center [589, 387] width 110 height 21
click at [534, 377] on select "Choose an option... Pending Applied Excluded (Questions) Excluded (Expired) Exc…" at bounding box center [589, 387] width 110 height 21
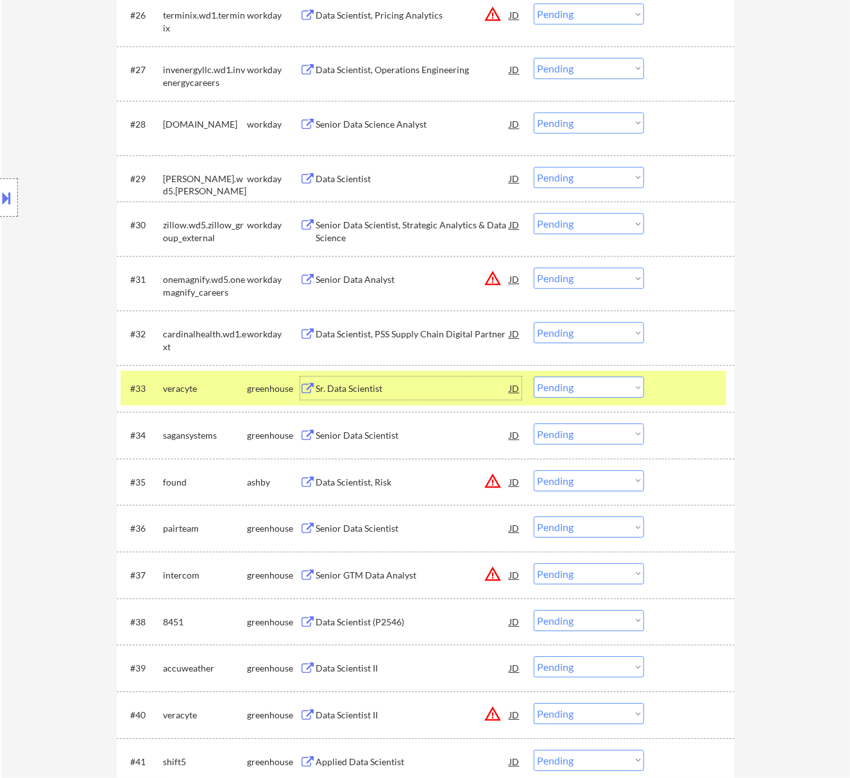
click at [431, 391] on div "Sr. Data Scientist" at bounding box center [413, 388] width 194 height 13
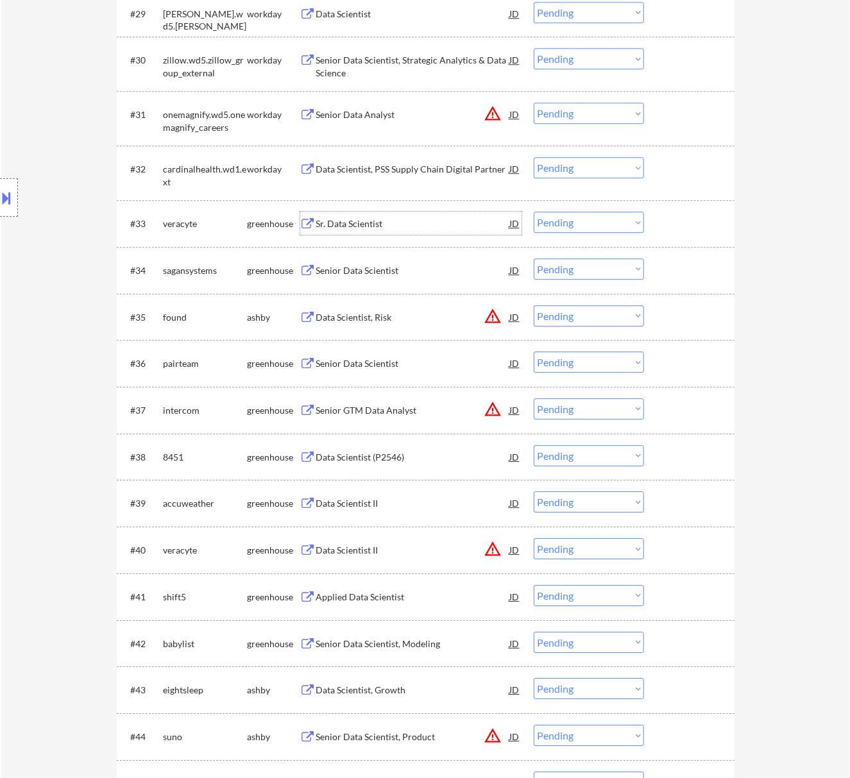
scroll to position [1870, 0]
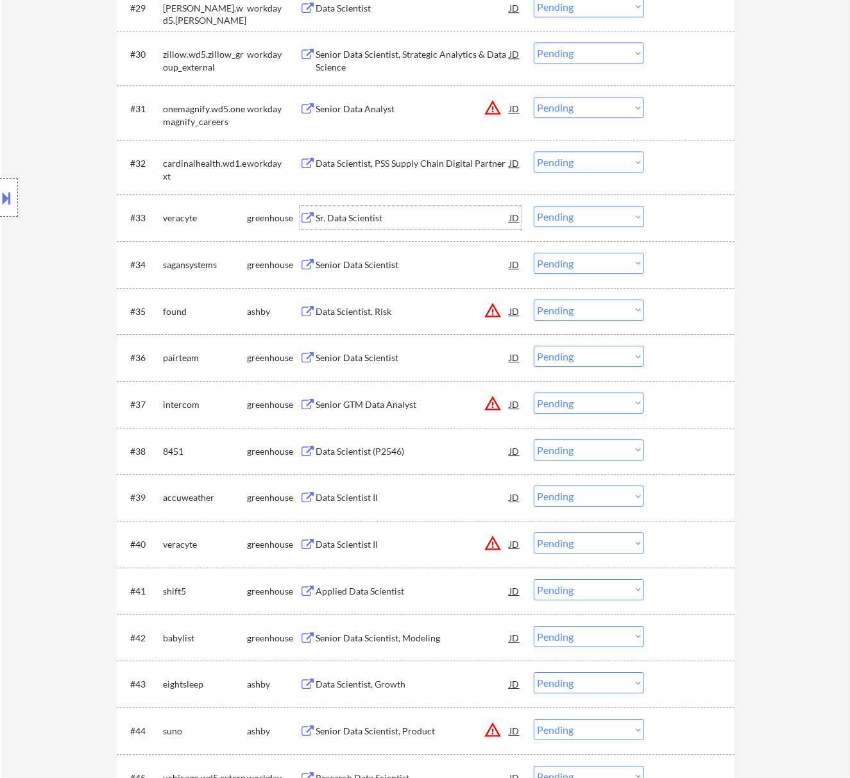
click at [566, 217] on select "Choose an option... Pending Applied Excluded (Questions) Excluded (Expired) Exc…" at bounding box center [589, 216] width 110 height 21
click at [534, 206] on select "Choose an option... Pending Applied Excluded (Questions) Excluded (Expired) Exc…" at bounding box center [589, 216] width 110 height 21
select select ""pending""
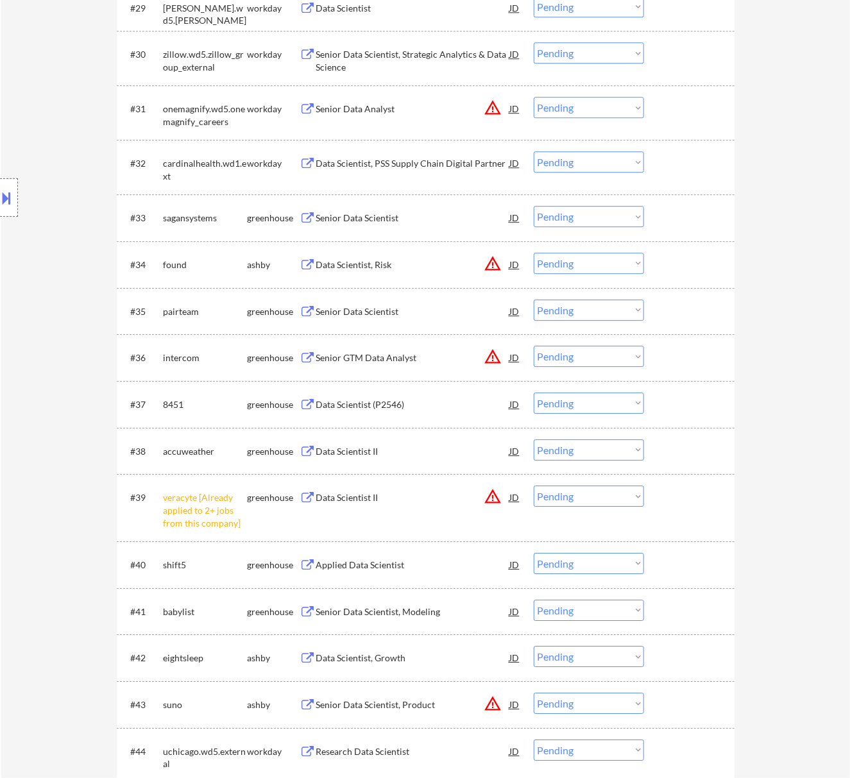
drag, startPoint x: 616, startPoint y: 494, endPoint x: 609, endPoint y: 501, distance: 9.5
click at [616, 494] on select "Choose an option... Pending Applied Excluded (Questions) Excluded (Expired) Exc…" at bounding box center [589, 496] width 110 height 21
click at [534, 486] on select "Choose an option... Pending Applied Excluded (Questions) Excluded (Expired) Exc…" at bounding box center [589, 496] width 110 height 21
select select ""pending""
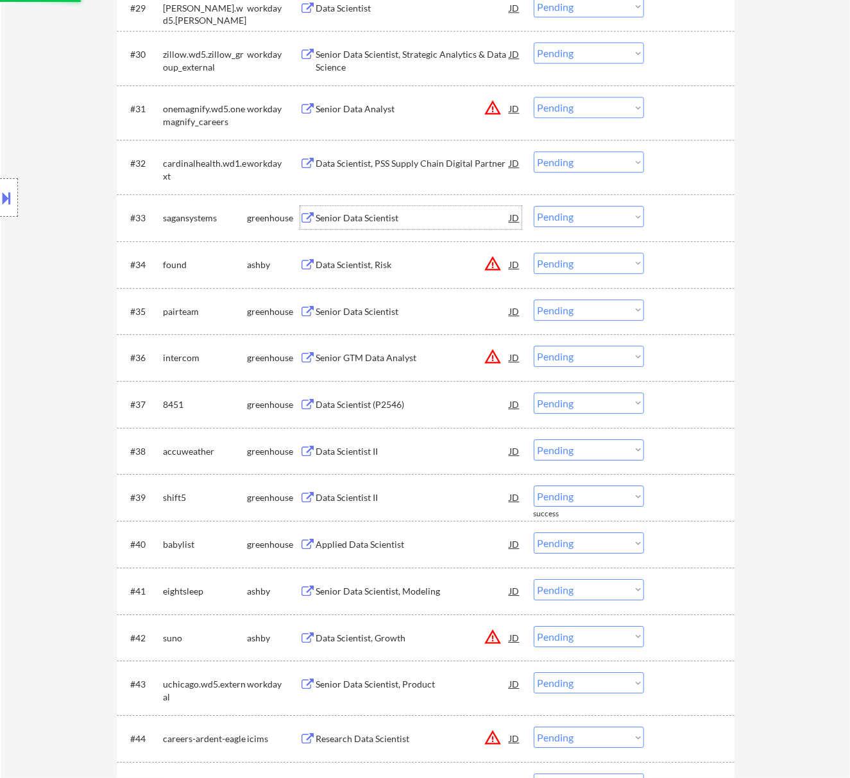
click at [420, 219] on div "Senior Data Scientist" at bounding box center [413, 218] width 194 height 13
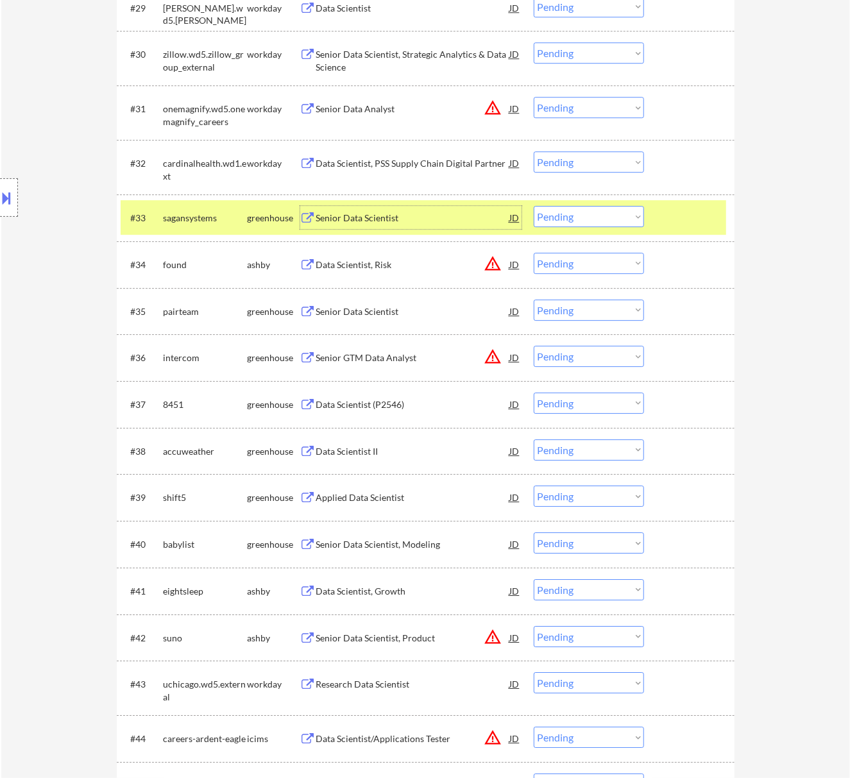
click at [583, 216] on select "Choose an option... Pending Applied Excluded (Questions) Excluded (Expired) Exc…" at bounding box center [589, 216] width 110 height 21
click at [534, 206] on select "Choose an option... Pending Applied Excluded (Questions) Excluded (Expired) Exc…" at bounding box center [589, 216] width 110 height 21
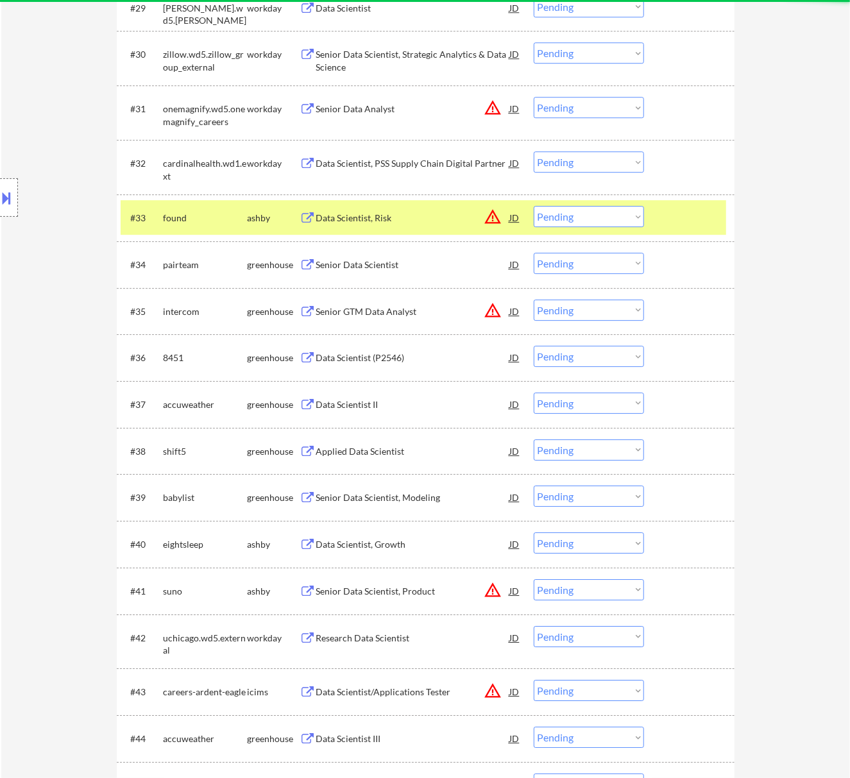
click at [422, 219] on div "Data Scientist, Risk" at bounding box center [413, 218] width 194 height 13
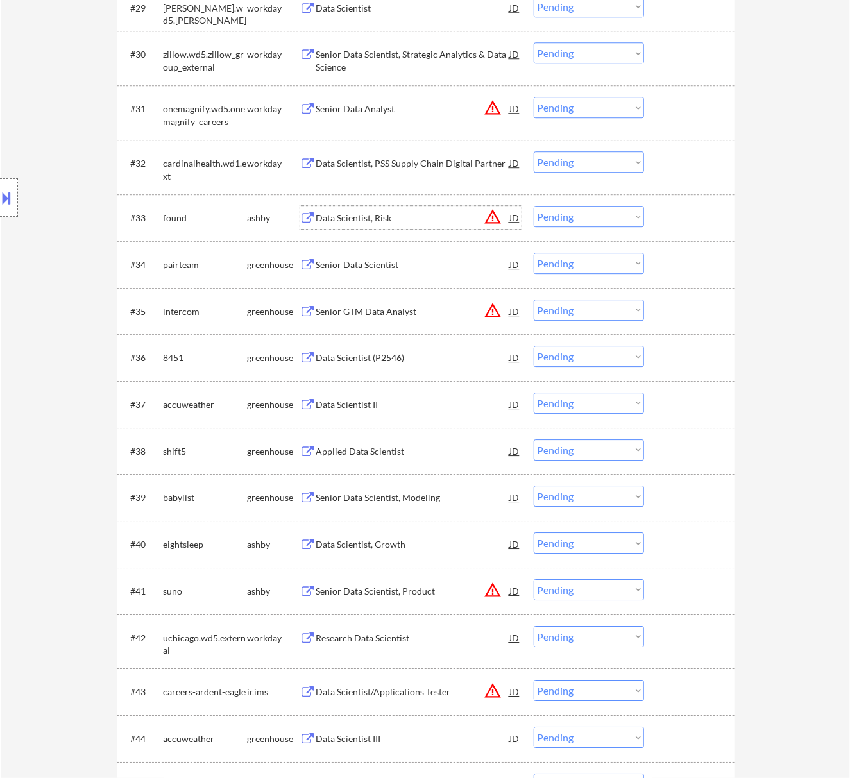
click at [576, 217] on select "Choose an option... Pending Applied Excluded (Questions) Excluded (Expired) Exc…" at bounding box center [589, 216] width 110 height 21
click at [534, 206] on select "Choose an option... Pending Applied Excluded (Questions) Excluded (Expired) Exc…" at bounding box center [589, 216] width 110 height 21
select select ""pending""
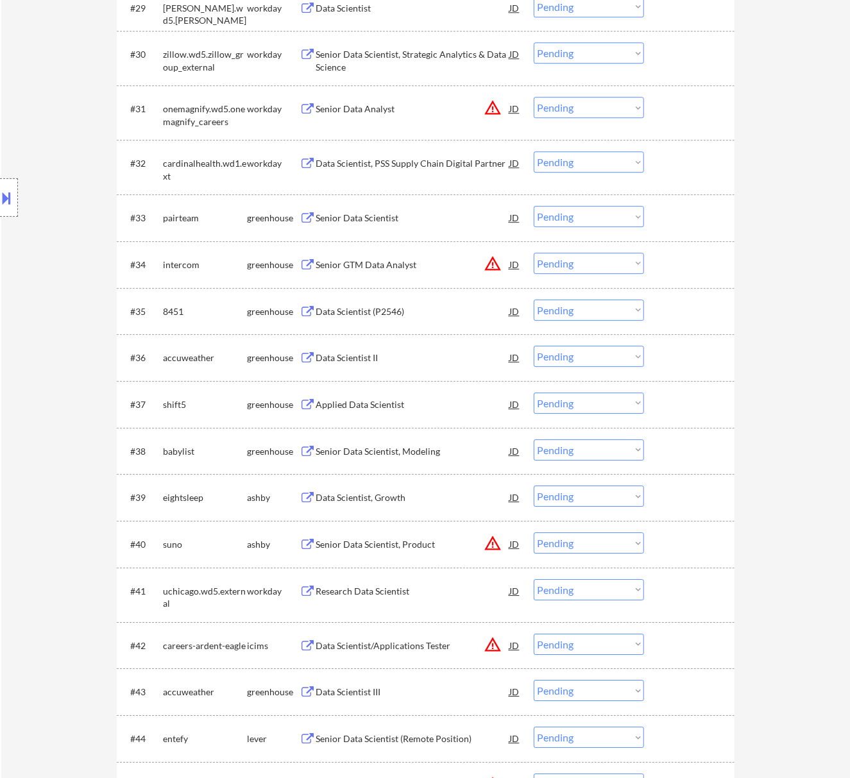
click at [420, 222] on div "Senior Data Scientist" at bounding box center [413, 218] width 194 height 13
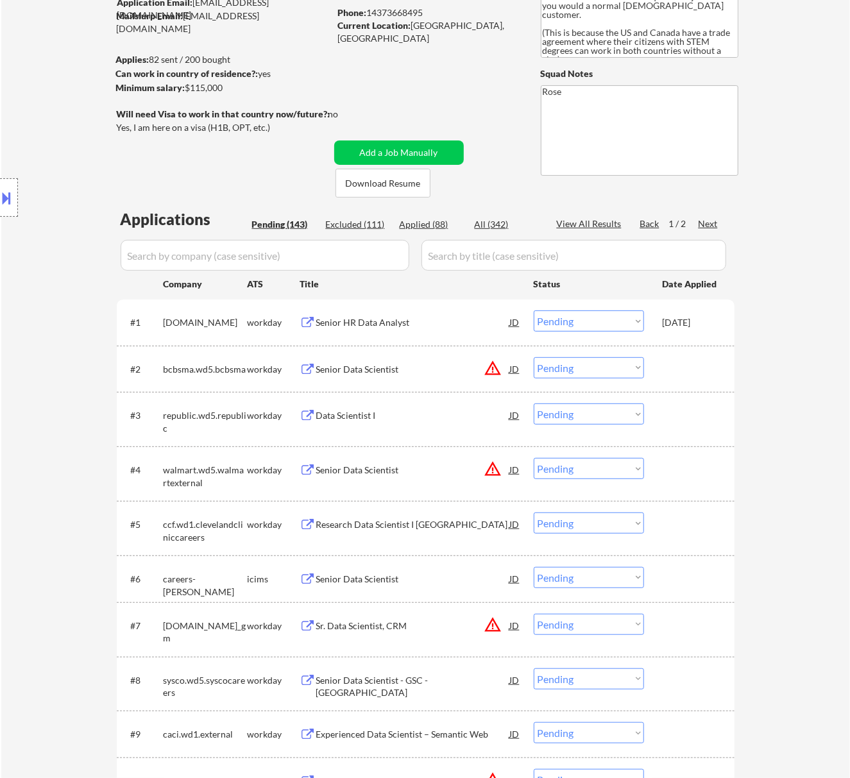
scroll to position [159, 0]
